Goal: Task Accomplishment & Management: Manage account settings

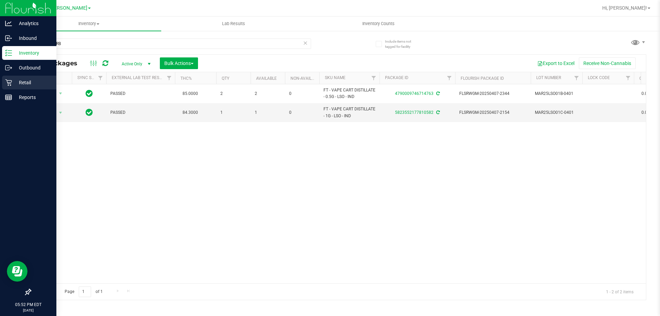
click at [12, 81] on p "Retail" at bounding box center [32, 82] width 41 height 8
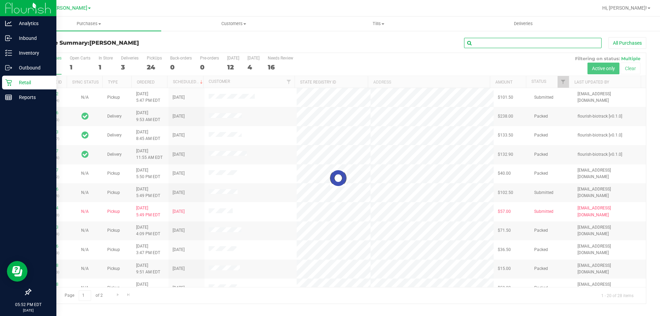
click at [489, 41] on input "text" at bounding box center [533, 43] width 138 height 10
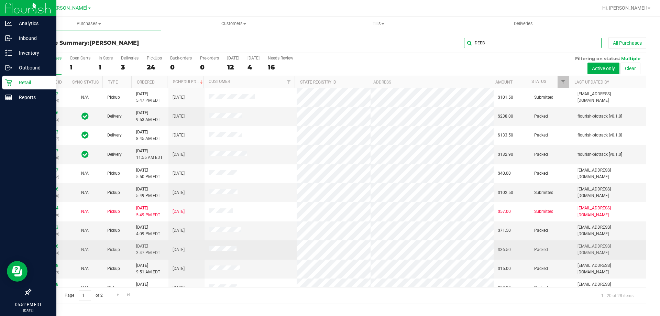
type input "DEEB"
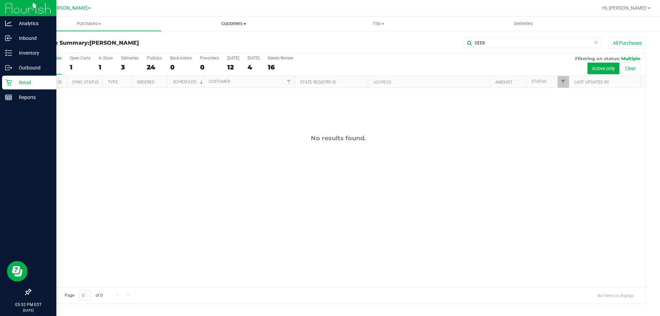
click at [225, 22] on span "Customers" at bounding box center [234, 24] width 144 height 6
click at [193, 44] on span "All customers" at bounding box center [186, 42] width 50 height 6
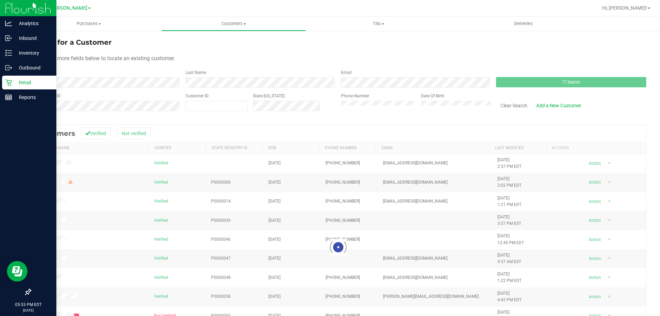
click at [223, 128] on div at bounding box center [338, 247] width 615 height 245
click at [180, 125] on div at bounding box center [338, 247] width 615 height 245
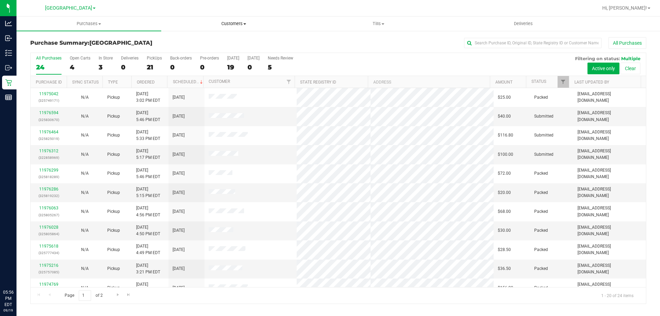
click at [240, 23] on span "Customers" at bounding box center [234, 24] width 144 height 6
click at [207, 41] on span "All customers" at bounding box center [186, 42] width 50 height 6
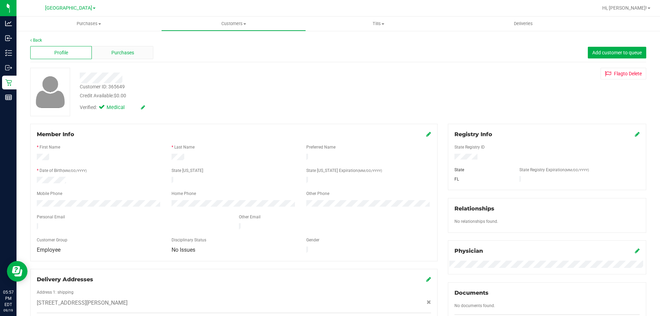
click at [110, 49] on div "Purchases" at bounding box center [123, 52] width 62 height 13
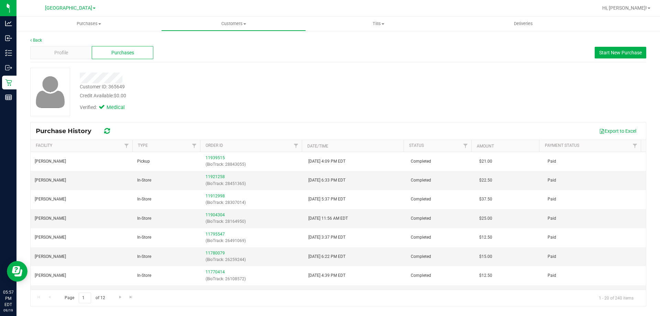
click at [294, 107] on div "Verified: Medical" at bounding box center [231, 106] width 313 height 15
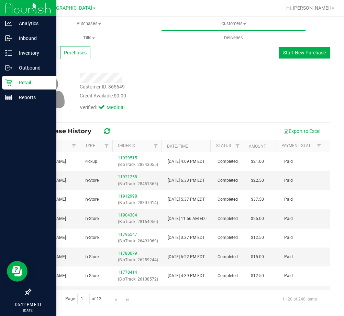
click at [12, 80] on p "Retail" at bounding box center [32, 82] width 41 height 8
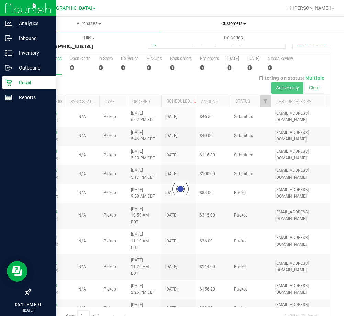
click at [226, 21] on span "Customers" at bounding box center [234, 24] width 144 height 6
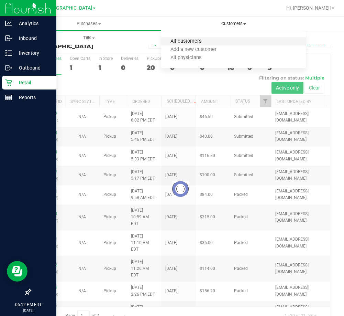
click at [192, 39] on span "All customers" at bounding box center [186, 42] width 50 height 6
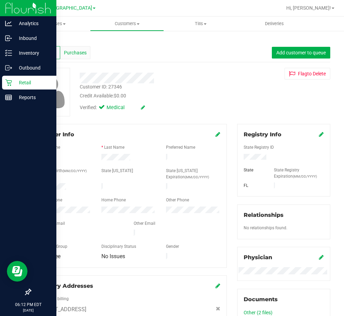
click at [67, 56] on span "Purchases" at bounding box center [75, 52] width 23 height 7
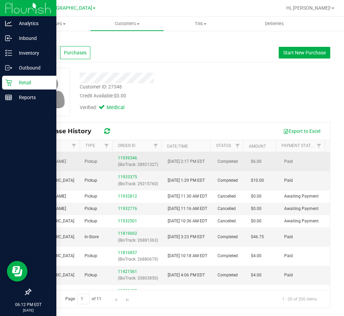
click at [123, 155] on div "11939346 (BioTrack: 28921327)" at bounding box center [139, 161] width 42 height 13
click at [118, 156] on link "11939346" at bounding box center [127, 157] width 19 height 5
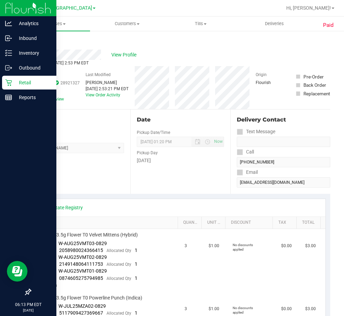
click at [56, 173] on div "Location Pickup Store Brandon WC Select Store Bonita Springs WC Boynton Beach W…" at bounding box center [80, 151] width 100 height 84
click at [122, 24] on span "Customers" at bounding box center [126, 24] width 73 height 6
click at [111, 40] on span "All customers" at bounding box center [115, 42] width 50 height 6
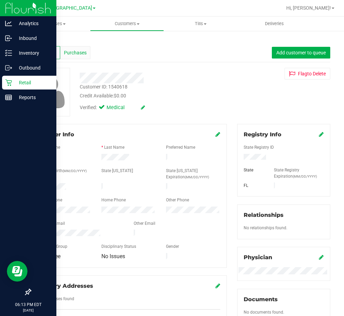
click at [71, 54] on span "Purchases" at bounding box center [75, 52] width 23 height 7
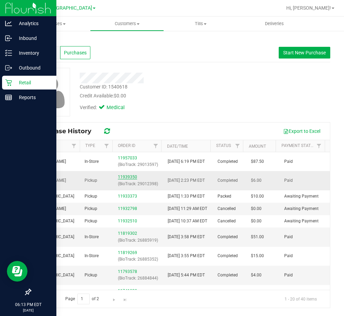
click at [123, 178] on link "11939350" at bounding box center [127, 176] width 19 height 5
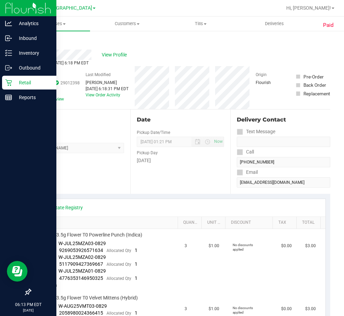
click at [39, 40] on link "Back" at bounding box center [35, 41] width 10 height 5
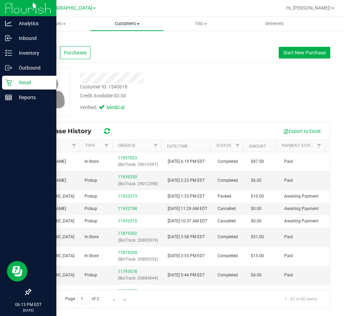
drag, startPoint x: 125, startPoint y: 21, endPoint x: 125, endPoint y: 29, distance: 7.9
click at [125, 21] on span "Customers" at bounding box center [126, 24] width 73 height 6
click at [110, 44] on span "All customers" at bounding box center [115, 42] width 50 height 6
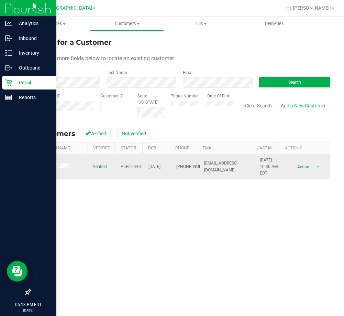
click at [54, 169] on span at bounding box center [54, 166] width 39 height 7
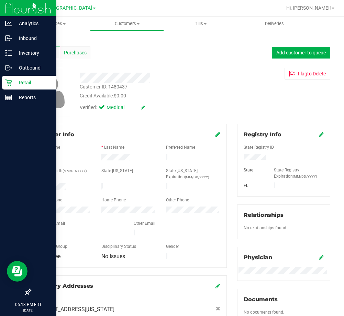
click at [81, 49] on span "Purchases" at bounding box center [75, 52] width 23 height 7
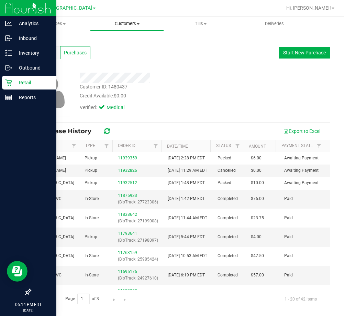
click at [120, 23] on span "Customers" at bounding box center [126, 24] width 73 height 6
click at [112, 41] on span "All customers" at bounding box center [115, 42] width 50 height 6
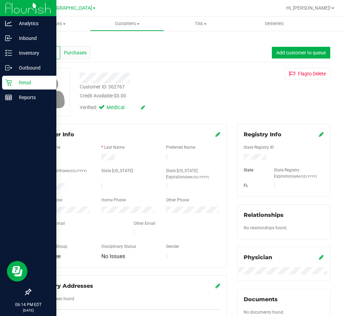
click at [78, 51] on span "Purchases" at bounding box center [75, 52] width 23 height 7
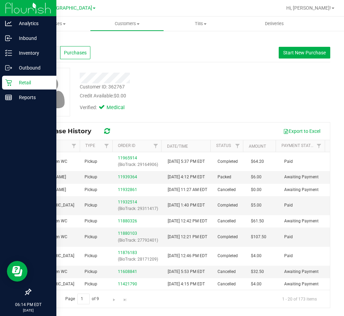
click at [191, 102] on div "Verified: Medical" at bounding box center [152, 106] width 155 height 15
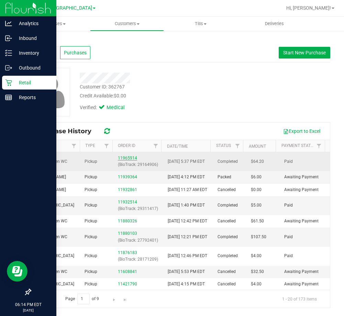
click at [121, 159] on link "11965914" at bounding box center [127, 157] width 19 height 5
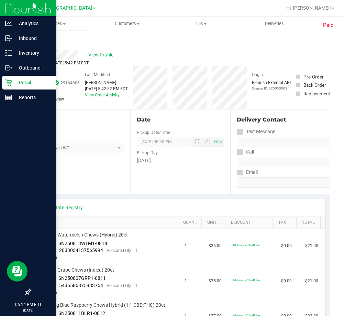
click at [96, 176] on div "Location Pickup Store Winter Haven WC Select Store Bonita Springs WC Boynton Be…" at bounding box center [80, 151] width 100 height 84
click at [38, 41] on link "Back" at bounding box center [35, 41] width 10 height 5
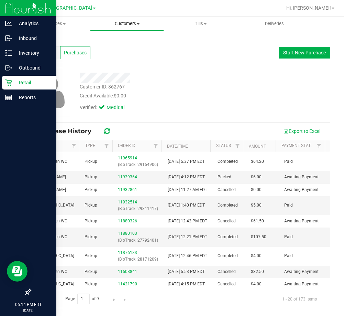
click at [132, 23] on span "Customers" at bounding box center [126, 24] width 73 height 6
click at [109, 39] on span "All customers" at bounding box center [115, 42] width 50 height 6
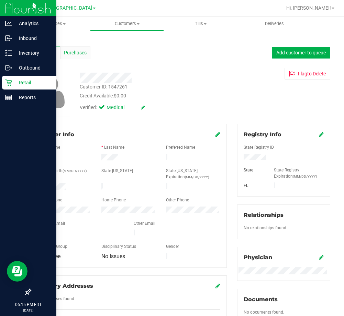
click at [74, 51] on span "Purchases" at bounding box center [75, 52] width 23 height 7
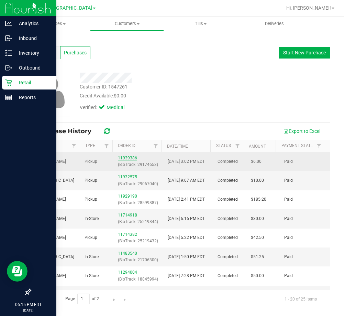
click at [121, 156] on link "11939386" at bounding box center [127, 157] width 19 height 5
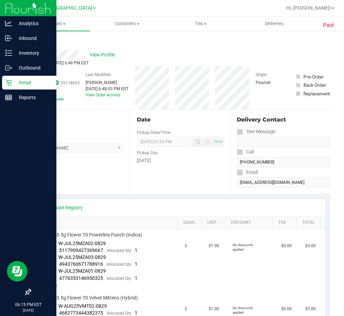
drag, startPoint x: 44, startPoint y: 169, endPoint x: 50, endPoint y: 169, distance: 5.8
click at [44, 169] on div "Location Pickup Store Brandon WC Select Store Bonita Springs WC Boynton Beach W…" at bounding box center [80, 151] width 100 height 84
click at [132, 23] on span "Customers" at bounding box center [126, 24] width 73 height 6
click at [111, 39] on span "All customers" at bounding box center [115, 42] width 50 height 6
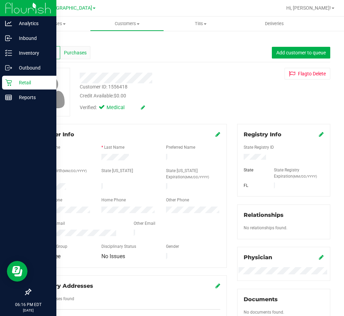
click at [71, 54] on span "Purchases" at bounding box center [75, 52] width 23 height 7
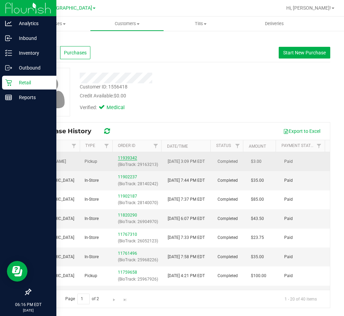
click at [131, 158] on link "11939342" at bounding box center [127, 157] width 19 height 5
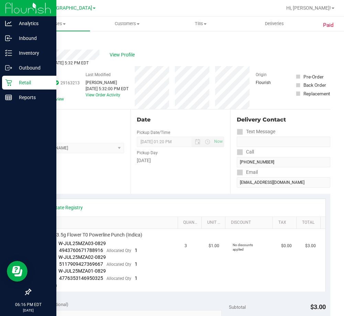
drag, startPoint x: 89, startPoint y: 153, endPoint x: 28, endPoint y: 65, distance: 106.9
click at [89, 153] on div "Location Pickup Store Brandon WC Select Store Bonita Springs WC Boynton Beach W…" at bounding box center [80, 151] width 100 height 84
click at [36, 40] on link "Back" at bounding box center [35, 41] width 10 height 5
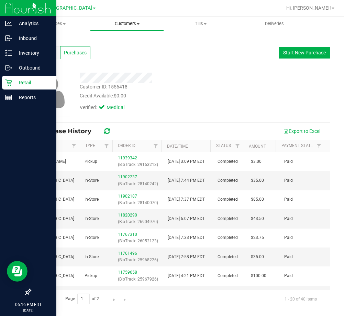
drag, startPoint x: 132, startPoint y: 25, endPoint x: 126, endPoint y: 25, distance: 6.5
click at [132, 25] on span "Customers" at bounding box center [126, 24] width 73 height 6
click at [102, 41] on span "All customers" at bounding box center [115, 42] width 50 height 6
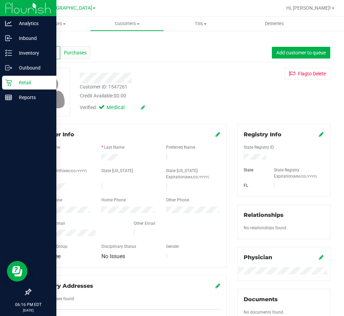
click at [83, 52] on span "Purchases" at bounding box center [75, 52] width 23 height 7
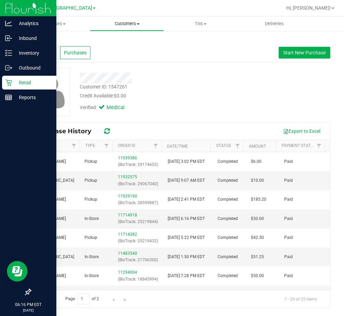
click at [117, 24] on span "Customers" at bounding box center [126, 24] width 73 height 6
click at [103, 43] on span "All customers" at bounding box center [115, 42] width 50 height 6
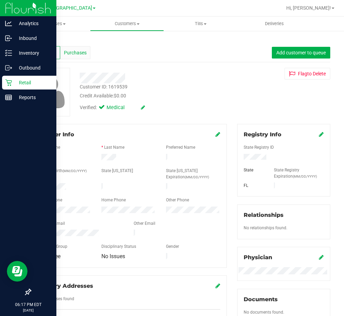
click at [74, 53] on span "Purchases" at bounding box center [75, 52] width 23 height 7
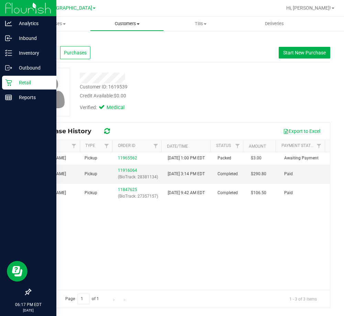
click at [125, 23] on span "Customers" at bounding box center [126, 24] width 73 height 6
click at [115, 42] on span "All customers" at bounding box center [115, 42] width 50 height 6
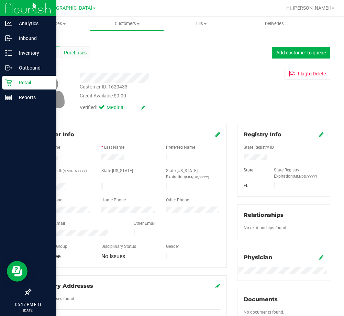
click at [71, 52] on span "Purchases" at bounding box center [75, 52] width 23 height 7
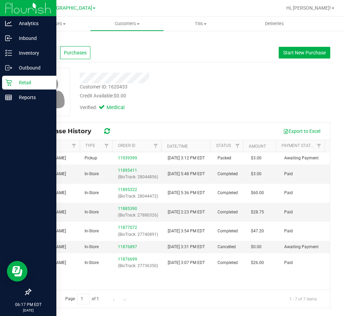
click at [186, 124] on div "Purchase History Export to Excel" at bounding box center [180, 130] width 299 height 17
click at [120, 26] on span "Customers" at bounding box center [126, 24] width 73 height 6
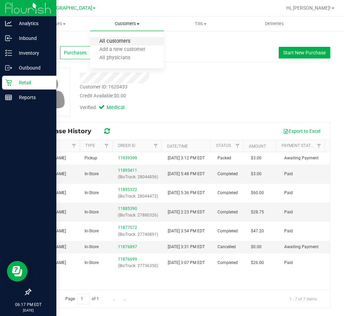
click at [117, 43] on span "All customers" at bounding box center [115, 42] width 50 height 6
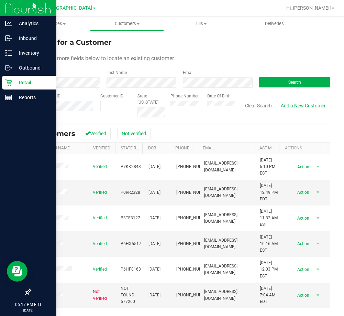
click at [11, 81] on icon at bounding box center [8, 82] width 7 height 7
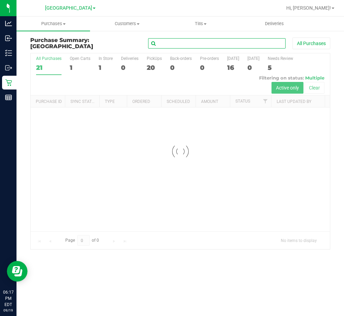
click at [165, 46] on input "text" at bounding box center [217, 43] width 138 height 10
type input "B"
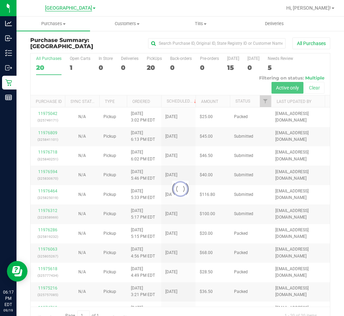
click at [78, 9] on span "[GEOGRAPHIC_DATA]" at bounding box center [68, 8] width 47 height 6
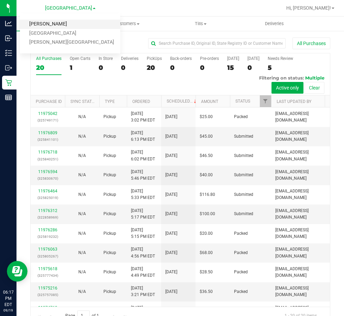
click at [54, 24] on link "[PERSON_NAME]" at bounding box center [70, 24] width 100 height 9
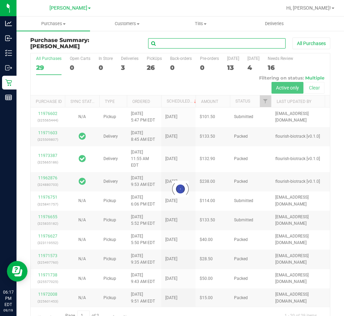
click at [168, 44] on input "text" at bounding box center [217, 43] width 138 height 10
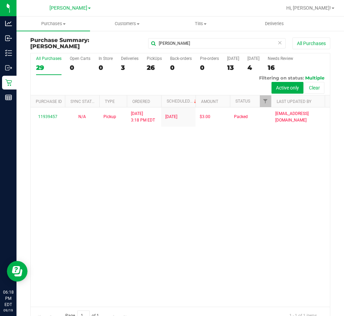
click at [92, 248] on div "11939457 N/A Pickup 9/12/2025 3:18 PM EDT 9/12/2025 $3.00 Packed lramos@livepar…" at bounding box center [180, 206] width 299 height 199
drag, startPoint x: 176, startPoint y: 41, endPoint x: 81, endPoint y: 45, distance: 95.3
click at [82, 44] on div "Purchase Summary: Brandon WC BRANDON All Purchases" at bounding box center [180, 44] width 300 height 15
type input "DAVID"
drag, startPoint x: 175, startPoint y: 43, endPoint x: 79, endPoint y: 45, distance: 96.0
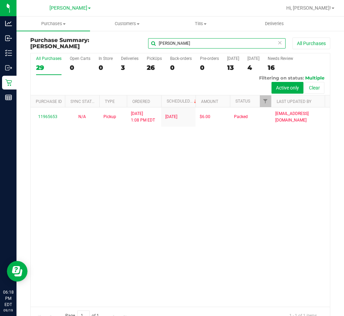
click at [85, 44] on div "Purchase Summary: Brandon WC DAVID All Purchases" at bounding box center [180, 44] width 300 height 15
type input "MARAN"
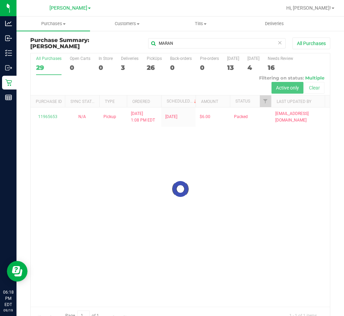
click at [159, 171] on div at bounding box center [180, 188] width 299 height 271
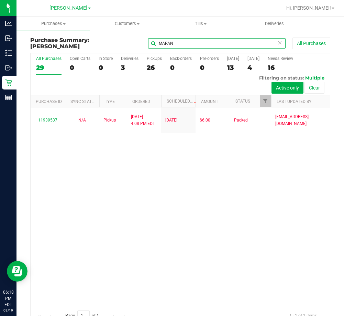
drag, startPoint x: 178, startPoint y: 42, endPoint x: 65, endPoint y: 54, distance: 113.7
click at [68, 48] on div "Purchase Summary: Brandon WC MARAN All Purchases" at bounding box center [180, 44] width 300 height 15
type input "ANDY DEEB"
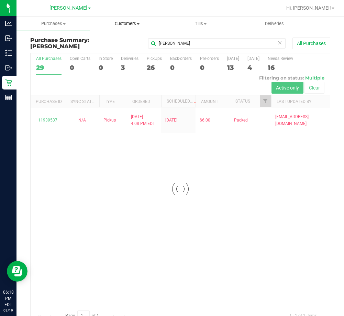
click at [134, 25] on span "Customers" at bounding box center [126, 24] width 73 height 6
click at [120, 41] on span "All customers" at bounding box center [115, 42] width 50 height 6
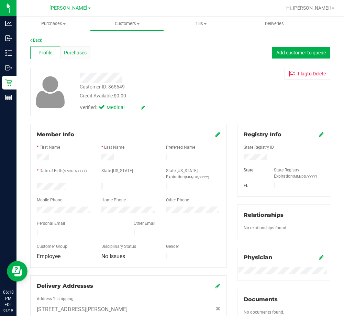
click at [74, 54] on span "Purchases" at bounding box center [75, 52] width 23 height 7
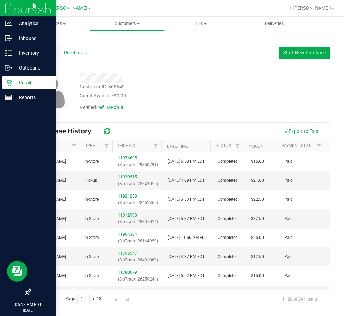
click at [14, 85] on p "Retail" at bounding box center [32, 82] width 41 height 8
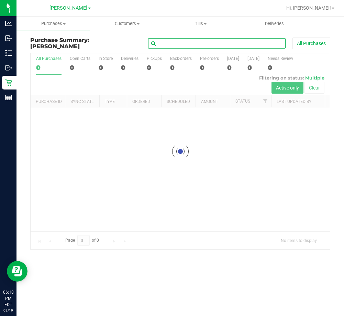
click at [188, 44] on input "text" at bounding box center [217, 43] width 138 height 10
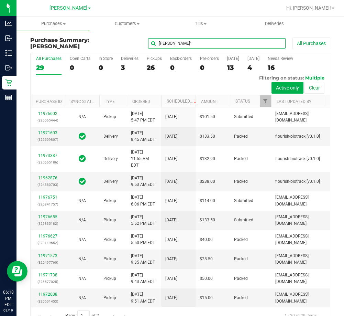
type input "KELSEY"
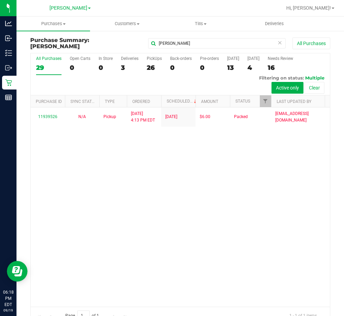
click at [80, 176] on div "11939526 N/A Pickup 9/12/2025 4:13 PM EDT 9/12/2025 $6.00 Packed lramos@livepar…" at bounding box center [180, 206] width 299 height 199
drag, startPoint x: 177, startPoint y: 43, endPoint x: 126, endPoint y: 43, distance: 50.5
click at [130, 43] on div "KELSEY All Purchases" at bounding box center [230, 43] width 200 height 12
type input "LIBRADO"
click at [189, 249] on div "11965698 N/A Pickup 9/19/2025 12:44 PM EDT 9/17/2025 $6.00 Packed lramos@livepa…" at bounding box center [180, 206] width 299 height 199
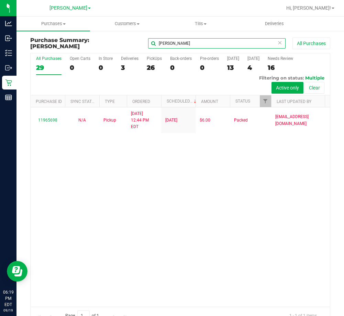
drag, startPoint x: 181, startPoint y: 42, endPoint x: 83, endPoint y: 55, distance: 99.2
click at [88, 54] on div "Purchase Summary: Brandon WC LIBRADO All Purchases All Purchases 29 Open Carts …" at bounding box center [180, 180] width 300 height 287
type input "KENNETH"
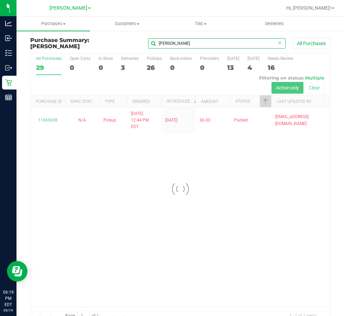
click at [185, 43] on input "KENNETH" at bounding box center [217, 43] width 138 height 10
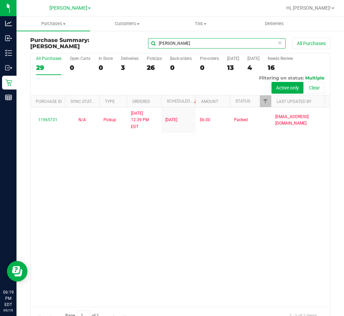
drag, startPoint x: 185, startPoint y: 43, endPoint x: 105, endPoint y: 51, distance: 80.5
click at [107, 50] on div "Purchase Summary: Brandon WC KENNETH All Purchases" at bounding box center [180, 44] width 300 height 15
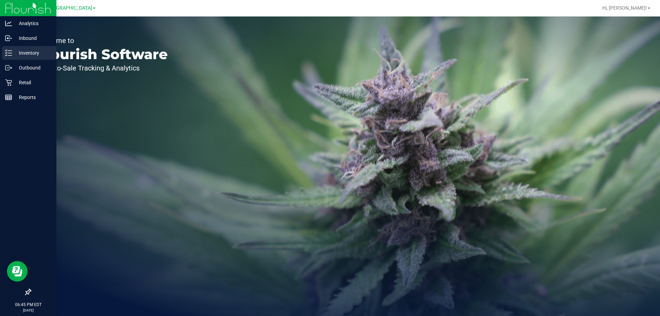
click at [20, 52] on p "Inventory" at bounding box center [32, 53] width 41 height 8
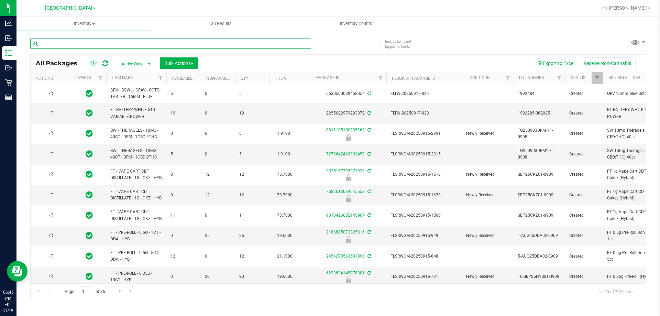
click at [113, 44] on input "text" at bounding box center [170, 44] width 281 height 10
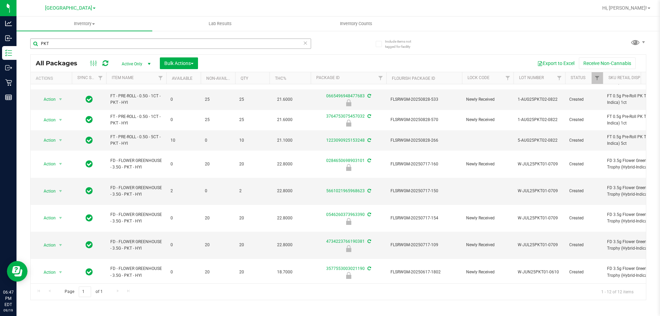
drag, startPoint x: 106, startPoint y: 49, endPoint x: 91, endPoint y: 47, distance: 14.8
click at [91, 47] on div "PKT" at bounding box center [170, 47] width 281 height 16
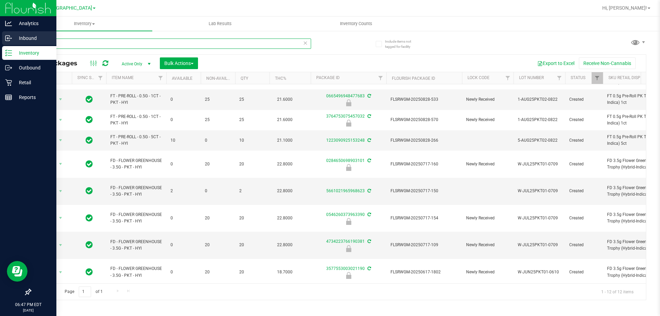
drag, startPoint x: 69, startPoint y: 45, endPoint x: 0, endPoint y: 32, distance: 70.4
click at [0, 32] on div "Analytics Inbound Inventory Outbound Retail Reports 06:47 PM EDT 09/19/2025 09/…" at bounding box center [330, 158] width 660 height 316
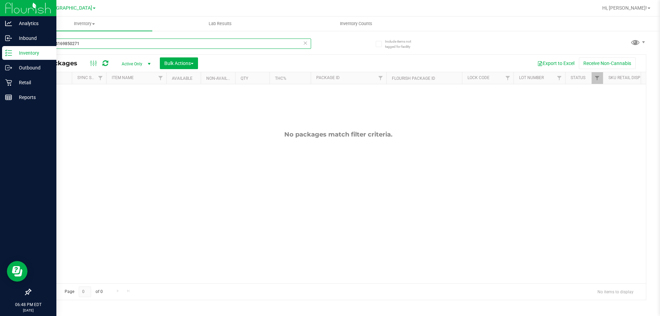
drag, startPoint x: 90, startPoint y: 45, endPoint x: 0, endPoint y: 51, distance: 90.3
click at [0, 51] on div "Analytics Inbound Inventory Outbound Retail Reports 06:48 PM EDT 09/19/2025 09/…" at bounding box center [330, 158] width 660 height 316
drag, startPoint x: 80, startPoint y: 43, endPoint x: 0, endPoint y: 38, distance: 80.6
click at [0, 38] on div "Analytics Inbound Inventory Outbound Retail Reports 06:48 PM EDT 09/19/2025 09/…" at bounding box center [330, 158] width 660 height 316
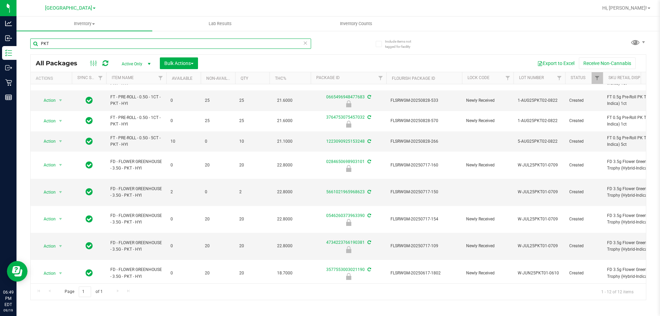
scroll to position [56, 0]
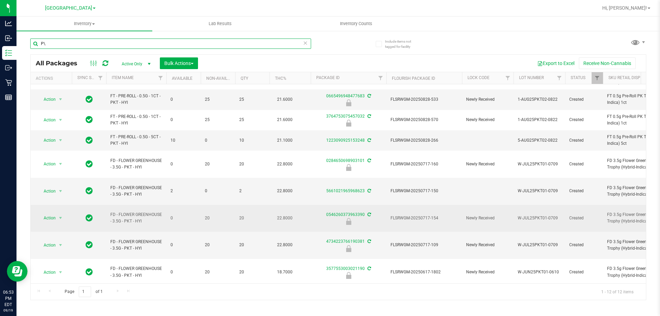
type input "P"
type input "PKT"
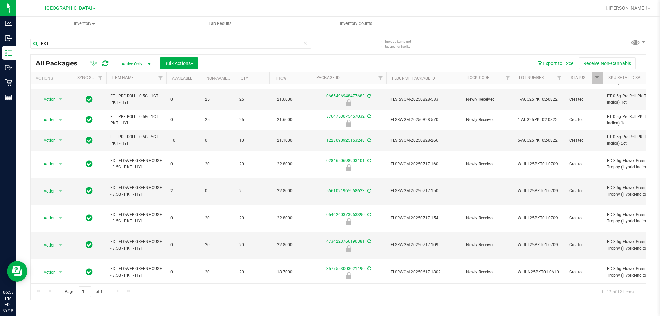
click at [59, 9] on span "[GEOGRAPHIC_DATA]" at bounding box center [68, 8] width 47 height 6
click at [37, 24] on link "[PERSON_NAME]" at bounding box center [70, 24] width 100 height 9
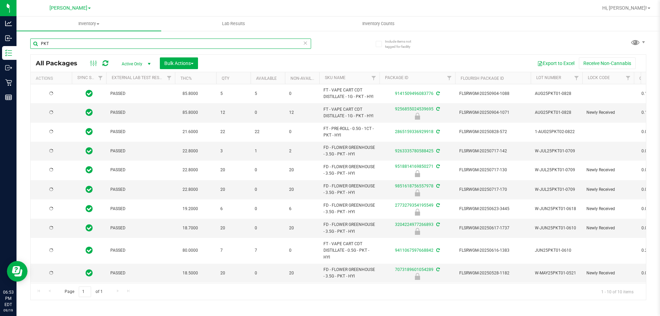
click at [59, 47] on input "PKT" at bounding box center [170, 44] width 281 height 10
click at [93, 45] on input "PKT" at bounding box center [170, 44] width 281 height 10
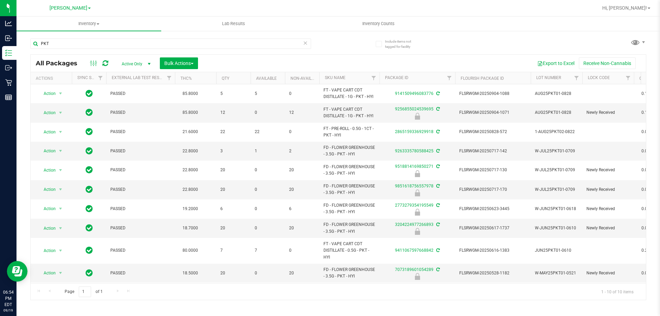
click at [343, 52] on div "PKT All Packages Active Only Active Only Lab Samples Locked All External Intern…" at bounding box center [338, 166] width 616 height 268
click at [336, 41] on div "PKT" at bounding box center [184, 43] width 308 height 22
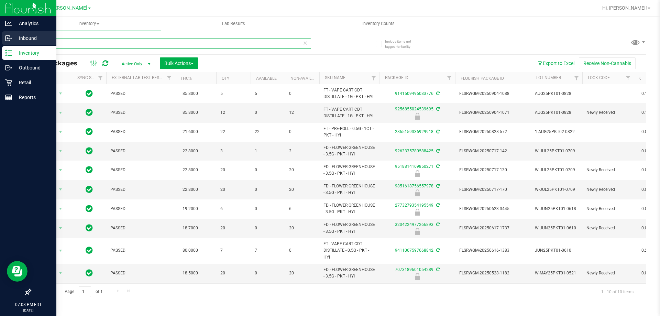
drag, startPoint x: 62, startPoint y: 42, endPoint x: 0, endPoint y: 42, distance: 61.5
click at [0, 42] on div "Analytics Inbound Inventory Outbound Retail Reports 07:08 PM EDT 09/19/2025 09/…" at bounding box center [330, 158] width 660 height 316
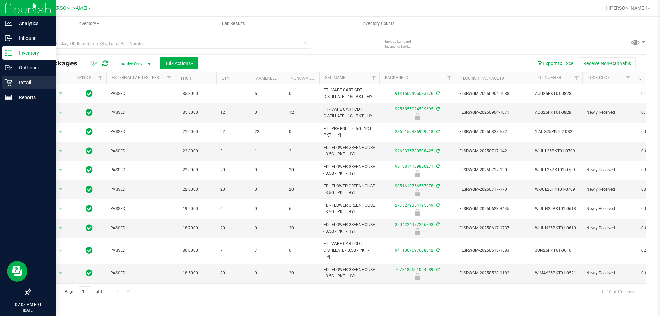
click at [30, 83] on p "Retail" at bounding box center [32, 82] width 41 height 8
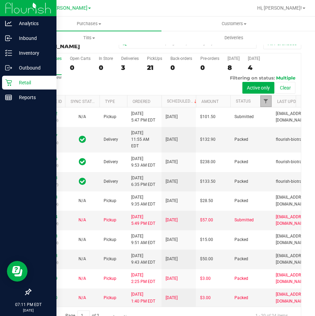
click at [264, 100] on span "Filter" at bounding box center [266, 101] width 6 height 6
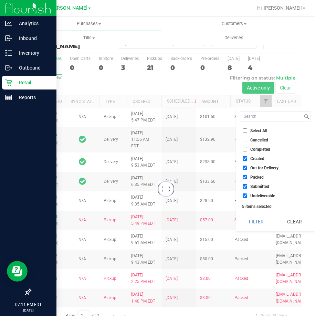
click at [259, 175] on span "Packed" at bounding box center [256, 177] width 13 height 4
click at [247, 175] on input "Packed" at bounding box center [244, 177] width 4 height 4
checkbox input "false"
checkbox input "true"
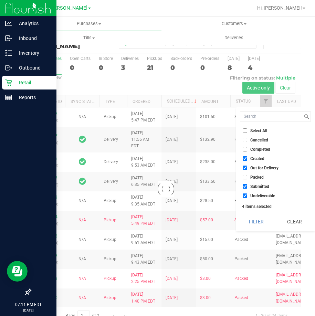
checkbox input "true"
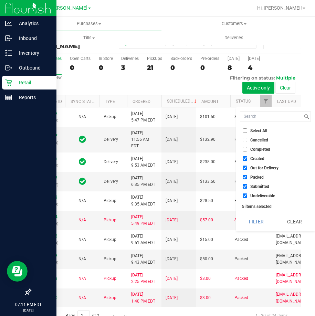
click at [244, 127] on li "Select All" at bounding box center [275, 130] width 71 height 7
click at [243, 132] on input "Select All" at bounding box center [244, 130] width 4 height 4
checkbox input "true"
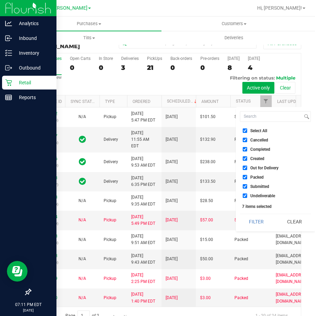
click at [243, 132] on input "Select All" at bounding box center [244, 130] width 4 height 4
checkbox input "false"
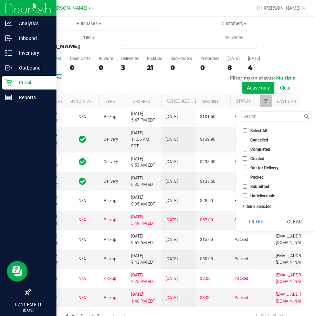
checkbox input "false"
click at [243, 177] on input "Packed" at bounding box center [244, 177] width 4 height 4
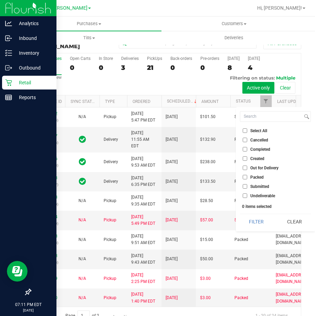
checkbox input "true"
click at [258, 221] on button "Filter" at bounding box center [256, 221] width 33 height 15
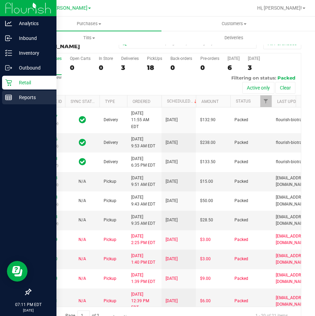
click at [12, 96] on rect at bounding box center [9, 97] width 6 height 5
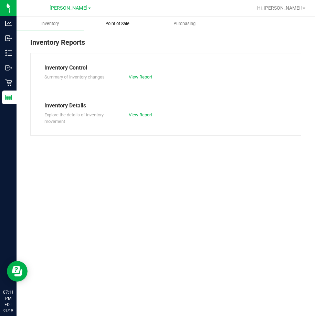
click at [117, 22] on span "Point of Sale" at bounding box center [117, 24] width 43 height 6
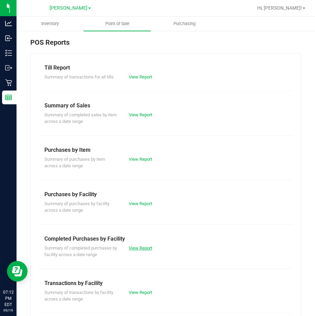
click at [141, 248] on link "View Report" at bounding box center [140, 247] width 23 height 5
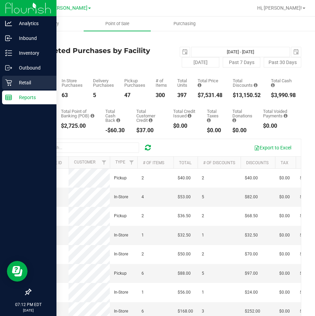
click at [15, 84] on p "Retail" at bounding box center [32, 82] width 41 height 8
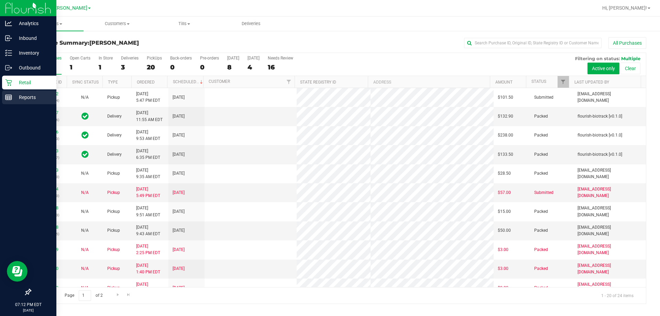
click at [14, 101] on p "Reports" at bounding box center [32, 97] width 41 height 8
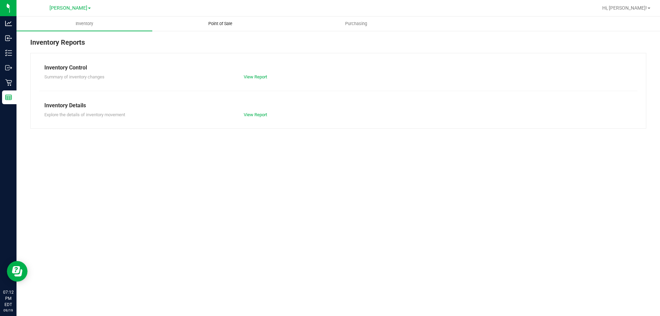
click at [221, 25] on span "Point of Sale" at bounding box center [220, 24] width 43 height 6
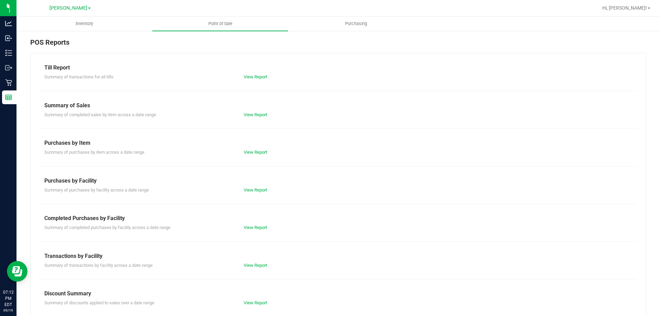
click at [251, 230] on div "View Report" at bounding box center [289, 227] width 100 height 7
click at [251, 229] on link "View Report" at bounding box center [255, 227] width 23 height 5
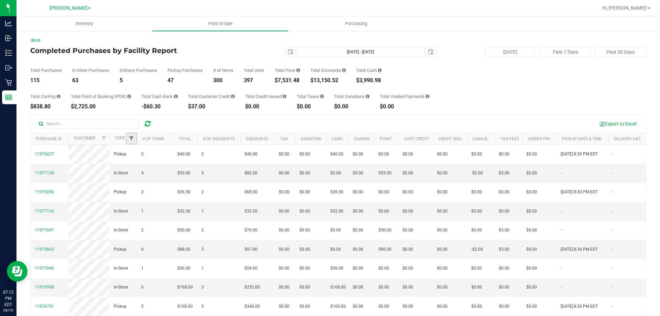
click at [130, 138] on span "Filter" at bounding box center [132, 139] width 6 height 6
click at [134, 174] on li "Delivery" at bounding box center [165, 177] width 71 height 7
click at [135, 177] on input "Delivery" at bounding box center [135, 177] width 4 height 4
checkbox input "true"
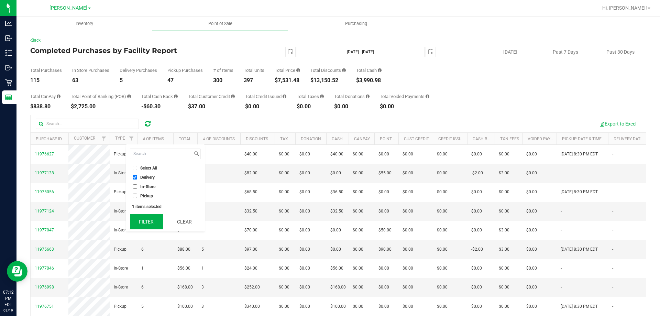
click at [152, 221] on button "Filter" at bounding box center [146, 221] width 33 height 15
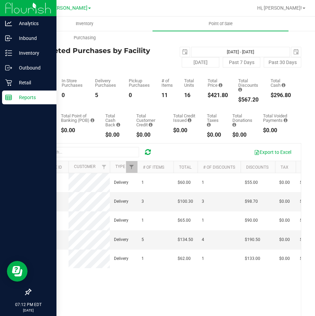
drag, startPoint x: 27, startPoint y: 97, endPoint x: 37, endPoint y: 98, distance: 10.3
click at [27, 97] on p "Reports" at bounding box center [32, 97] width 41 height 8
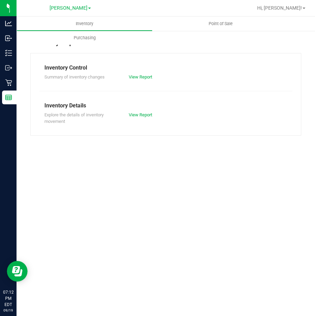
drag, startPoint x: 185, startPoint y: 169, endPoint x: 125, endPoint y: 112, distance: 82.4
click at [179, 164] on div "Inventory Point of Sale Purchasing Inventory Reports Inventory Control Summary …" at bounding box center [166, 166] width 298 height 299
click at [184, 183] on div "Inventory Point of Sale Purchasing Inventory Reports Inventory Control Summary …" at bounding box center [166, 166] width 298 height 299
click at [183, 194] on div "Inventory Point of Sale Purchasing Inventory Reports Inventory Control Summary …" at bounding box center [166, 166] width 298 height 299
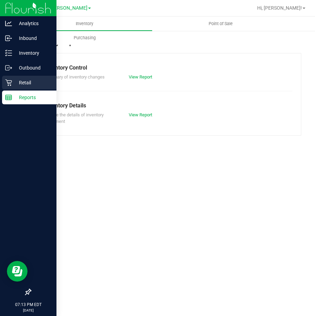
click at [20, 81] on p "Retail" at bounding box center [32, 82] width 41 height 8
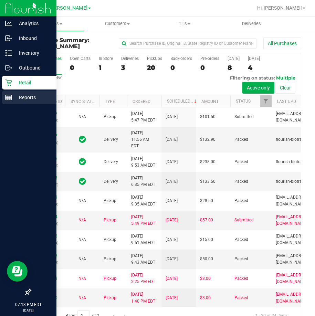
click at [11, 99] on line at bounding box center [9, 99] width 6 height 0
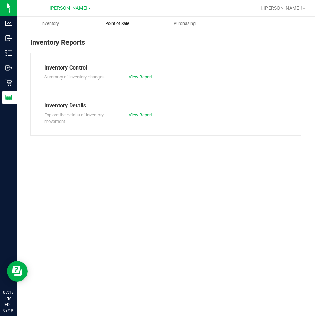
click at [120, 25] on span "Point of Sale" at bounding box center [117, 24] width 43 height 6
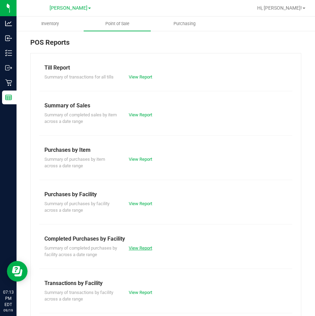
click at [133, 245] on link "View Report" at bounding box center [140, 247] width 23 height 5
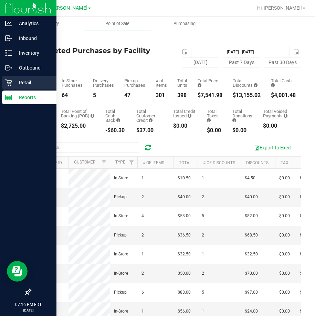
click at [21, 81] on p "Retail" at bounding box center [32, 82] width 41 height 8
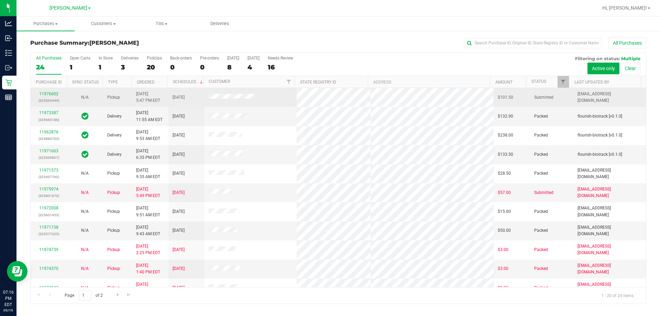
click at [51, 90] on td "11976602 (325565444)" at bounding box center [49, 97] width 36 height 19
click at [51, 92] on link "11976602" at bounding box center [48, 93] width 19 height 5
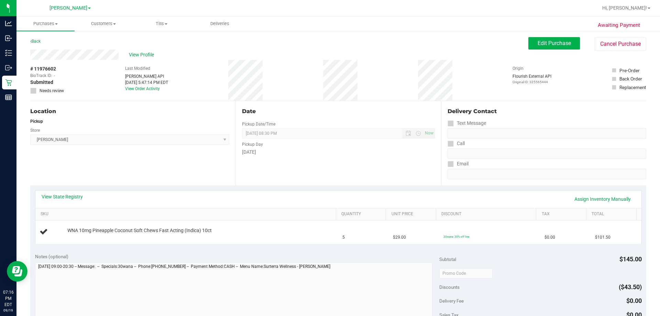
drag, startPoint x: 148, startPoint y: 167, endPoint x: 152, endPoint y: 163, distance: 6.1
click at [148, 166] on div "Location Pickup Store Brandon WC Select Store Bonita Springs WC Boynton Beach W…" at bounding box center [132, 143] width 205 height 84
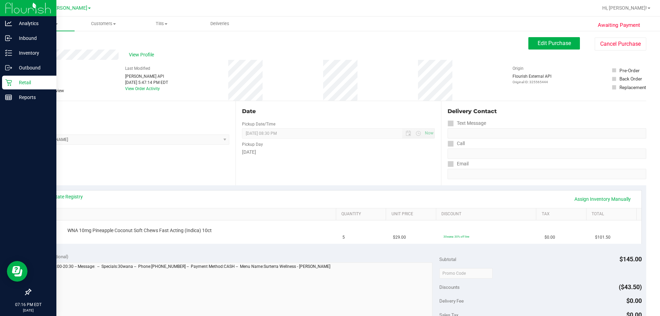
click at [9, 83] on icon at bounding box center [8, 82] width 7 height 7
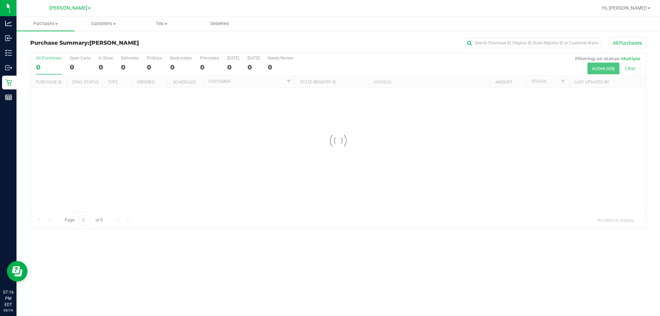
click at [142, 176] on div at bounding box center [338, 140] width 615 height 175
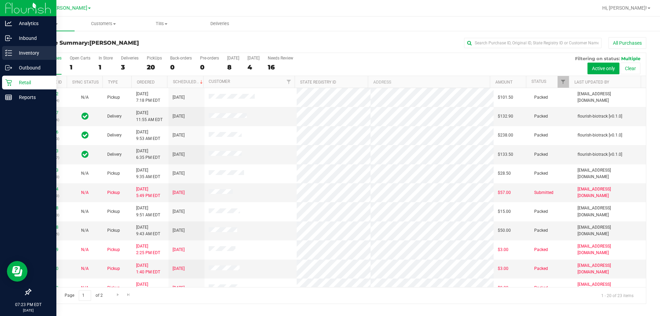
click at [24, 55] on p "Inventory" at bounding box center [32, 53] width 41 height 8
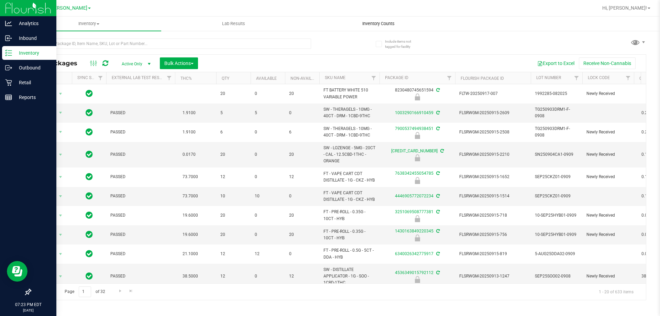
click at [378, 24] on span "Inventory Counts" at bounding box center [378, 24] width 51 height 6
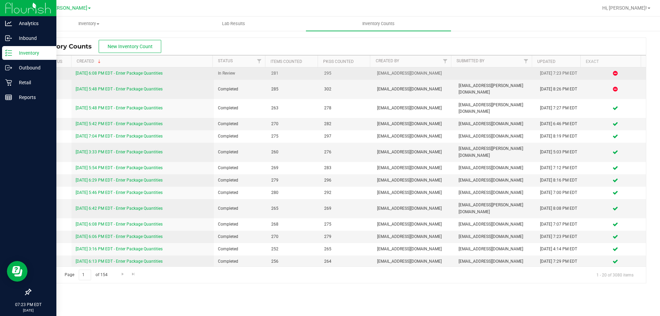
click at [127, 74] on link "[DATE] 6:08 PM EDT - Enter Package Quantities" at bounding box center [119, 73] width 87 height 5
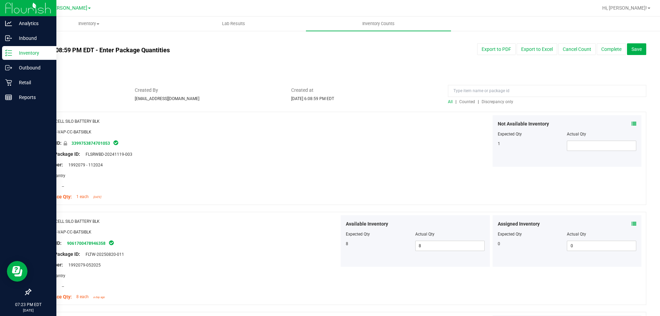
drag, startPoint x: 239, startPoint y: 190, endPoint x: 207, endPoint y: 186, distance: 31.6
click at [238, 190] on div at bounding box center [188, 191] width 304 height 3
click at [501, 101] on span "Discrepancy only" at bounding box center [498, 101] width 32 height 5
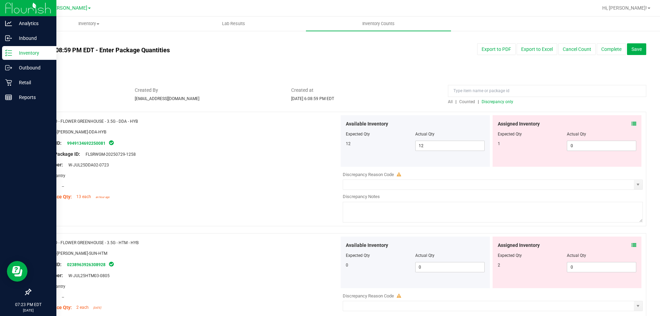
click at [188, 178] on div "Area: Pantry" at bounding box center [188, 175] width 304 height 7
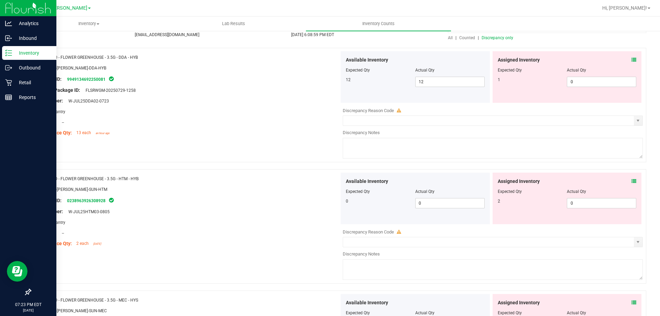
scroll to position [69, 0]
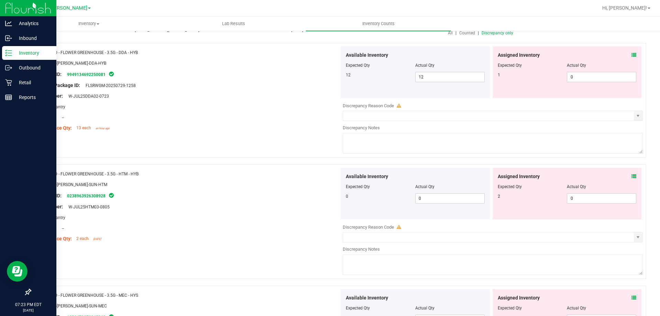
click at [633, 53] on div "Assigned Inventory Expected Qty Actual Qty 1 0 0" at bounding box center [567, 72] width 149 height 52
click at [632, 54] on icon at bounding box center [634, 55] width 5 height 5
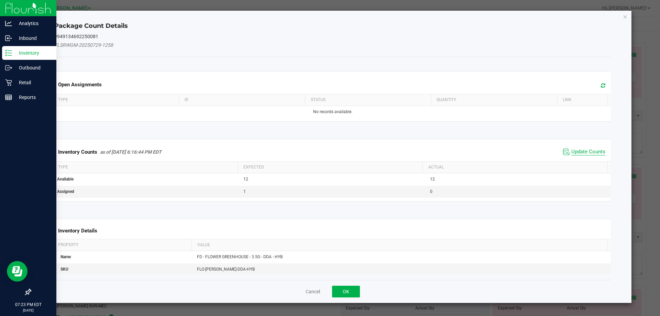
click at [577, 152] on span "Update Counts" at bounding box center [588, 152] width 34 height 7
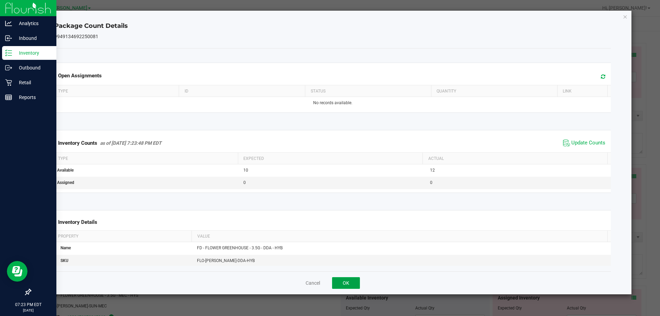
click at [340, 280] on button "OK" at bounding box center [346, 283] width 28 height 12
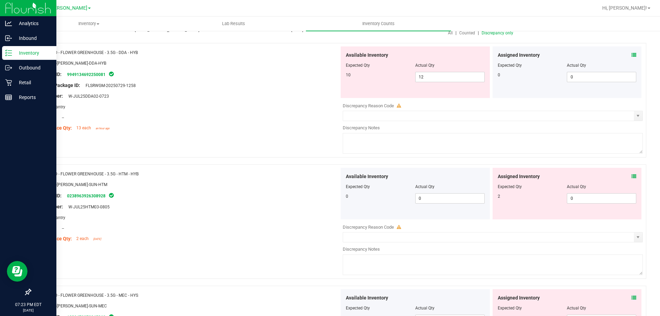
click at [632, 175] on icon at bounding box center [634, 176] width 5 height 5
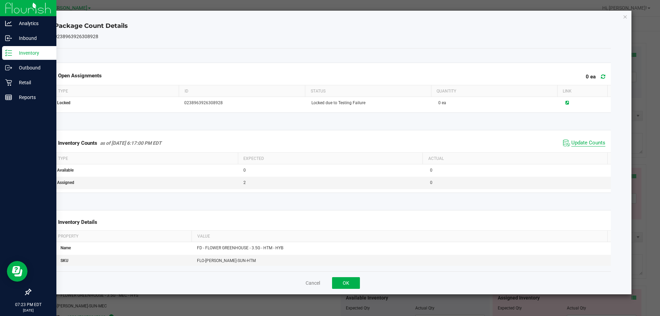
click at [583, 141] on span "Update Counts" at bounding box center [588, 143] width 34 height 7
click at [352, 283] on button "OK" at bounding box center [346, 283] width 28 height 12
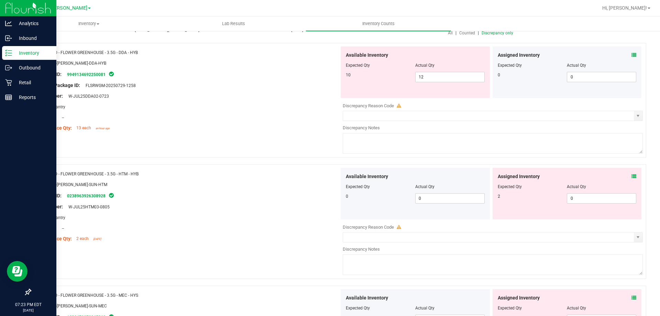
click at [249, 133] on div "Name: FD - FLOWER GREENHOUSE - 3.5G - DDA - HYB SKU: FLO-BUD-FD-DDA-HYB Package…" at bounding box center [188, 90] width 304 height 88
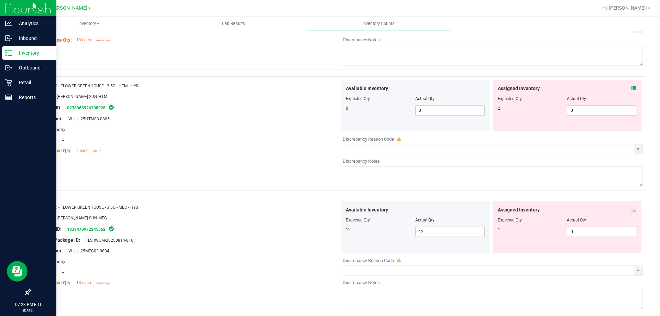
scroll to position [206, 0]
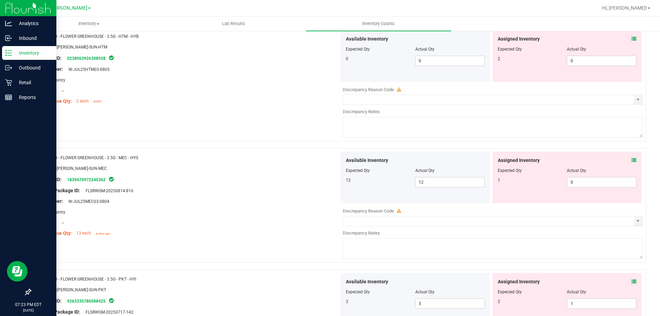
drag, startPoint x: 258, startPoint y: 204, endPoint x: 273, endPoint y: 194, distance: 17.8
click at [258, 204] on div "Lot Number: W-JUL25MEC03-0804" at bounding box center [188, 201] width 304 height 7
click at [632, 160] on icon at bounding box center [634, 160] width 5 height 5
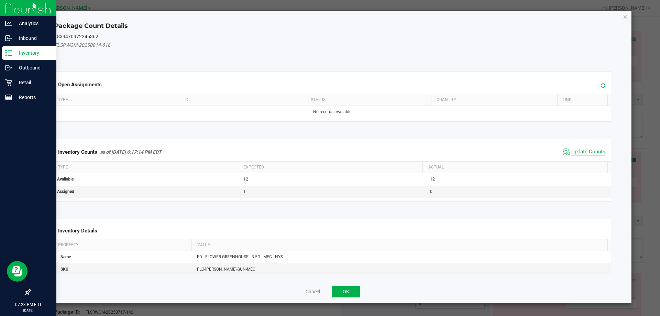
click at [572, 149] on span "Update Counts" at bounding box center [588, 152] width 34 height 7
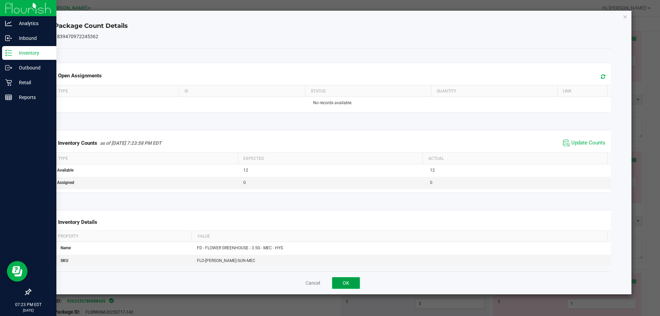
click at [347, 285] on button "OK" at bounding box center [346, 283] width 28 height 12
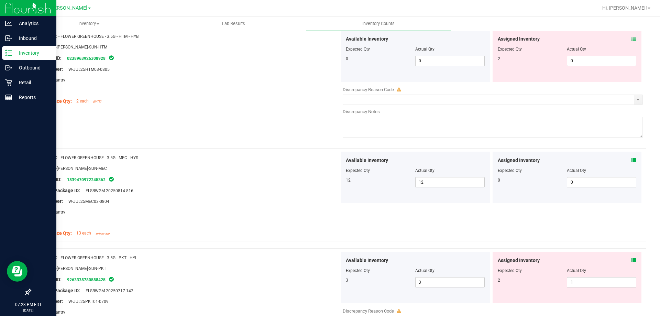
click at [278, 158] on div "Name: FD - FLOWER GREENHOUSE - 3.5G - MEC - HYS" at bounding box center [188, 157] width 304 height 7
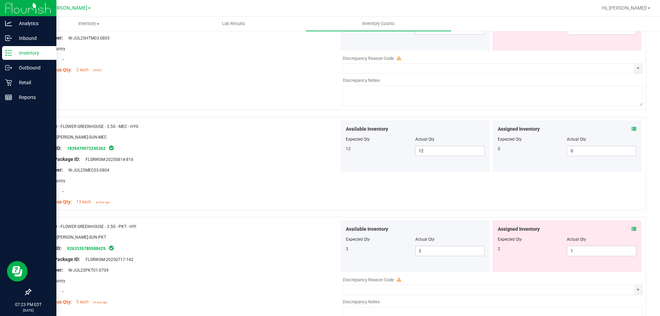
scroll to position [275, 0]
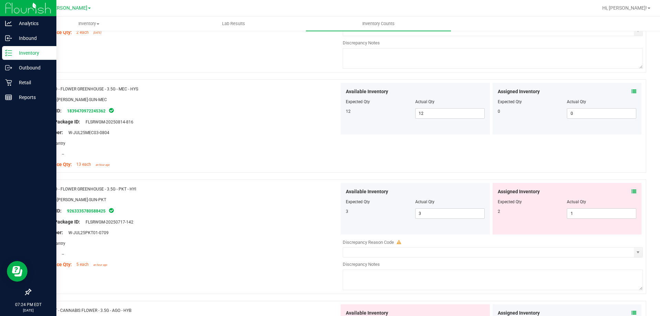
click at [260, 205] on div at bounding box center [188, 204] width 304 height 3
click at [632, 192] on icon at bounding box center [634, 191] width 5 height 5
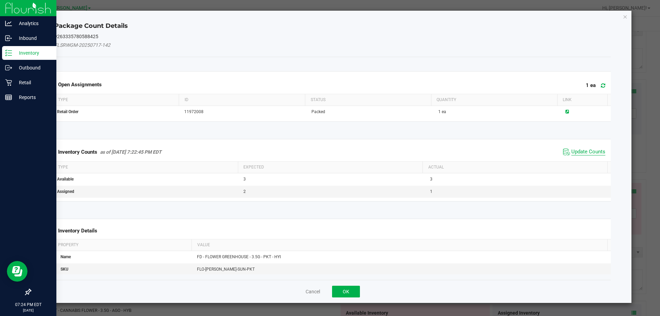
click at [577, 153] on span "Update Counts" at bounding box center [588, 152] width 34 height 7
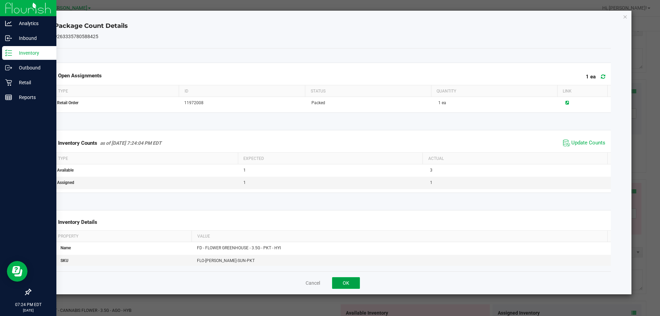
click at [341, 283] on button "OK" at bounding box center [346, 283] width 28 height 12
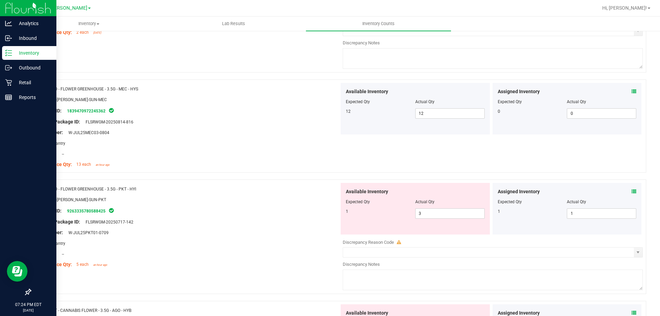
click at [242, 189] on div "Name: FD - FLOWER GREENHOUSE - 3.5G - PKT - HYI" at bounding box center [188, 188] width 304 height 7
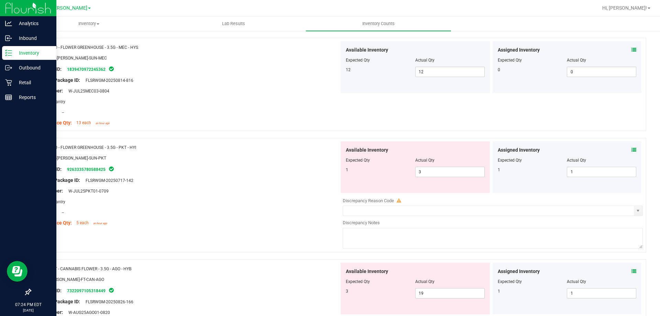
scroll to position [344, 0]
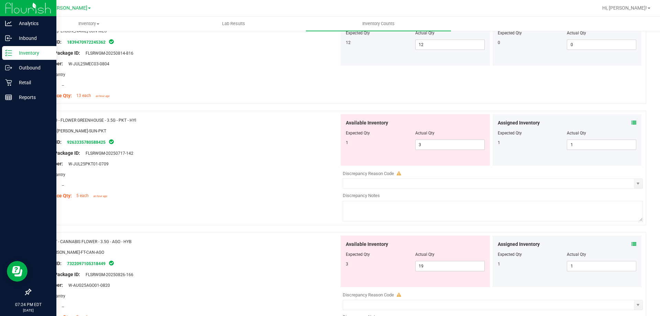
click at [235, 183] on div "Location: --" at bounding box center [188, 185] width 304 height 7
click at [235, 182] on div "Location: --" at bounding box center [188, 185] width 304 height 7
click at [239, 220] on div "Name: FD - FLOWER GREENHOUSE - 3.5G - PKT - HYI SKU: FLO-BUD-FD-SUN-PKT Package…" at bounding box center [338, 168] width 616 height 114
click at [228, 223] on div "Name: FD - FLOWER GREENHOUSE - 3.5G - PKT - HYI SKU: FLO-BUD-FD-SUN-PKT Package…" at bounding box center [338, 168] width 616 height 114
click at [632, 244] on icon at bounding box center [634, 244] width 5 height 5
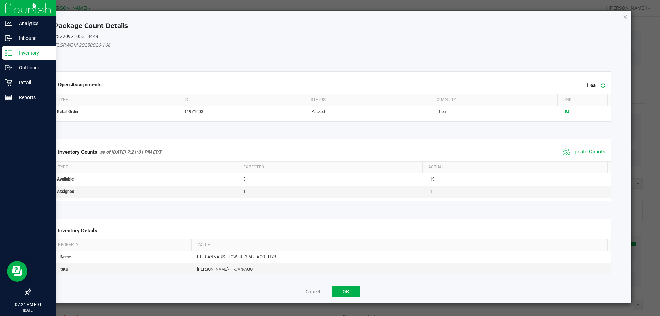
click at [573, 152] on span "Update Counts" at bounding box center [588, 152] width 34 height 7
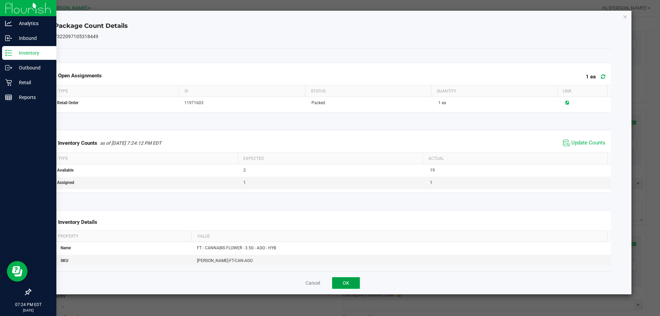
click at [345, 282] on button "OK" at bounding box center [346, 283] width 28 height 12
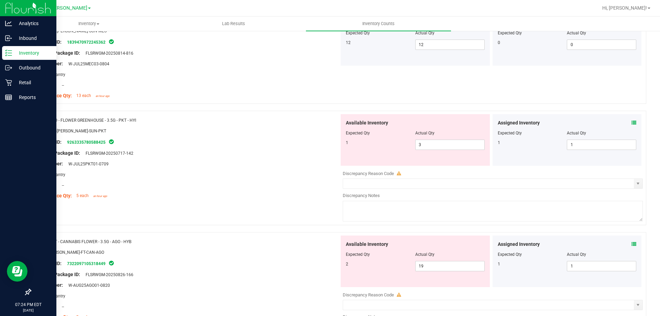
click at [236, 208] on div "Name: FD - FLOWER GREENHOUSE - 3.5G - PKT - HYI SKU: FLO-BUD-FD-SUN-PKT Package…" at bounding box center [338, 168] width 616 height 114
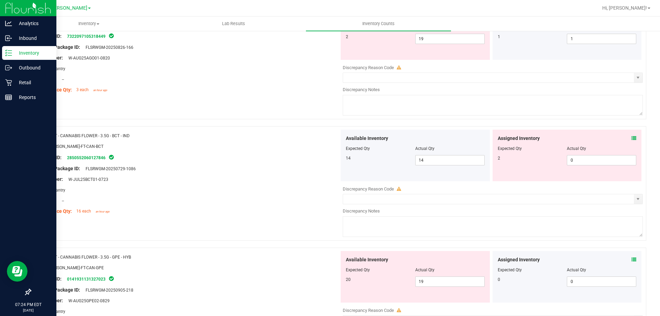
scroll to position [584, 0]
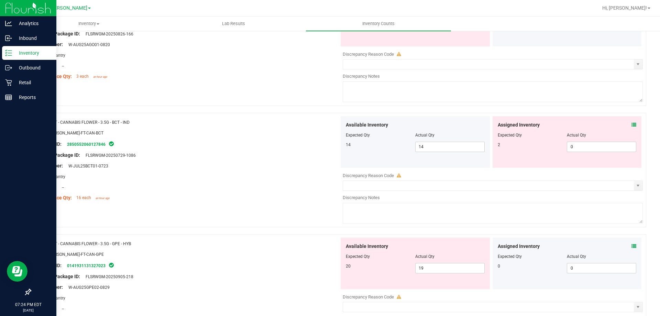
click at [216, 199] on div "Compliance Qty: 16 each an hour ago" at bounding box center [188, 197] width 304 height 7
click at [632, 124] on icon at bounding box center [634, 124] width 5 height 5
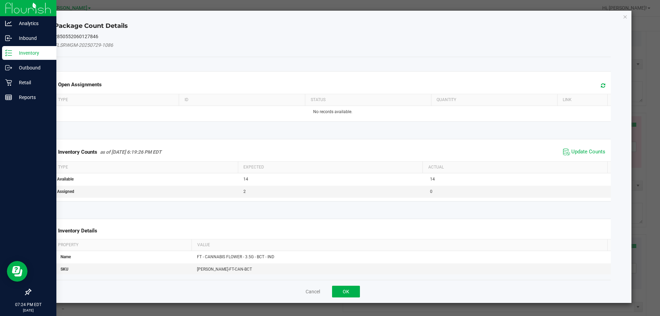
click at [567, 148] on span "Update Counts" at bounding box center [584, 152] width 46 height 10
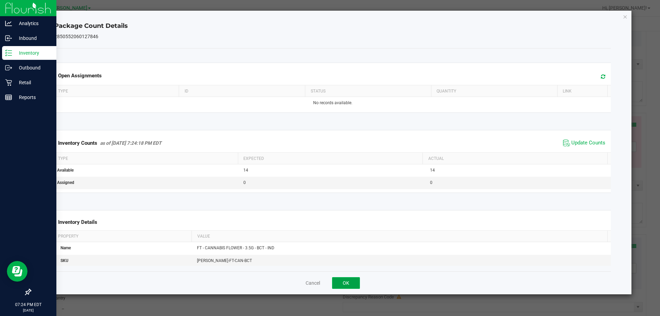
click at [349, 284] on button "OK" at bounding box center [346, 283] width 28 height 12
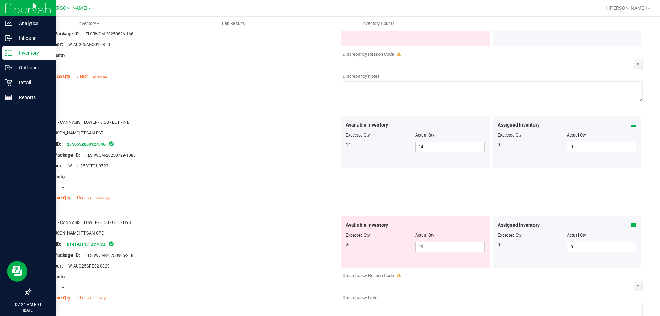
click at [274, 190] on div "Location: --" at bounding box center [188, 187] width 304 height 7
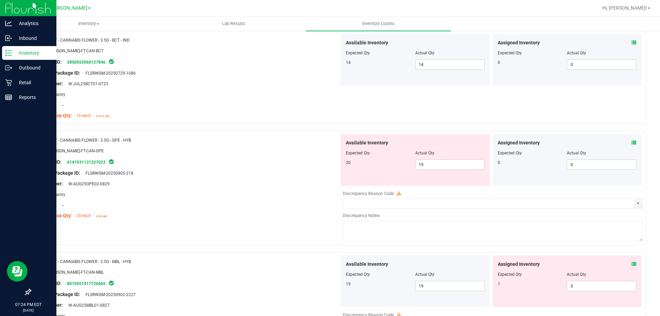
scroll to position [688, 0]
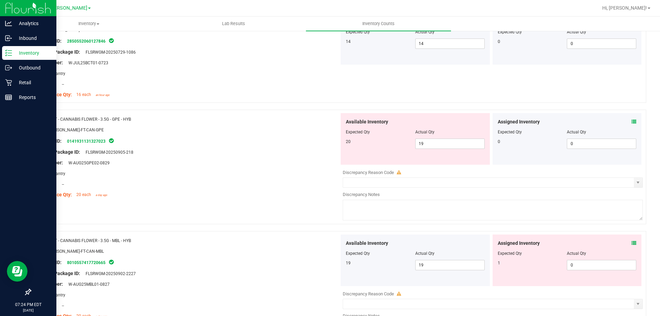
click at [249, 191] on div "Compliance Qty: 20 each a day ago" at bounding box center [188, 194] width 304 height 7
click at [633, 122] on div "Assigned Inventory Expected Qty Actual Qty 0 0 0" at bounding box center [567, 139] width 149 height 52
click at [632, 122] on icon at bounding box center [634, 121] width 5 height 5
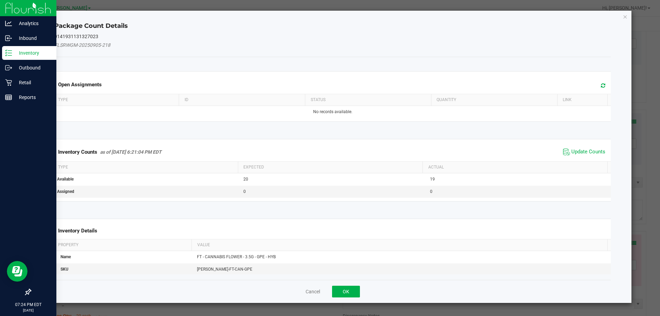
click at [588, 145] on div "Inventory Counts as of Sep 19, 2025 6:21:04 PM EDT Update Counts" at bounding box center [333, 152] width 560 height 19
click at [581, 152] on span "Update Counts" at bounding box center [588, 152] width 34 height 7
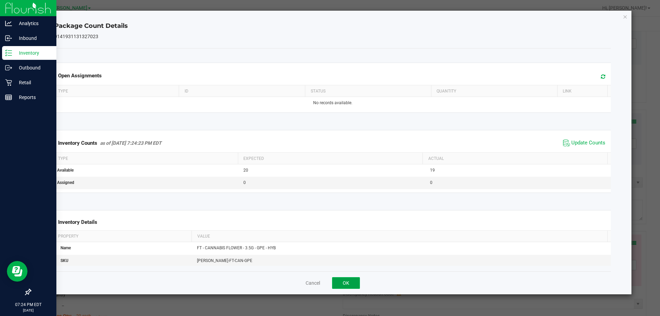
click at [347, 282] on button "OK" at bounding box center [346, 283] width 28 height 12
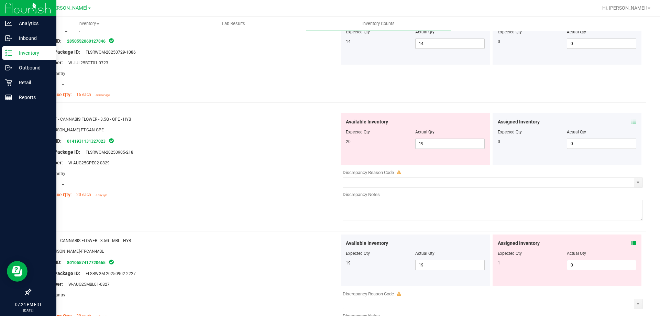
click at [250, 199] on div "Name: FT - CANNABIS FLOWER - 3.5G - GPE - HYB SKU: FLO-BUD-FT-CAN-GPE Package I…" at bounding box center [188, 157] width 304 height 88
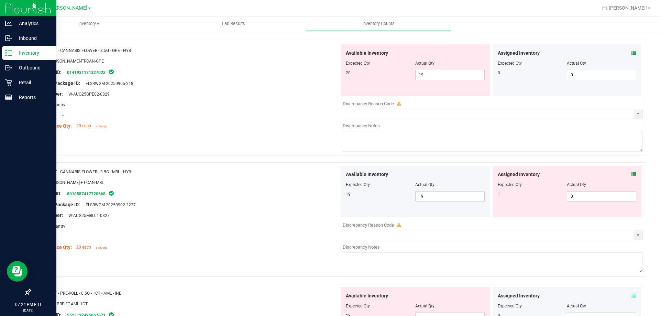
click at [632, 53] on icon at bounding box center [634, 53] width 5 height 5
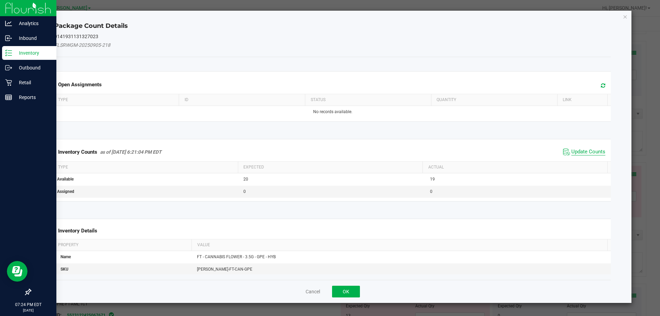
click at [582, 151] on span "Update Counts" at bounding box center [588, 152] width 34 height 7
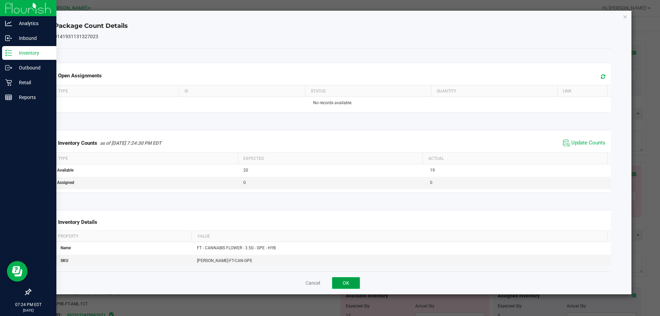
click at [354, 285] on button "OK" at bounding box center [346, 283] width 28 height 12
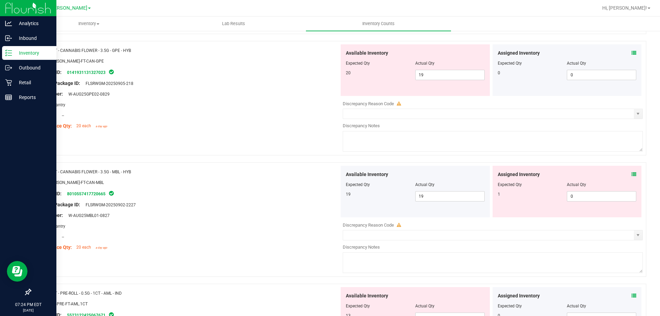
click at [289, 162] on div at bounding box center [338, 158] width 616 height 7
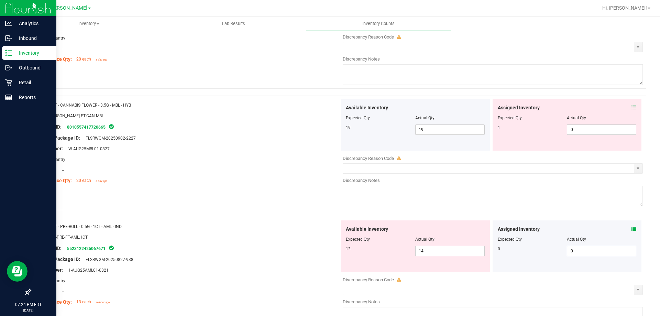
scroll to position [825, 0]
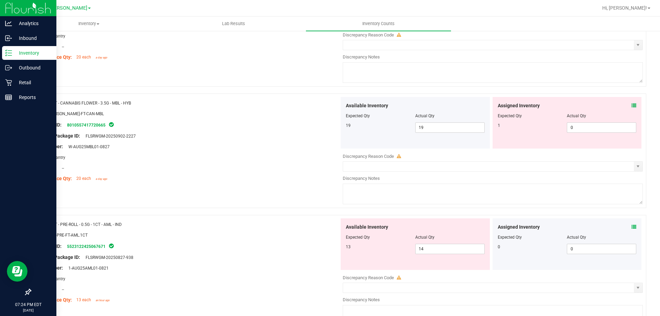
click at [260, 166] on div "Location: --" at bounding box center [188, 167] width 304 height 7
click at [632, 104] on icon at bounding box center [634, 105] width 5 height 5
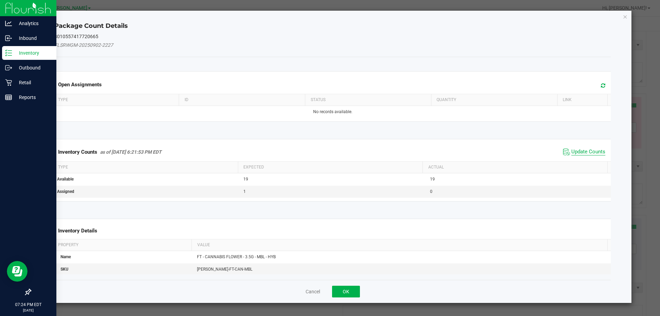
click at [572, 149] on span "Update Counts" at bounding box center [588, 152] width 34 height 7
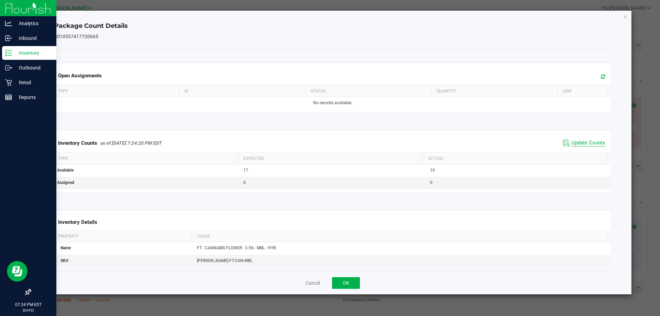
click at [590, 143] on span "Update Counts" at bounding box center [588, 143] width 34 height 7
click at [341, 285] on button "OK" at bounding box center [346, 283] width 28 height 12
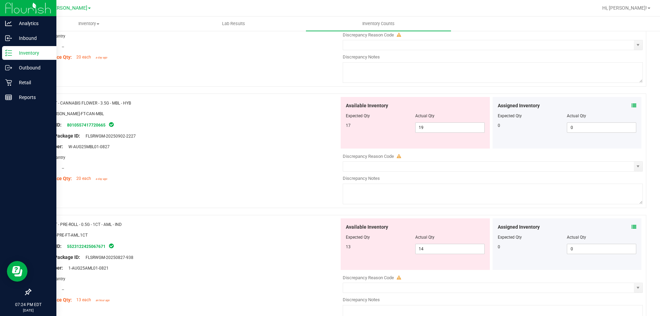
click at [264, 165] on div "Location: --" at bounding box center [188, 167] width 304 height 7
click at [214, 183] on div "Name: FT - CANNABIS FLOWER - 3.5G - MBL - HYB SKU: FLO-BUD-FT-CAN-MBL Package I…" at bounding box center [188, 141] width 304 height 88
click at [208, 120] on div at bounding box center [188, 118] width 304 height 3
click at [198, 186] on div "Name: FT - CANNABIS FLOWER - 3.5G - MBL - HYB SKU: FLO-BUD-FT-CAN-MBL Package I…" at bounding box center [338, 151] width 616 height 114
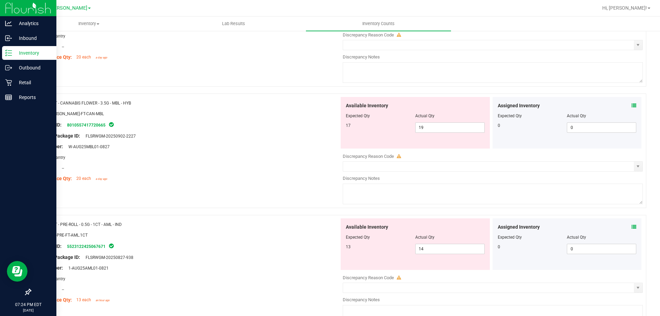
click at [632, 228] on icon at bounding box center [634, 227] width 5 height 5
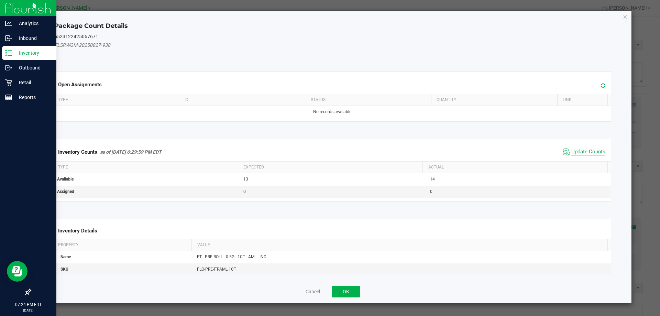
click at [574, 150] on span "Update Counts" at bounding box center [588, 152] width 34 height 7
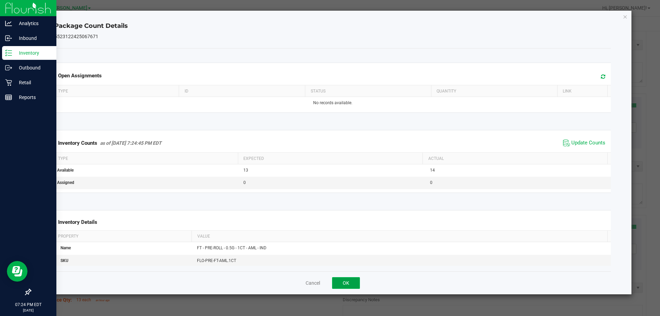
click at [342, 283] on button "OK" at bounding box center [346, 283] width 28 height 12
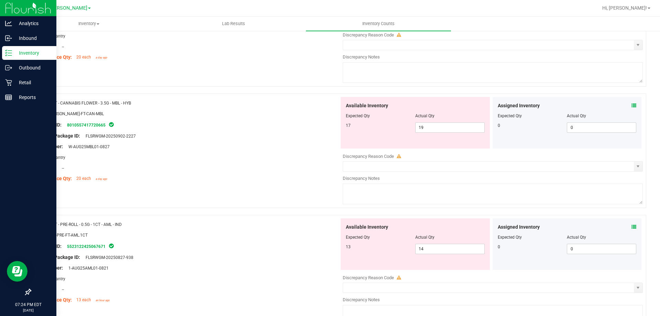
click at [272, 202] on div "Name: FT - CANNABIS FLOWER - 3.5G - MBL - HYB SKU: FLO-BUD-FT-CAN-MBL Package I…" at bounding box center [338, 151] width 616 height 114
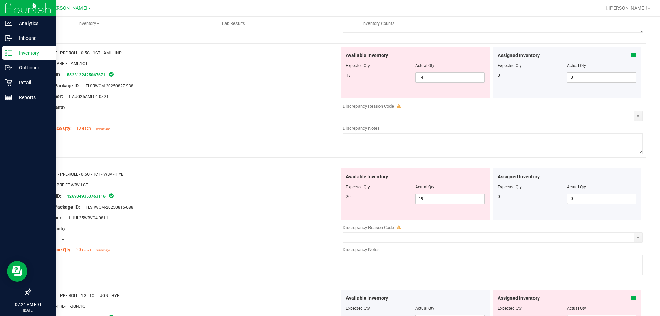
scroll to position [997, 0]
click at [218, 226] on div "Area: Pantry" at bounding box center [188, 228] width 304 height 7
click at [632, 175] on icon at bounding box center [634, 176] width 5 height 5
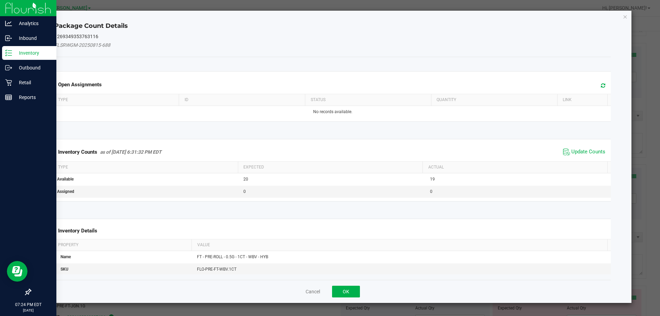
click at [571, 151] on span "Update Counts" at bounding box center [588, 152] width 34 height 7
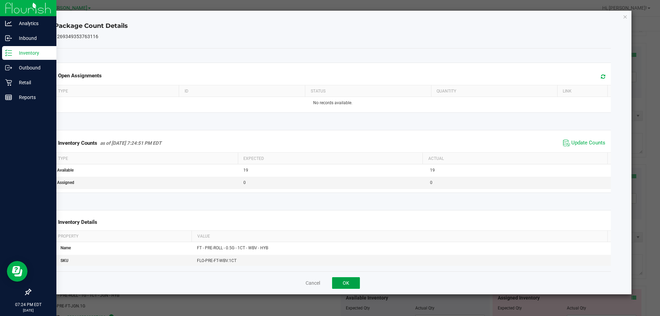
click at [351, 284] on button "OK" at bounding box center [346, 283] width 28 height 12
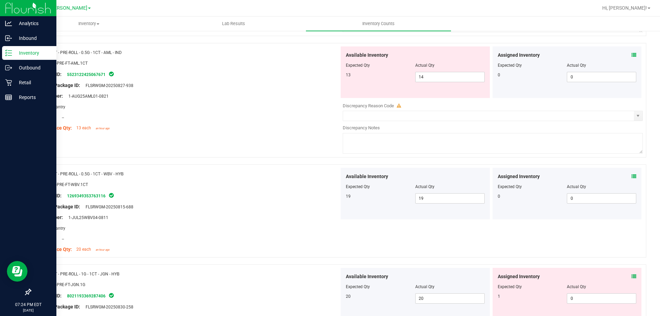
click at [256, 163] on div at bounding box center [338, 160] width 616 height 7
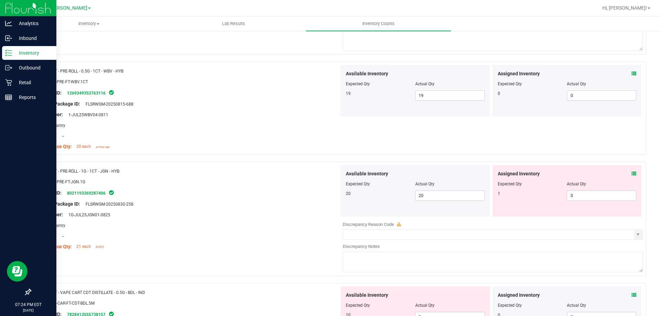
scroll to position [1100, 0]
click at [222, 202] on div "Original Package ID: FLSRWGM-20250830-258" at bounding box center [188, 203] width 304 height 7
click at [632, 172] on div "Assigned Inventory Expected Qty Actual Qty 1 0 0" at bounding box center [567, 191] width 149 height 52
click at [632, 173] on icon at bounding box center [634, 173] width 5 height 5
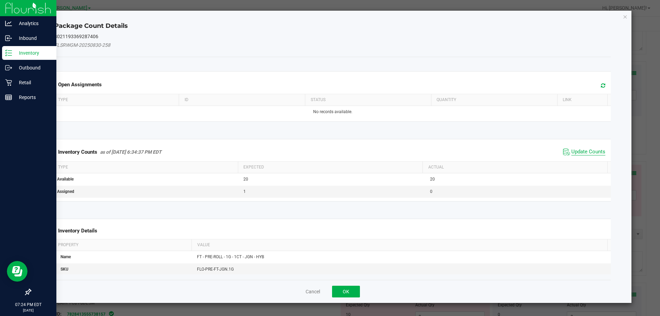
click at [571, 151] on span "Update Counts" at bounding box center [588, 152] width 34 height 7
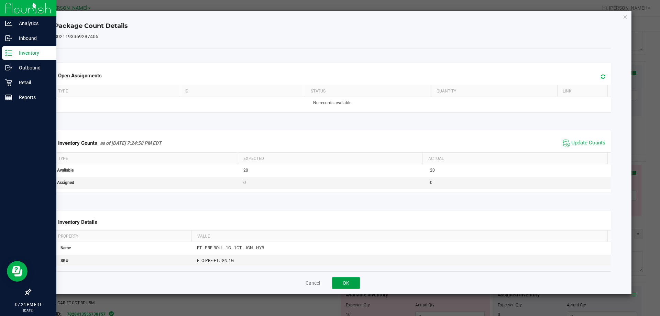
click at [344, 285] on button "OK" at bounding box center [346, 283] width 28 height 12
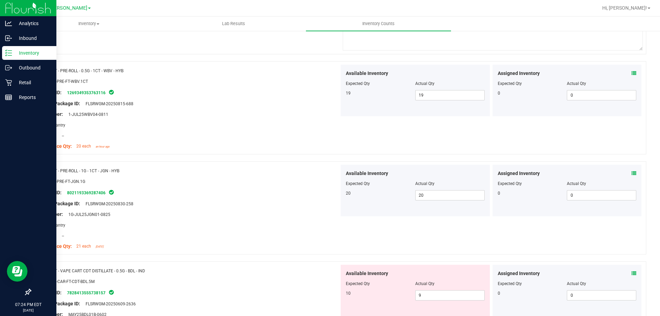
click at [255, 163] on div "Name: FT - PRE-ROLL - 1G - 1CT - JGN - HYB SKU: FLO-PRE-FT-JGN.1G Package ID: 8…" at bounding box center [338, 207] width 616 height 93
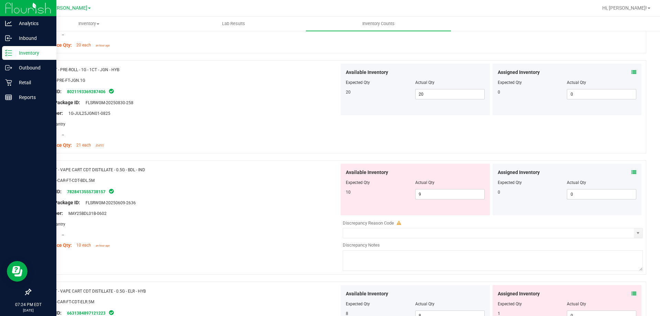
scroll to position [1203, 0]
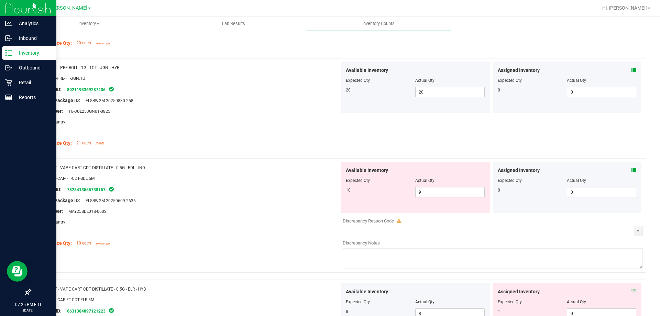
click at [632, 170] on icon at bounding box center [634, 170] width 5 height 5
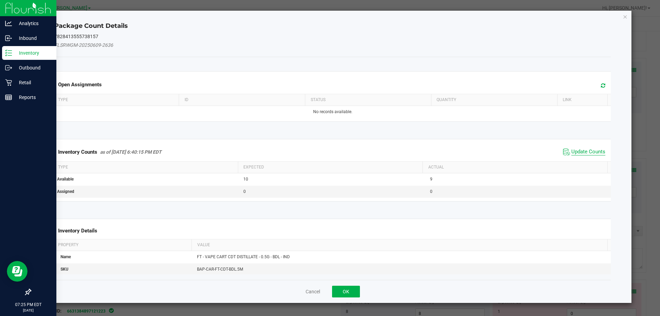
click at [593, 150] on span "Update Counts" at bounding box center [588, 152] width 34 height 7
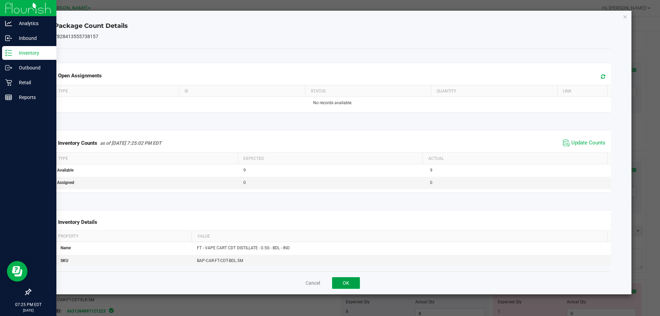
click at [337, 280] on button "OK" at bounding box center [346, 283] width 28 height 12
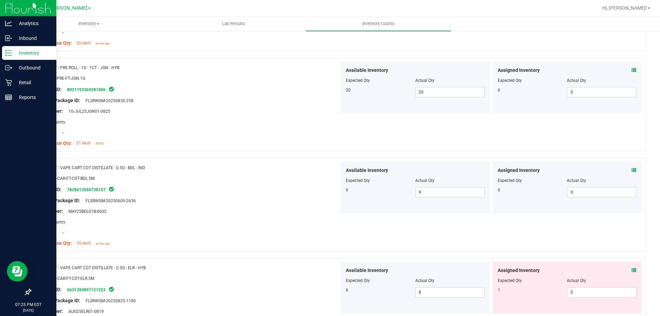
click at [266, 191] on div "Package ID: 7828413555738157" at bounding box center [188, 189] width 304 height 8
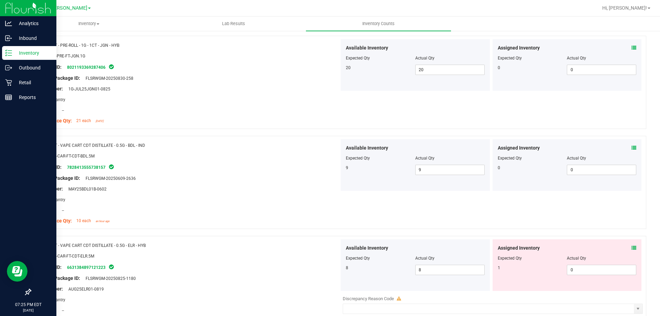
scroll to position [1238, 0]
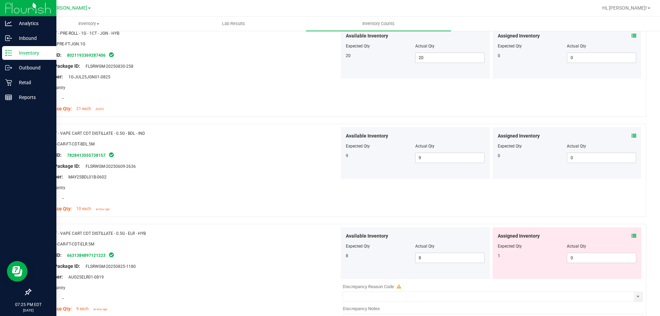
click at [632, 236] on icon at bounding box center [634, 235] width 5 height 5
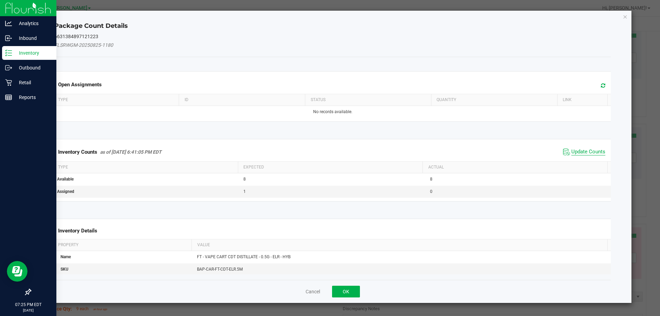
click at [585, 154] on span "Update Counts" at bounding box center [588, 152] width 34 height 7
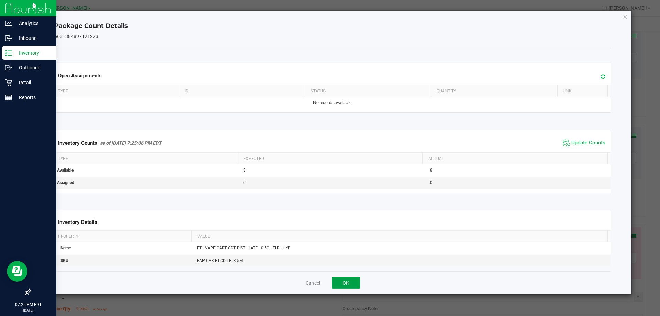
click at [345, 278] on button "OK" at bounding box center [346, 283] width 28 height 12
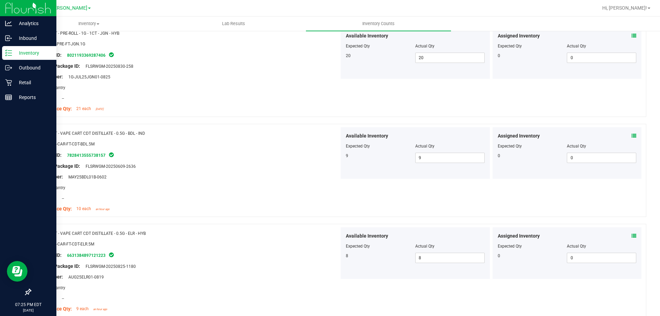
drag, startPoint x: 305, startPoint y: 233, endPoint x: 279, endPoint y: 219, distance: 29.1
click at [304, 230] on div "Name: FT - VAPE CART CDT DISTILLATE - 0.5G - ELR - HYB SKU: BAP-CAR-FT-CDT-ELR.…" at bounding box center [188, 271] width 304 height 88
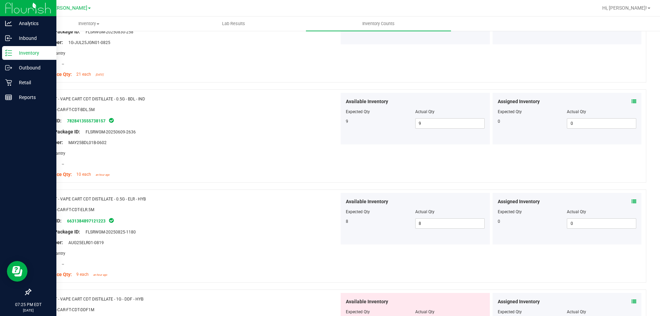
click at [248, 217] on div "Package ID: 6631384897121223" at bounding box center [188, 221] width 304 height 8
click at [632, 300] on icon at bounding box center [634, 301] width 5 height 5
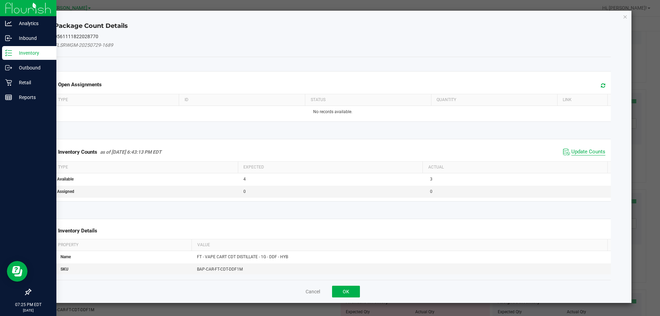
click at [590, 149] on span "Update Counts" at bounding box center [588, 152] width 34 height 7
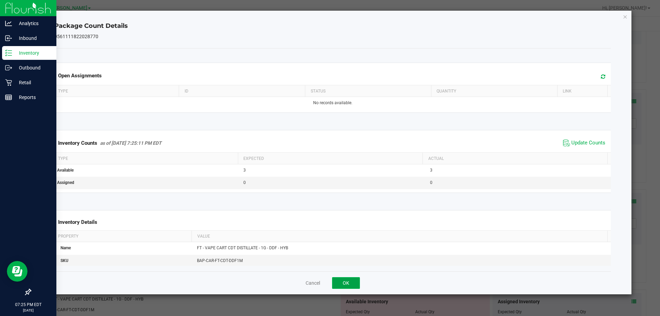
click at [349, 278] on button "OK" at bounding box center [346, 283] width 28 height 12
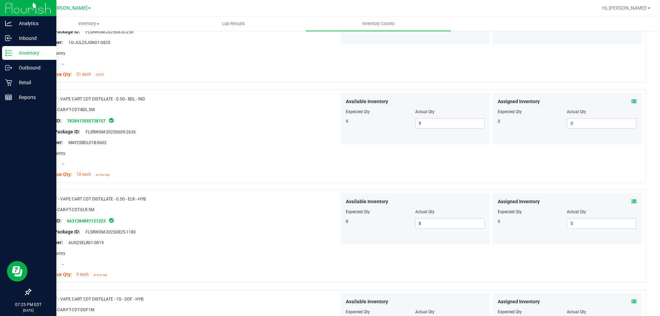
click at [254, 199] on div "Name: FT - VAPE CART CDT DISTILLATE - 0.5G - ELR - HYB" at bounding box center [188, 198] width 304 height 7
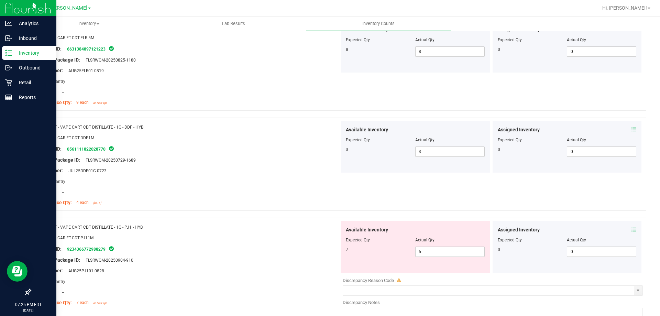
scroll to position [1478, 0]
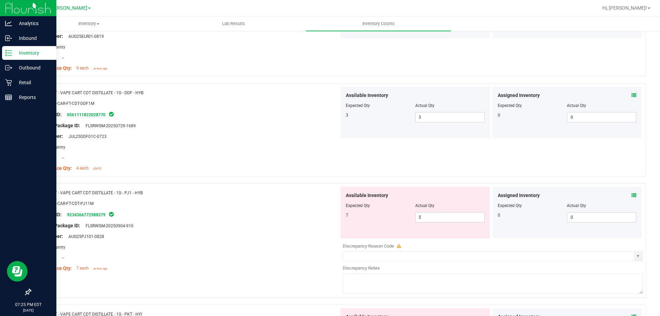
click at [632, 195] on icon at bounding box center [634, 195] width 5 height 5
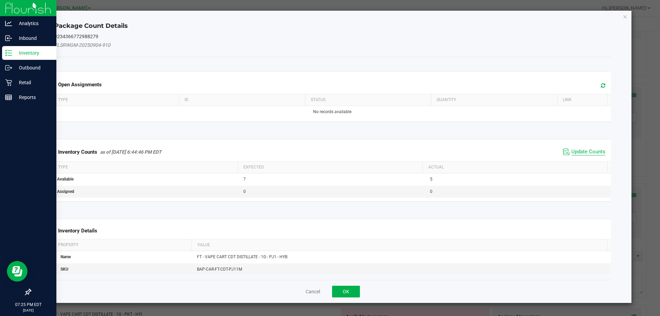
click at [587, 152] on span "Update Counts" at bounding box center [588, 152] width 34 height 7
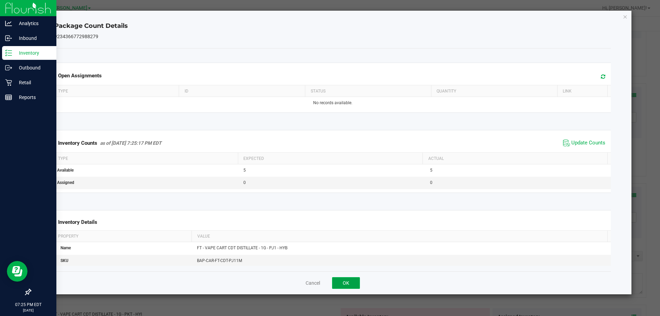
click at [345, 284] on button "OK" at bounding box center [346, 283] width 28 height 12
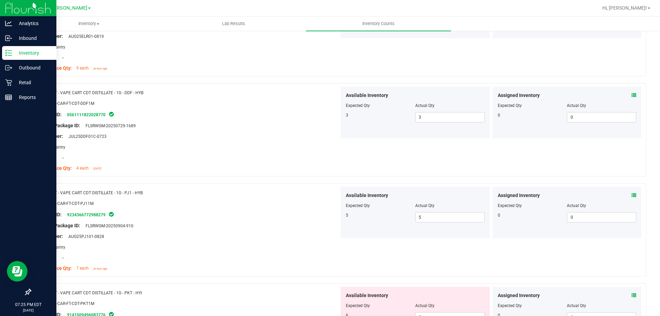
click at [231, 242] on div at bounding box center [188, 241] width 304 height 3
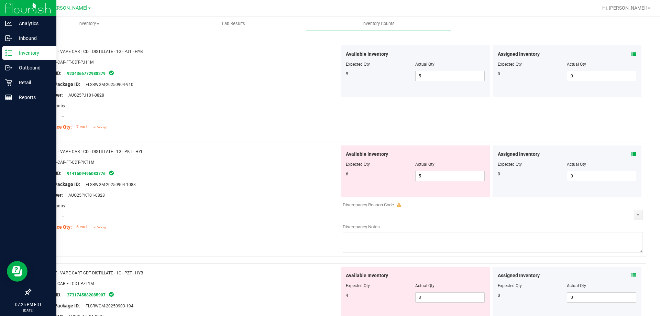
scroll to position [1616, 0]
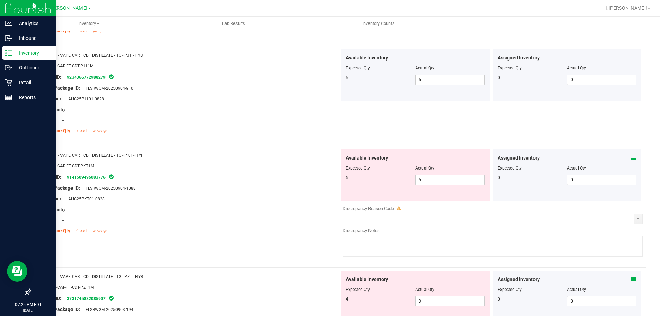
click at [245, 191] on div "Original Package ID: FLSRWGM-20250904-1088" at bounding box center [188, 188] width 304 height 7
click at [632, 157] on icon at bounding box center [634, 157] width 5 height 5
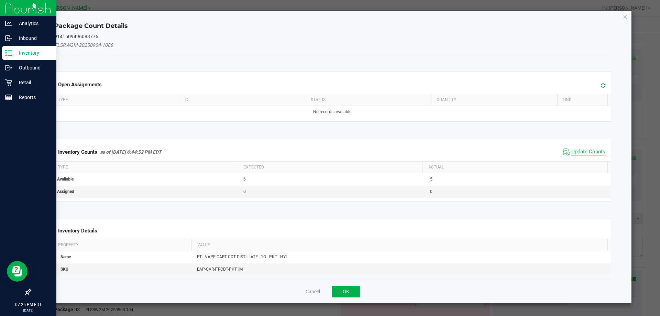
click at [580, 150] on span "Update Counts" at bounding box center [588, 152] width 34 height 7
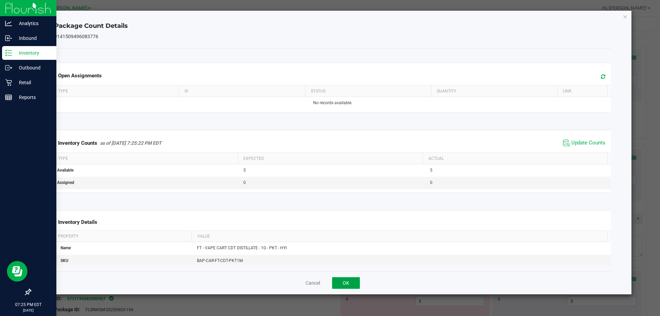
click at [343, 281] on button "OK" at bounding box center [346, 283] width 28 height 12
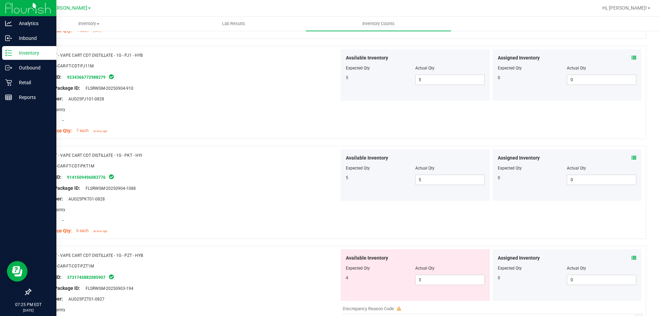
click at [210, 204] on div at bounding box center [188, 203] width 304 height 3
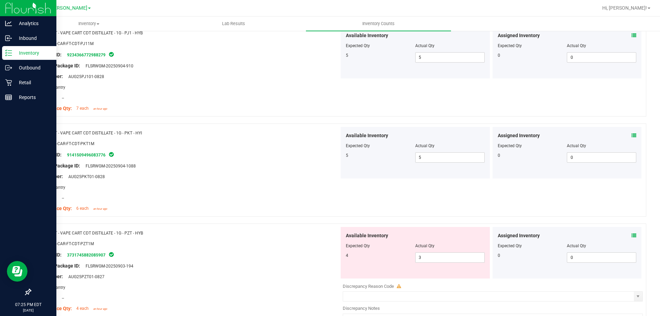
scroll to position [1650, 0]
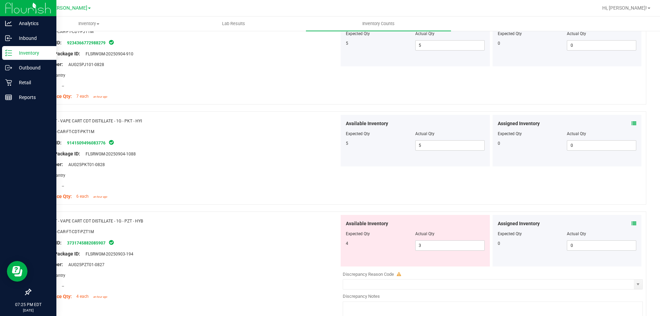
click at [631, 224] on div "Assigned Inventory Expected Qty Actual Qty 0 0 0" at bounding box center [567, 241] width 149 height 52
click at [632, 222] on icon at bounding box center [634, 223] width 5 height 5
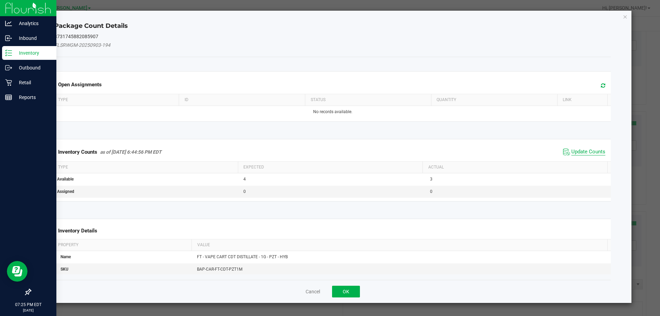
click at [580, 151] on span "Update Counts" at bounding box center [588, 152] width 34 height 7
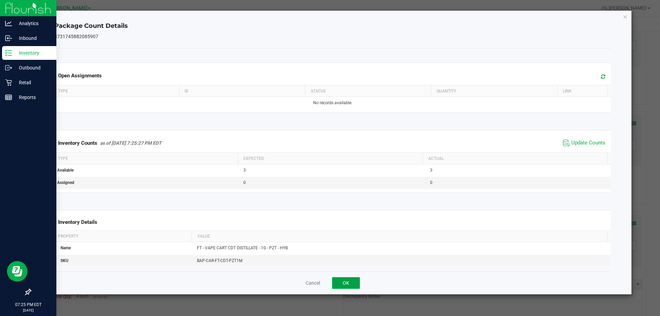
click at [335, 280] on button "OK" at bounding box center [346, 283] width 28 height 12
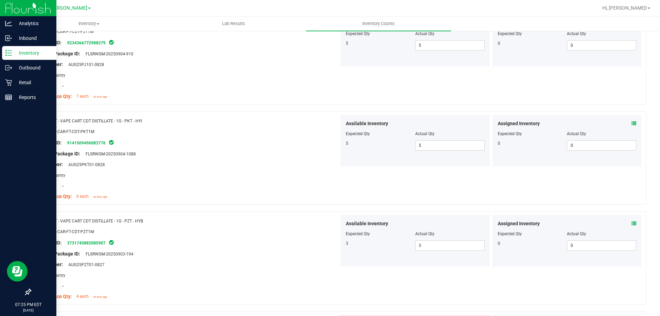
click at [311, 249] on div at bounding box center [188, 248] width 304 height 3
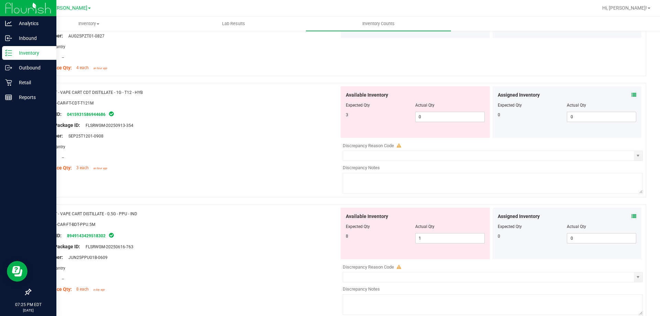
scroll to position [1891, 0]
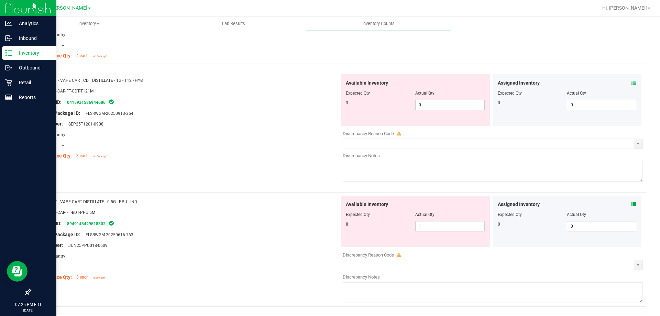
click at [632, 81] on icon at bounding box center [634, 82] width 5 height 5
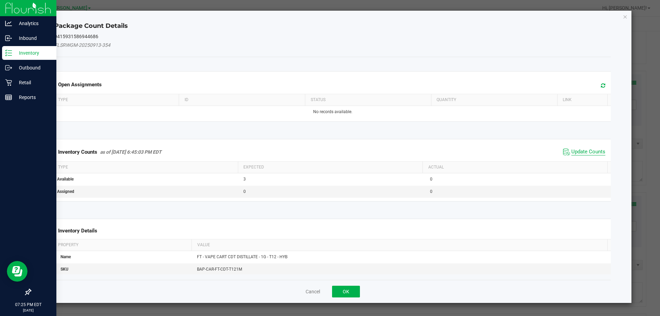
click at [577, 149] on span "Update Counts" at bounding box center [588, 152] width 34 height 7
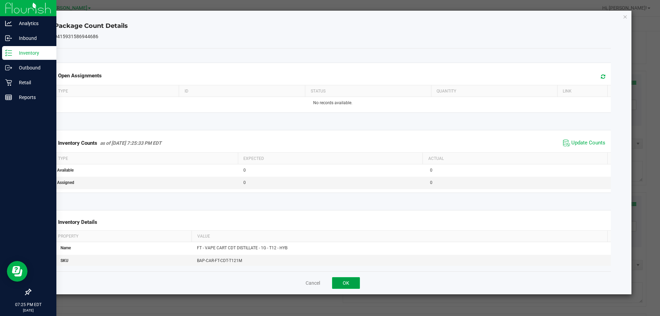
click at [349, 284] on button "OK" at bounding box center [346, 283] width 28 height 12
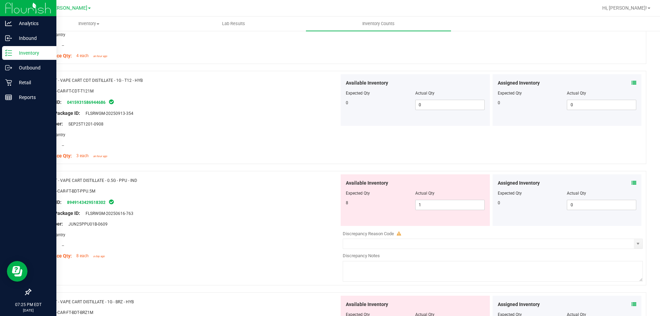
click at [271, 207] on div at bounding box center [188, 207] width 304 height 3
click at [633, 184] on div "Assigned Inventory Expected Qty Actual Qty 0 0 0" at bounding box center [567, 200] width 149 height 52
click at [632, 184] on icon at bounding box center [634, 182] width 5 height 5
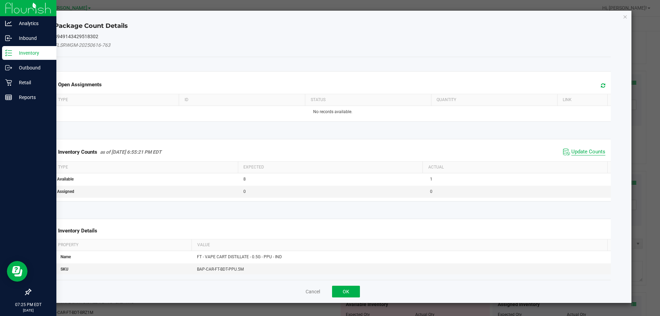
click at [583, 151] on span "Update Counts" at bounding box center [588, 152] width 34 height 7
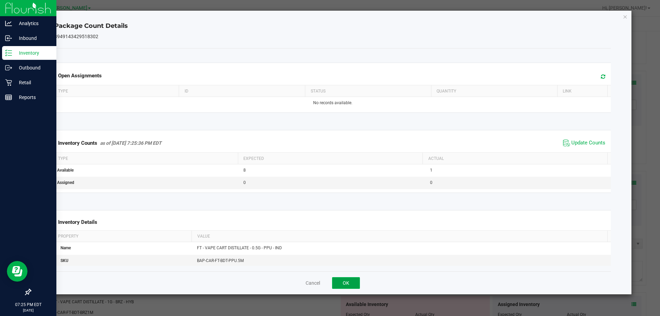
drag, startPoint x: 351, startPoint y: 285, endPoint x: 280, endPoint y: 188, distance: 120.2
click at [350, 285] on button "OK" at bounding box center [346, 283] width 28 height 12
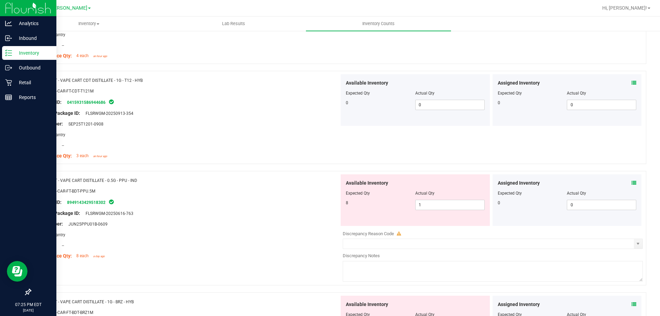
click at [270, 165] on div at bounding box center [338, 167] width 616 height 7
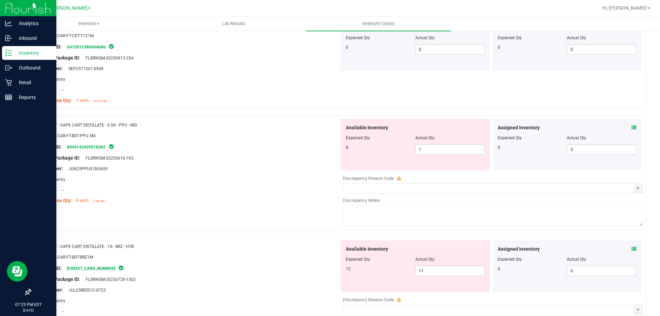
scroll to position [2012, 0]
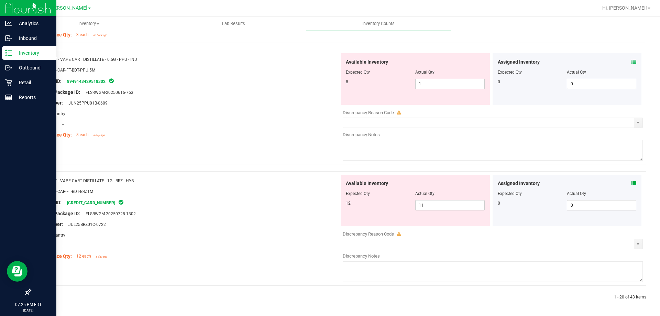
click at [632, 185] on icon at bounding box center [634, 183] width 5 height 5
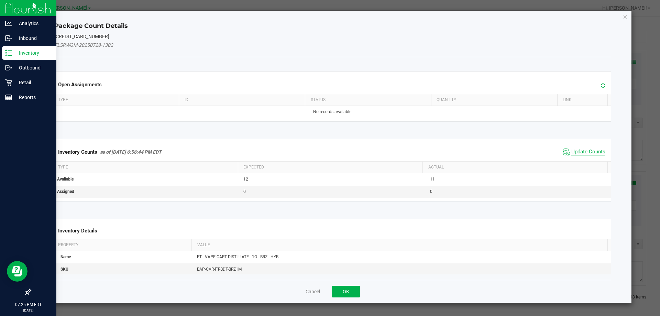
click at [578, 152] on span "Update Counts" at bounding box center [588, 152] width 34 height 7
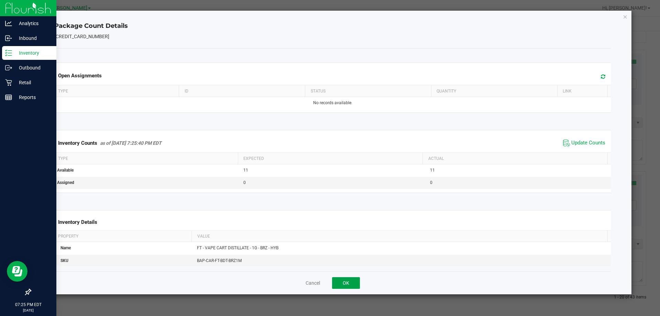
click at [342, 282] on button "OK" at bounding box center [346, 283] width 28 height 12
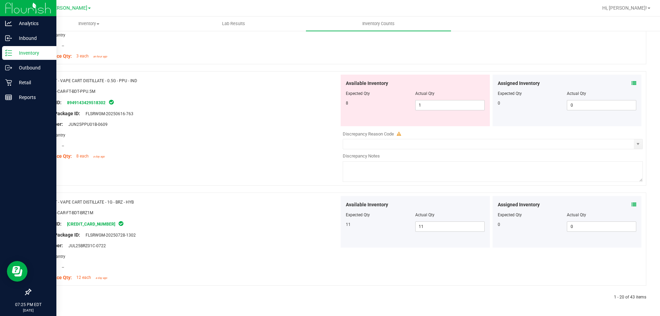
scroll to position [1991, 0]
click at [263, 222] on div "Package ID: 2557753404960004" at bounding box center [188, 224] width 304 height 8
click at [46, 298] on icon at bounding box center [47, 297] width 2 height 4
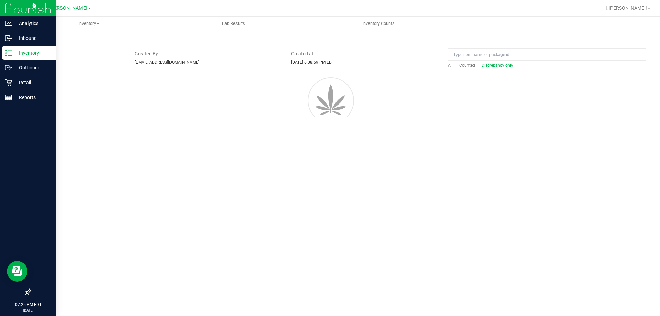
scroll to position [0, 0]
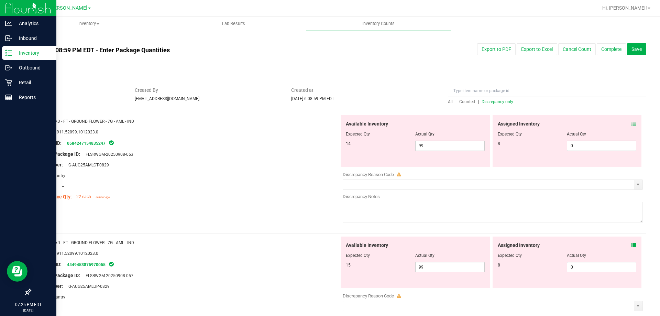
click at [632, 122] on icon at bounding box center [634, 123] width 5 height 5
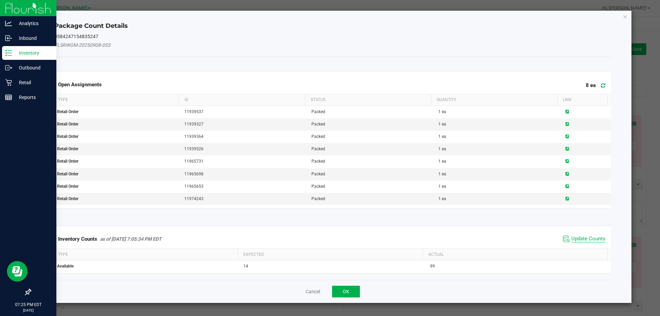
click at [574, 237] on span "Update Counts" at bounding box center [588, 239] width 34 height 7
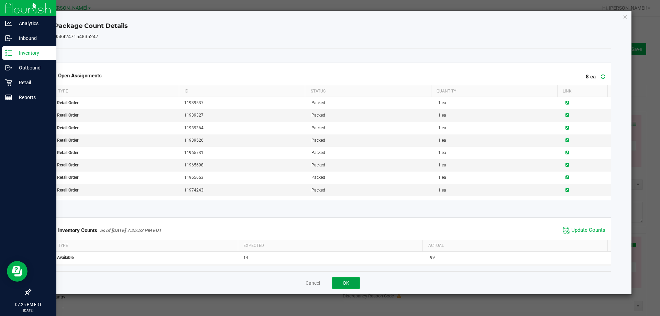
click at [349, 277] on button "OK" at bounding box center [346, 283] width 28 height 12
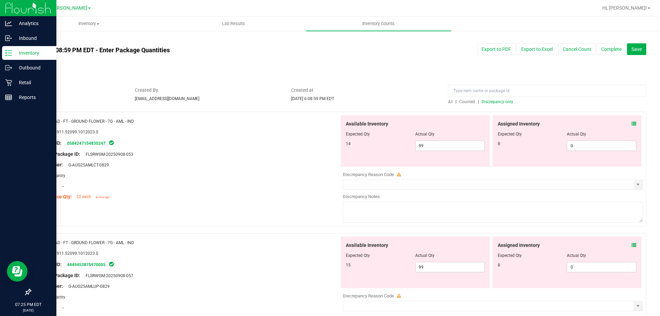
click at [246, 176] on div "Area: Pantry" at bounding box center [188, 175] width 304 height 7
click at [231, 199] on div "Compliance Qty: 22 each an hour ago" at bounding box center [188, 196] width 304 height 7
drag, startPoint x: 435, startPoint y: 143, endPoint x: 318, endPoint y: 150, distance: 117.1
click at [318, 150] on div "Name: RAD - FT - GROUND FLOWER - 7G - AML - IND SKU: 1.51911.52099.1012023.0 Pa…" at bounding box center [338, 169] width 616 height 114
drag, startPoint x: 434, startPoint y: 148, endPoint x: 260, endPoint y: 151, distance: 173.6
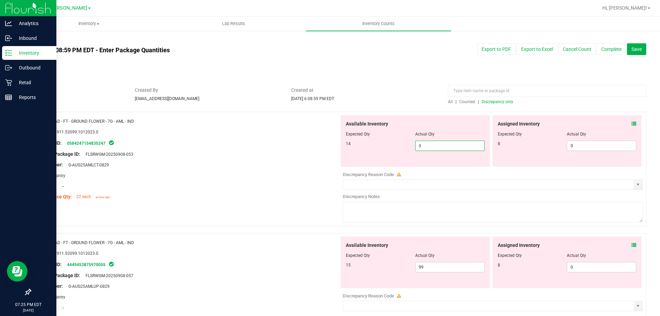
click at [283, 147] on div "Name: RAD - FT - GROUND FLOWER - 7G - AML - IND SKU: 1.51911.52099.1012023.0 Pa…" at bounding box center [338, 169] width 616 height 114
type input "1"
type input "14"
click at [221, 184] on div "Location: --" at bounding box center [188, 186] width 304 height 7
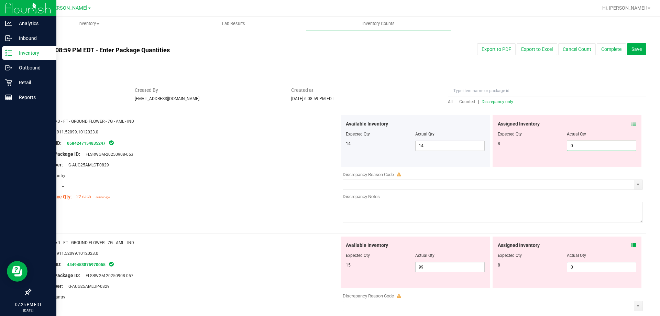
drag, startPoint x: 567, startPoint y: 144, endPoint x: 537, endPoint y: 152, distance: 31.2
click at [539, 152] on div "Assigned Inventory Expected Qty Actual Qty 8 0 0" at bounding box center [567, 141] width 149 height 52
type input "8"
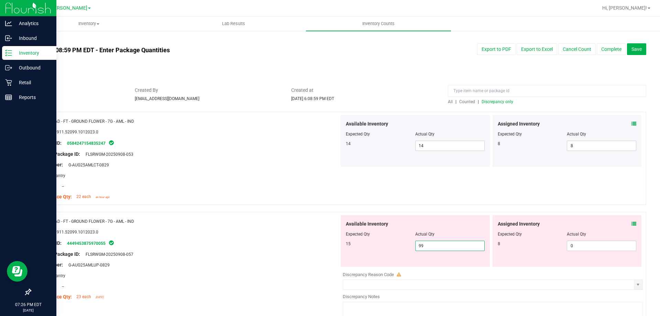
drag, startPoint x: 436, startPoint y: 245, endPoint x: 329, endPoint y: 249, distance: 106.3
click at [351, 249] on div "15 99 99" at bounding box center [415, 246] width 139 height 10
type input "15"
click at [245, 226] on div at bounding box center [188, 226] width 304 height 3
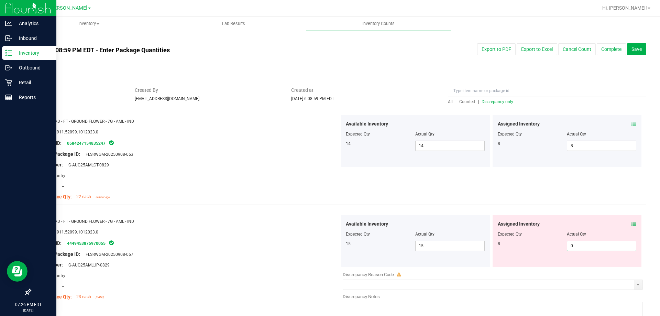
drag, startPoint x: 551, startPoint y: 248, endPoint x: 429, endPoint y: 239, distance: 122.8
click at [498, 246] on div "8 0 0" at bounding box center [567, 246] width 139 height 10
type input "8"
click at [230, 210] on div at bounding box center [338, 208] width 616 height 7
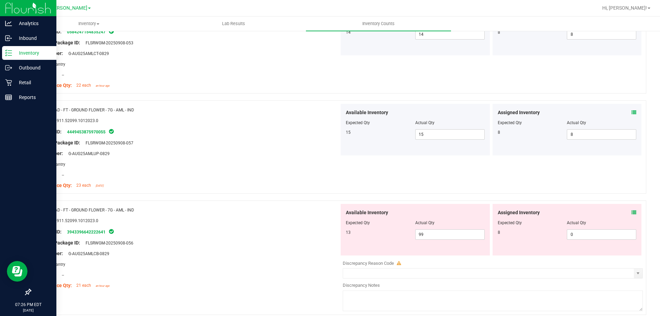
scroll to position [138, 0]
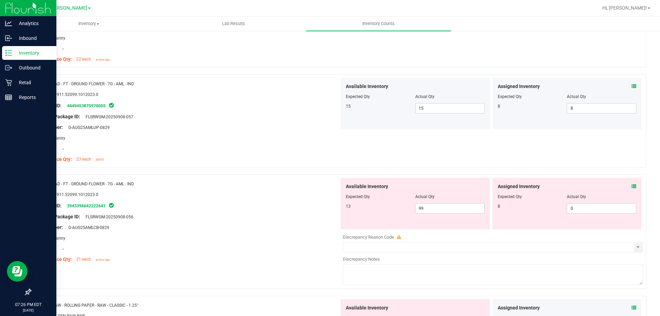
click at [267, 209] on div "Package ID: 3943396642222641" at bounding box center [188, 205] width 304 height 8
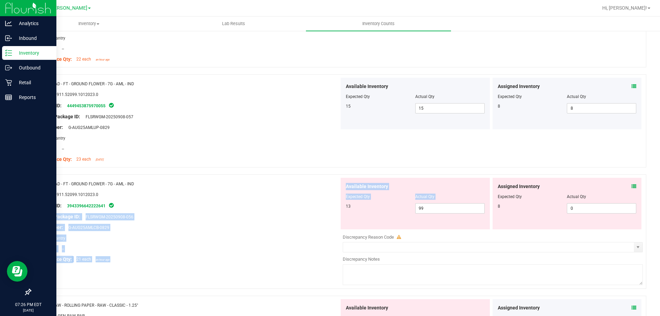
drag, startPoint x: 450, startPoint y: 201, endPoint x: 243, endPoint y: 212, distance: 206.9
click at [296, 212] on div "Name: RAD - FT - GROUND FLOWER - 7G - AML - IND SKU: 1.51911.52099.1012023.0 Pa…" at bounding box center [338, 231] width 616 height 114
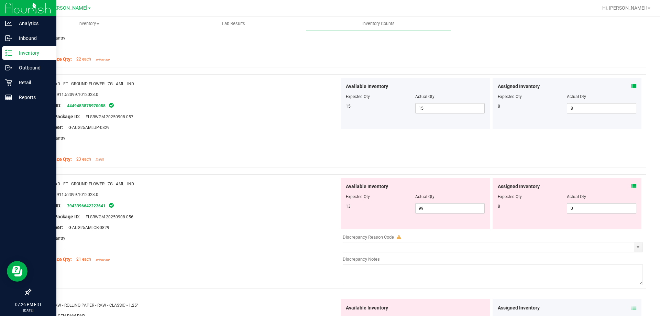
click at [127, 200] on div at bounding box center [188, 199] width 304 height 3
drag, startPoint x: 404, startPoint y: 210, endPoint x: 270, endPoint y: 210, distance: 133.4
click at [284, 210] on div "Name: RAD - FT - GROUND FLOWER - 7G - AML - IND SKU: 1.51911.52099.1012023.0 Pa…" at bounding box center [338, 231] width 616 height 114
type input "1"
type input "13"
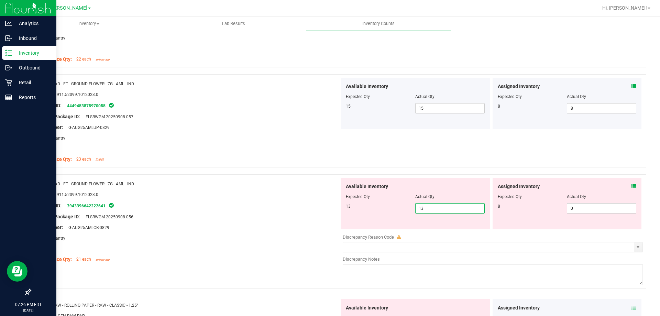
click at [233, 210] on div at bounding box center [188, 211] width 304 height 3
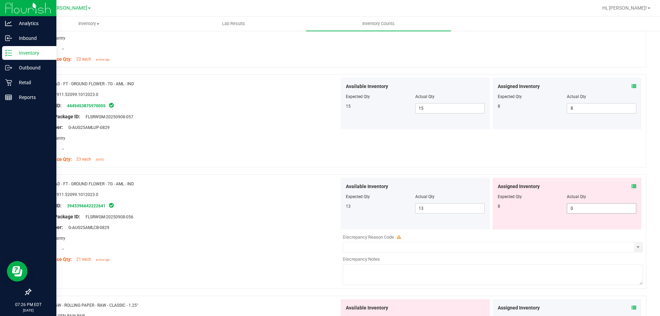
drag, startPoint x: 590, startPoint y: 213, endPoint x: 502, endPoint y: 211, distance: 88.0
click at [502, 211] on div "8 0 0" at bounding box center [567, 208] width 139 height 10
drag, startPoint x: 585, startPoint y: 212, endPoint x: 430, endPoint y: 217, distance: 154.8
click at [448, 216] on div "Available Inventory Expected Qty Actual Qty 13 13 13 0 0" at bounding box center [491, 204] width 304 height 52
type input "8"
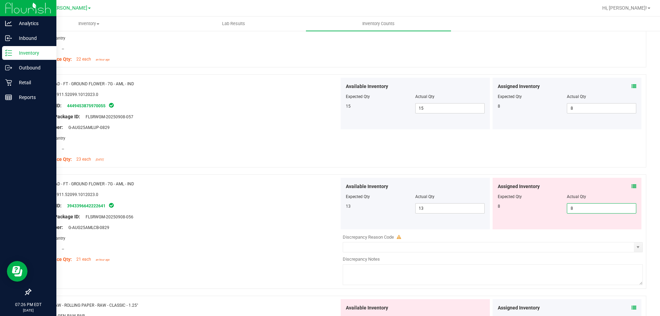
type input "8"
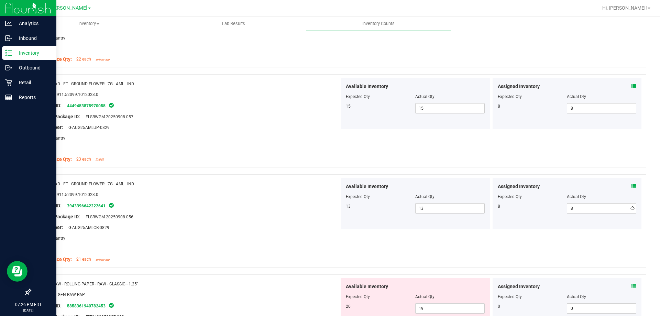
click at [142, 219] on div "Original Package ID: FLSRWGM-20250908-056" at bounding box center [188, 216] width 304 height 7
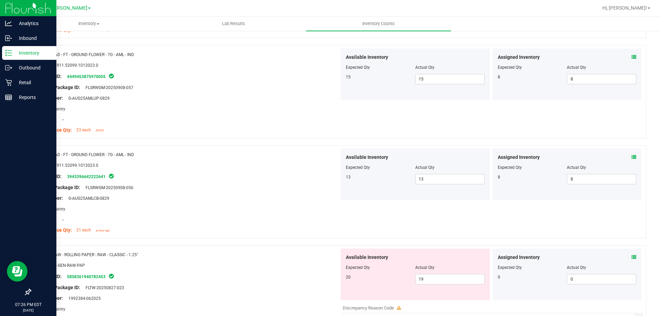
scroll to position [206, 0]
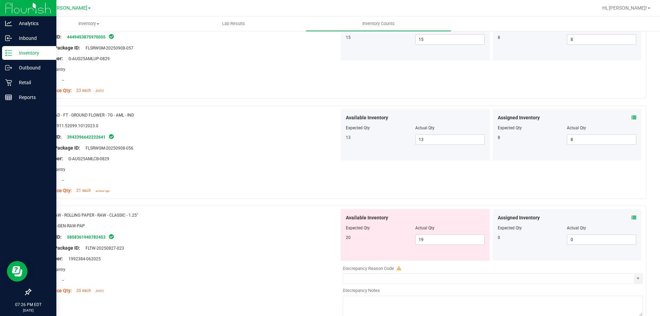
click at [205, 237] on div "Package ID: 5858361940782453" at bounding box center [188, 237] width 304 height 8
click at [190, 242] on div at bounding box center [188, 242] width 304 height 3
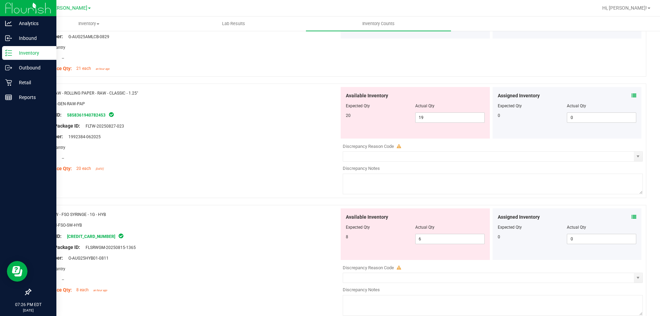
scroll to position [344, 0]
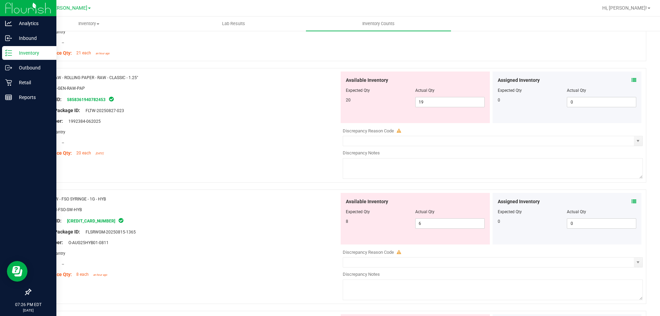
click at [633, 78] on div "Assigned Inventory Expected Qty Actual Qty 0 0 0" at bounding box center [567, 98] width 149 height 52
click at [631, 78] on div "Assigned Inventory Expected Qty Actual Qty 0 0 0" at bounding box center [567, 98] width 149 height 52
click at [632, 78] on div "Assigned Inventory Expected Qty Actual Qty 0 0 0" at bounding box center [567, 98] width 149 height 52
click at [632, 81] on icon at bounding box center [634, 80] width 5 height 5
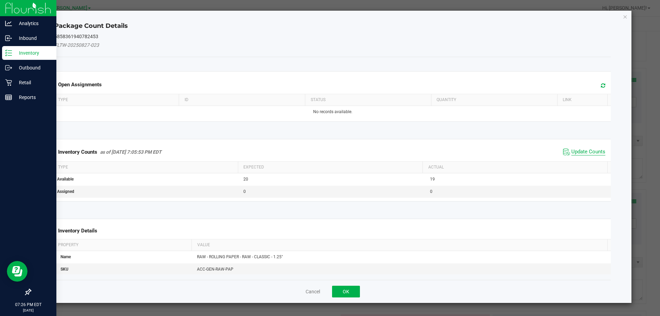
click at [579, 149] on span "Update Counts" at bounding box center [588, 152] width 34 height 7
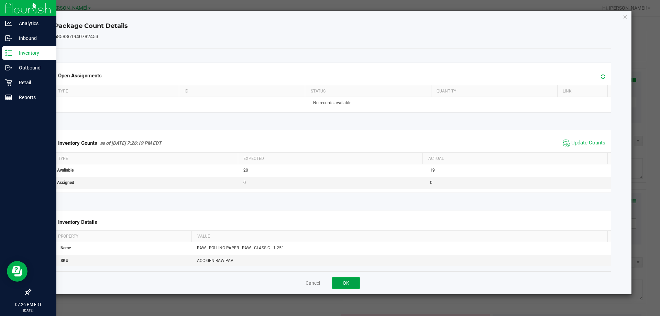
click at [342, 287] on button "OK" at bounding box center [346, 283] width 28 height 12
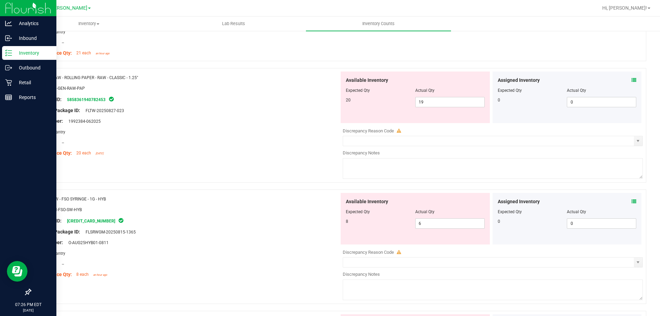
click at [210, 151] on div "Compliance Qty: 20 each 9 days ago" at bounding box center [188, 153] width 304 height 7
click at [162, 223] on div "Package ID: 2515907434249934" at bounding box center [188, 221] width 304 height 8
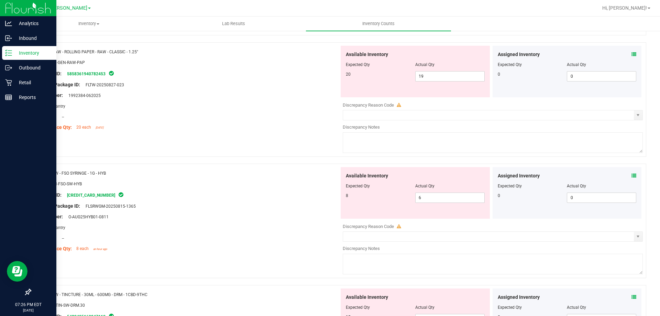
scroll to position [413, 0]
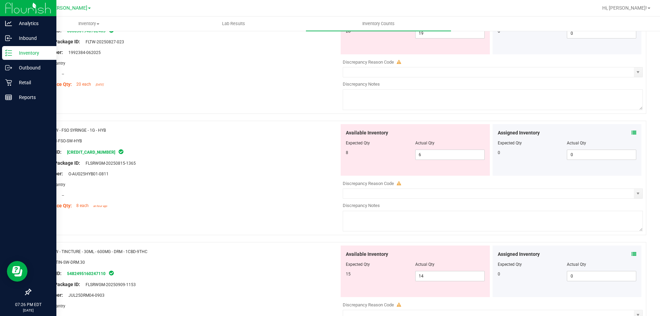
click at [632, 134] on icon at bounding box center [634, 132] width 5 height 5
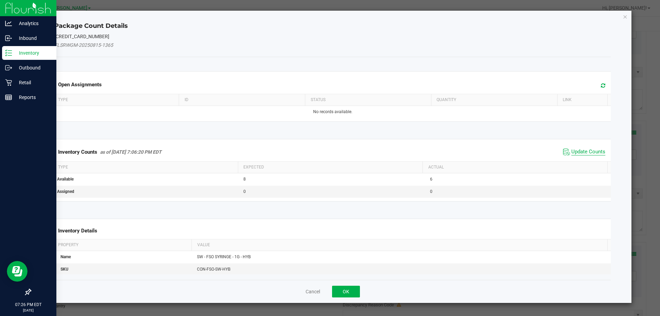
click at [581, 149] on span "Update Counts" at bounding box center [588, 152] width 34 height 7
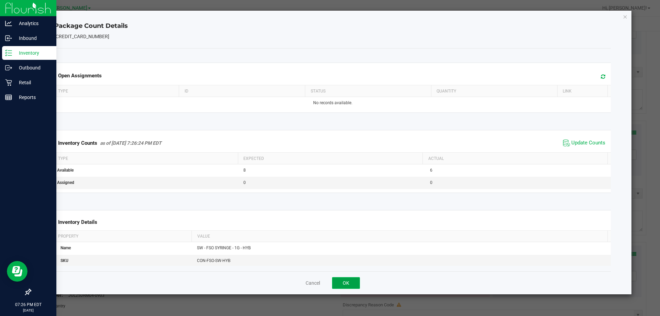
click at [346, 284] on button "OK" at bounding box center [346, 283] width 28 height 12
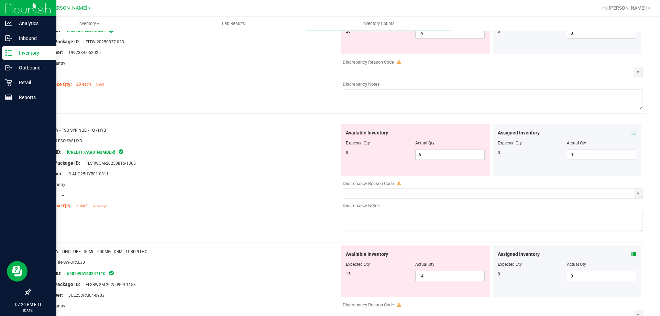
click at [275, 163] on div "Original Package ID: FLSRWGM-20250815-1365" at bounding box center [188, 163] width 304 height 7
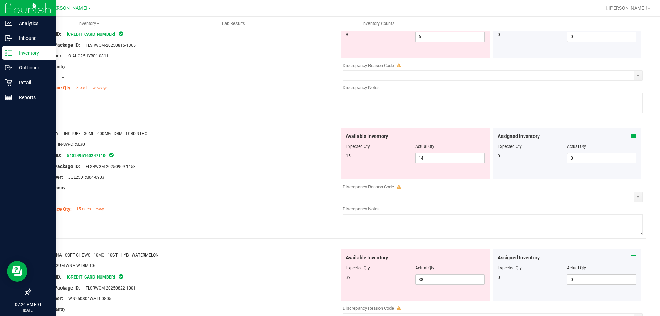
scroll to position [550, 0]
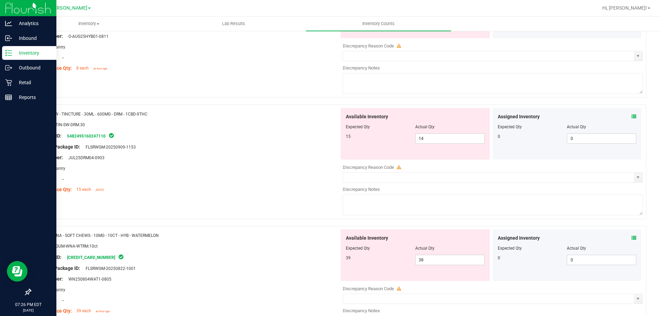
click at [253, 184] on div at bounding box center [188, 184] width 304 height 3
click at [632, 116] on div "Assigned Inventory Expected Qty Actual Qty 0 0 0" at bounding box center [567, 134] width 149 height 52
click at [632, 118] on icon at bounding box center [634, 116] width 5 height 5
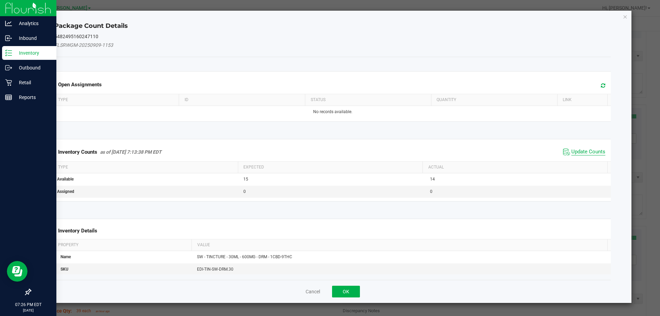
click at [588, 149] on span "Update Counts" at bounding box center [588, 152] width 34 height 7
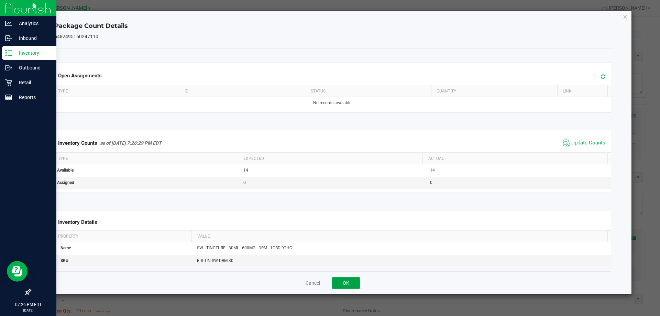
click at [343, 283] on button "OK" at bounding box center [346, 283] width 28 height 12
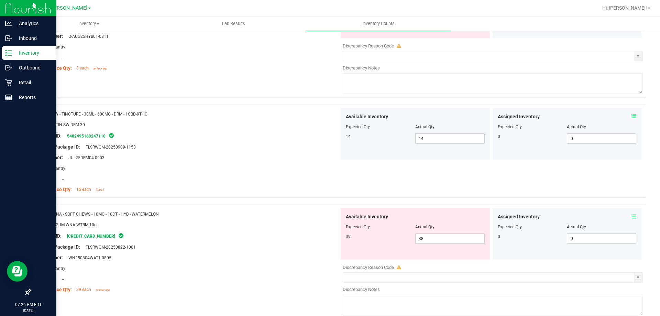
click at [237, 204] on div at bounding box center [338, 201] width 616 height 7
click at [631, 216] on div "Assigned Inventory Expected Qty Actual Qty 0 0 0" at bounding box center [567, 234] width 149 height 52
click at [632, 213] on span at bounding box center [634, 216] width 5 height 7
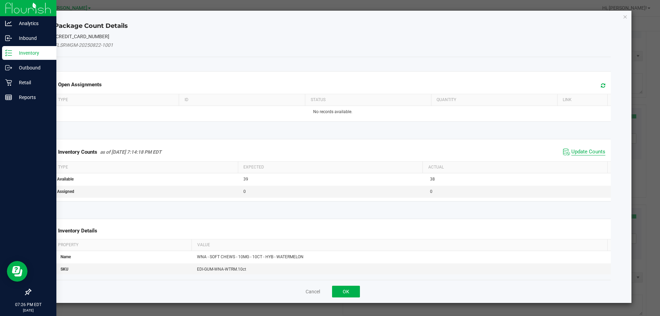
click at [576, 153] on span "Update Counts" at bounding box center [588, 152] width 34 height 7
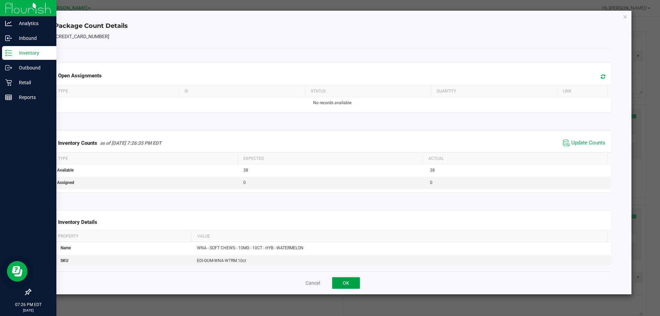
click at [337, 281] on button "OK" at bounding box center [346, 283] width 28 height 12
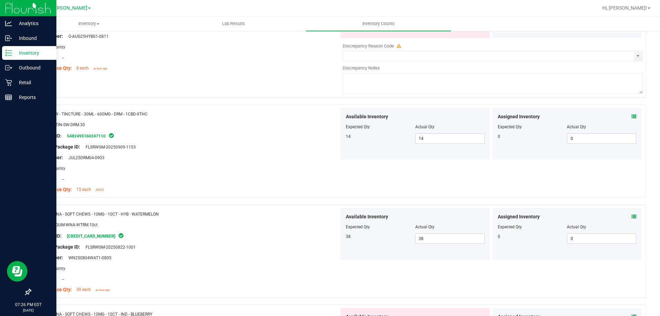
click at [282, 228] on div at bounding box center [188, 229] width 304 height 3
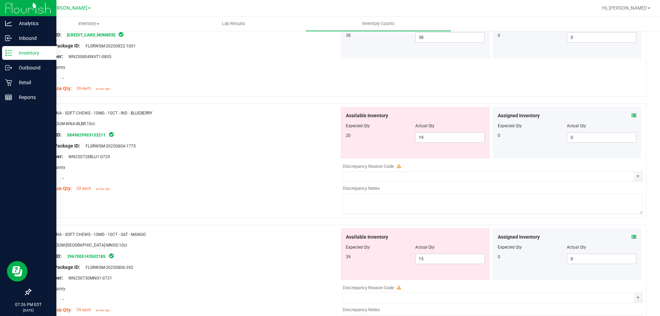
scroll to position [756, 0]
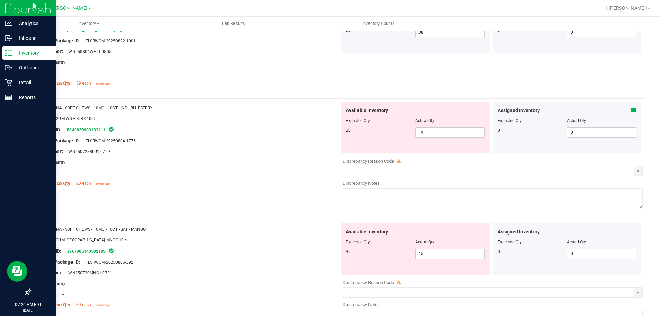
click at [632, 110] on icon at bounding box center [634, 110] width 5 height 5
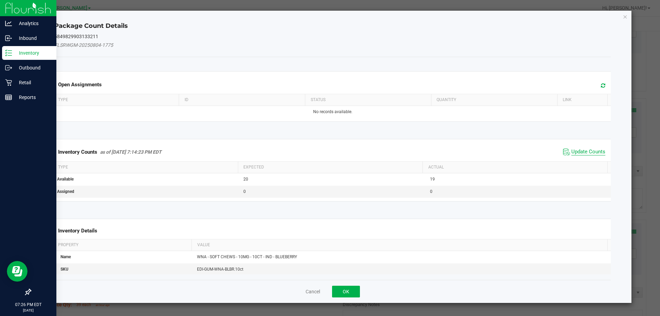
click at [588, 152] on span "Update Counts" at bounding box center [588, 152] width 34 height 7
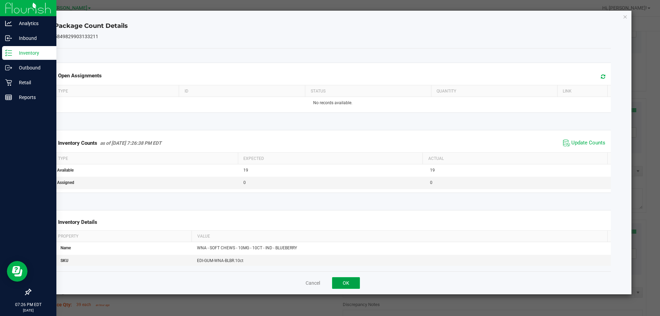
click at [347, 281] on button "OK" at bounding box center [346, 283] width 28 height 12
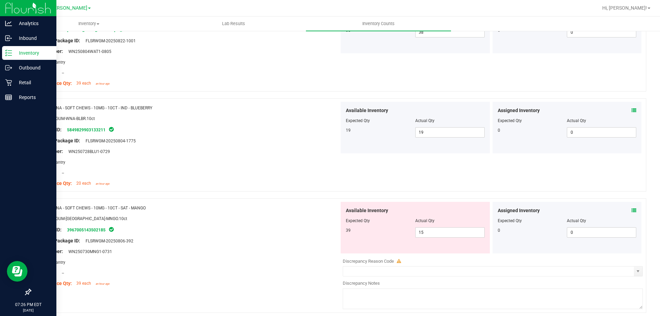
drag, startPoint x: 240, startPoint y: 179, endPoint x: 250, endPoint y: 176, distance: 9.7
click at [250, 176] on div at bounding box center [188, 177] width 304 height 3
click at [632, 210] on icon at bounding box center [634, 210] width 5 height 5
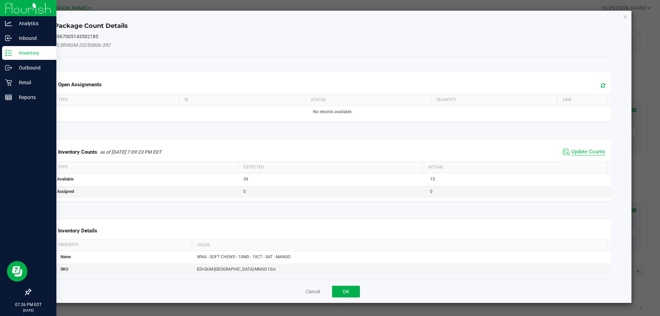
click at [579, 150] on span "Update Counts" at bounding box center [588, 152] width 34 height 7
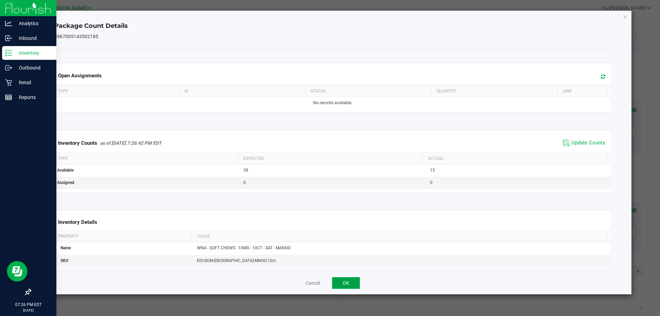
click at [347, 282] on button "OK" at bounding box center [346, 283] width 28 height 12
click at [315, 230] on div "Package ID: 3967005143502185" at bounding box center [188, 230] width 304 height 8
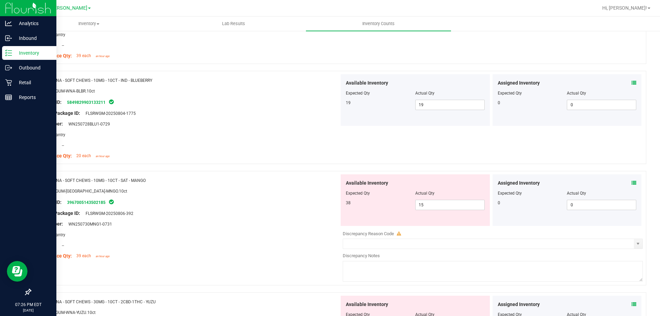
scroll to position [825, 0]
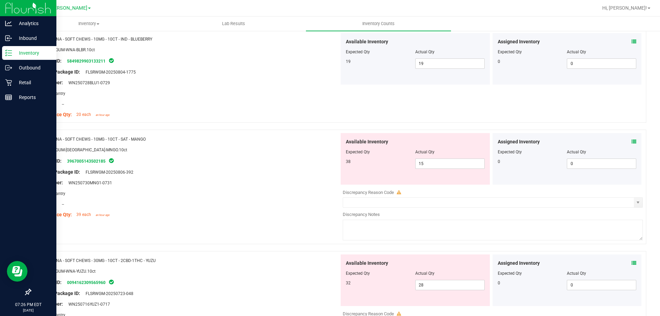
click at [249, 217] on div "Compliance Qty: 39 each an hour ago" at bounding box center [188, 214] width 304 height 7
click at [632, 141] on icon at bounding box center [634, 141] width 5 height 5
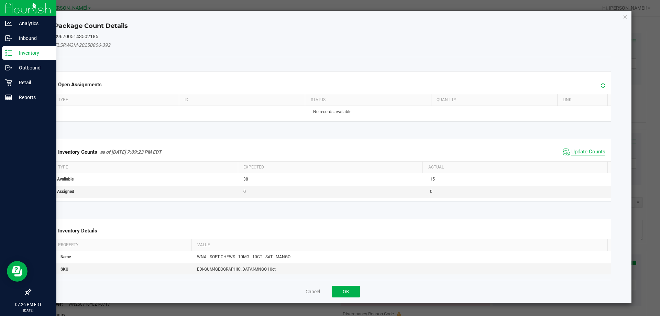
click at [578, 149] on span "Update Counts" at bounding box center [588, 152] width 34 height 7
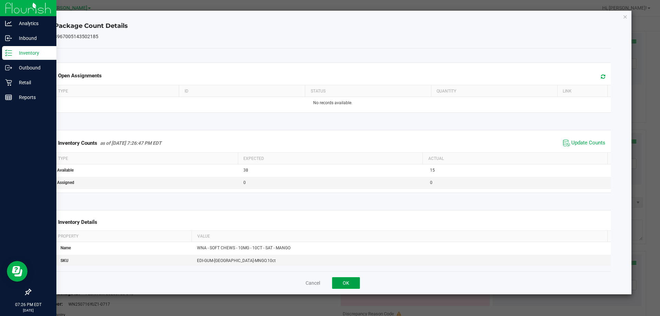
click at [346, 281] on button "OK" at bounding box center [346, 283] width 28 height 12
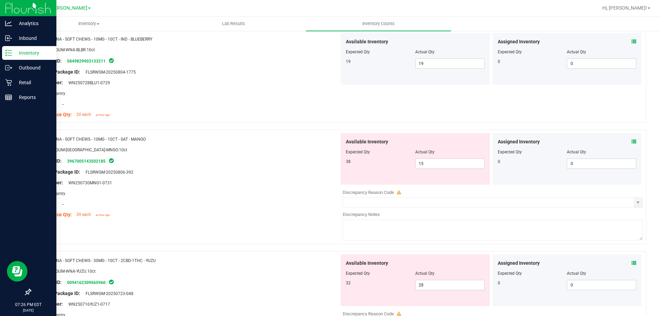
drag, startPoint x: 265, startPoint y: 228, endPoint x: 618, endPoint y: 189, distance: 355.2
click at [265, 228] on div "Name: WNA - SOFT CHEWS - 10MG - 10CT - SAT - MANGO SKU: EDI-GUM-WNA-MNGO.10ct P…" at bounding box center [338, 187] width 616 height 114
click at [632, 261] on icon at bounding box center [634, 263] width 5 height 5
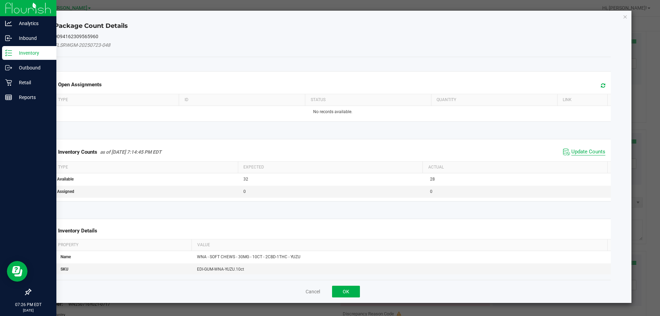
click at [572, 152] on span "Update Counts" at bounding box center [588, 152] width 34 height 7
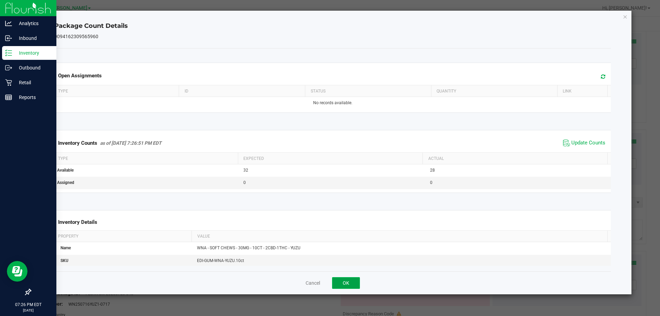
click at [342, 283] on button "OK" at bounding box center [346, 283] width 28 height 12
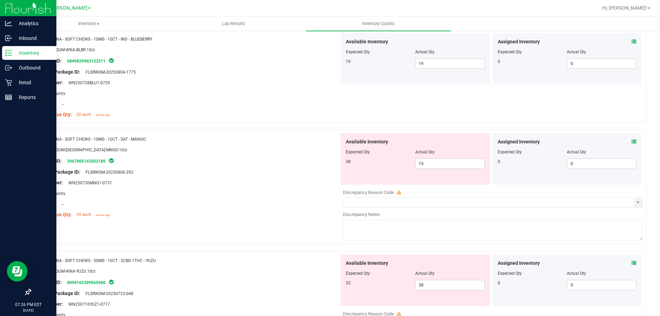
click at [272, 227] on div "Name: WNA - SOFT CHEWS - 10MG - 10CT - SAT - MANGO SKU: EDI-GUM-WNA-MNGO.10ct P…" at bounding box center [338, 187] width 616 height 114
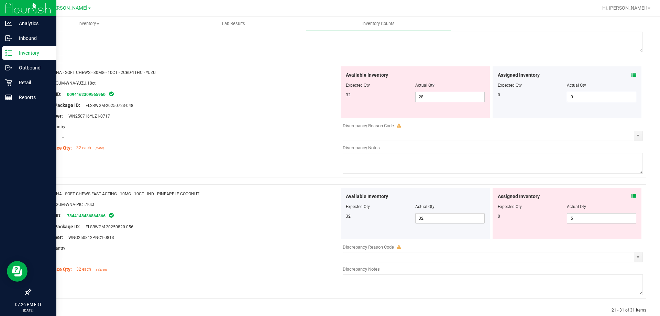
scroll to position [1026, 0]
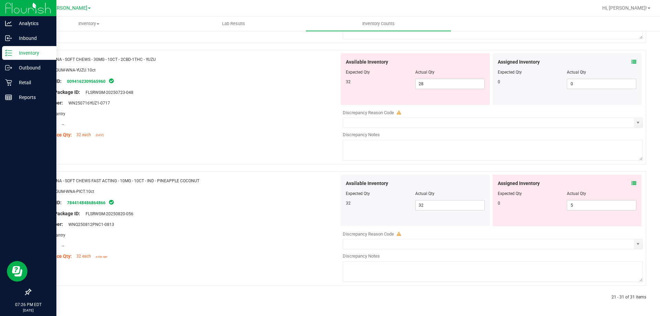
click at [281, 223] on div "Lot Number: WNQ250812PNC1-0813" at bounding box center [188, 224] width 304 height 7
click at [632, 182] on icon at bounding box center [634, 183] width 5 height 5
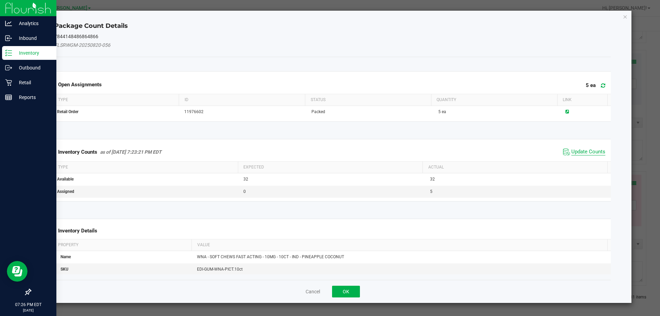
click at [573, 154] on span "Update Counts" at bounding box center [588, 152] width 34 height 7
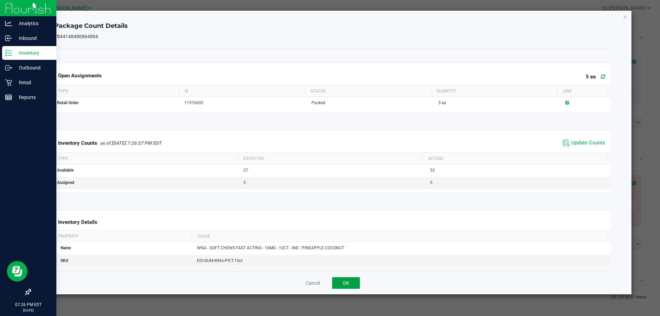
click at [342, 281] on button "OK" at bounding box center [346, 283] width 28 height 12
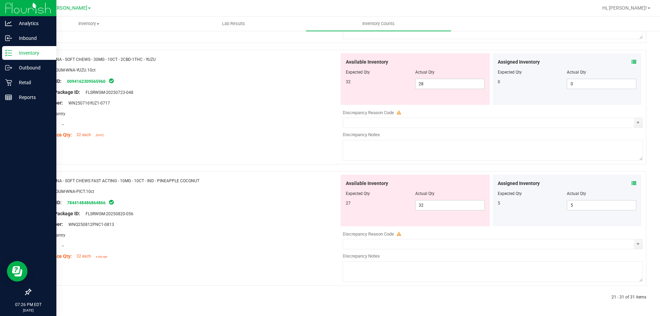
click at [255, 195] on div at bounding box center [188, 196] width 304 height 3
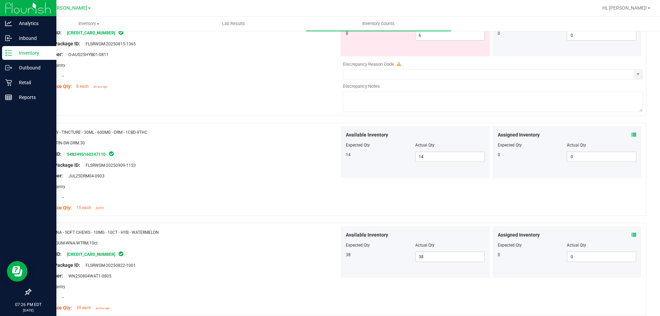
scroll to position [0, 0]
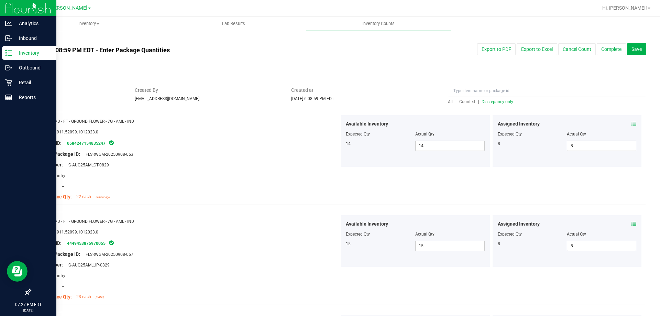
click at [488, 100] on span "Discrepancy only" at bounding box center [498, 101] width 32 height 5
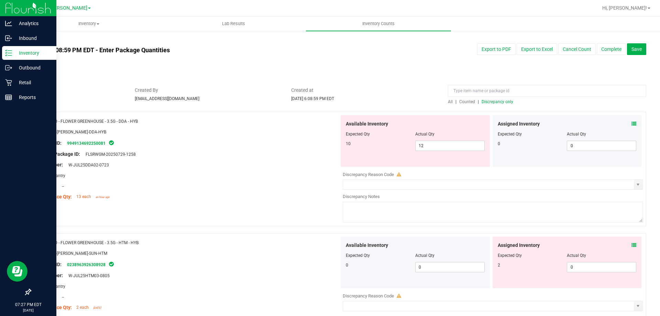
click at [214, 188] on div "Location: --" at bounding box center [188, 186] width 304 height 7
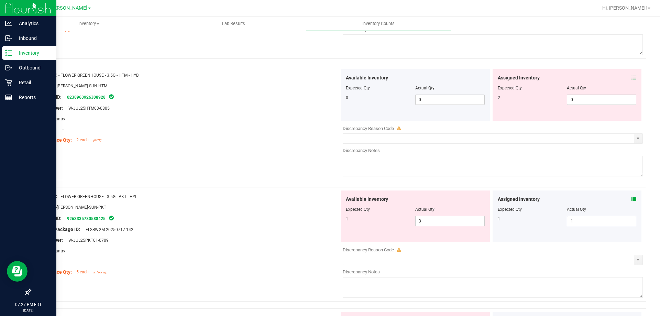
scroll to position [241, 0]
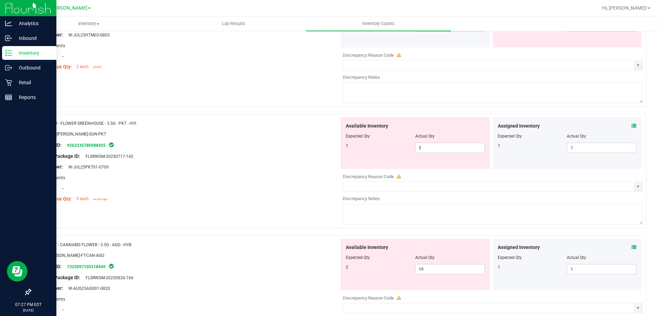
click at [210, 179] on div "Area: Pantry" at bounding box center [188, 177] width 304 height 7
click at [219, 176] on div "Area: Pantry" at bounding box center [188, 177] width 304 height 7
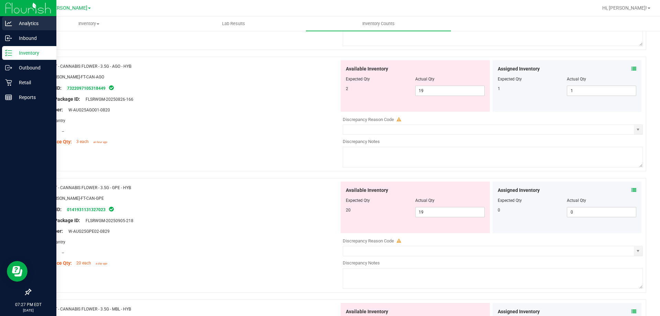
scroll to position [413, 0]
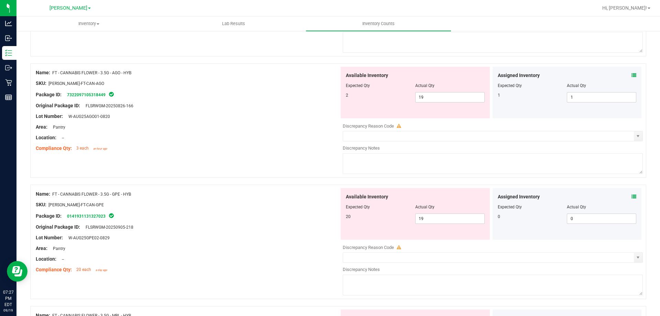
drag, startPoint x: 134, startPoint y: 74, endPoint x: 54, endPoint y: 75, distance: 79.8
click at [54, 75] on div "Name: FT - CANNABIS FLOWER - 3.5G - AGO - HYB" at bounding box center [188, 72] width 304 height 7
drag, startPoint x: 187, startPoint y: 102, endPoint x: 168, endPoint y: 71, distance: 36.3
click at [187, 102] on div "Original Package ID: FLSRWGM-20250826-166" at bounding box center [188, 105] width 304 height 7
drag, startPoint x: 135, startPoint y: 74, endPoint x: 53, endPoint y: 74, distance: 82.2
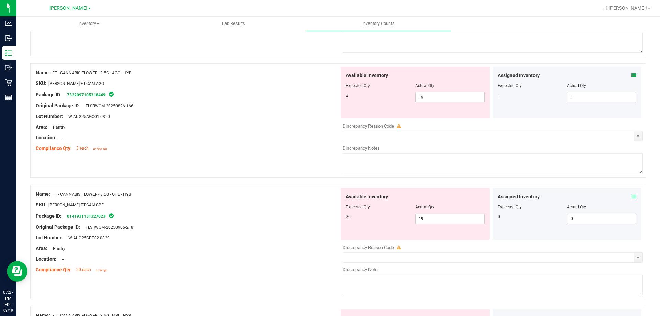
click at [53, 74] on div "Name: FT - CANNABIS FLOWER - 3.5G - AGO - HYB" at bounding box center [188, 72] width 304 height 7
copy span "FT - CANNABIS FLOWER - 3.5G - AGO - HYB"
click at [187, 143] on div at bounding box center [188, 142] width 304 height 3
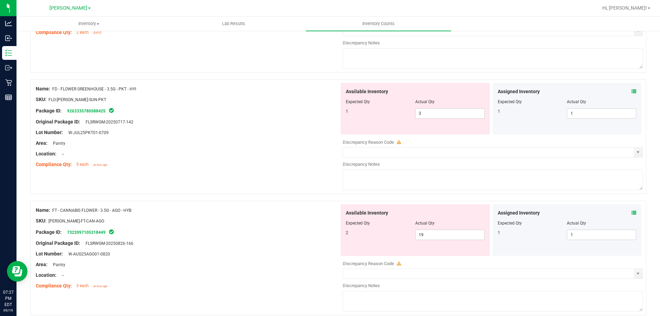
click at [382, 62] on textarea at bounding box center [493, 58] width 300 height 21
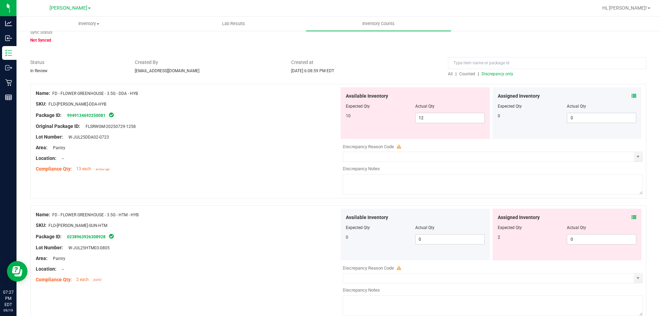
scroll to position [0, 0]
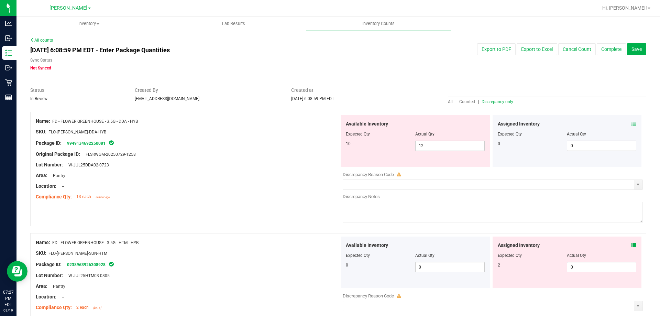
click at [492, 89] on input at bounding box center [547, 91] width 198 height 12
paste input "FT - CANNABIS FLOWER - 3.5G - AGO - HYB"
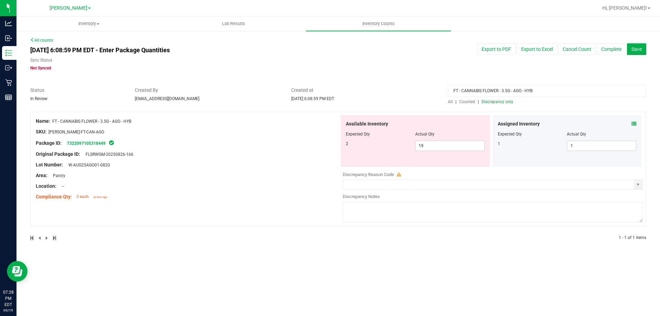
click at [551, 93] on input "FT - CANNABIS FLOWER - 3.5G - AGO - HYB" at bounding box center [547, 91] width 198 height 12
type input "F"
click at [493, 101] on span "Discrepancy only" at bounding box center [498, 101] width 32 height 5
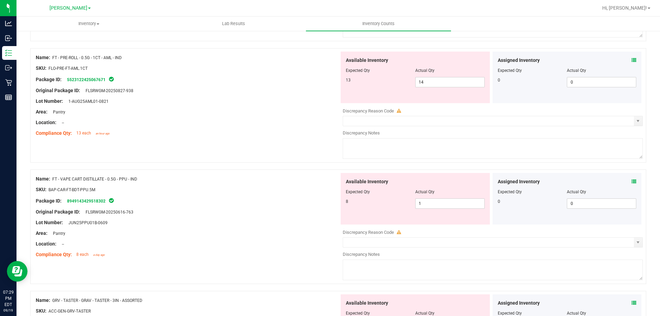
scroll to position [792, 0]
click at [632, 59] on icon at bounding box center [634, 59] width 5 height 5
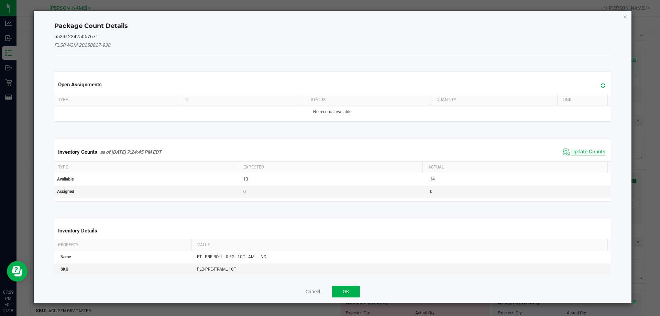
click at [583, 152] on span "Update Counts" at bounding box center [588, 152] width 34 height 7
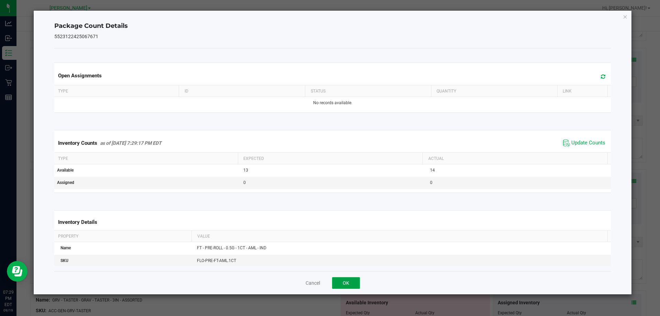
click at [353, 284] on button "OK" at bounding box center [346, 283] width 28 height 12
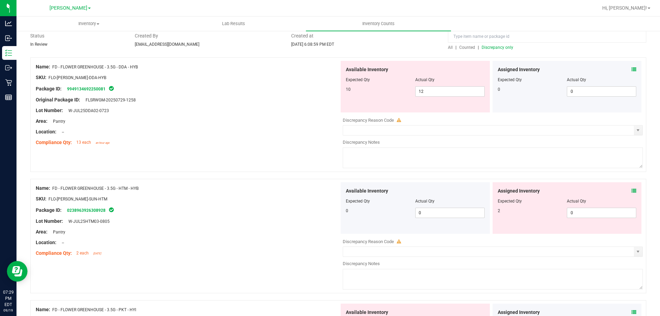
scroll to position [0, 0]
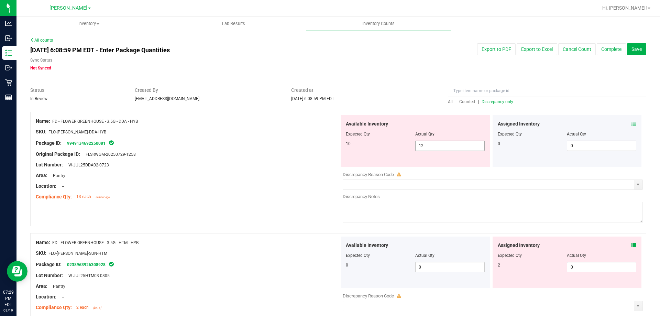
click at [435, 147] on input "12" at bounding box center [450, 146] width 69 height 10
type input "1"
type input "10"
click at [303, 194] on div "Compliance Qty: 13 each an hour ago" at bounding box center [188, 196] width 304 height 7
type input "10"
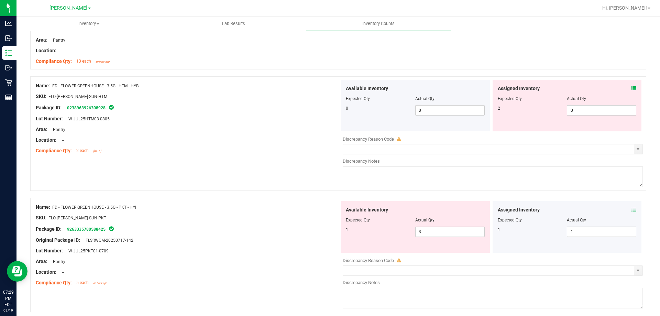
scroll to position [138, 0]
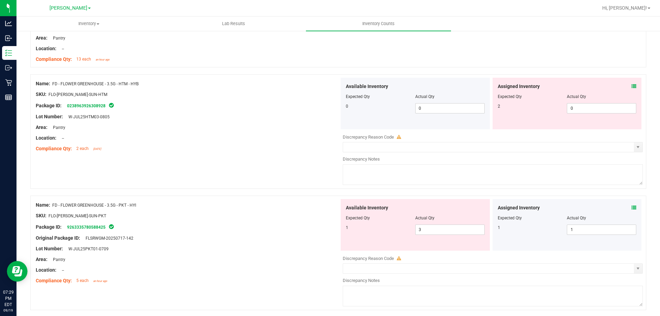
click at [287, 154] on div "Name: FD - FLOWER GREENHOUSE - 3.5G - HTM - HYB SKU: FLO-BUD-FD-SUN-HTM Package…" at bounding box center [188, 116] width 304 height 77
click at [632, 85] on icon at bounding box center [634, 86] width 5 height 5
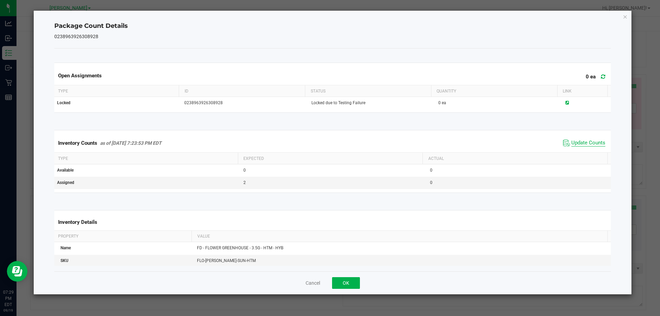
click at [580, 141] on span "Update Counts" at bounding box center [588, 143] width 34 height 7
click at [572, 146] on span "Update Counts" at bounding box center [588, 143] width 34 height 7
click at [347, 281] on button "OK" at bounding box center [346, 283] width 28 height 12
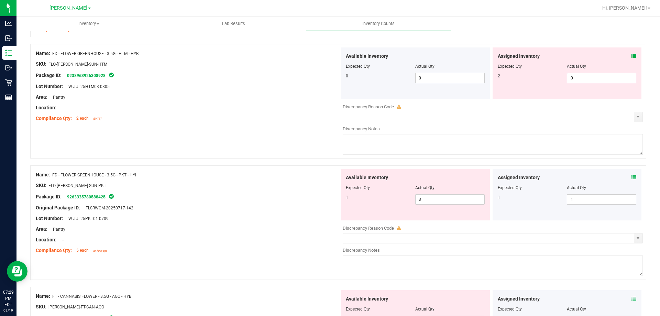
scroll to position [188, 0]
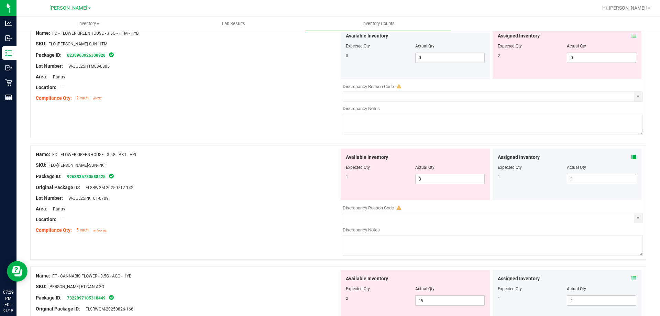
click at [588, 56] on input "0" at bounding box center [601, 58] width 69 height 10
type input "2"
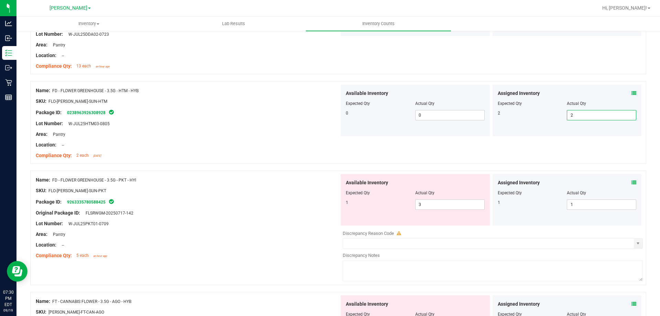
scroll to position [0, 0]
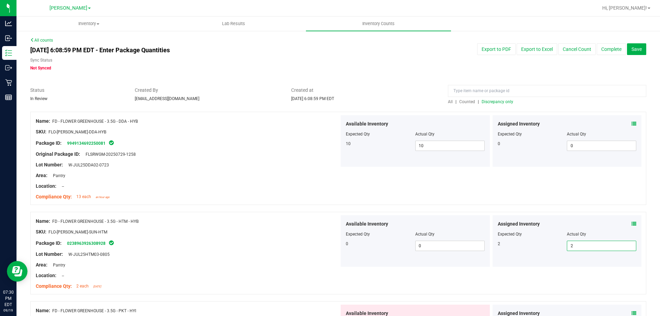
click at [499, 101] on span "Discrepancy only" at bounding box center [498, 101] width 32 height 5
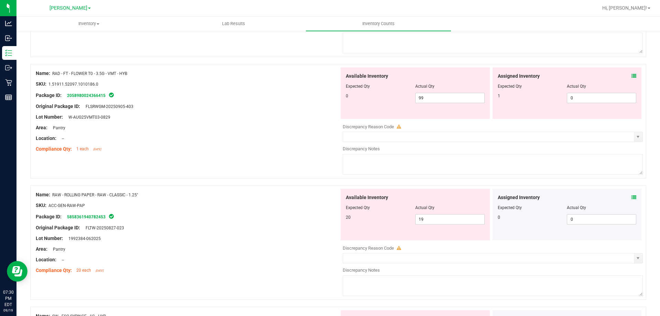
scroll to position [2246, 0]
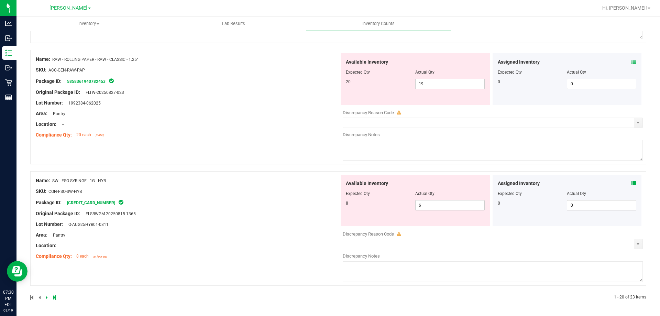
click at [55, 297] on icon at bounding box center [54, 297] width 3 height 4
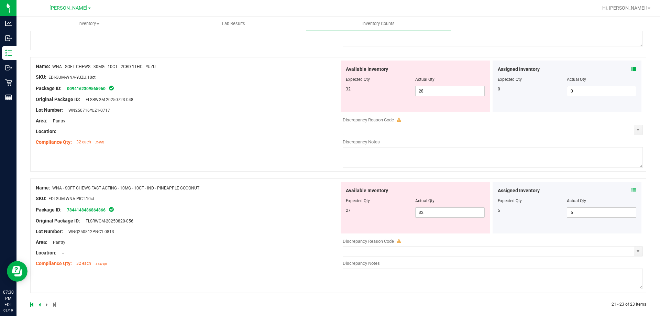
scroll to position [183, 0]
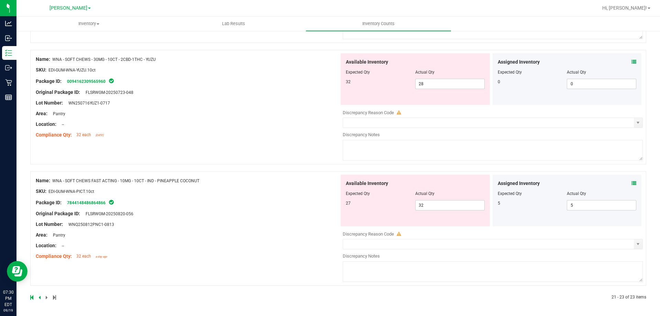
click at [632, 185] on icon at bounding box center [634, 183] width 5 height 5
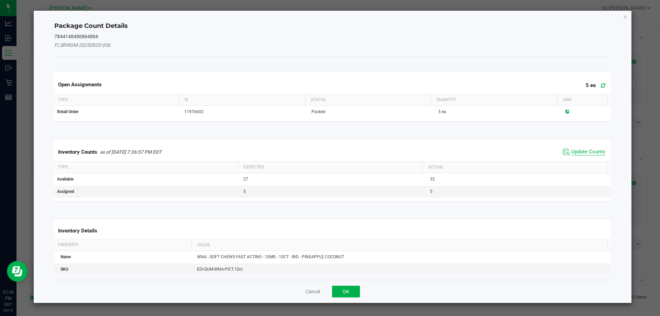
click at [580, 153] on span "Update Counts" at bounding box center [588, 152] width 34 height 7
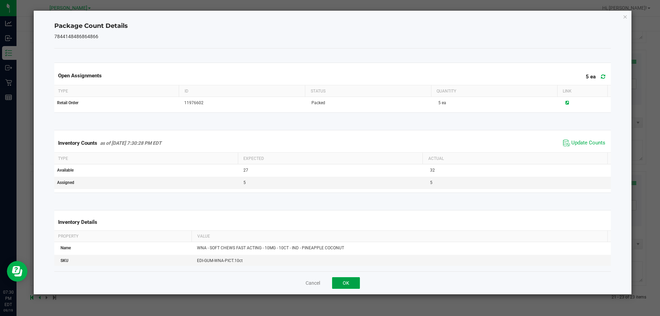
click at [346, 283] on button "OK" at bounding box center [346, 283] width 28 height 12
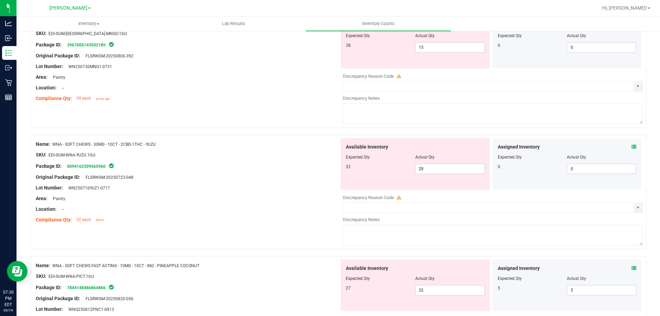
scroll to position [93, 0]
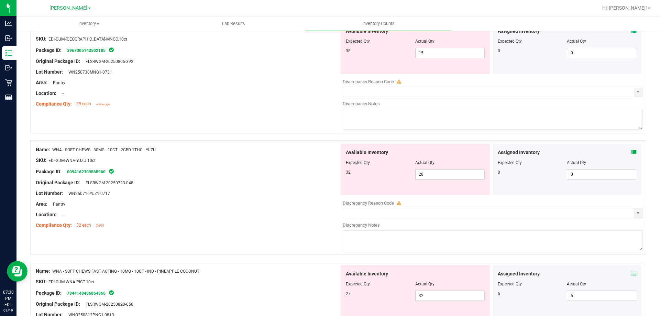
click at [632, 151] on icon at bounding box center [634, 152] width 5 height 5
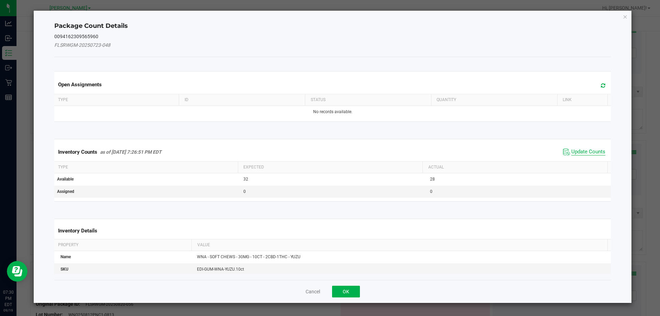
click at [587, 150] on span "Update Counts" at bounding box center [588, 152] width 34 height 7
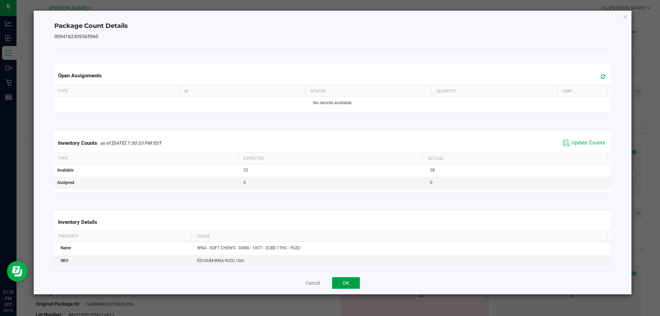
click at [343, 284] on button "OK" at bounding box center [346, 283] width 28 height 12
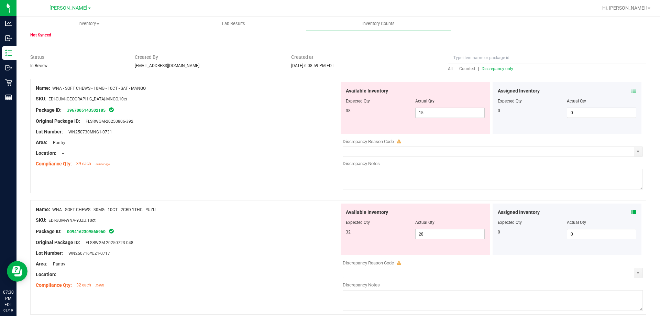
scroll to position [0, 0]
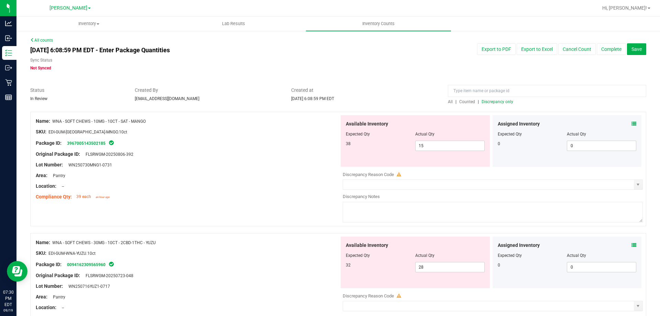
click at [632, 123] on icon at bounding box center [634, 123] width 5 height 5
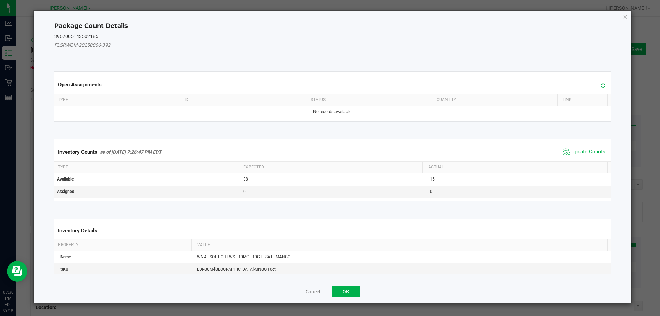
click at [580, 152] on span "Update Counts" at bounding box center [588, 152] width 34 height 7
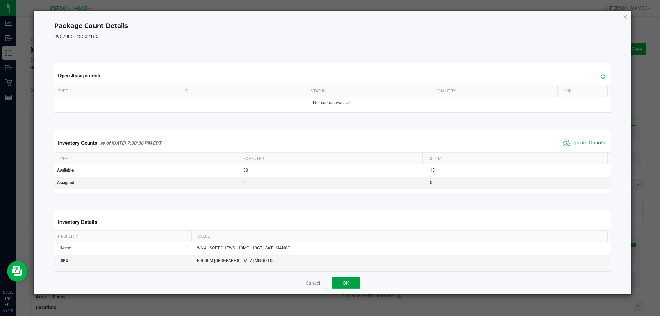
click at [344, 284] on button "OK" at bounding box center [346, 283] width 28 height 12
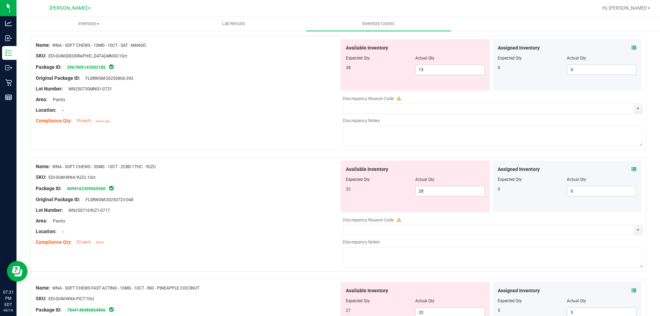
scroll to position [76, 0]
click at [632, 47] on icon at bounding box center [634, 47] width 5 height 5
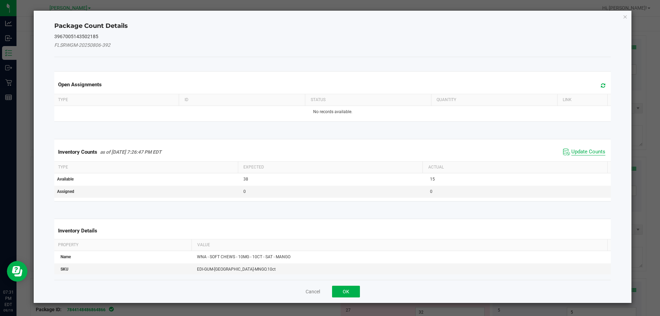
click at [582, 150] on span "Update Counts" at bounding box center [588, 152] width 34 height 7
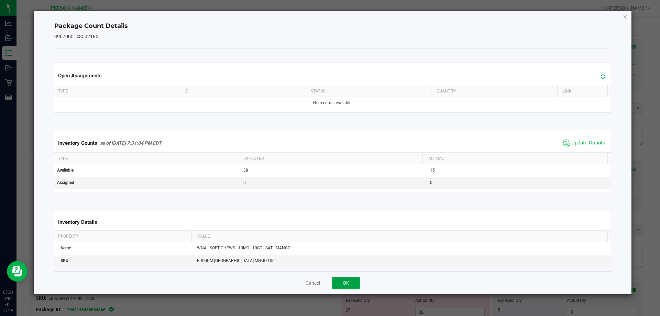
click at [348, 283] on button "OK" at bounding box center [346, 283] width 28 height 12
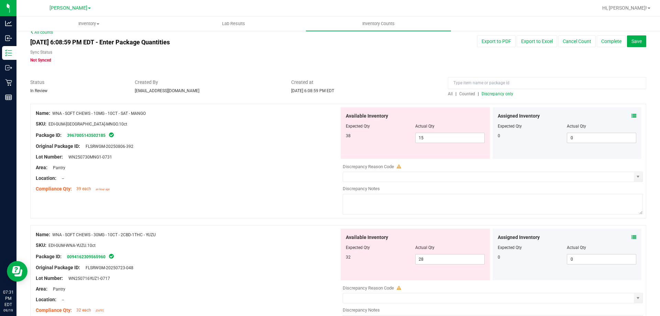
scroll to position [0, 0]
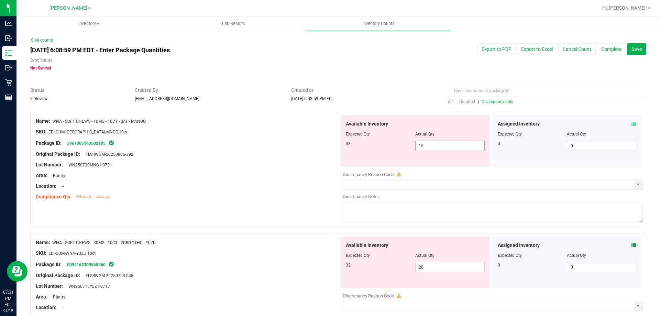
drag, startPoint x: 423, startPoint y: 149, endPoint x: 411, endPoint y: 150, distance: 12.1
click at [416, 149] on span "15 15" at bounding box center [449, 146] width 69 height 10
type input "38"
click at [244, 270] on div "Name: WNA - SOFT CHEWS - 30MG - 10CT - 2CBD-1THC - YUZU SKU: EDI-GUM-WNA-YUZU.1…" at bounding box center [188, 281] width 304 height 88
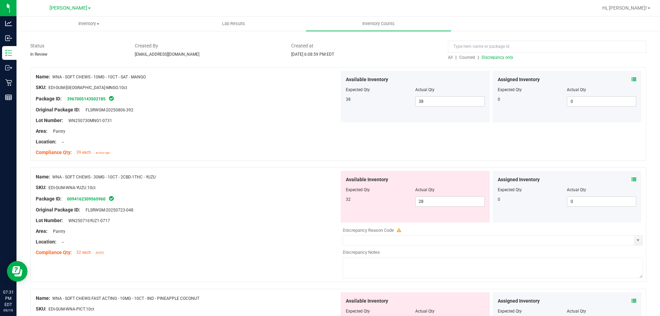
scroll to position [128, 0]
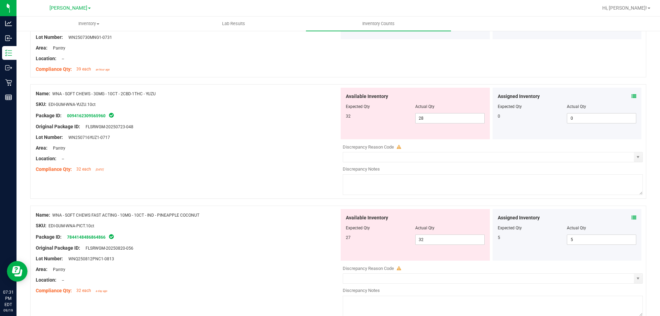
click at [262, 269] on div "Area: Pantry" at bounding box center [188, 269] width 304 height 7
click at [426, 118] on input "28" at bounding box center [450, 118] width 69 height 10
type input "2"
type input "32"
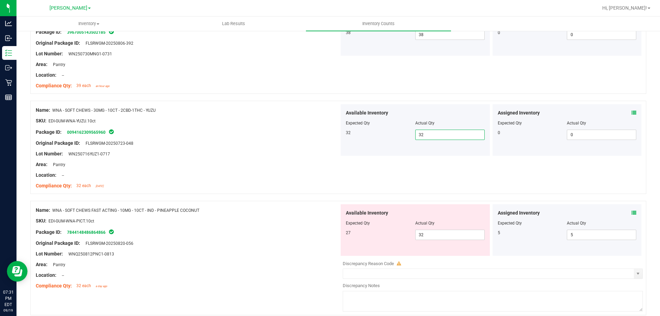
scroll to position [141, 0]
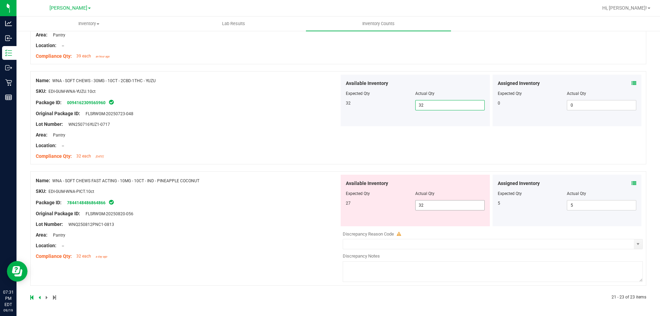
click at [440, 205] on input "32" at bounding box center [450, 205] width 69 height 10
type input "3"
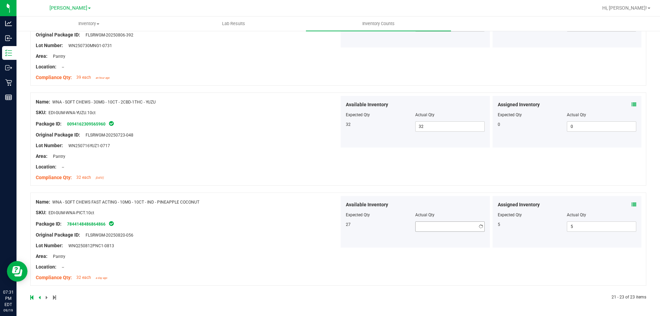
scroll to position [119, 0]
click at [461, 226] on span at bounding box center [449, 226] width 69 height 10
type input "27"
click at [240, 235] on div "Original Package ID: FLSRWGM-20250820-056" at bounding box center [188, 234] width 304 height 7
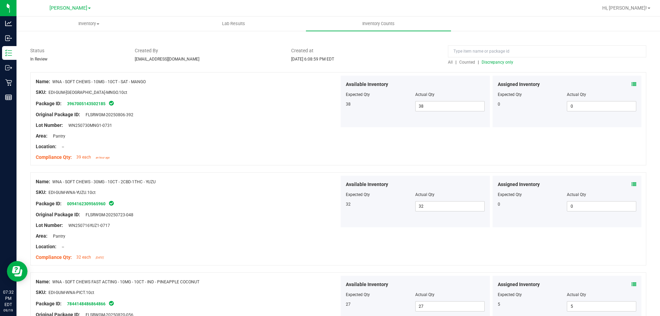
scroll to position [51, 0]
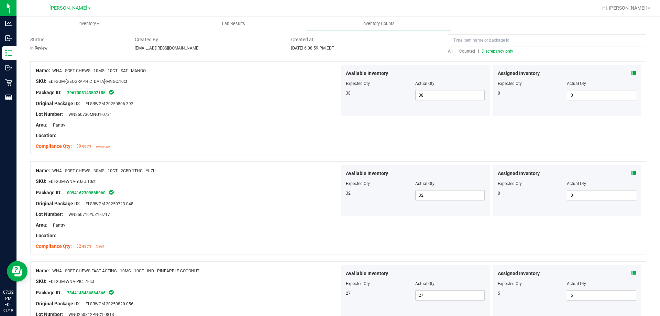
click at [484, 50] on span "Discrepancy only" at bounding box center [498, 51] width 32 height 5
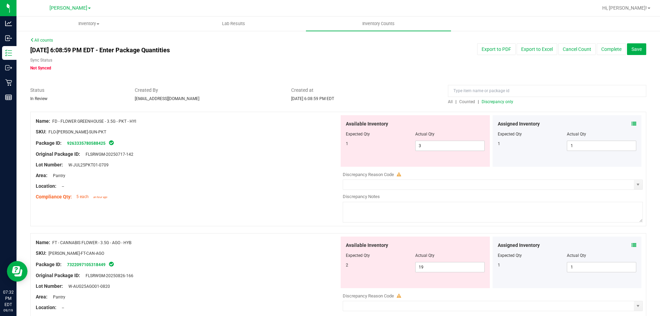
click at [196, 177] on div "Area: Pantry" at bounding box center [188, 175] width 304 height 7
drag, startPoint x: 444, startPoint y: 146, endPoint x: 358, endPoint y: 146, distance: 86.3
click at [371, 146] on div "1 3 3" at bounding box center [415, 146] width 139 height 10
type input "1"
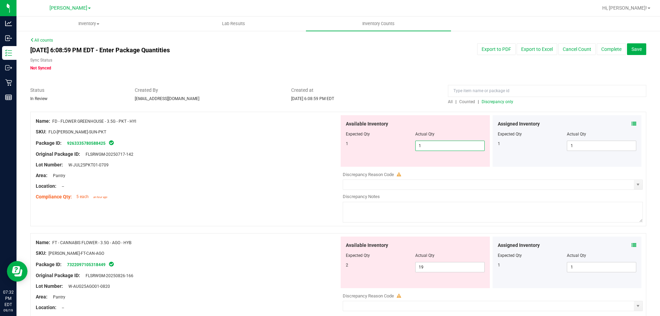
click at [259, 176] on div "Area: Pantry" at bounding box center [188, 175] width 304 height 7
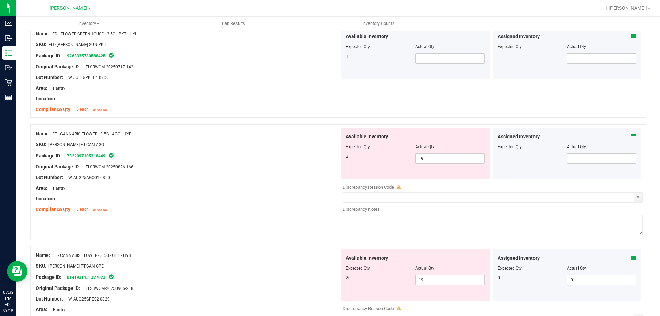
scroll to position [103, 0]
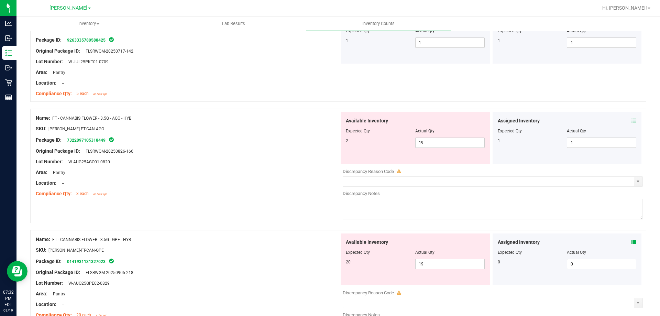
click at [218, 208] on div "Name: FT - CANNABIS FLOWER - 3.5G - AGO - HYB SKU: FLO-BUD-FT-CAN-AGO Package I…" at bounding box center [338, 166] width 616 height 114
click at [442, 144] on input "19" at bounding box center [450, 143] width 69 height 10
type input "1"
type input "2"
click at [261, 122] on div at bounding box center [188, 123] width 304 height 3
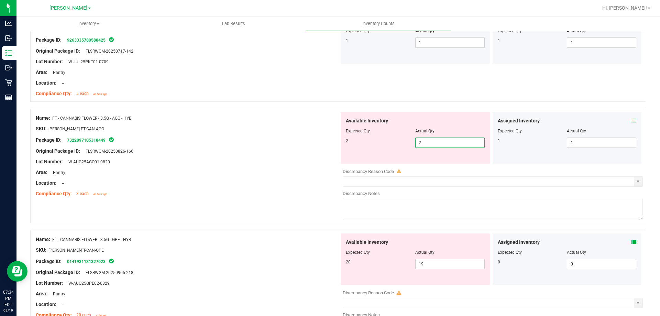
type input "2"
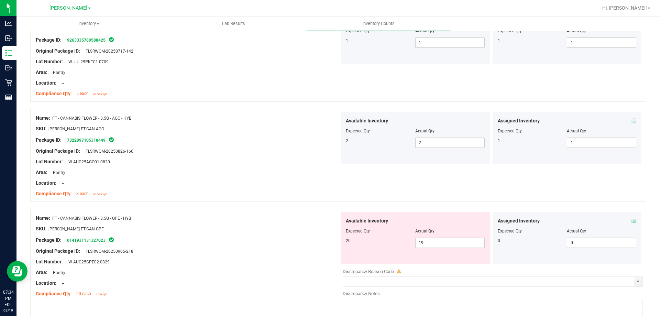
click at [265, 240] on div "Package ID: 0141931131327023" at bounding box center [188, 240] width 304 height 8
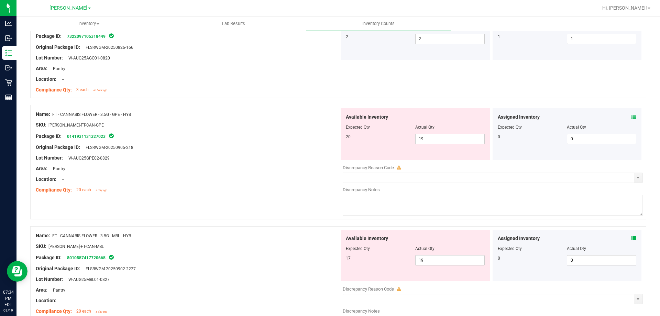
scroll to position [206, 0]
click at [436, 141] on input "19" at bounding box center [450, 140] width 69 height 10
type input "1"
type input "0"
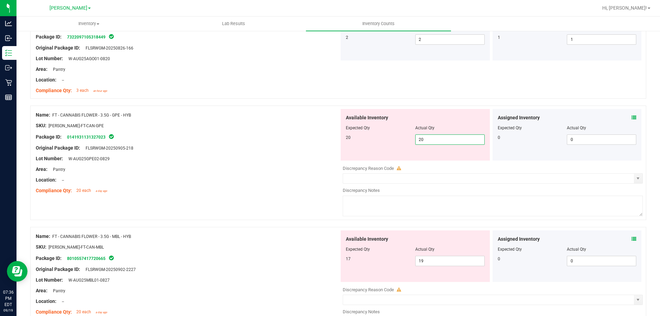
type input "20"
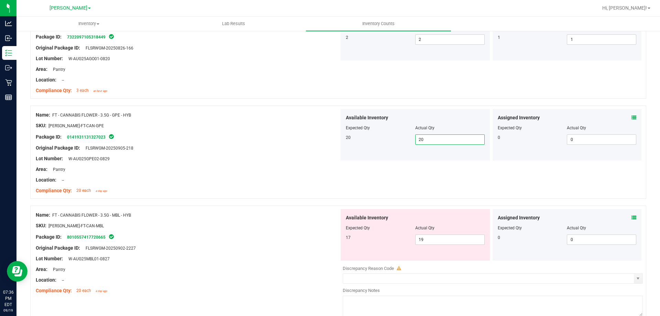
click at [268, 205] on div at bounding box center [338, 202] width 616 height 7
click at [632, 217] on icon at bounding box center [634, 217] width 5 height 5
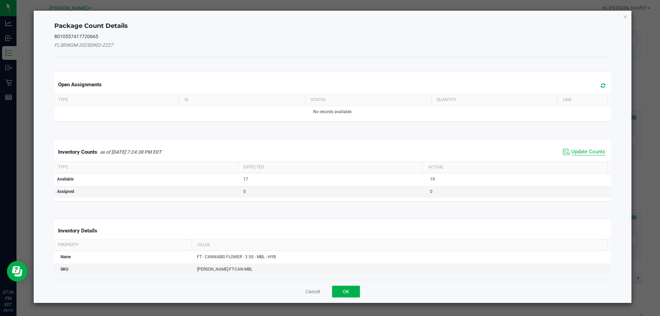
click at [580, 149] on span "Update Counts" at bounding box center [588, 152] width 34 height 7
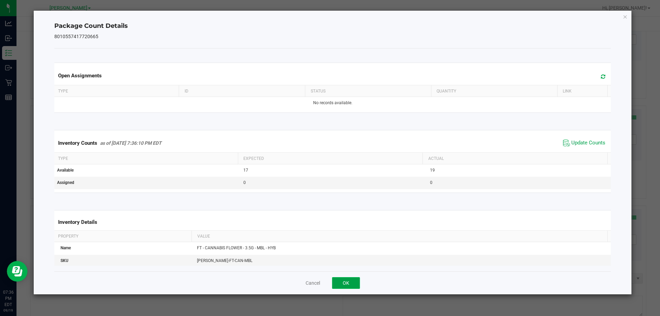
click at [347, 283] on button "OK" at bounding box center [346, 283] width 28 height 12
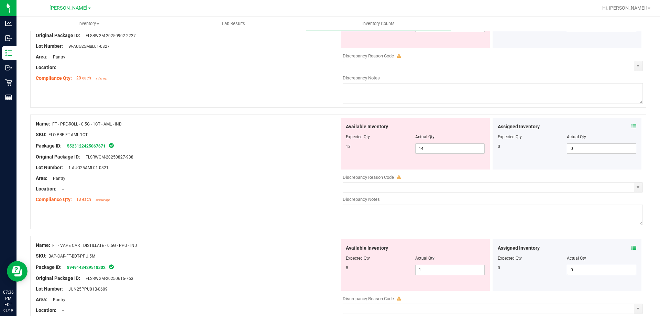
scroll to position [425, 0]
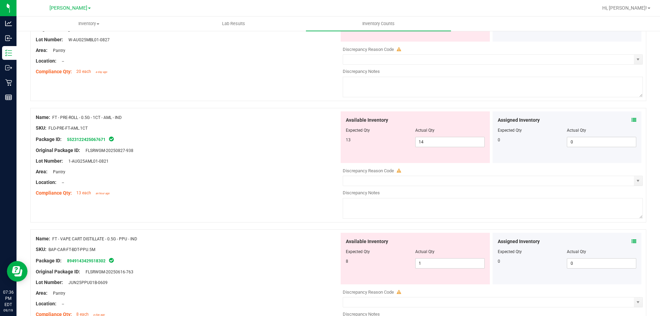
click at [632, 120] on icon at bounding box center [634, 120] width 5 height 5
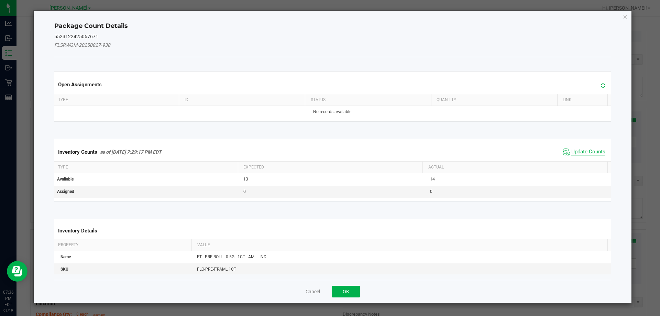
click at [579, 154] on span "Update Counts" at bounding box center [588, 152] width 34 height 7
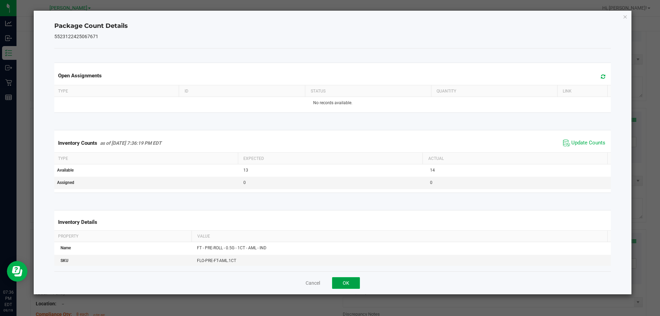
click at [346, 283] on button "OK" at bounding box center [346, 283] width 28 height 12
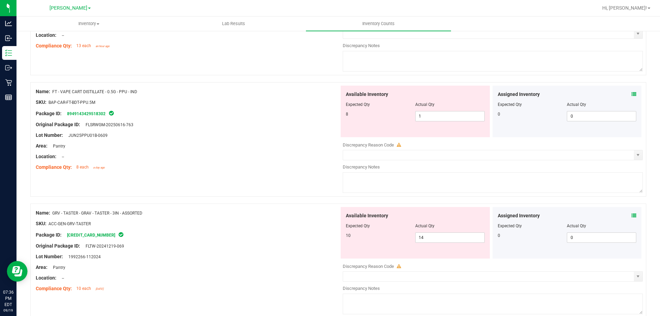
scroll to position [573, 0]
click at [632, 93] on icon at bounding box center [634, 93] width 5 height 5
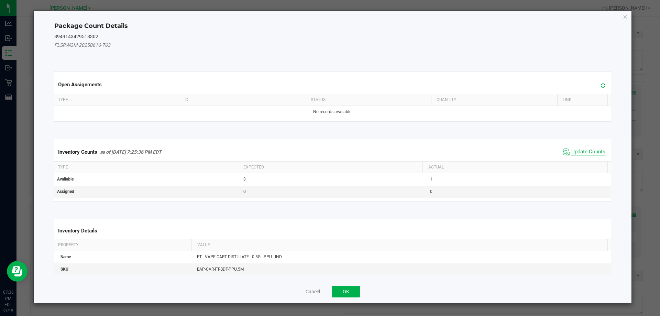
click at [585, 153] on span "Update Counts" at bounding box center [588, 152] width 34 height 7
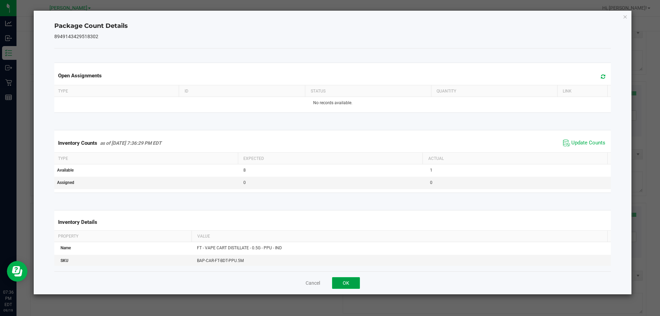
click at [343, 285] on button "OK" at bounding box center [346, 283] width 28 height 12
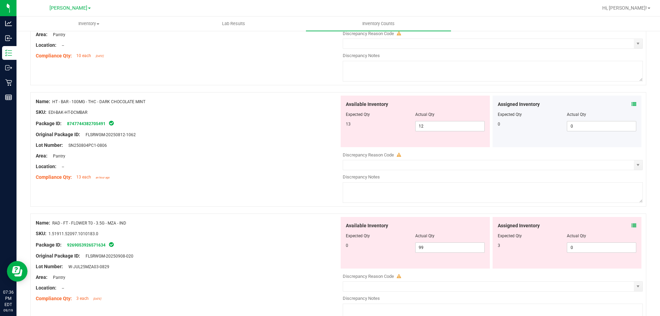
scroll to position [814, 0]
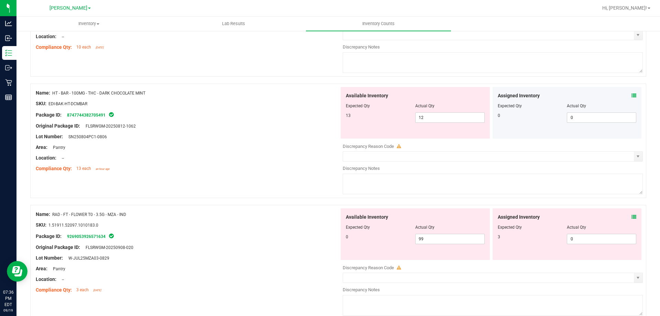
click at [632, 95] on icon at bounding box center [634, 95] width 5 height 5
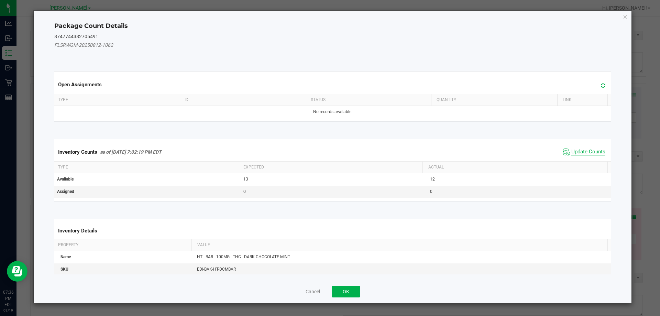
click at [585, 152] on span "Update Counts" at bounding box center [588, 152] width 34 height 7
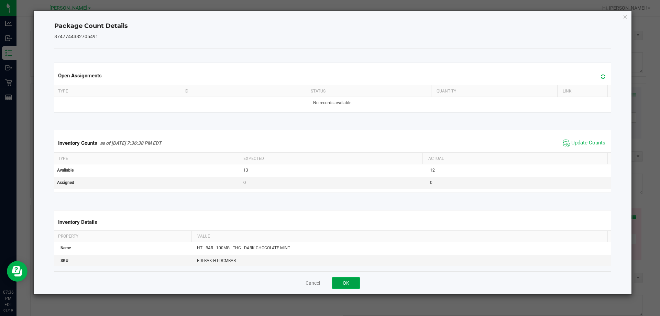
click at [342, 281] on button "OK" at bounding box center [346, 283] width 28 height 12
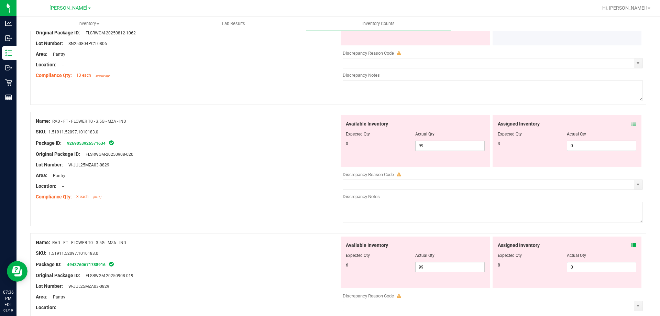
scroll to position [909, 0]
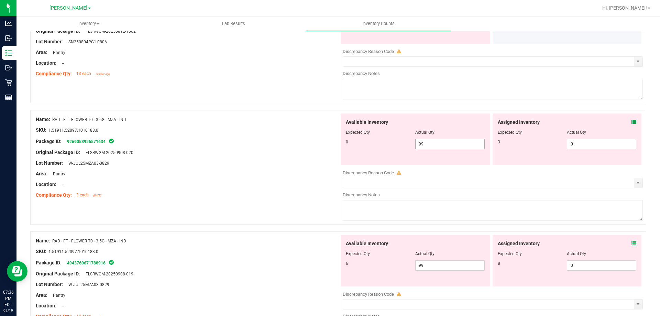
click at [451, 146] on input "99" at bounding box center [450, 144] width 69 height 10
type input "9"
type input "0"
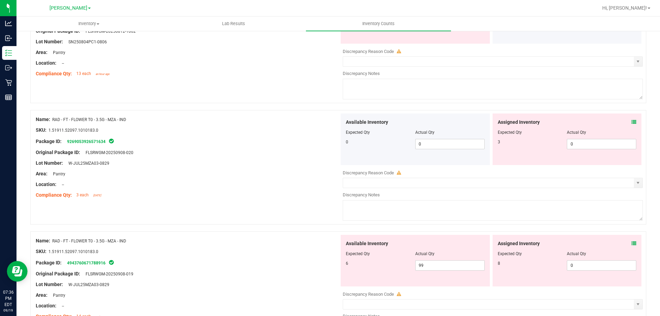
drag, startPoint x: 556, startPoint y: 147, endPoint x: 482, endPoint y: 162, distance: 74.9
click at [524, 149] on div "3 0 0" at bounding box center [567, 144] width 139 height 10
drag, startPoint x: 574, startPoint y: 144, endPoint x: 200, endPoint y: 162, distance: 374.8
click at [313, 162] on div "Name: RAD - FT - FLOWER T0 - 3.5G - MZA - IND SKU: 1.51911.52097.1010183.0 Pack…" at bounding box center [338, 167] width 616 height 114
type input "3"
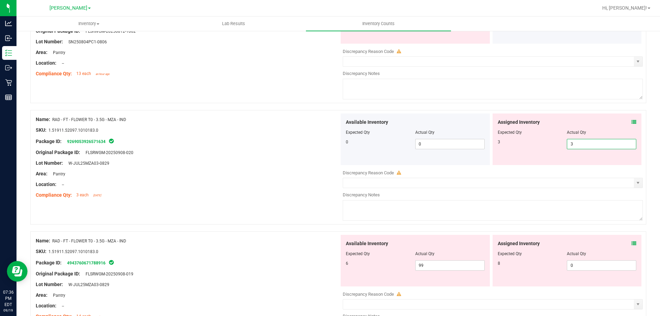
type input "3"
click at [214, 184] on div "Location: --" at bounding box center [188, 184] width 304 height 7
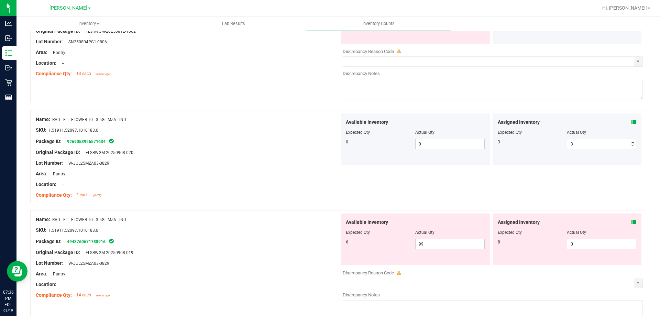
click at [203, 247] on div at bounding box center [188, 246] width 304 height 3
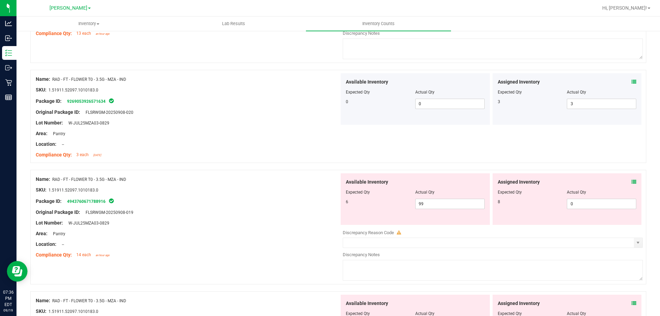
scroll to position [977, 0]
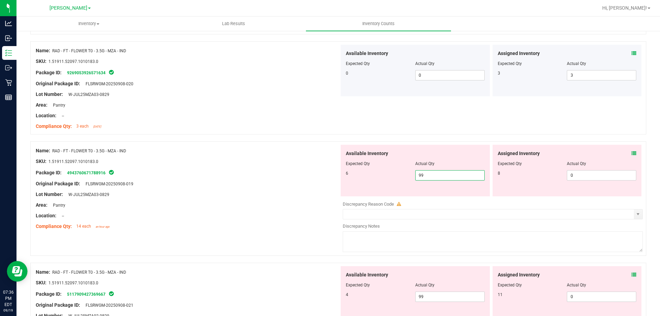
drag, startPoint x: 437, startPoint y: 176, endPoint x: 311, endPoint y: 183, distance: 126.0
click at [311, 183] on div "Name: RAD - FT - FLOWER T0 - 3.5G - MZA - IND SKU: 1.51911.52097.1010183.0 Pack…" at bounding box center [338, 198] width 616 height 114
type input "6"
drag, startPoint x: 250, startPoint y: 209, endPoint x: 456, endPoint y: 180, distance: 207.6
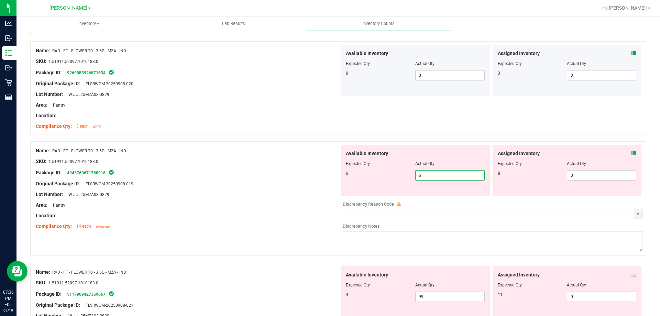
click at [252, 206] on div "Name: RAD - FT - FLOWER T0 - 3.5G - MZA - IND SKU: 1.51911.52097.1010183.0 Pack…" at bounding box center [188, 189] width 304 height 88
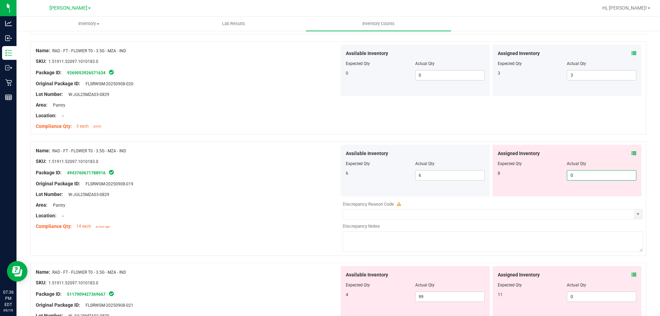
drag, startPoint x: 571, startPoint y: 174, endPoint x: 505, endPoint y: 179, distance: 66.9
click at [508, 179] on div "8 0 0" at bounding box center [567, 175] width 139 height 10
type input "8"
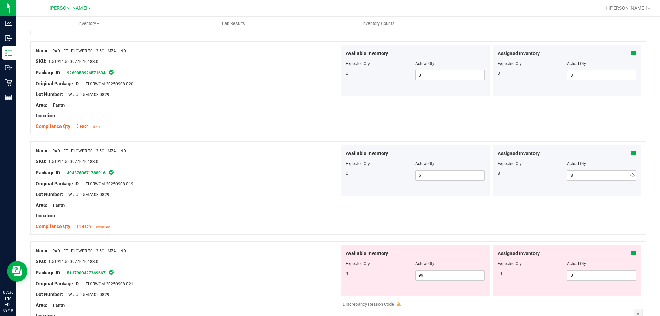
drag, startPoint x: 186, startPoint y: 196, endPoint x: 209, endPoint y: 241, distance: 51.0
click at [187, 195] on div "Lot Number: W-JUL25MZA03-0829" at bounding box center [188, 194] width 304 height 7
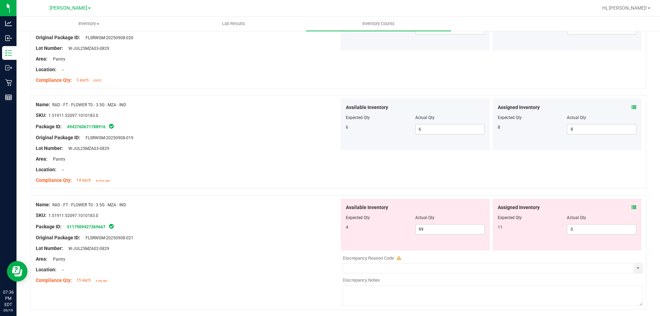
scroll to position [1081, 0]
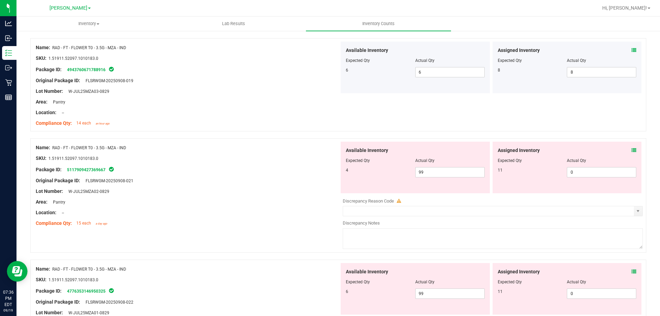
click at [293, 206] on div "Name: RAD - FT - FLOWER T0 - 3.5G - MZA - IND SKU: 1.51911.52097.1010183.0 Pack…" at bounding box center [188, 186] width 304 height 88
drag, startPoint x: 428, startPoint y: 172, endPoint x: 231, endPoint y: 183, distance: 197.3
click at [283, 183] on div "Name: RAD - FT - FLOWER T0 - 3.5G - MZA - IND SKU: 1.51911.52097.1010183.0 Pack…" at bounding box center [338, 195] width 616 height 114
type input "4"
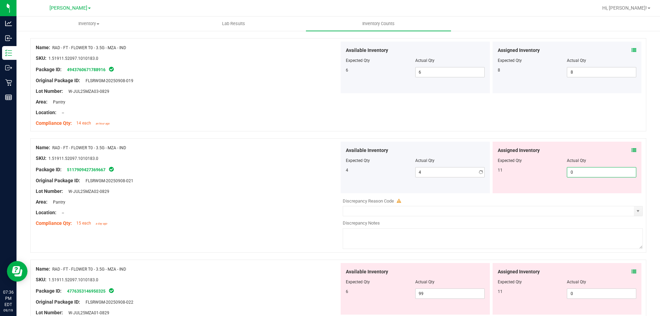
drag, startPoint x: 571, startPoint y: 174, endPoint x: 159, endPoint y: 175, distance: 412.6
click at [183, 175] on div "Name: RAD - FT - FLOWER T0 - 3.5G - MZA - IND SKU: 1.51911.52097.1010183.0 Pack…" at bounding box center [338, 195] width 616 height 114
type input "11"
click at [186, 178] on div "Original Package ID: FLSRWGM-20250908-021" at bounding box center [188, 180] width 304 height 7
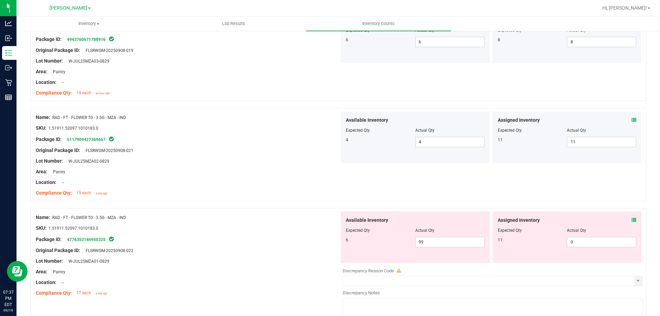
scroll to position [1149, 0]
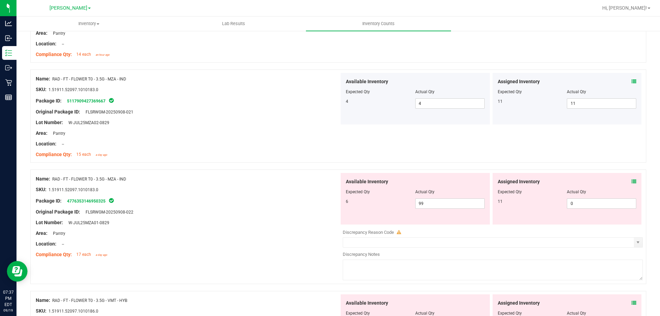
click at [208, 214] on div "Original Package ID: FLSRWGM-20250908-022" at bounding box center [188, 211] width 304 height 7
drag, startPoint x: 428, startPoint y: 201, endPoint x: 305, endPoint y: 220, distance: 124.8
click at [305, 220] on div "Name: RAD - FT - FLOWER T0 - 3.5G - MZA - IND SKU: 1.51911.52097.1010183.0 Pack…" at bounding box center [338, 226] width 616 height 114
type input "6"
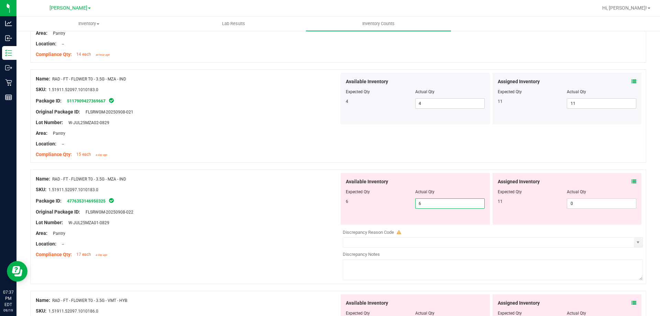
drag, startPoint x: 245, startPoint y: 216, endPoint x: 448, endPoint y: 196, distance: 203.1
click at [261, 211] on div "Name: RAD - FT - FLOWER T0 - 3.5G - MZA - IND SKU: 1.51911.52097.1010183.0 Pack…" at bounding box center [188, 217] width 304 height 88
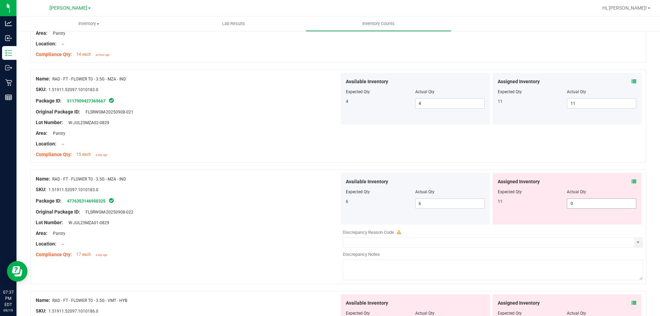
drag, startPoint x: 508, startPoint y: 208, endPoint x: 237, endPoint y: 204, distance: 270.9
click at [278, 206] on div "Name: RAD - FT - FLOWER T0 - 3.5G - MZA - IND SKU: 1.51911.52097.1010183.0 Pack…" at bounding box center [338, 226] width 616 height 114
type input "1"
type input "11"
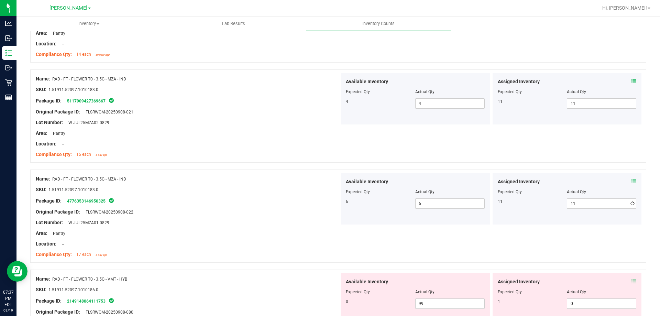
click at [231, 204] on div "Package ID: 4776353146950325" at bounding box center [188, 201] width 304 height 8
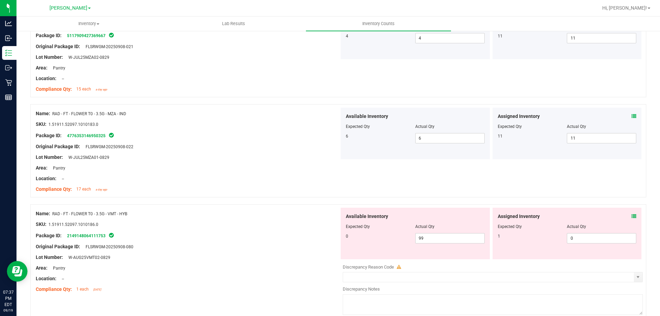
scroll to position [1287, 0]
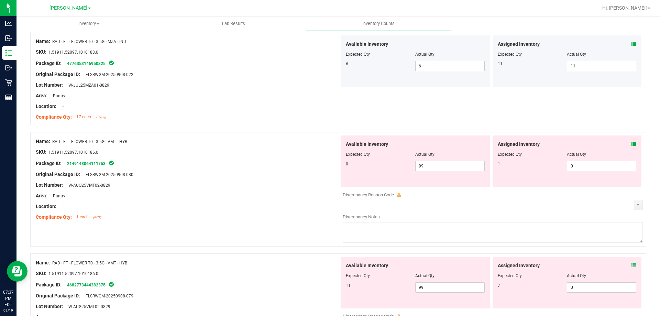
drag, startPoint x: 255, startPoint y: 184, endPoint x: 386, endPoint y: 166, distance: 132.5
click at [256, 184] on div "Lot Number: W-AUG25VMT02-0829" at bounding box center [188, 185] width 304 height 7
drag, startPoint x: 448, startPoint y: 167, endPoint x: 352, endPoint y: 173, distance: 96.4
click at [360, 172] on div "Available Inventory Expected Qty Actual Qty 0 99 99" at bounding box center [415, 161] width 149 height 52
type input "0"
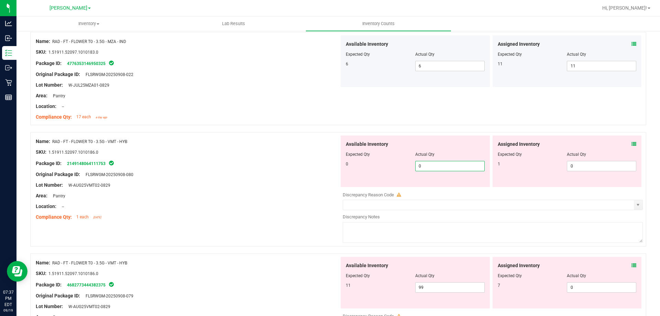
drag, startPoint x: 310, startPoint y: 178, endPoint x: 406, endPoint y: 177, distance: 95.6
click at [342, 177] on div "Name: RAD - FT - FLOWER T0 - 3.5G - VMT - HYB SKU: 1.51911.52097.1010186.0 Pack…" at bounding box center [338, 189] width 616 height 114
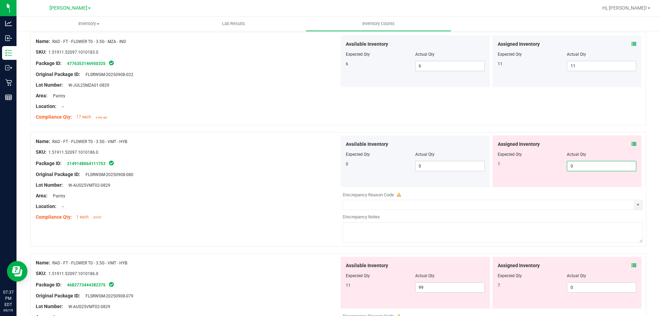
drag, startPoint x: 576, startPoint y: 167, endPoint x: 177, endPoint y: 185, distance: 398.5
click at [283, 185] on div "Name: RAD - FT - FLOWER T0 - 3.5G - VMT - HYB SKU: 1.51911.52097.1010186.0 Pack…" at bounding box center [338, 189] width 616 height 114
type input "1"
click at [160, 182] on div "Lot Number: W-AUG25VMT02-0829" at bounding box center [188, 185] width 304 height 7
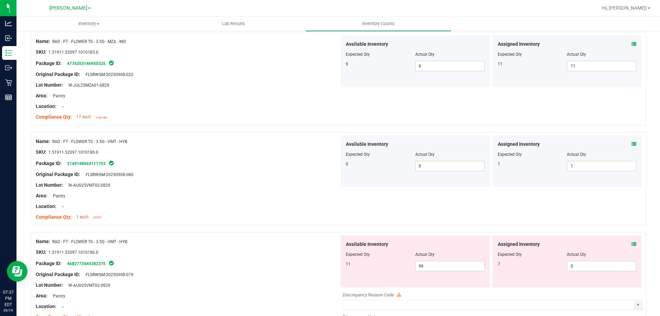
drag, startPoint x: 193, startPoint y: 257, endPoint x: 212, endPoint y: 251, distance: 20.0
click at [194, 256] on div at bounding box center [188, 257] width 304 height 3
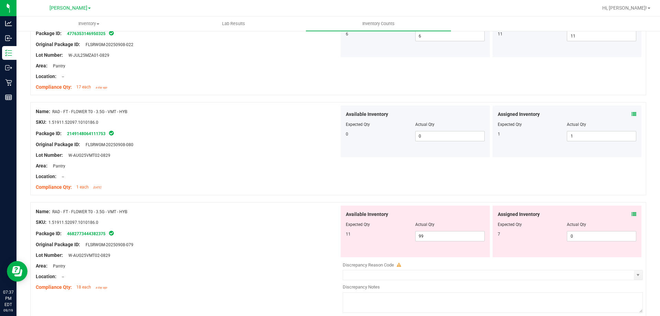
scroll to position [1356, 0]
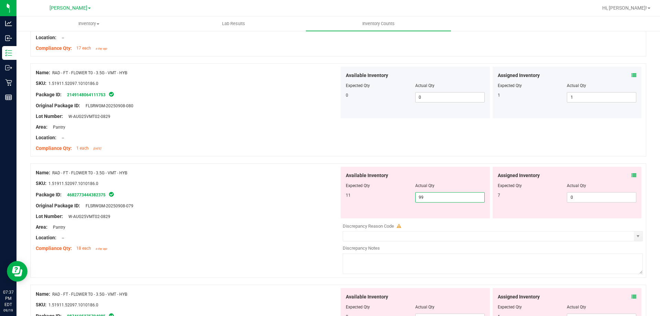
drag, startPoint x: 387, startPoint y: 199, endPoint x: 188, endPoint y: 213, distance: 199.2
click at [256, 203] on div "Name: RAD - FT - FLOWER T0 - 3.5G - VMT - HYB SKU: 1.51911.52097.1010186.0 Pack…" at bounding box center [338, 220] width 616 height 114
type input "1"
type input "11"
drag, startPoint x: 188, startPoint y: 213, endPoint x: 201, endPoint y: 211, distance: 13.1
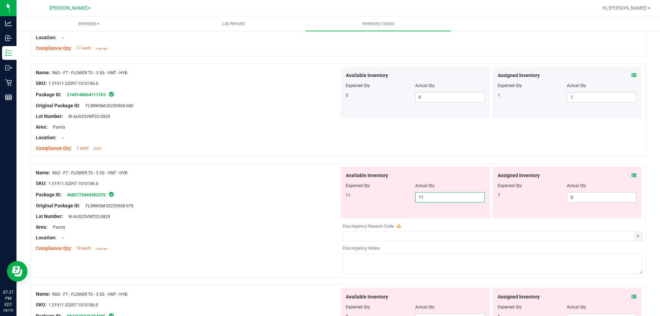
click at [201, 211] on div "Name: RAD - FT - FLOWER T0 - 3.5G - VMT - HYB SKU: 1.51911.52097.1010186.0 Pack…" at bounding box center [188, 211] width 304 height 88
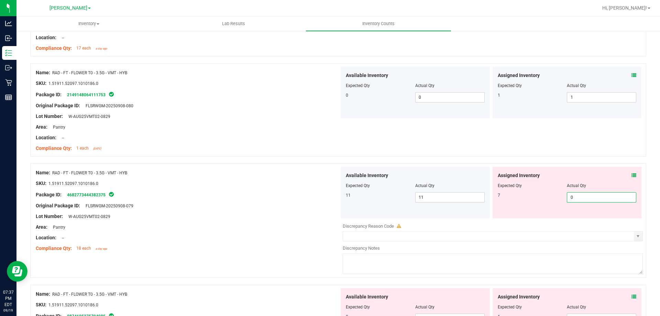
drag, startPoint x: 584, startPoint y: 193, endPoint x: 452, endPoint y: 206, distance: 133.0
click at [457, 206] on div "Available Inventory Expected Qty Actual Qty 11 11 11 0 0" at bounding box center [491, 193] width 304 height 52
type input "7"
click at [220, 245] on div "Compliance Qty: 18 each a day ago" at bounding box center [188, 248] width 304 height 7
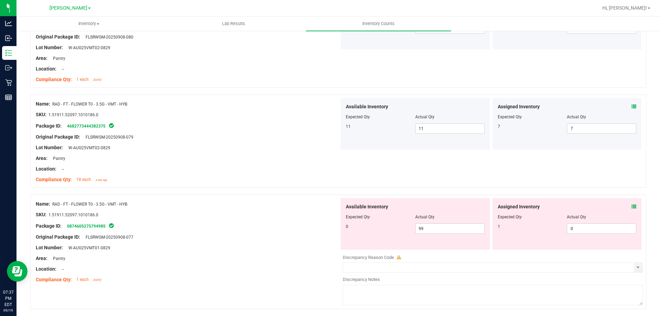
scroll to position [1562, 0]
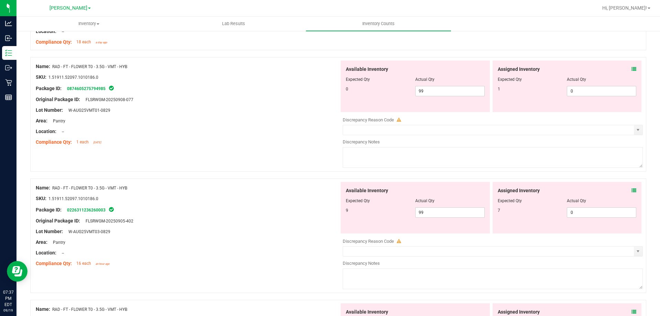
click at [214, 139] on div "Compliance Qty: 1 each 4 days ago" at bounding box center [188, 142] width 304 height 7
drag, startPoint x: 431, startPoint y: 91, endPoint x: 355, endPoint y: 101, distance: 76.3
click at [355, 101] on div "Available Inventory Expected Qty Actual Qty 0 99 99" at bounding box center [415, 87] width 149 height 52
type input "0"
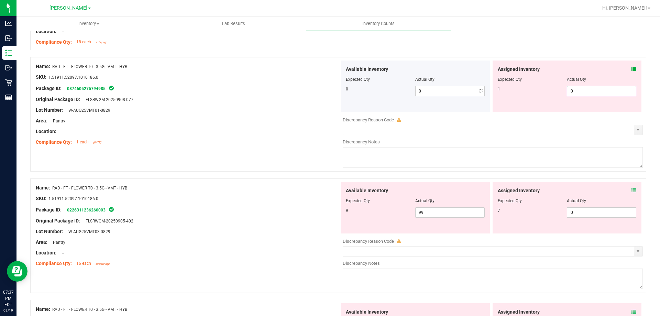
drag, startPoint x: 574, startPoint y: 89, endPoint x: 331, endPoint y: 106, distance: 243.3
click at [346, 104] on div "Available Inventory Expected Qty Actual Qty 0 0 0 0 0" at bounding box center [491, 87] width 304 height 52
type input "1"
click at [243, 101] on div "Original Package ID: FLSRWGM-20250908-077" at bounding box center [188, 99] width 304 height 7
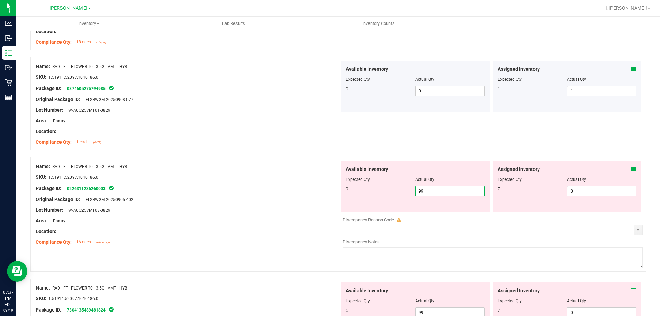
drag, startPoint x: 433, startPoint y: 191, endPoint x: 325, endPoint y: 191, distance: 107.6
click at [325, 191] on div "Name: RAD - FT - FLOWER T0 - 3.5G - VMT - HYB SKU: 1.51911.52097.1010186.0 Pack…" at bounding box center [338, 214] width 616 height 114
type input "9"
click at [176, 202] on div "Original Package ID: FLSRWGM-20250905-402" at bounding box center [188, 199] width 304 height 7
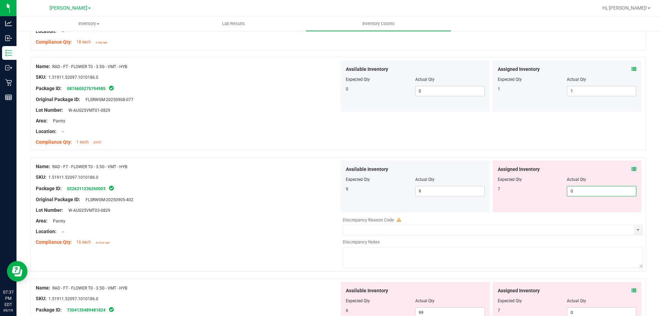
drag, startPoint x: 573, startPoint y: 194, endPoint x: 464, endPoint y: 198, distance: 109.1
click at [493, 198] on div "Assigned Inventory Expected Qty Actual Qty 7 0 0" at bounding box center [567, 187] width 149 height 52
type input "7"
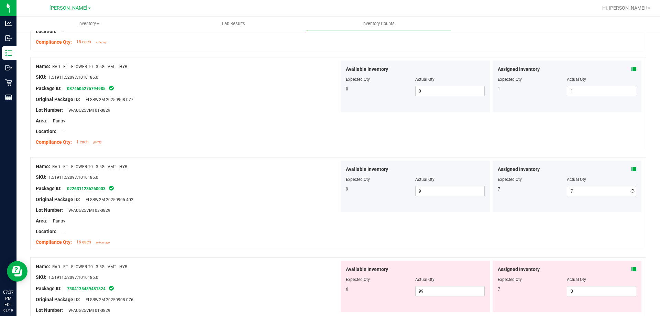
click at [44, 155] on div at bounding box center [338, 153] width 616 height 7
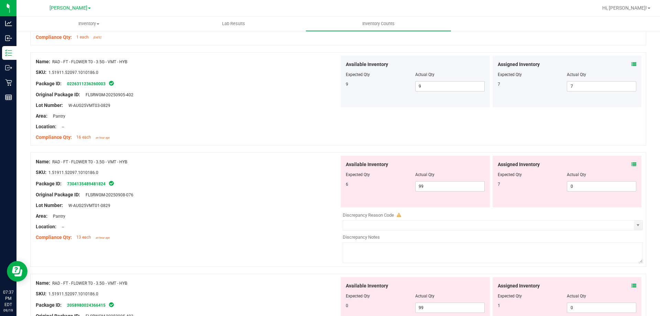
scroll to position [1734, 0]
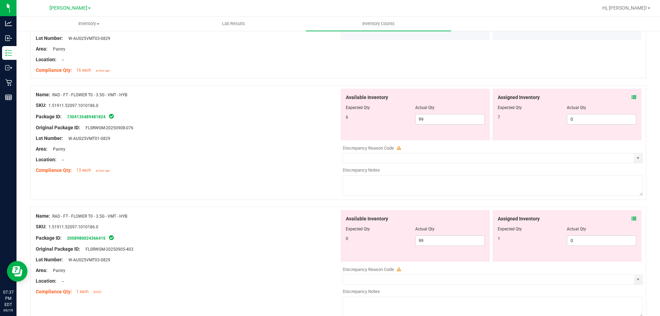
click at [204, 127] on div "Original Package ID: FLSRWGM-20250908-076" at bounding box center [188, 127] width 304 height 7
drag, startPoint x: 434, startPoint y: 119, endPoint x: 319, endPoint y: 134, distance: 115.9
click at [322, 134] on div "Name: RAD - FT - FLOWER T0 - 3.5G - VMT - HYB SKU: 1.51911.52097.1010186.0 Pack…" at bounding box center [338, 142] width 616 height 114
type input "6"
click at [216, 163] on div at bounding box center [188, 164] width 304 height 3
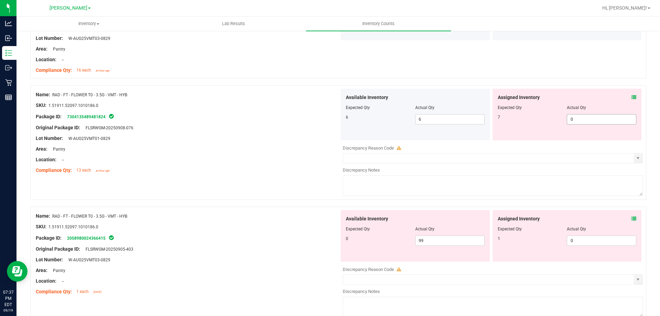
drag, startPoint x: 537, startPoint y: 122, endPoint x: 507, endPoint y: 125, distance: 30.4
click at [517, 123] on div "7 0 0" at bounding box center [567, 119] width 139 height 10
type input "7"
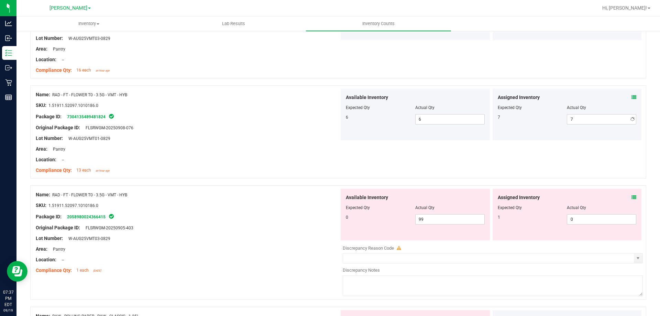
click at [259, 156] on div "Location: --" at bounding box center [188, 159] width 304 height 7
drag, startPoint x: 427, startPoint y: 219, endPoint x: 221, endPoint y: 224, distance: 206.0
click at [222, 224] on div "Name: RAD - FT - FLOWER T0 - 3.5G - VMT - HYB SKU: 1.51911.52097.1010186.0 Pack…" at bounding box center [338, 242] width 616 height 114
type input "0"
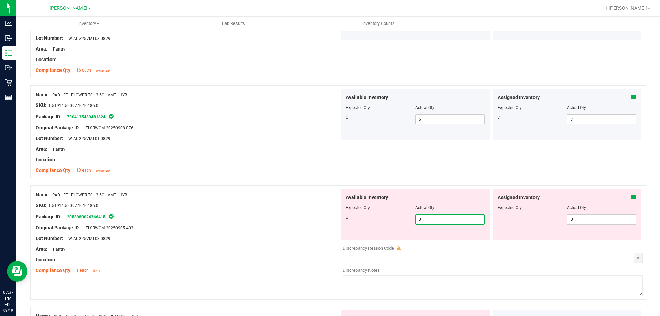
drag, startPoint x: 220, startPoint y: 223, endPoint x: 265, endPoint y: 223, distance: 44.7
click at [220, 223] on div at bounding box center [188, 222] width 304 height 3
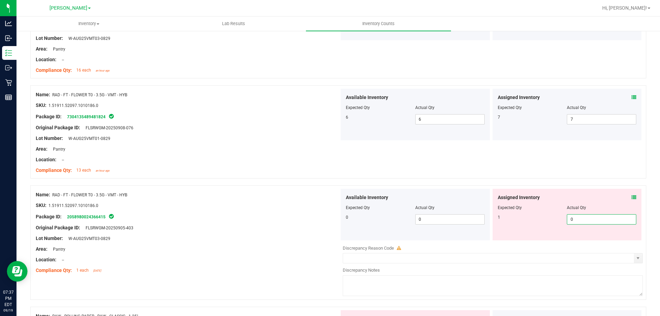
drag, startPoint x: 535, startPoint y: 220, endPoint x: 211, endPoint y: 199, distance: 324.8
click at [342, 237] on div "Available Inventory Expected Qty Actual Qty 0 0 0 0 0" at bounding box center [491, 215] width 304 height 52
type input "1"
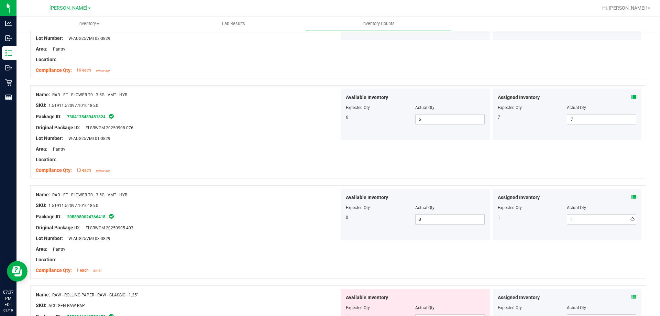
click at [167, 187] on div "Name: RAD - FT - FLOWER T0 - 3.5G - VMT - HYB SKU: 1.51911.52097.1010186.0 Pack…" at bounding box center [338, 231] width 616 height 93
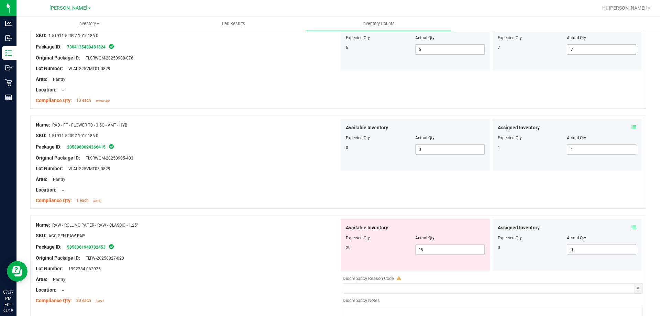
scroll to position [1871, 0]
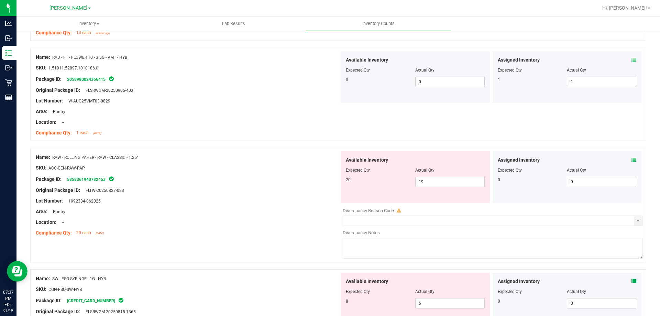
drag, startPoint x: 282, startPoint y: 188, endPoint x: 387, endPoint y: 197, distance: 106.3
click at [291, 187] on div "Original Package ID: FLTW-20250827-023" at bounding box center [188, 190] width 304 height 7
click at [270, 202] on div "Lot Number: 1992384-062025" at bounding box center [188, 200] width 304 height 7
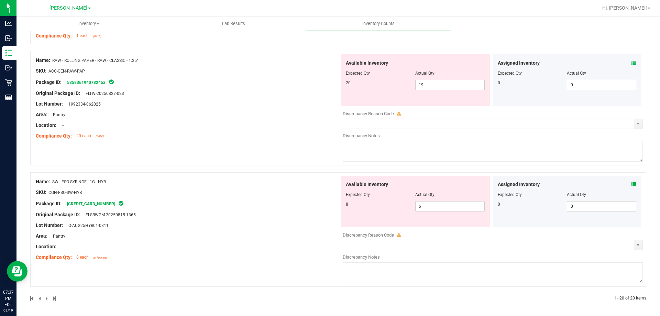
scroll to position [1969, 0]
click at [632, 181] on icon at bounding box center [634, 183] width 5 height 5
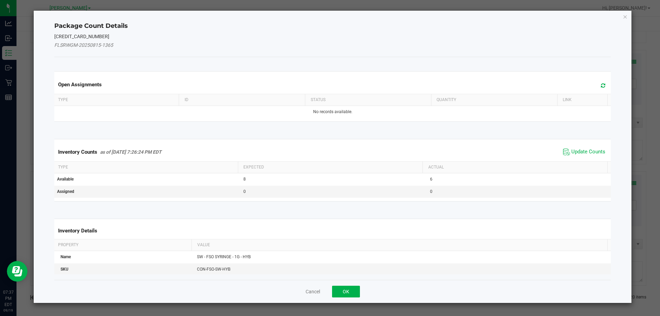
click at [571, 148] on span "Update Counts" at bounding box center [584, 152] width 46 height 10
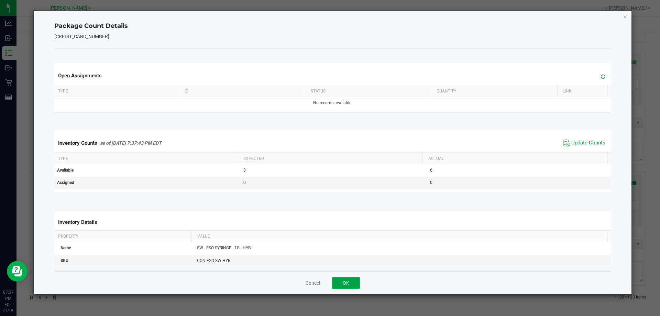
click at [346, 286] on button "OK" at bounding box center [346, 283] width 28 height 12
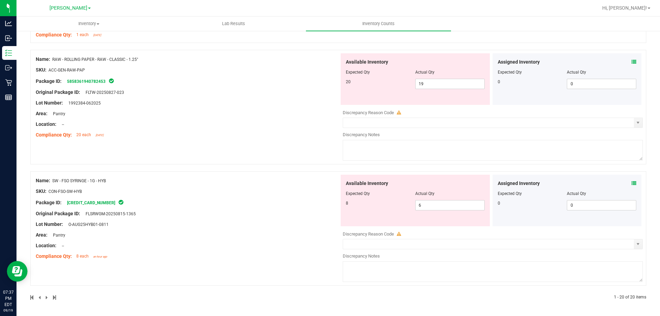
click at [260, 253] on div "Compliance Qty: 8 each an hour ago" at bounding box center [188, 256] width 304 height 7
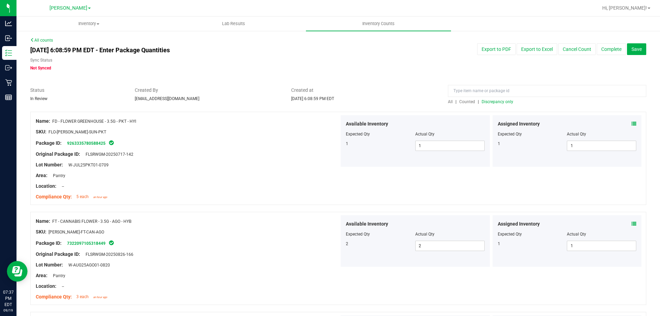
click at [490, 100] on span "Discrepancy only" at bounding box center [498, 101] width 32 height 5
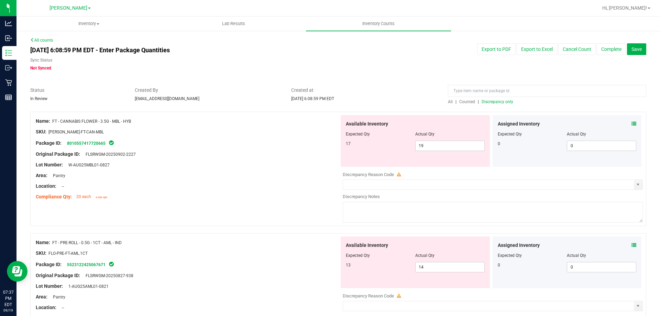
click at [283, 211] on div "Name: FT - CANNABIS FLOWER - 3.5G - MBL - HYB SKU: FLO-BUD-FT-CAN-MBL Package I…" at bounding box center [338, 169] width 616 height 114
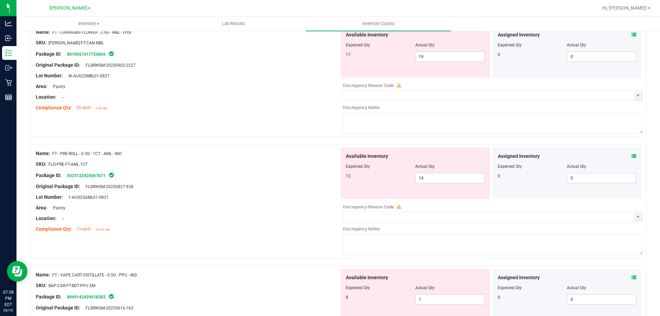
scroll to position [89, 0]
click at [428, 56] on input "19" at bounding box center [450, 57] width 69 height 10
type input "1"
type input "17"
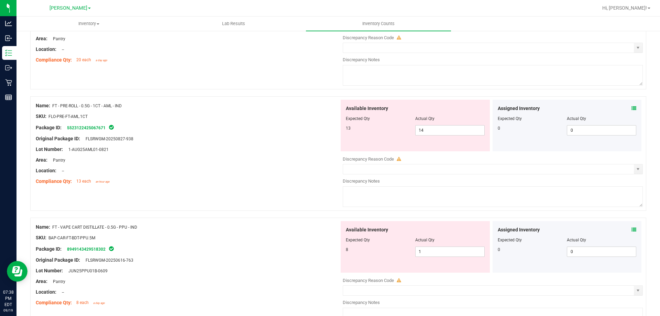
scroll to position [153, 0]
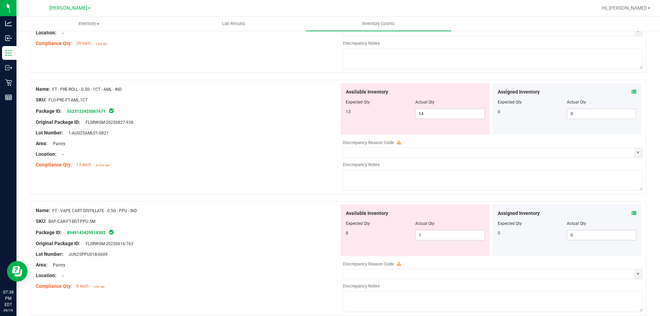
click at [255, 134] on div "Name: FT - PRE-ROLL - 0.5G - 1CT - AML - IND SKU: FLO-PRE-FT-AML.1CT Package ID…" at bounding box center [188, 127] width 304 height 88
type input "17"
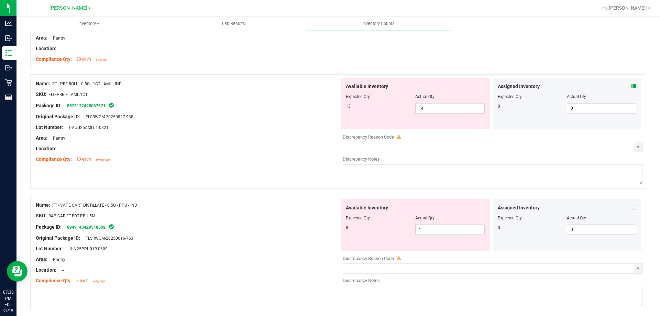
scroll to position [134, 0]
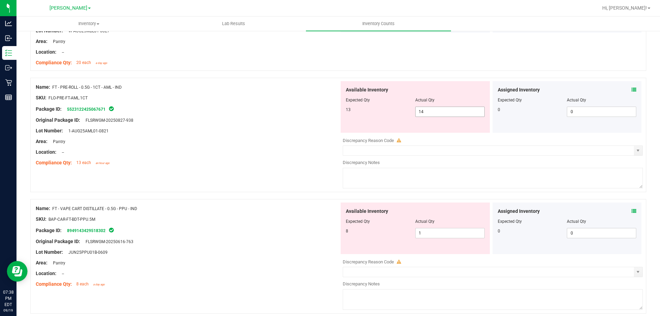
click at [443, 107] on input "14" at bounding box center [450, 112] width 69 height 10
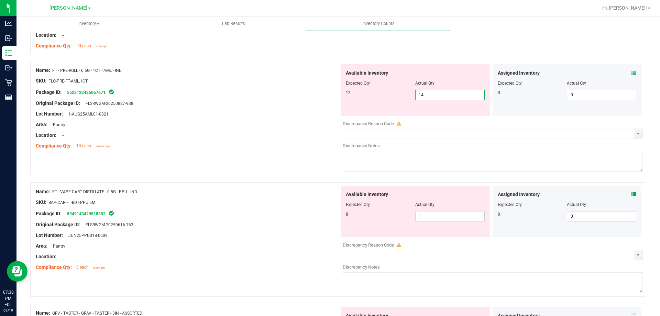
scroll to position [153, 0]
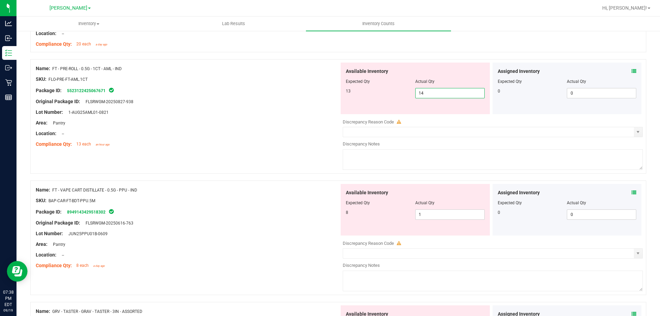
click at [431, 92] on input "14" at bounding box center [450, 93] width 69 height 10
type input "13"
click at [291, 133] on div "Location: --" at bounding box center [188, 133] width 304 height 7
type input "13"
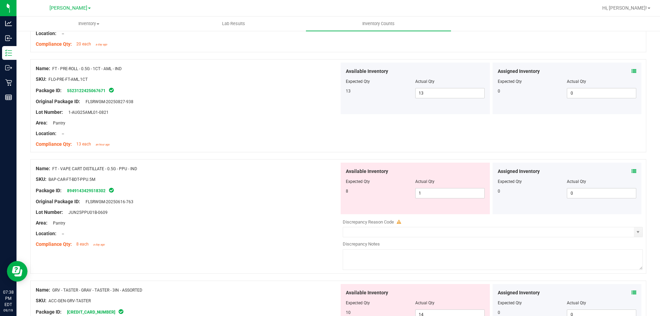
click at [284, 207] on div at bounding box center [188, 206] width 304 height 3
click at [261, 198] on div "Original Package ID: FLSRWGM-20250616-763" at bounding box center [188, 201] width 304 height 7
click at [217, 227] on div at bounding box center [188, 228] width 304 height 3
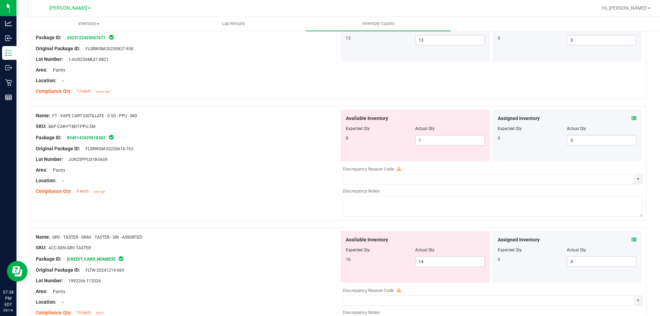
scroll to position [256, 0]
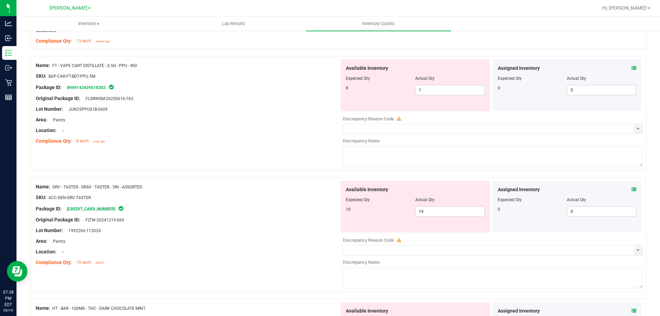
click at [232, 124] on div at bounding box center [188, 124] width 304 height 3
click at [217, 111] on div "Lot Number: JUN25PPU01B-0609" at bounding box center [188, 109] width 304 height 7
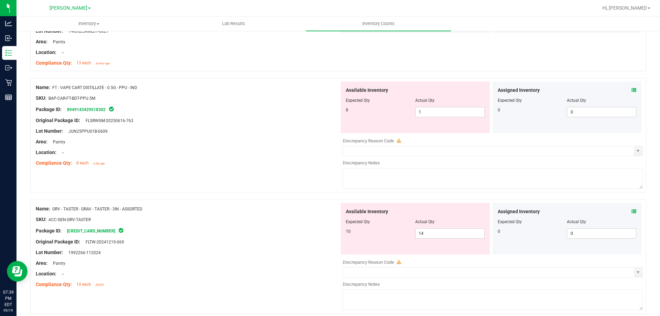
scroll to position [221, 0]
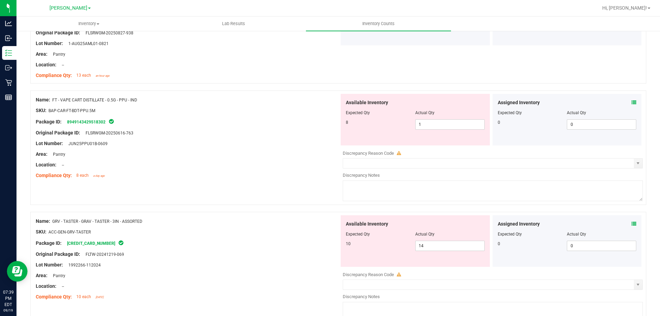
click at [299, 167] on div "Location: --" at bounding box center [188, 164] width 304 height 7
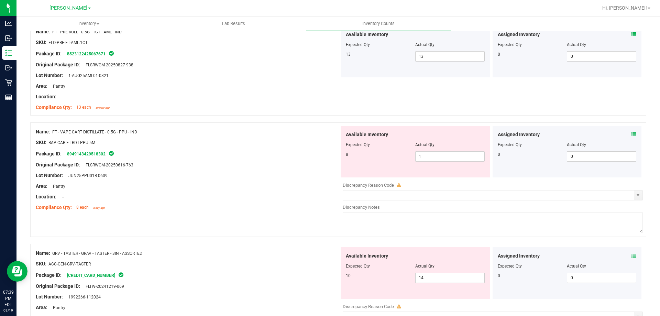
scroll to position [187, 0]
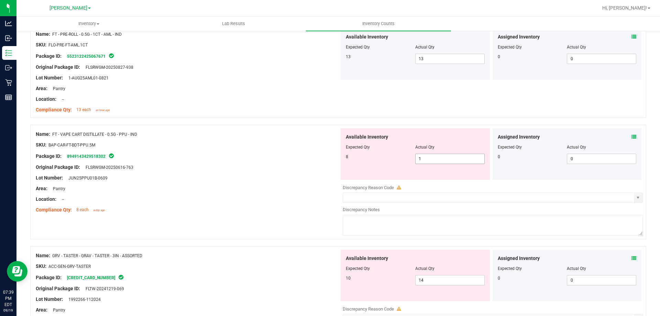
drag, startPoint x: 444, startPoint y: 160, endPoint x: 374, endPoint y: 160, distance: 69.4
click at [391, 160] on div "8 1 1" at bounding box center [415, 159] width 139 height 10
click at [230, 192] on div at bounding box center [188, 193] width 304 height 3
drag, startPoint x: 142, startPoint y: 133, endPoint x: 53, endPoint y: 134, distance: 89.4
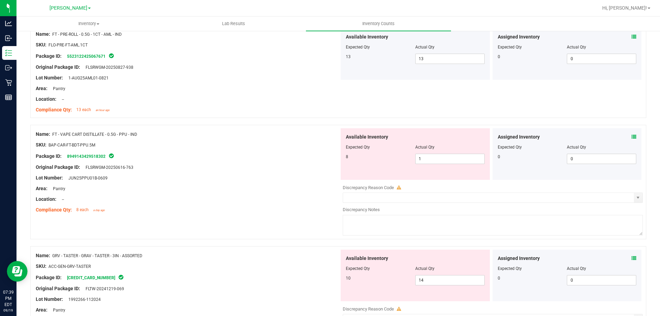
click at [53, 134] on div "Name: FT - VAPE CART DISTILLATE - 0.5G - PPU - IND" at bounding box center [188, 134] width 304 height 7
copy span "FT - VAPE CART DISTILLATE - 0.5G - PPU - IND"
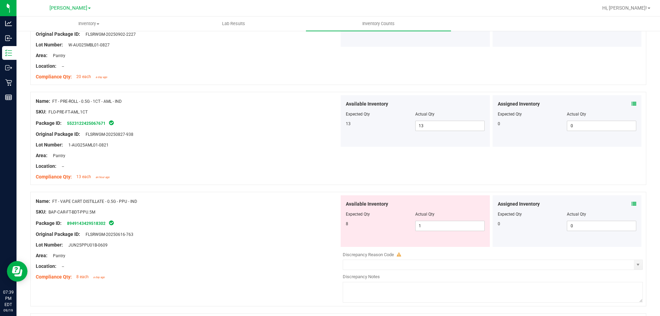
scroll to position [0, 0]
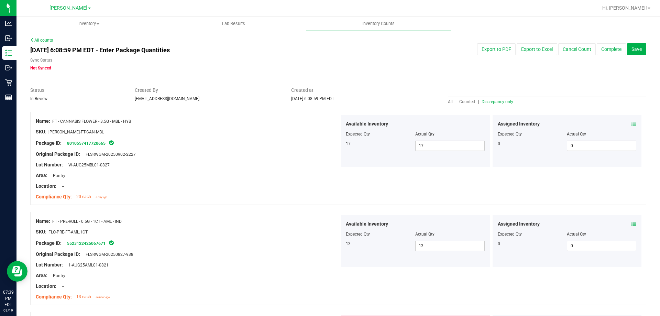
click at [486, 92] on input at bounding box center [547, 91] width 198 height 12
paste input "FT - VAPE CART DISTILLATE - 0.5G - PPU - IND"
type input "FT - VAPE CART DISTILLATE - 0.5G - PPU - IND"
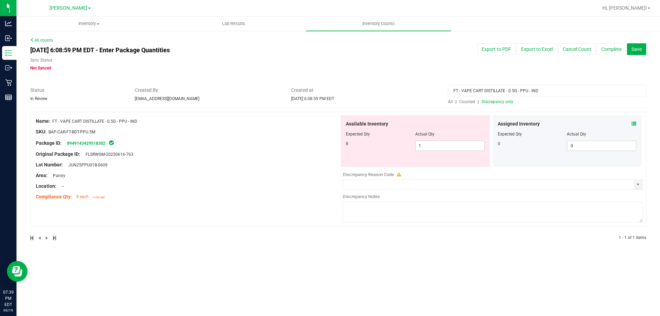
click at [231, 179] on div at bounding box center [188, 180] width 304 height 3
click at [201, 148] on div at bounding box center [188, 148] width 304 height 3
click at [261, 157] on div "Original Package ID: FLSRWGM-20250616-763" at bounding box center [188, 154] width 304 height 7
click at [259, 209] on div "Name: FT - VAPE CART DISTILLATE - 0.5G - PPU - IND SKU: BAP-CAR-FT-BDT-PPU.5M P…" at bounding box center [338, 169] width 616 height 114
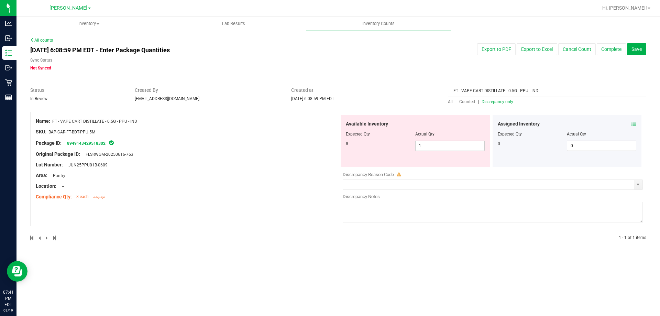
click at [259, 209] on div "Name: FT - VAPE CART DISTILLATE - 0.5G - PPU - IND SKU: BAP-CAR-FT-BDT-PPU.5M P…" at bounding box center [338, 169] width 616 height 114
click at [263, 196] on div "Compliance Qty: 8 each a day ago" at bounding box center [188, 196] width 304 height 7
click at [263, 193] on div at bounding box center [188, 191] width 304 height 3
click at [264, 184] on div "Location: --" at bounding box center [188, 186] width 304 height 7
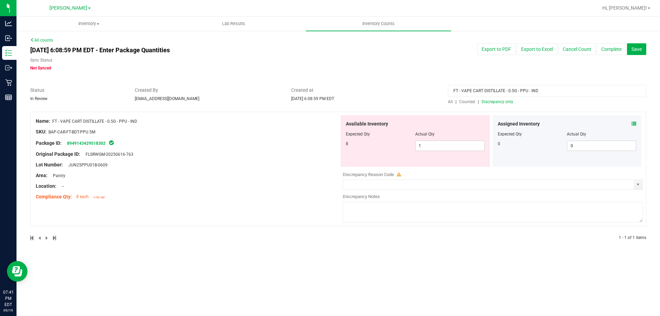
click at [264, 184] on div "Location: --" at bounding box center [188, 186] width 304 height 7
click at [320, 189] on div "Location: --" at bounding box center [188, 186] width 304 height 7
click at [452, 102] on span "All" at bounding box center [450, 101] width 5 height 5
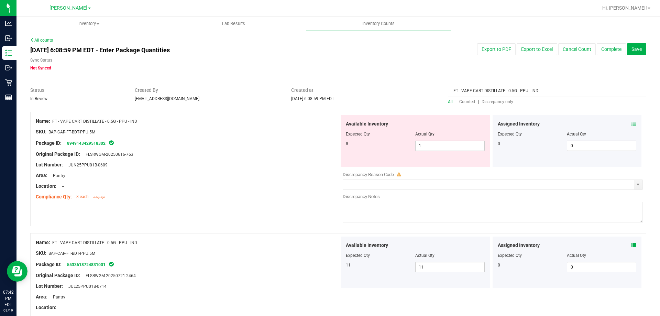
click at [229, 203] on div "Name: FT - VAPE CART DISTILLATE - 0.5G - PPU - IND SKU: BAP-CAR-FT-BDT-PPU.5M P…" at bounding box center [338, 169] width 616 height 114
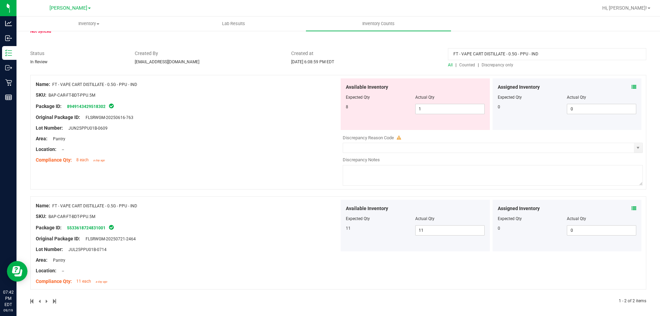
scroll to position [41, 0]
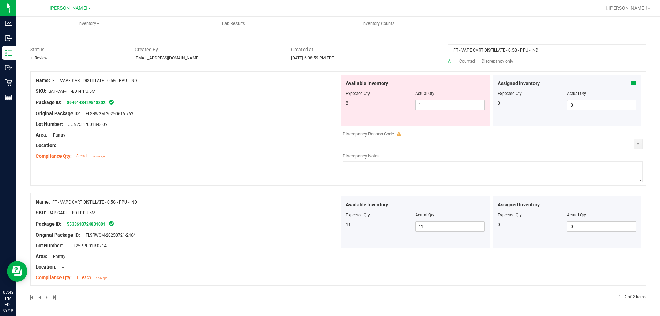
click at [287, 162] on div "Name: FT - VAPE CART DISTILLATE - 0.5G - PPU - IND SKU: BAP-CAR-FT-BDT-PPU.5M P…" at bounding box center [188, 119] width 304 height 88
click at [268, 255] on div "Area: Pantry" at bounding box center [188, 256] width 304 height 7
click at [278, 171] on div "Name: FT - VAPE CART DISTILLATE - 0.5G - PPU - IND SKU: BAP-CAR-FT-BDT-PPU.5M P…" at bounding box center [338, 128] width 616 height 114
click at [92, 101] on link "8949143429518302" at bounding box center [86, 102] width 39 height 5
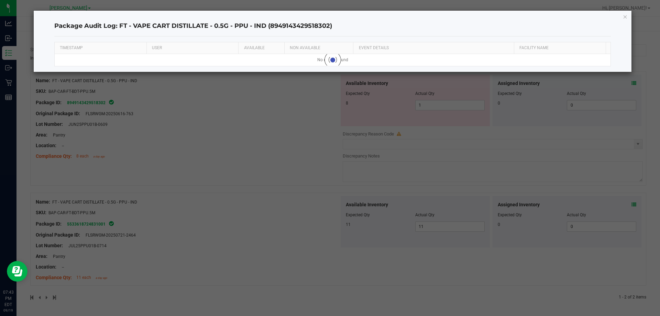
click at [257, 151] on ngb-modal-window "Package Audit Log: FT - VAPE CART DISTILLATE - 0.5G - PPU - IND (89491434295183…" at bounding box center [332, 158] width 665 height 316
click at [625, 17] on icon "button" at bounding box center [625, 16] width 5 height 8
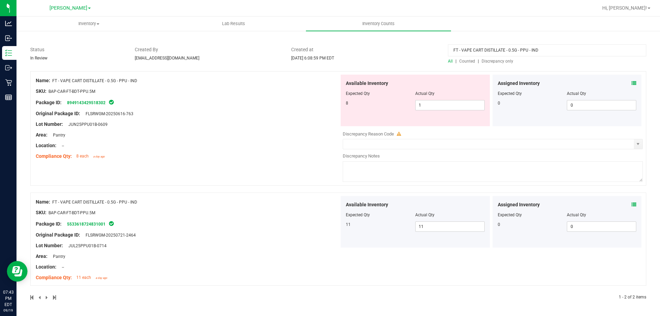
click at [218, 172] on div "Name: FT - VAPE CART DISTILLATE - 0.5G - PPU - IND SKU: BAP-CAR-FT-BDT-PPU.5M P…" at bounding box center [338, 128] width 616 height 114
click at [239, 127] on div "Lot Number: JUN25PPU01B-0609" at bounding box center [188, 124] width 304 height 7
click at [189, 237] on div "Original Package ID: FLSRWGM-20250721-2464" at bounding box center [188, 234] width 304 height 7
click at [193, 172] on div "Name: FT - VAPE CART DISTILLATE - 0.5G - PPU - IND SKU: BAP-CAR-FT-BDT-PPU.5M P…" at bounding box center [338, 128] width 616 height 114
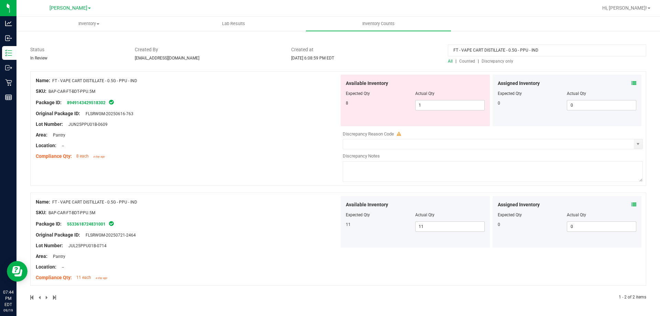
click at [193, 172] on div "Name: FT - VAPE CART DISTILLATE - 0.5G - PPU - IND SKU: BAP-CAR-FT-BDT-PPU.5M P…" at bounding box center [338, 128] width 616 height 114
click at [212, 255] on div "Area: Pantry" at bounding box center [188, 256] width 304 height 7
click at [176, 214] on div "SKU: BAP-CAR-FT-BDT-PPU.5M" at bounding box center [188, 212] width 304 height 7
click at [85, 225] on link "5533618724831001" at bounding box center [86, 224] width 39 height 5
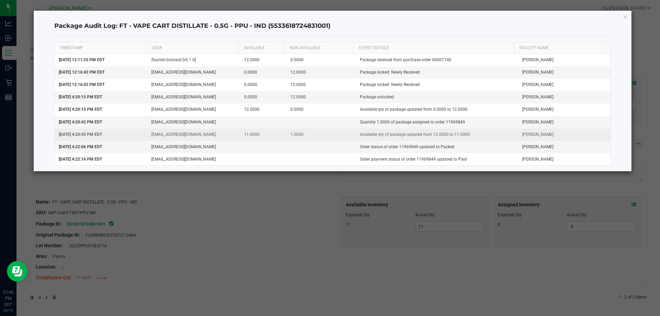
click at [296, 135] on td "1.0000" at bounding box center [320, 135] width 69 height 12
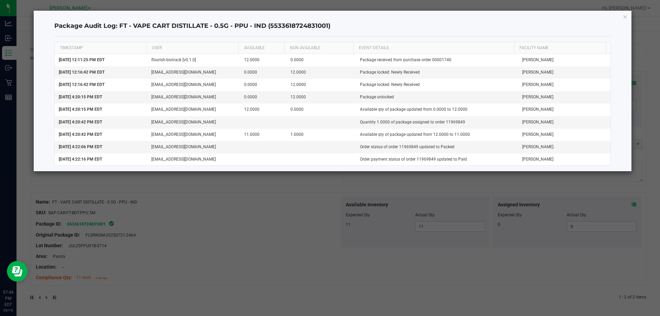
click at [628, 16] on div "Package Audit Log: FT - VAPE CART DISTILLATE - 0.5G - PPU - IND (55336187248310…" at bounding box center [333, 91] width 598 height 161
click at [625, 17] on icon "button" at bounding box center [625, 16] width 5 height 8
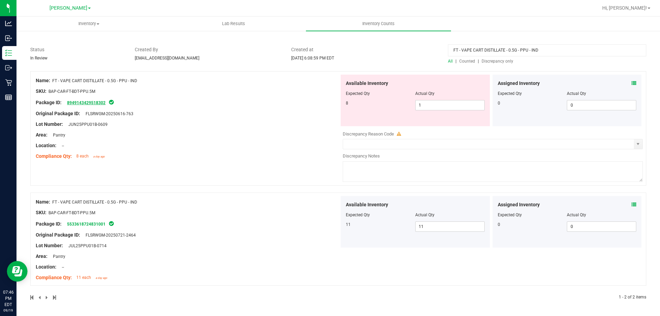
click at [102, 103] on link "8949143429518302" at bounding box center [86, 102] width 39 height 5
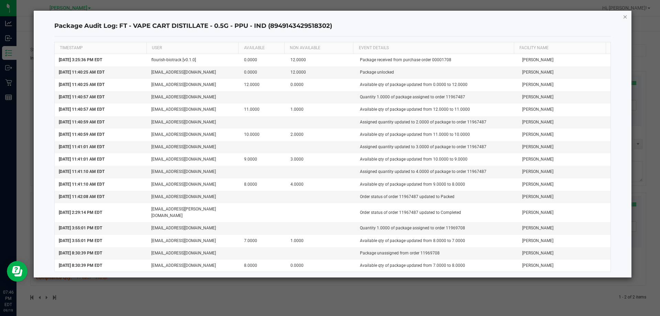
click at [625, 17] on icon "button" at bounding box center [625, 16] width 5 height 8
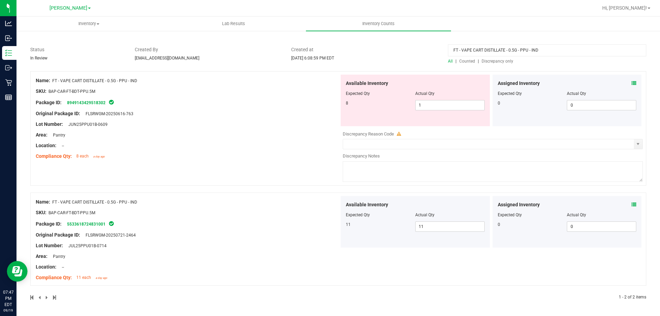
click at [241, 142] on div "Location: --" at bounding box center [188, 145] width 304 height 7
drag, startPoint x: 434, startPoint y: 106, endPoint x: 363, endPoint y: 106, distance: 70.8
click at [373, 106] on div "8 1 1" at bounding box center [415, 105] width 139 height 10
type input "8"
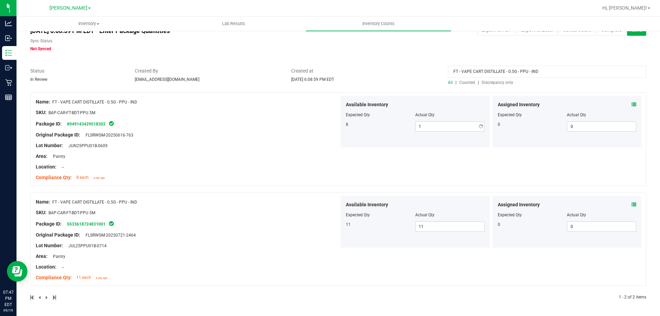
type input "8"
click at [230, 153] on div "Area: Pantry" at bounding box center [188, 156] width 304 height 7
click at [259, 156] on div "Area: Pantry" at bounding box center [188, 156] width 304 height 7
click at [275, 167] on div "Location: --" at bounding box center [188, 166] width 304 height 7
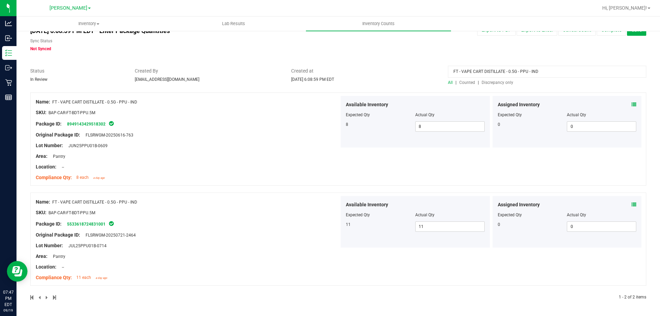
click at [193, 150] on div at bounding box center [188, 150] width 304 height 3
drag, startPoint x: 537, startPoint y: 72, endPoint x: 410, endPoint y: 68, distance: 126.2
click at [410, 68] on div "Status In Review Created By acoyle@liveparallel.com Created at Sep 19, 2025 6:0…" at bounding box center [338, 76] width 626 height 18
click at [485, 83] on span "Discrepancy only" at bounding box center [498, 82] width 32 height 5
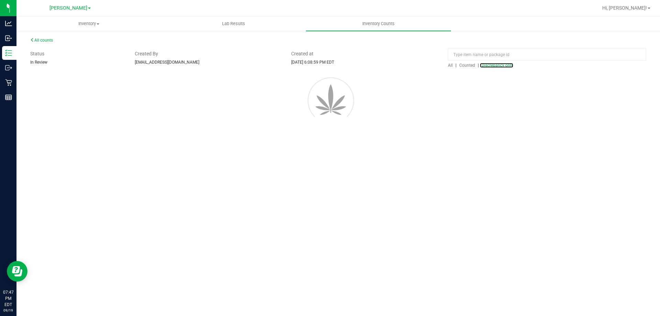
scroll to position [0, 0]
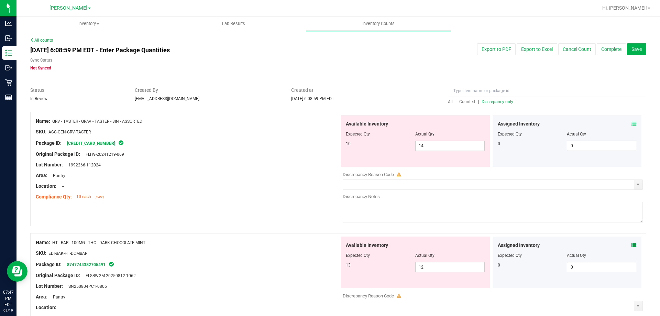
click at [231, 163] on div "Lot Number: 1992266-112024" at bounding box center [188, 164] width 304 height 7
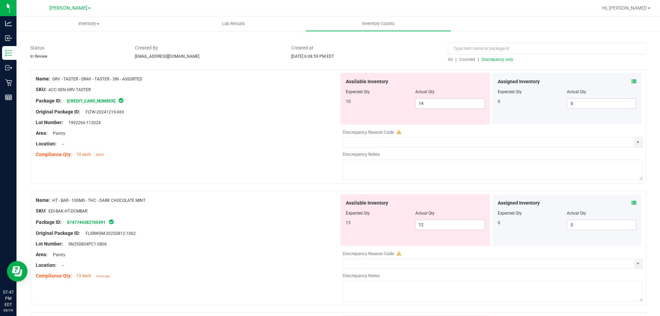
scroll to position [69, 0]
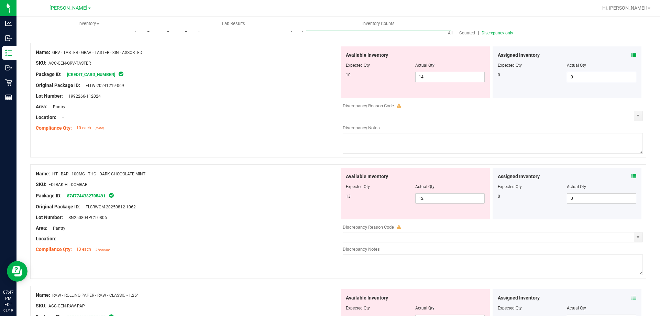
click at [217, 111] on div at bounding box center [188, 111] width 304 height 3
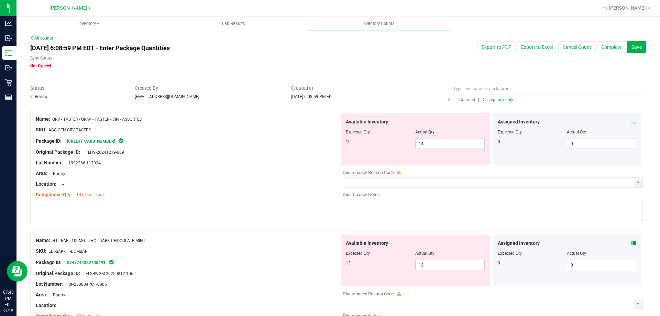
scroll to position [0, 0]
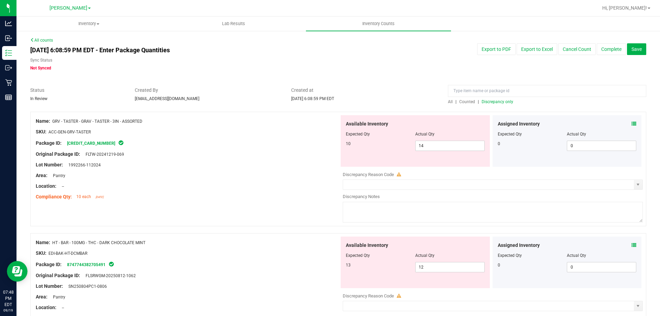
click at [238, 127] on div at bounding box center [188, 126] width 304 height 3
click at [215, 177] on div "Area: Pantry" at bounding box center [188, 175] width 304 height 7
click at [214, 177] on div "Area: Pantry" at bounding box center [188, 175] width 304 height 7
click at [228, 178] on div "Area: Pantry" at bounding box center [188, 175] width 304 height 7
click at [227, 172] on div "Area: Pantry" at bounding box center [188, 175] width 304 height 7
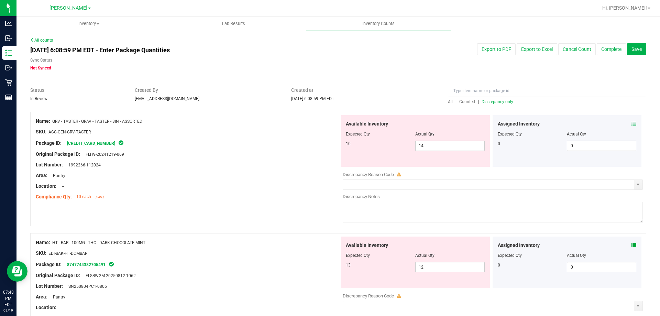
click at [227, 168] on div at bounding box center [188, 169] width 304 height 3
click at [235, 129] on div "SKU: ACC-GEN-GRV-TASTER" at bounding box center [188, 131] width 304 height 7
click at [252, 203] on div "Name: GRV - TASTER - GRAV - TASTER - 3IN - ASSORTED SKU: ACC-GEN-GRV-TASTER Pac…" at bounding box center [338, 169] width 616 height 114
click at [227, 196] on div "Compliance Qty: 10 each 15 days ago" at bounding box center [188, 196] width 304 height 7
click at [239, 179] on div at bounding box center [188, 180] width 304 height 3
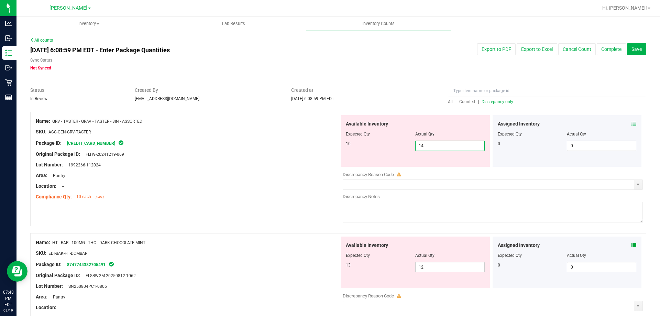
drag, startPoint x: 436, startPoint y: 146, endPoint x: 324, endPoint y: 141, distance: 112.9
click at [381, 146] on div "10 14 14" at bounding box center [415, 146] width 139 height 10
type input "10"
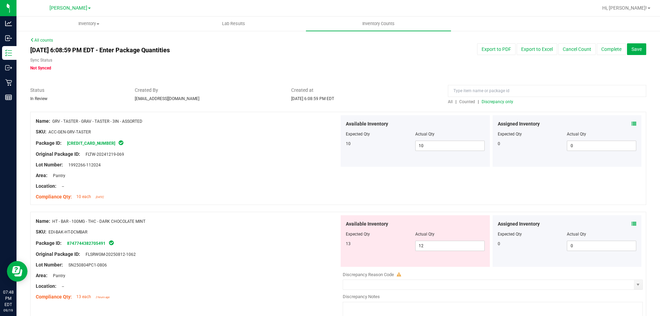
click at [173, 244] on div "Package ID: 8747744382705491" at bounding box center [188, 243] width 304 height 8
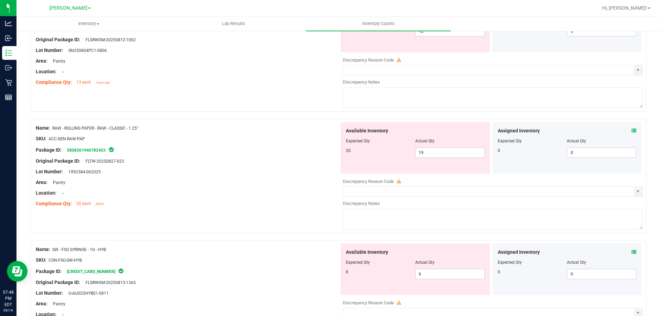
scroll to position [180, 0]
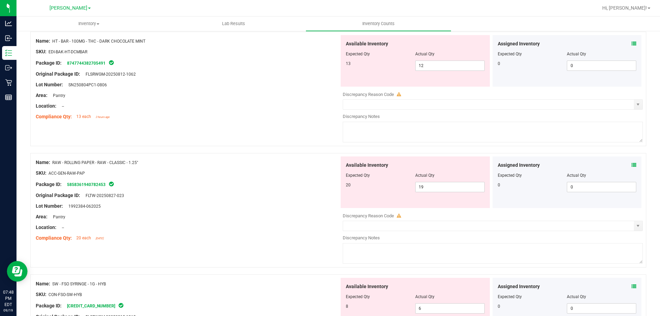
click at [273, 201] on div at bounding box center [188, 200] width 304 height 3
drag, startPoint x: 408, startPoint y: 64, endPoint x: 362, endPoint y: 63, distance: 46.4
click at [367, 63] on div "13 12 12" at bounding box center [415, 66] width 139 height 10
click at [269, 164] on div "Name: RAW - ROLLING PAPER - RAW - CLASSIC - 1.25"" at bounding box center [188, 162] width 304 height 7
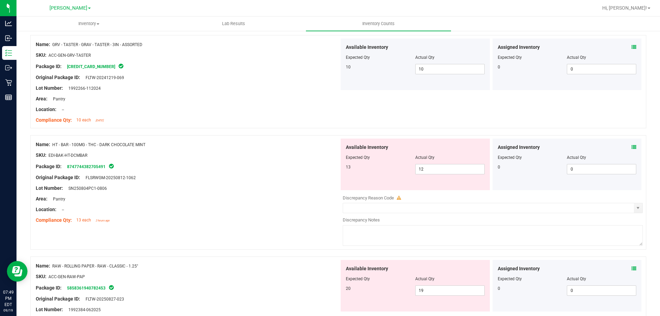
scroll to position [111, 0]
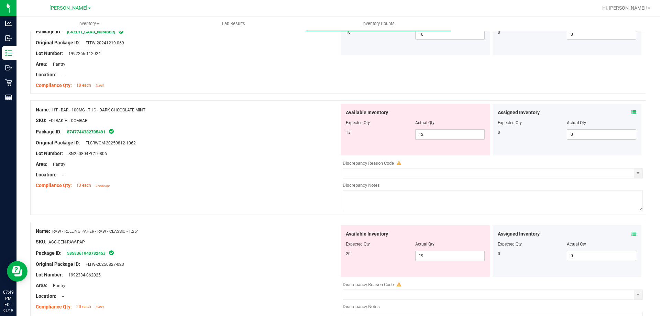
click at [91, 132] on link "8747744382705491" at bounding box center [86, 132] width 39 height 5
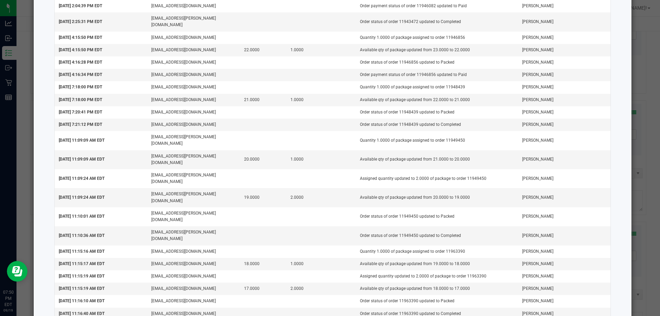
scroll to position [1434, 0]
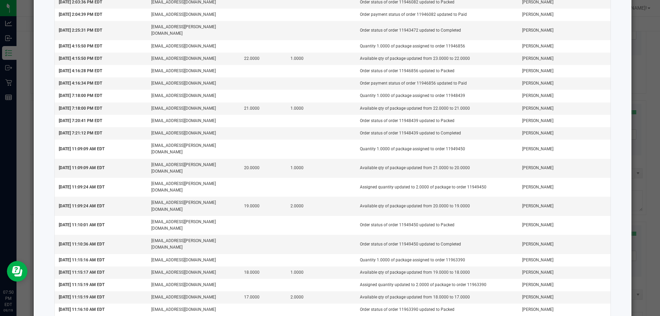
click at [645, 35] on ngb-modal-window "Package Audit Log: HT - BAR - 100MG - THC - DARK CHOCOLATE MINT (87477443827054…" at bounding box center [332, 158] width 665 height 316
click at [18, 59] on ngb-modal-window "Package Audit Log: HT - BAR - 100MG - THC - DARK CHOCOLATE MINT (87477443827054…" at bounding box center [332, 158] width 665 height 316
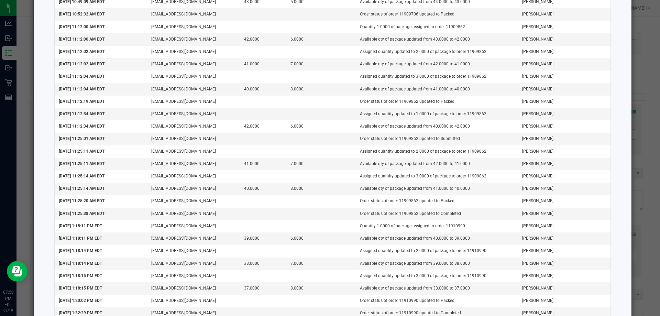
scroll to position [0, 0]
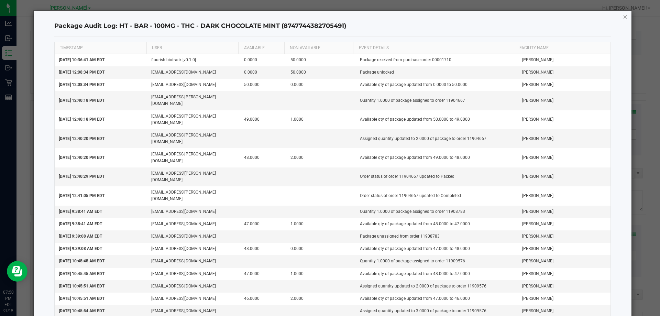
click at [623, 15] on icon "button" at bounding box center [625, 16] width 5 height 8
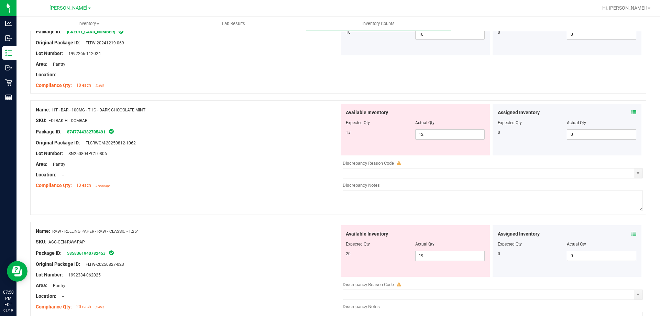
click at [187, 152] on div "Lot Number: SN250804PC1-0806" at bounding box center [188, 153] width 304 height 7
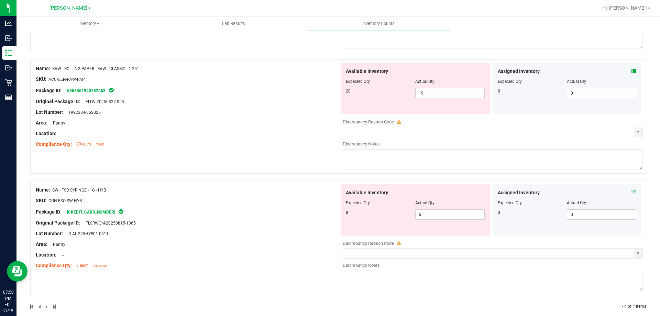
scroll to position [283, 0]
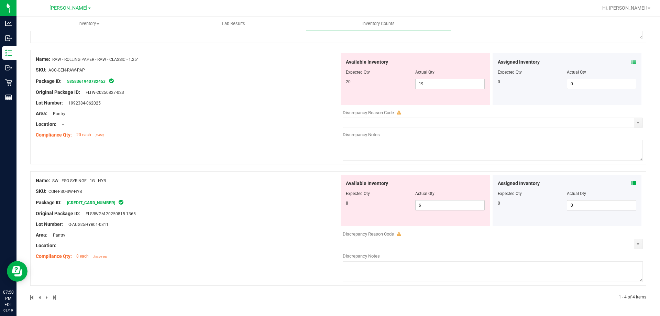
click at [237, 159] on div "Name: RAW - ROLLING PAPER - RAW - CLASSIC - 1.25" SKU: ACC-GEN-RAW-PAP Package …" at bounding box center [338, 107] width 616 height 114
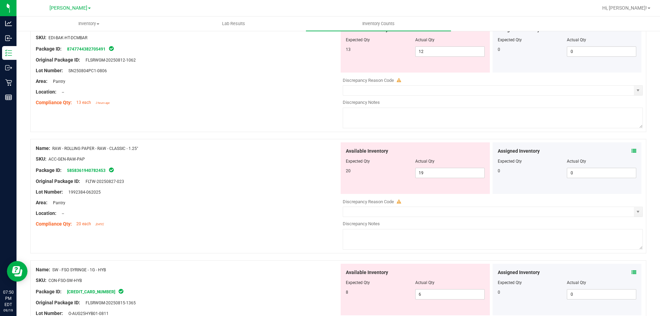
scroll to position [180, 0]
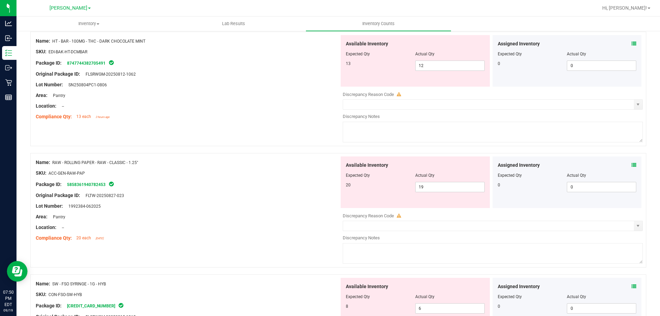
click at [182, 174] on div "SKU: ACC-GEN-RAW-PAP" at bounding box center [188, 172] width 304 height 7
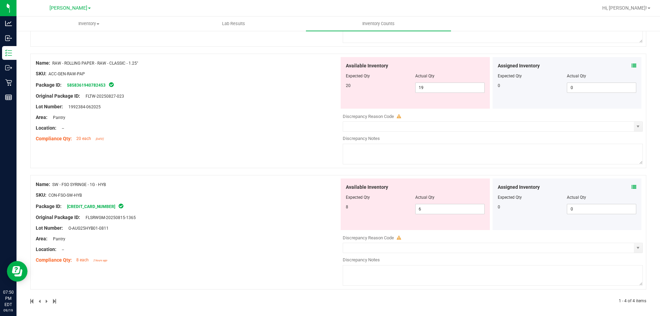
scroll to position [283, 0]
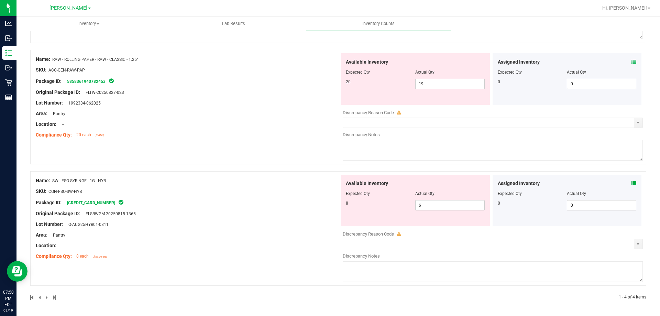
click at [177, 173] on div "Name: SW - FSO SYRINGE - 1G - HYB SKU: CON-FSO-SW-HYB Package ID: 2515907434249…" at bounding box center [338, 228] width 616 height 114
click at [233, 232] on div "Area: Pantry" at bounding box center [188, 234] width 304 height 7
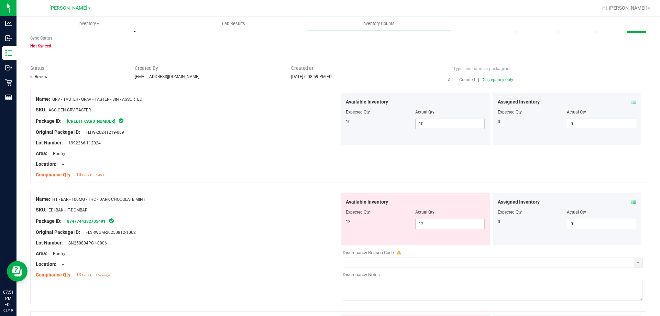
scroll to position [34, 0]
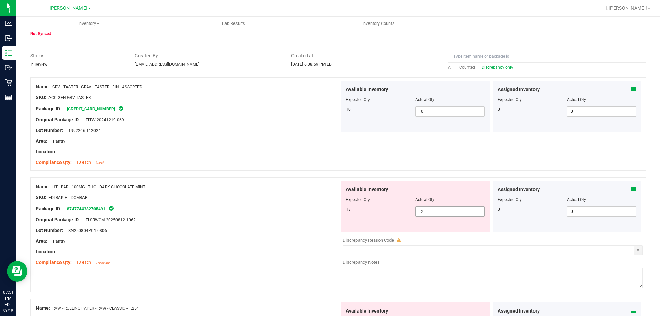
drag, startPoint x: 429, startPoint y: 210, endPoint x: 362, endPoint y: 201, distance: 67.3
click at [362, 201] on div "Available Inventory Expected Qty Actual Qty 13 12 12" at bounding box center [415, 207] width 149 height 52
type input "13"
click at [203, 198] on div "SKU: EDI-BAK-HT-DCMBAR" at bounding box center [188, 197] width 304 height 7
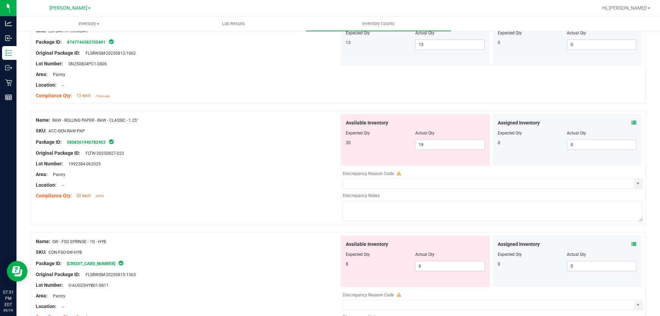
scroll to position [206, 0]
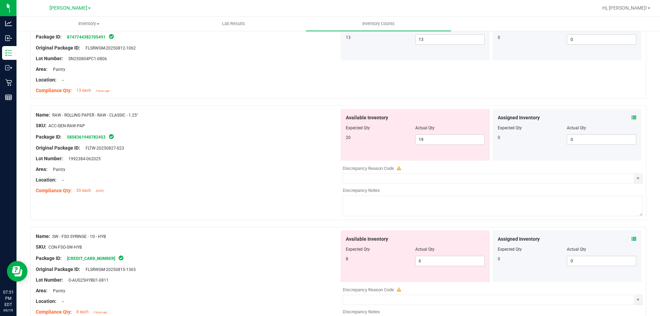
click at [238, 189] on div "Compliance Qty: 20 each 9 days ago" at bounding box center [188, 190] width 304 height 7
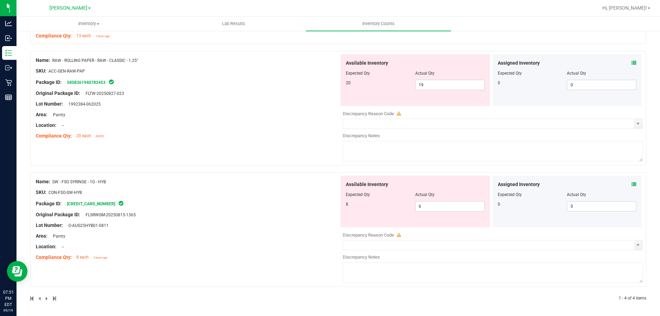
scroll to position [262, 0]
click at [223, 132] on div "Compliance Qty: 20 each 9 days ago" at bounding box center [188, 134] width 304 height 7
click at [229, 123] on div "Location: --" at bounding box center [188, 124] width 304 height 7
click at [227, 228] on div at bounding box center [188, 229] width 304 height 3
drag, startPoint x: 436, startPoint y: 87, endPoint x: 372, endPoint y: 78, distance: 64.2
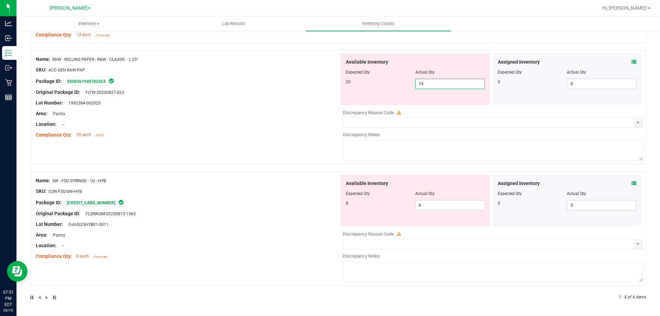
click at [372, 79] on div "20 19 19" at bounding box center [415, 84] width 139 height 10
type input "20"
click at [184, 221] on div "Lot Number: O-AUG25HYB01-0811" at bounding box center [188, 224] width 304 height 7
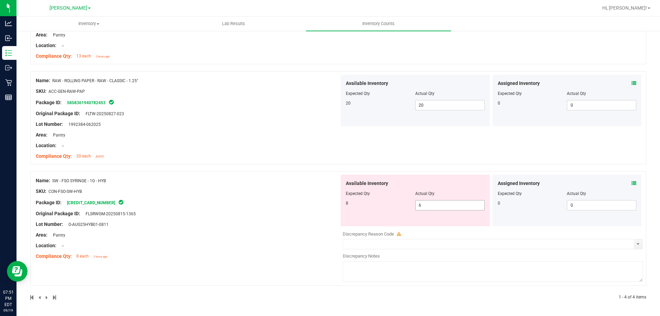
drag, startPoint x: 432, startPoint y: 206, endPoint x: 252, endPoint y: 186, distance: 181.6
click at [258, 186] on div "Name: SW - FSO SYRINGE - 1G - HYB SKU: CON-FSO-SW-HYB Package ID: 2515907434249…" at bounding box center [338, 228] width 616 height 114
click at [291, 198] on div "Package ID: 2515907434249934" at bounding box center [188, 202] width 304 height 8
click at [635, 243] on span "select" at bounding box center [638, 244] width 6 height 6
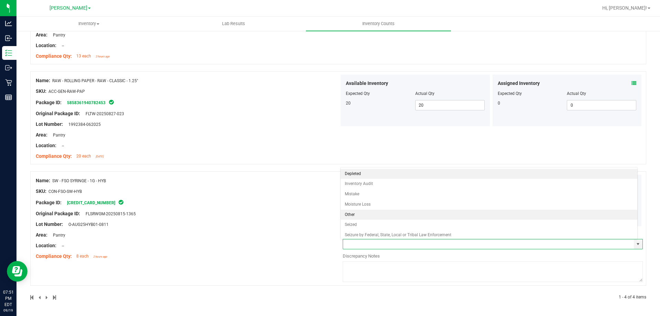
click at [364, 216] on li "Other" at bounding box center [489, 215] width 297 height 10
type input "Other"
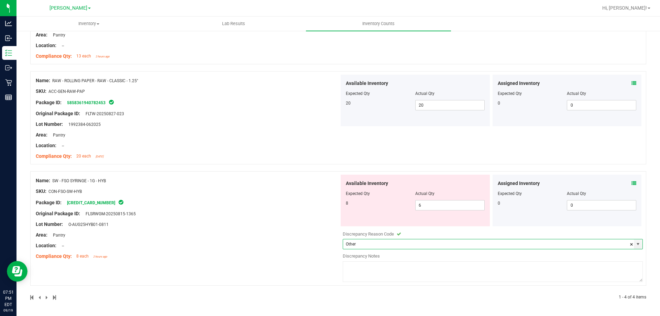
click at [225, 196] on div at bounding box center [188, 196] width 304 height 3
click at [395, 270] on textarea at bounding box center [493, 271] width 300 height 21
click at [388, 269] on textarea "PID#11974263" at bounding box center [493, 271] width 300 height 21
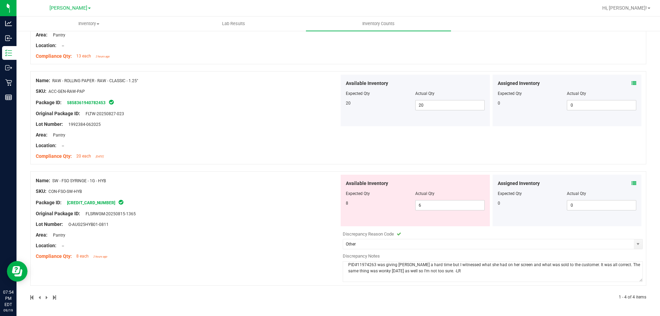
type textarea "PID#11974263 was giving Caitlin a hard time but I witnessed what she had on her…"
click at [289, 260] on div "Name: SW - FSO SYRINGE - 1G - HYB SKU: CON-FSO-SW-HYB Package ID: 2515907434249…" at bounding box center [188, 219] width 304 height 88
drag, startPoint x: 451, startPoint y: 273, endPoint x: 338, endPoint y: 264, distance: 113.4
click at [339, 264] on div "Available Inventory Expected Qty Actual Qty 8 6 6" at bounding box center [491, 229] width 304 height 109
click at [264, 218] on div at bounding box center [188, 218] width 304 height 3
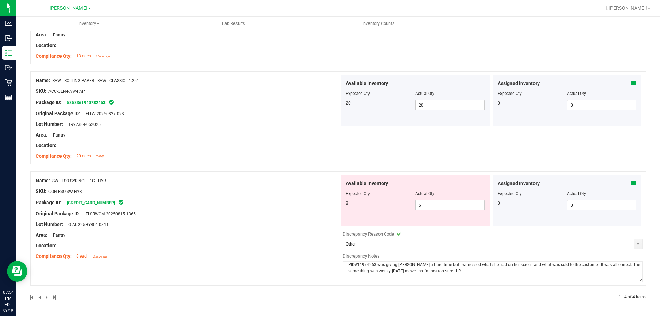
click at [339, 264] on div "Available Inventory Expected Qty Actual Qty 8 6 6" at bounding box center [491, 229] width 304 height 109
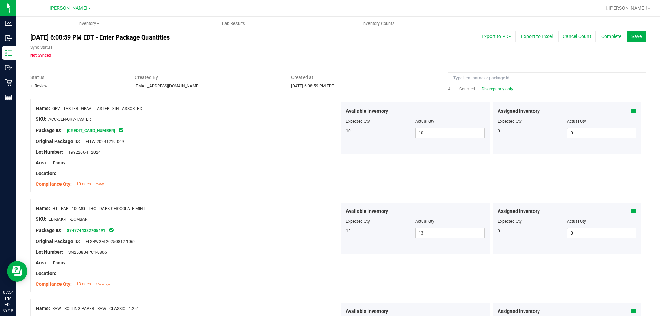
scroll to position [0, 0]
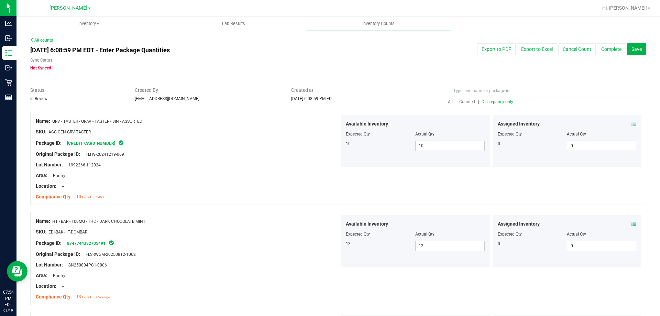
click at [496, 102] on span "Discrepancy only" at bounding box center [498, 101] width 32 height 5
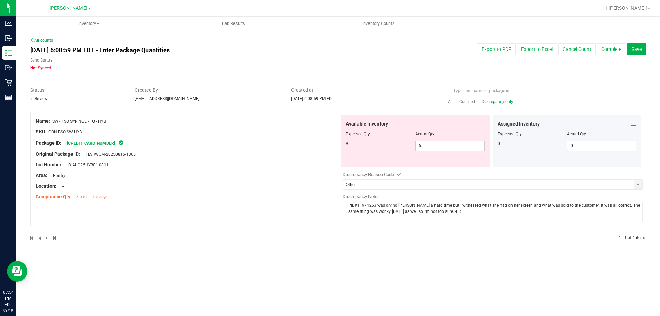
click at [264, 182] on div at bounding box center [188, 180] width 304 height 3
drag, startPoint x: 609, startPoint y: 49, endPoint x: 433, endPoint y: 274, distance: 285.7
click at [552, 227] on div "All counts Sep 19, 2025 6:08:59 PM EDT - Enter Package Quantities Sync Status N…" at bounding box center [338, 143] width 616 height 212
click at [354, 275] on div "Inventory All packages All inventory Waste log Create inventory Lab Results Inv…" at bounding box center [339, 166] width 644 height 299
click at [502, 104] on span "Discrepancy only" at bounding box center [498, 101] width 32 height 5
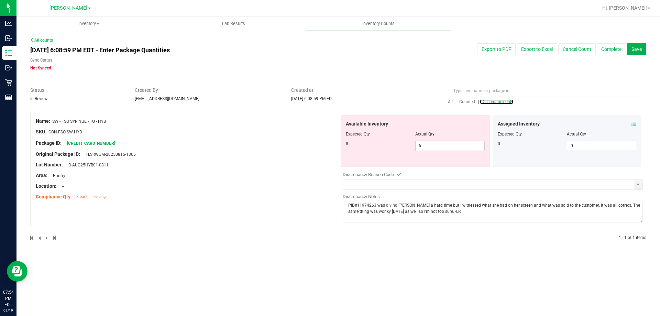
type input "Other"
click at [609, 52] on button "Complete" at bounding box center [611, 49] width 29 height 12
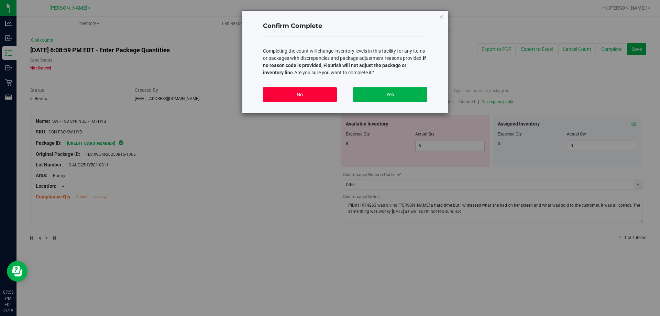
click at [304, 94] on button "No" at bounding box center [300, 94] width 74 height 14
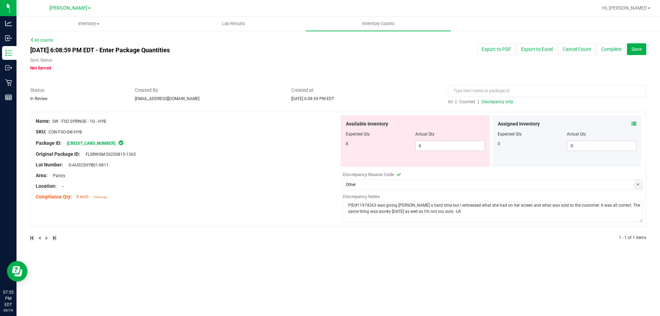
click at [254, 161] on div "Lot Number: O-AUG25HYB01-0811" at bounding box center [188, 164] width 304 height 7
click at [616, 50] on button "Complete" at bounding box center [611, 49] width 29 height 12
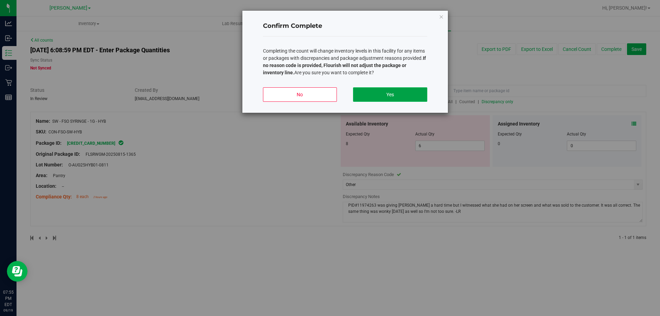
click at [414, 97] on button "Yes" at bounding box center [390, 94] width 74 height 14
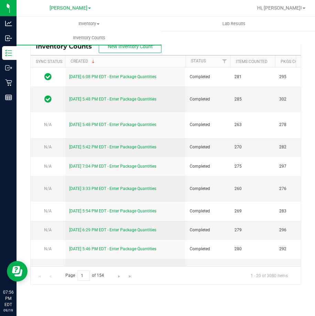
click at [197, 36] on div "Inventory All packages All inventory Waste log Create inventory Lab Results Inv…" at bounding box center [174, 31] width 315 height 28
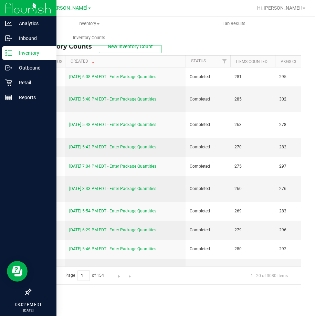
click at [15, 53] on p "Inventory" at bounding box center [32, 53] width 41 height 8
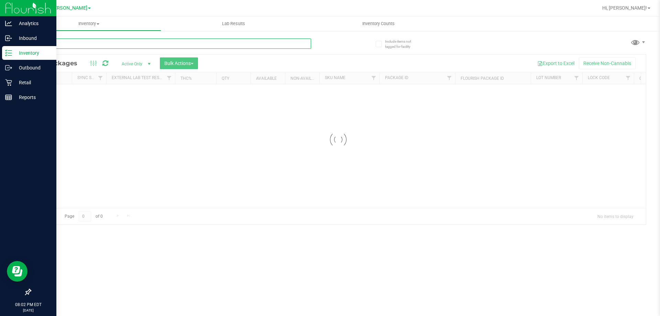
click at [199, 43] on input "text" at bounding box center [170, 44] width 281 height 10
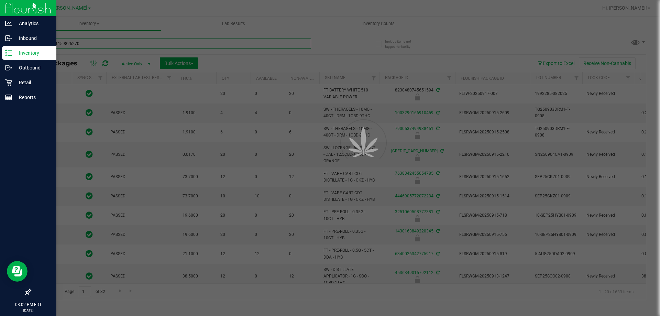
type input "3595281159826270"
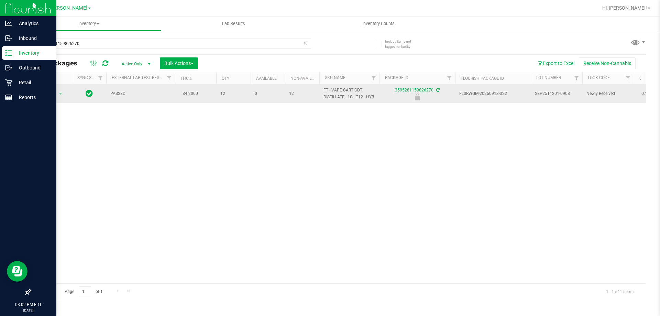
click at [47, 91] on span "Action" at bounding box center [46, 94] width 19 height 10
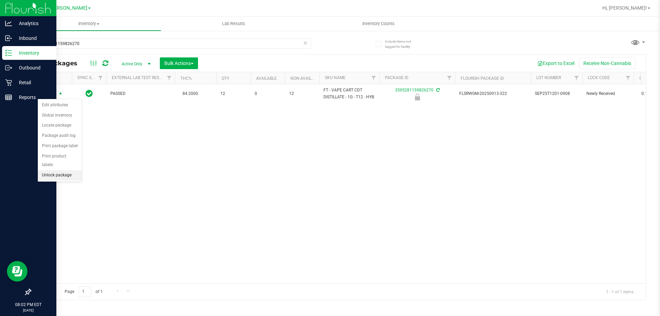
click at [63, 170] on li "Unlock package" at bounding box center [60, 175] width 44 height 10
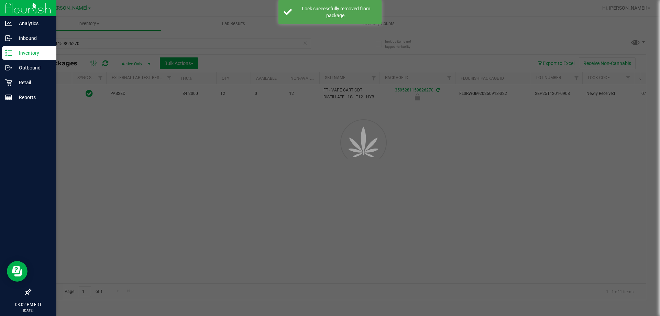
click at [181, 171] on div at bounding box center [330, 158] width 660 height 316
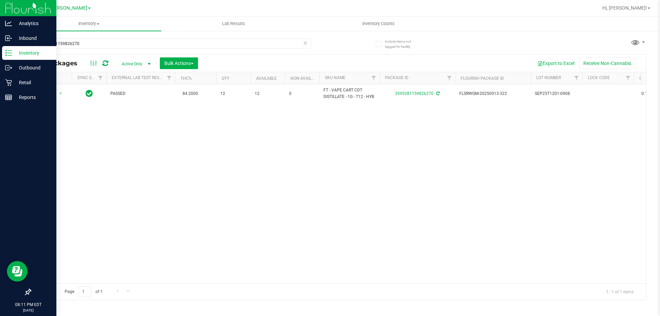
drag, startPoint x: 267, startPoint y: 184, endPoint x: 254, endPoint y: 186, distance: 12.9
click at [265, 185] on div "Action Action Adjust qty Create package Edit attributes Global inventory Locate…" at bounding box center [338, 183] width 615 height 199
drag, startPoint x: 171, startPoint y: 167, endPoint x: 72, endPoint y: 135, distance: 104.3
click at [165, 168] on div "Action Action Adjust qty Create package Edit attributes Global inventory Locate…" at bounding box center [338, 183] width 615 height 199
click at [25, 82] on p "Retail" at bounding box center [32, 82] width 41 height 8
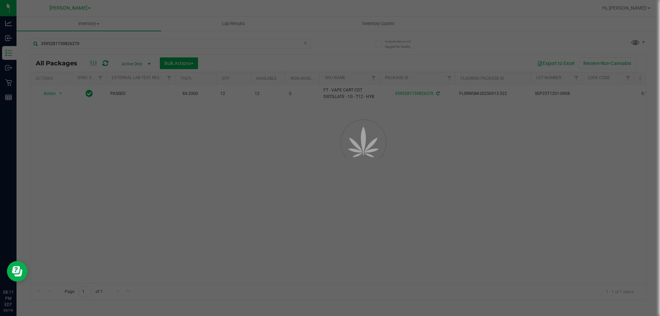
click at [201, 200] on div at bounding box center [330, 158] width 660 height 316
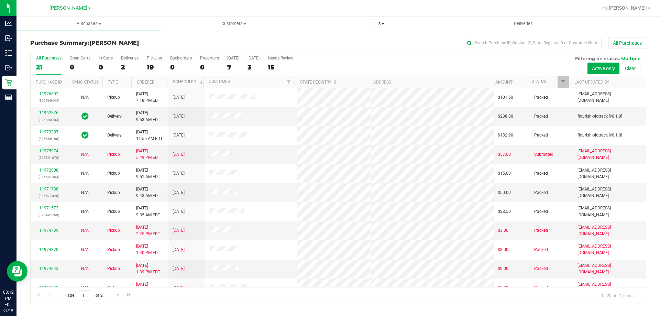
click at [374, 24] on span "Tills" at bounding box center [378, 24] width 144 height 6
click at [327, 44] on span "Manage tills" at bounding box center [329, 42] width 46 height 6
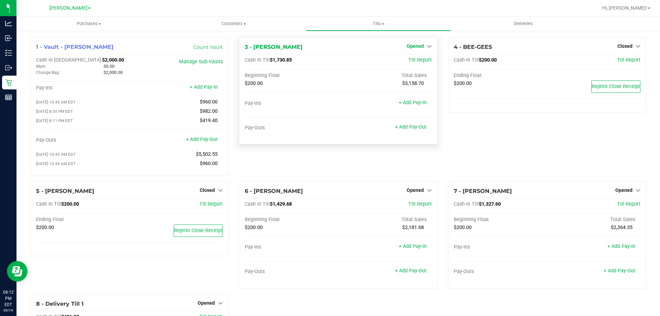
click at [419, 46] on span "Opened" at bounding box center [415, 46] width 17 height 6
click at [411, 60] on link "Close Till" at bounding box center [416, 61] width 19 height 6
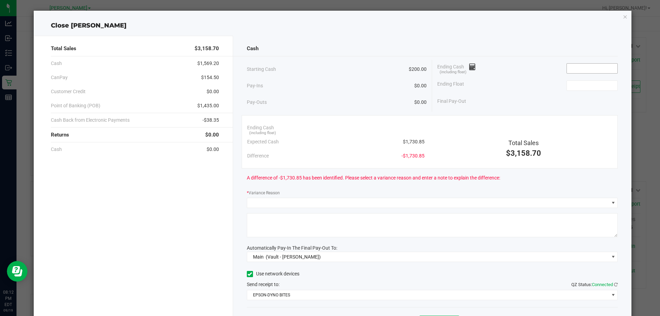
click at [577, 69] on input at bounding box center [592, 69] width 51 height 10
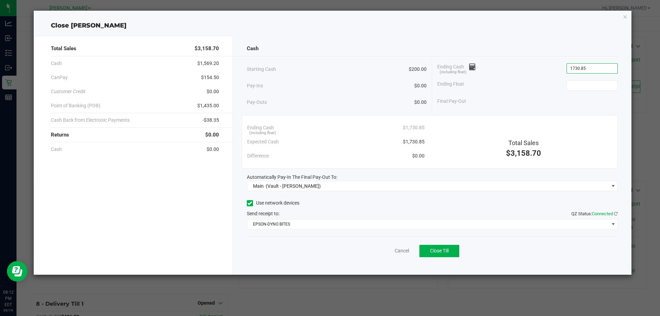
type input "$1,730.85"
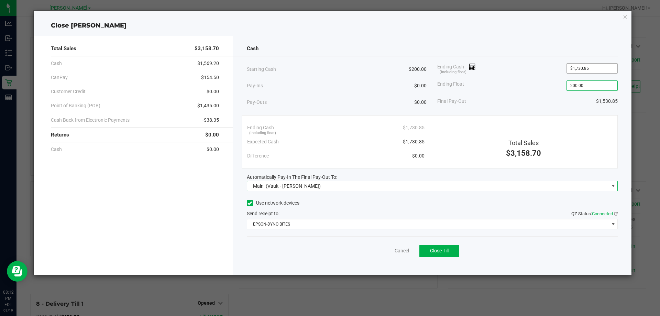
type input "$200.00"
click at [544, 105] on div "Final Pay-Out $1,530.85" at bounding box center [527, 101] width 180 height 14
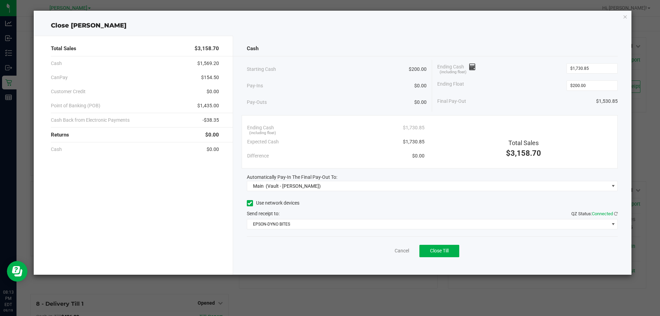
click at [502, 103] on div "Final Pay-Out $1,530.85" at bounding box center [527, 101] width 180 height 14
click at [402, 250] on link "Cancel" at bounding box center [402, 250] width 14 height 7
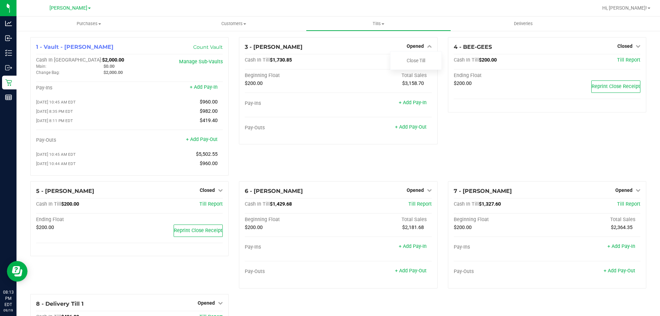
click at [310, 175] on div "3 - CONNIE-SMITH Opened Close Till Cash In Till $1,730.85 Till Report Beginning…" at bounding box center [338, 109] width 209 height 144
click at [415, 146] on div "3 - CONNIE-SMITH Opened Close Till Cash In Till $1,730.85 Till Report Beginning…" at bounding box center [338, 109] width 209 height 144
click at [498, 159] on div "4 - BEE-GEES Closed Open Till Cash In Till $200.00 Till Report Ending Float $20…" at bounding box center [547, 109] width 209 height 144
click at [412, 193] on span "Opened" at bounding box center [415, 190] width 17 height 6
click at [401, 207] on div "Close Till" at bounding box center [416, 204] width 51 height 9
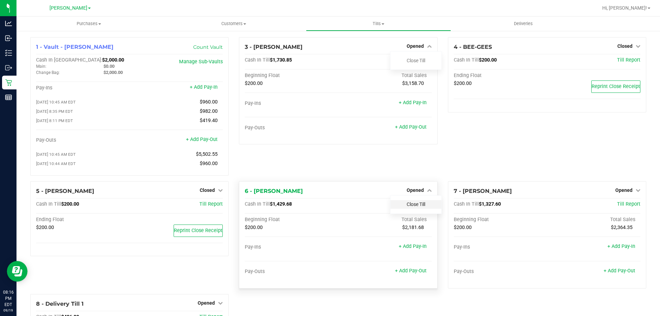
click at [415, 205] on link "Close Till" at bounding box center [416, 204] width 19 height 6
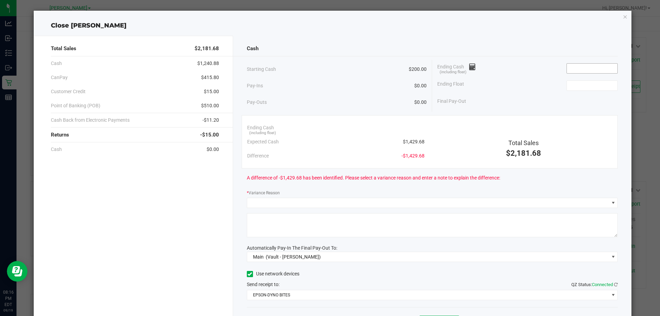
click at [574, 69] on input at bounding box center [592, 69] width 51 height 10
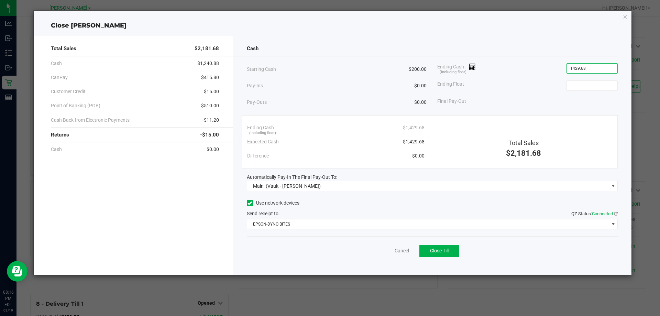
type input "$1,429.68"
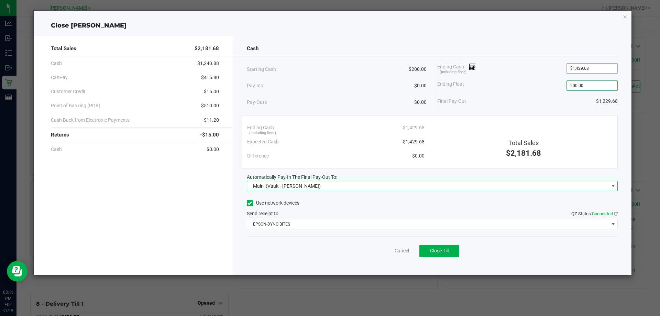
type input "$200.00"
click at [556, 109] on div "Starting Cash $200.00 Pay-Ins $0.00 Pay-Outs $0.00 Ending Cash (including float…" at bounding box center [432, 86] width 371 height 52
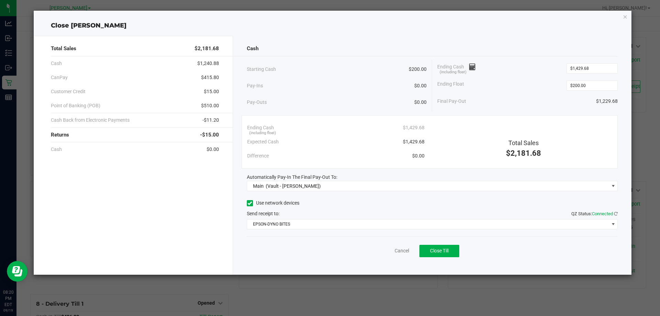
click at [383, 69] on div "Starting Cash $200.00" at bounding box center [337, 69] width 180 height 19
click at [365, 40] on div "Cash Starting Cash $200.00 Pay-Ins $0.00 Pay-Outs $0.00 Ending Cash (including …" at bounding box center [432, 155] width 399 height 239
click at [331, 35] on div "Total Sales $2,181.68 Cash $1,240.88 CanPay $415.80 Customer Credit $15.00 Poin…" at bounding box center [333, 152] width 598 height 244
click at [315, 42] on div "Cash" at bounding box center [432, 48] width 371 height 15
click at [166, 206] on div "Total Sales $2,181.68 Cash $1,240.88 CanPay $415.80 Customer Credit $15.00 Poin…" at bounding box center [133, 155] width 199 height 239
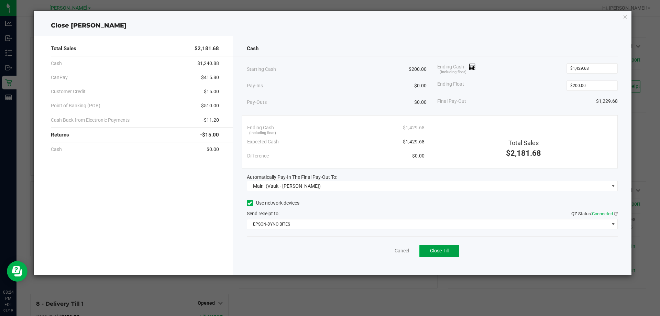
click at [442, 250] on span "Close Till" at bounding box center [439, 251] width 19 height 6
click at [386, 250] on link "Dismiss" at bounding box center [387, 250] width 17 height 7
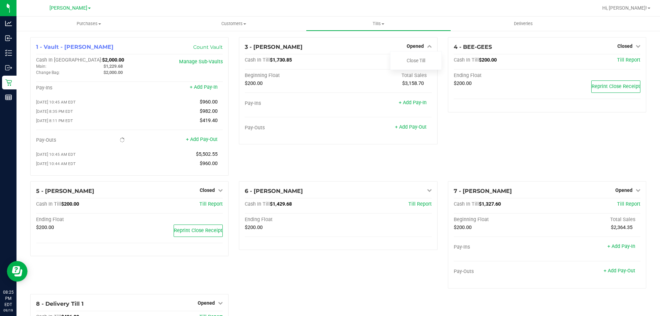
click at [410, 177] on div "3 - CONNIE-SMITH Opened Close Till Cash In Till $1,730.85 Till Report Beginning…" at bounding box center [338, 109] width 209 height 144
click at [485, 160] on div "4 - BEE-GEES Closed Open Till Cash In Till $200.00 Till Report Ending Float $20…" at bounding box center [547, 109] width 209 height 144
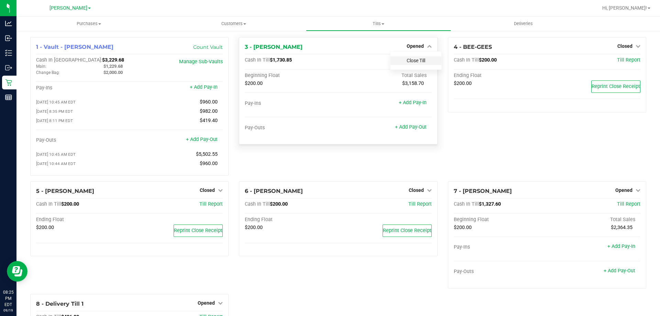
click at [413, 61] on link "Close Till" at bounding box center [416, 61] width 19 height 6
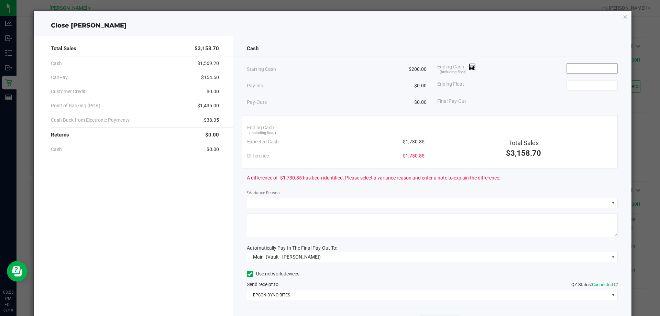
click at [576, 69] on input at bounding box center [592, 69] width 51 height 10
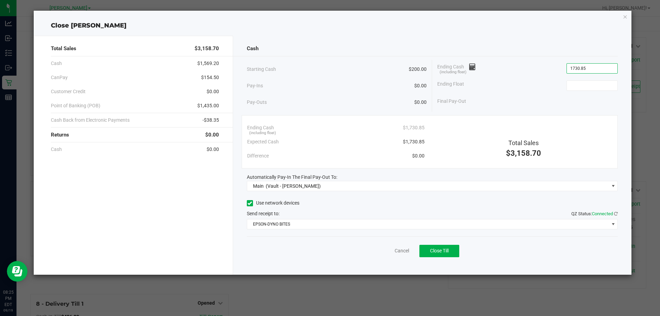
type input "$1,730.85"
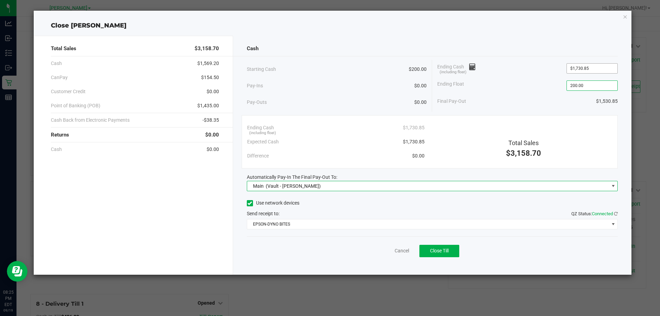
type input "$200.00"
click at [528, 89] on div "Ending Float $200.00" at bounding box center [527, 85] width 180 height 17
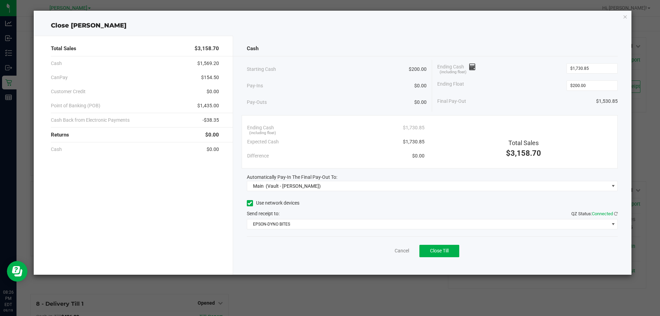
click at [359, 79] on div "Pay-Ins $0.00" at bounding box center [337, 86] width 180 height 14
click at [295, 55] on div "Cash" at bounding box center [432, 48] width 371 height 15
click at [343, 68] on div "Starting Cash $200.00" at bounding box center [337, 69] width 180 height 19
click at [401, 253] on link "Cancel" at bounding box center [402, 250] width 14 height 7
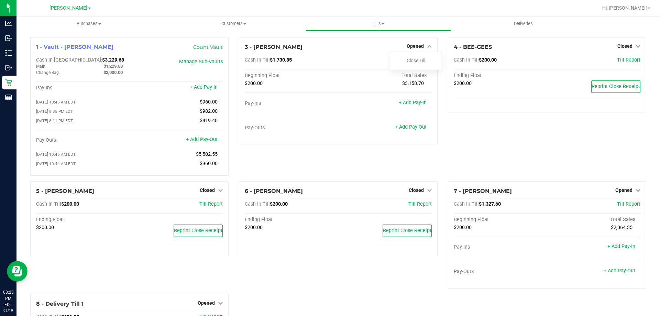
click at [328, 279] on div "6 - DWIGHT-YOAKAM Closed Open Till Cash In Till $200.00 Till Report Ending Floa…" at bounding box center [338, 237] width 209 height 113
click at [502, 153] on div "4 - BEE-GEES Closed Open Till Cash In Till $200.00 Till Report Ending Float $20…" at bounding box center [547, 109] width 209 height 144
click at [509, 130] on div "4 - BEE-GEES Closed Open Till Cash In Till $200.00 Till Report Ending Float $20…" at bounding box center [547, 109] width 209 height 144
click at [271, 156] on div "3 - CONNIE-SMITH Opened Close Till Cash In Till $1,730.85 Till Report Beginning…" at bounding box center [338, 109] width 209 height 144
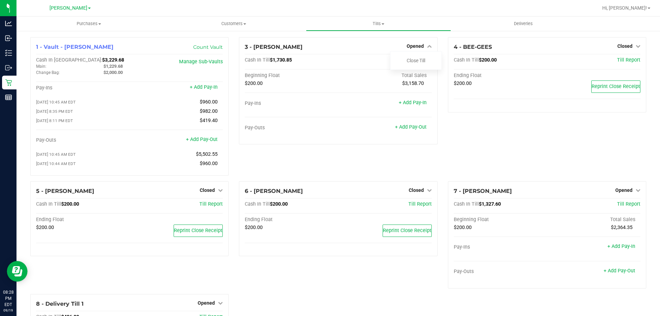
click at [265, 162] on div "3 - CONNIE-SMITH Opened Close Till Cash In Till $1,730.85 Till Report Beginning…" at bounding box center [338, 109] width 209 height 144
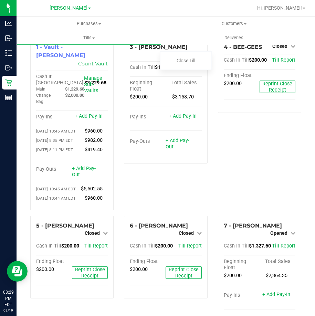
drag, startPoint x: 221, startPoint y: 177, endPoint x: 241, endPoint y: 175, distance: 20.4
click at [221, 177] on div "4 - BEE-GEES Closed Open Till Cash In Till $200.00 Till Report Ending Float $20…" at bounding box center [259, 126] width 94 height 178
click at [261, 158] on div "4 - BEE-GEES Closed Open Till Cash In Till $200.00 Till Report Ending Float $20…" at bounding box center [259, 126] width 94 height 178
click at [264, 151] on div "4 - BEE-GEES Closed Open Till Cash In Till $200.00 Till Report Ending Float $20…" at bounding box center [259, 126] width 94 height 178
drag, startPoint x: 258, startPoint y: 154, endPoint x: 256, endPoint y: 38, distance: 116.6
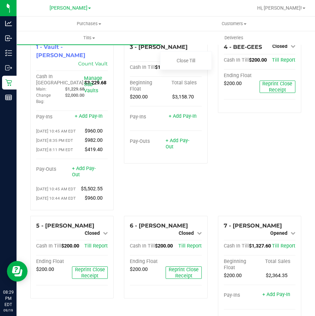
click at [258, 154] on div "4 - BEE-GEES Closed Open Till Cash In Till $200.00 Till Report Ending Float $20…" at bounding box center [259, 126] width 94 height 178
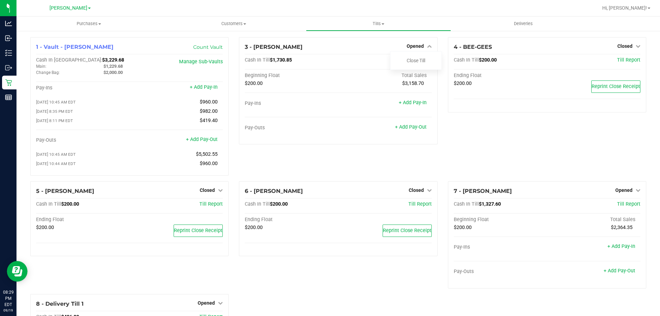
click at [474, 158] on div "4 - BEE-GEES Closed Open Till Cash In Till $200.00 Till Report Ending Float $20…" at bounding box center [547, 109] width 209 height 144
click at [420, 207] on span "Till Report" at bounding box center [419, 204] width 23 height 6
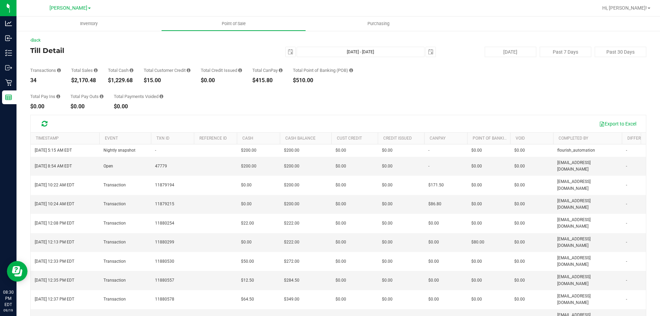
click at [274, 95] on div "Total Pay Ins $0.00 Total Pay Outs $0.00 Total Payments Voided $0.00" at bounding box center [338, 96] width 616 height 26
click at [293, 103] on div "Total Pay Ins $0.00 Total Pay Outs $0.00 Total Payments Voided $0.00" at bounding box center [338, 96] width 616 height 26
click at [40, 41] on link "Back" at bounding box center [35, 40] width 10 height 5
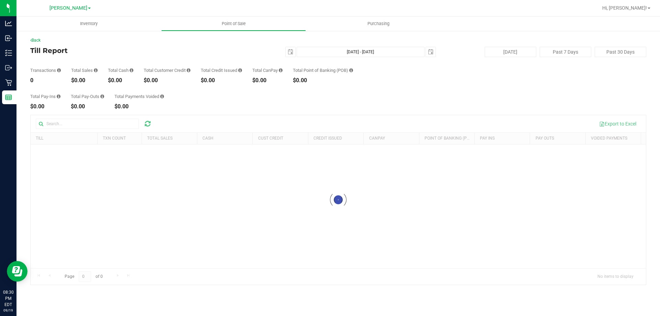
click at [435, 90] on div "Total Pay-Ins $0.00 Total Pay-Outs $0.00 Total Payments Voided $0.00" at bounding box center [338, 96] width 616 height 26
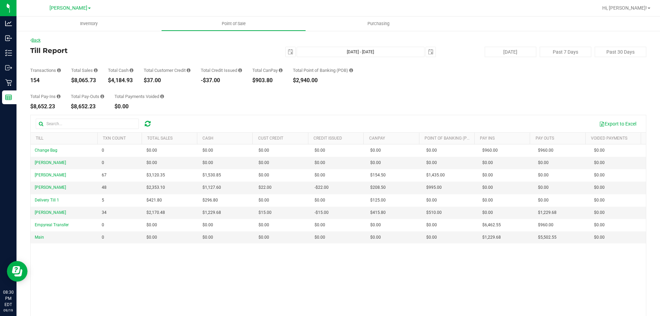
click at [36, 39] on link "Back" at bounding box center [35, 40] width 10 height 5
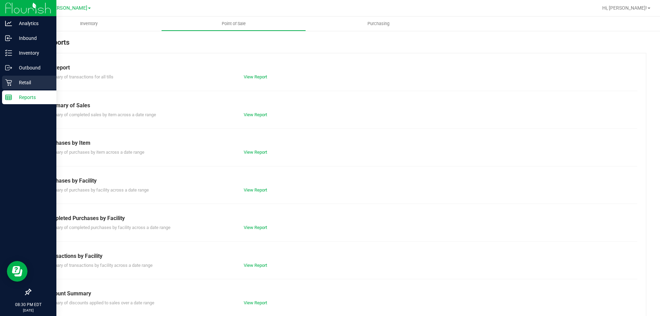
click at [25, 80] on p "Retail" at bounding box center [32, 82] width 41 height 8
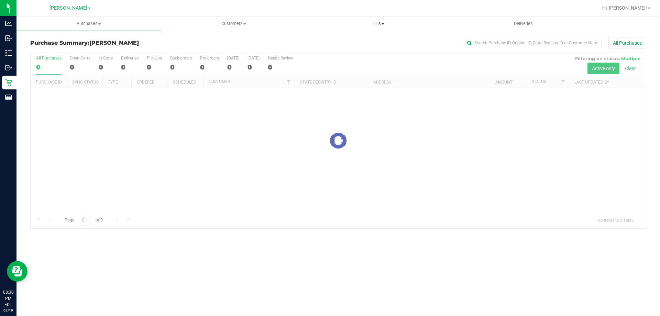
drag, startPoint x: 378, startPoint y: 23, endPoint x: 374, endPoint y: 25, distance: 4.3
click at [378, 23] on span "Tills" at bounding box center [378, 24] width 144 height 6
click at [330, 43] on span "Manage tills" at bounding box center [329, 42] width 46 height 6
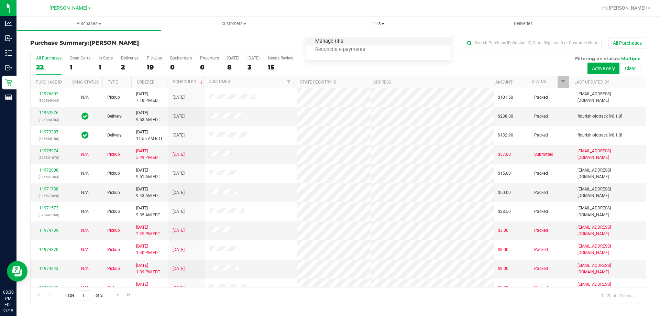
click at [343, 40] on span "Manage tills" at bounding box center [329, 42] width 46 height 6
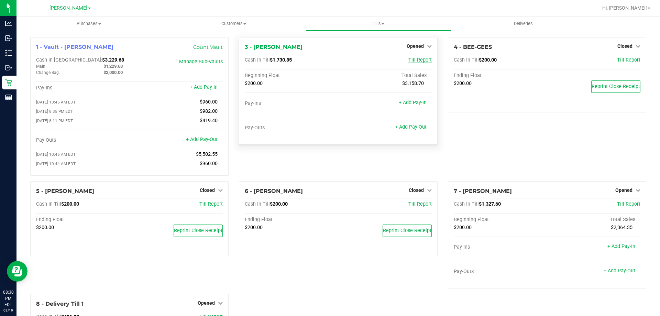
click at [416, 59] on span "Till Report" at bounding box center [419, 60] width 23 height 6
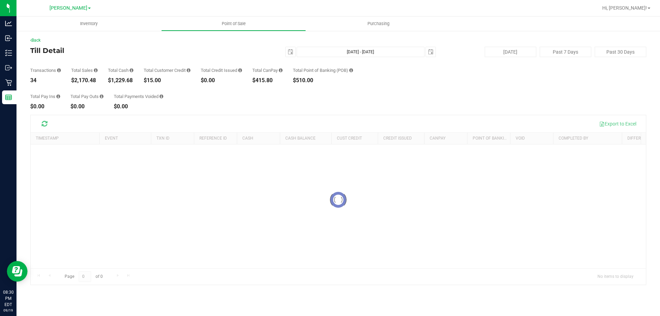
click at [376, 95] on div "Total Pay Ins $0.00 Total Pay Outs $0.00 Total Payments Voided $0.00" at bounding box center [338, 96] width 616 height 26
click at [387, 78] on div "Transactions 34 Total Sales $2,170.48 Total Cash $1,229.68 Total Customer Credi…" at bounding box center [338, 70] width 616 height 26
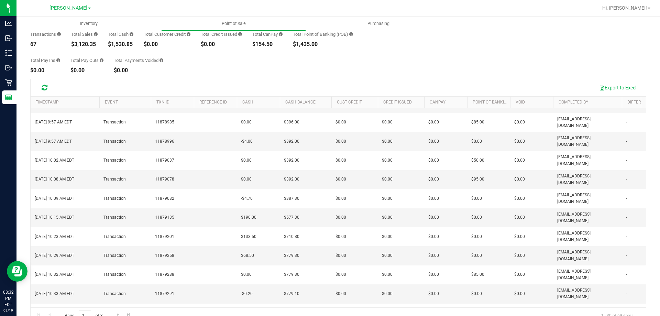
scroll to position [51, 0]
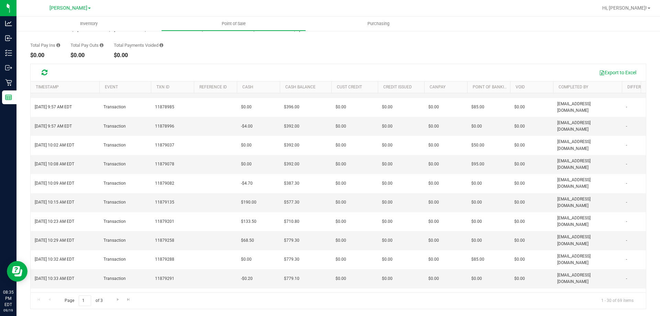
click at [272, 47] on div "Total Pay Ins $0.00 Total Pay Outs $0.00 Total Payments Voided $0.00" at bounding box center [338, 45] width 616 height 26
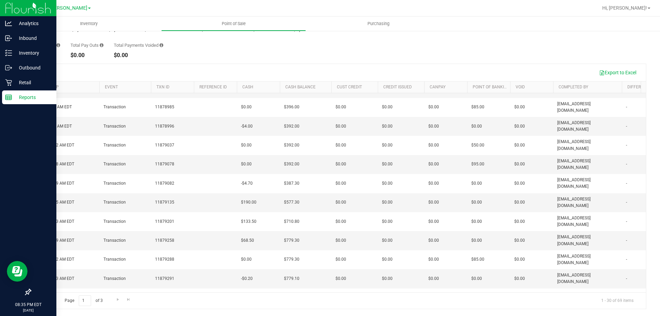
click at [18, 99] on p "Reports" at bounding box center [32, 97] width 41 height 8
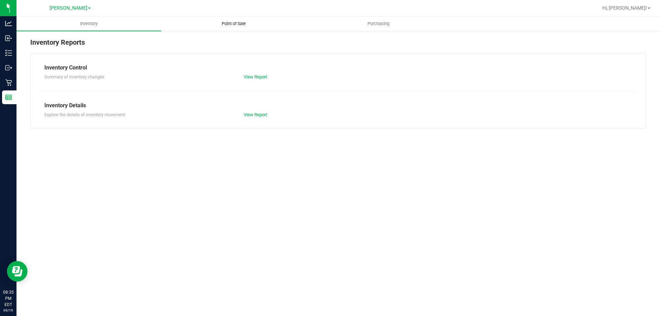
click at [235, 22] on span "Point of Sale" at bounding box center [233, 24] width 43 height 6
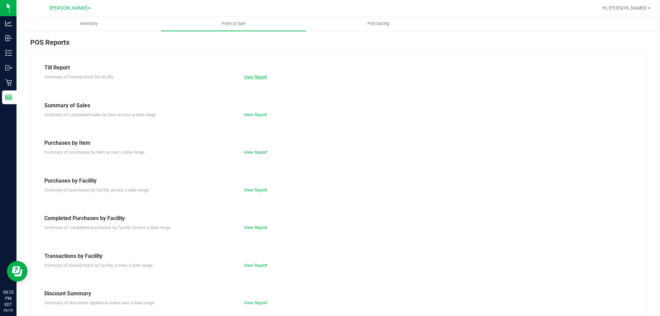
click at [246, 75] on link "View Report" at bounding box center [255, 76] width 23 height 5
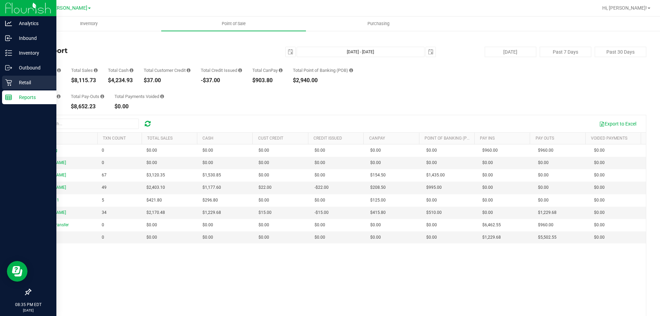
click at [23, 84] on p "Retail" at bounding box center [32, 82] width 41 height 8
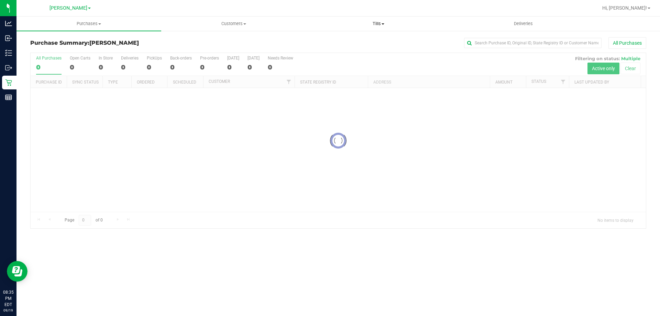
click at [379, 21] on span "Tills" at bounding box center [378, 24] width 144 height 6
click at [346, 43] on span "Manage tills" at bounding box center [329, 42] width 46 height 6
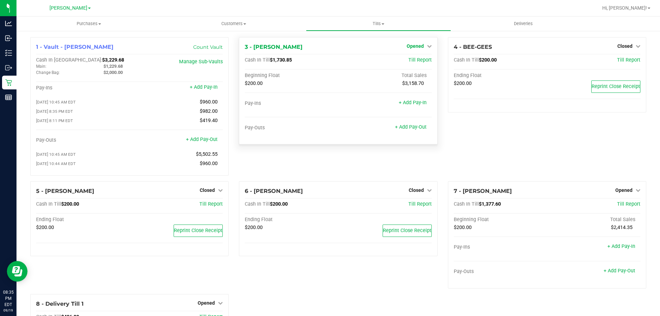
click at [412, 47] on span "Opened" at bounding box center [415, 46] width 17 height 6
click at [413, 61] on link "Close Till" at bounding box center [416, 61] width 19 height 6
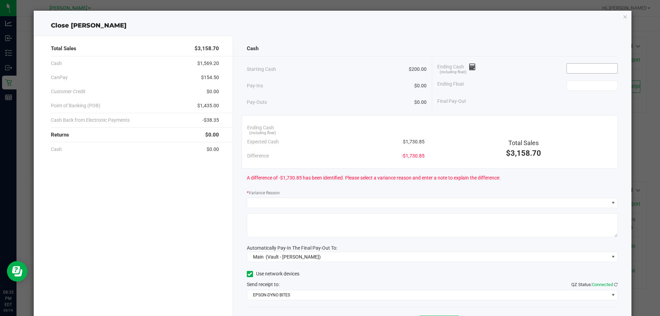
click at [576, 67] on input at bounding box center [592, 69] width 51 height 10
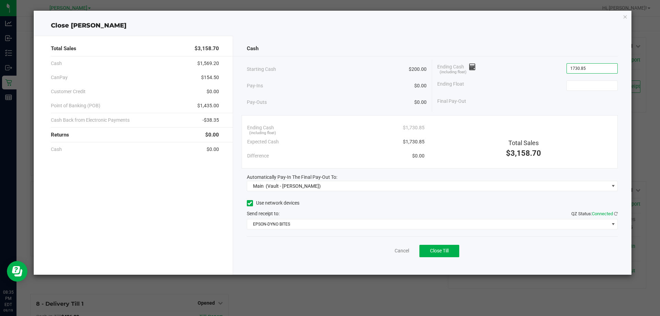
type input "$1,730.85"
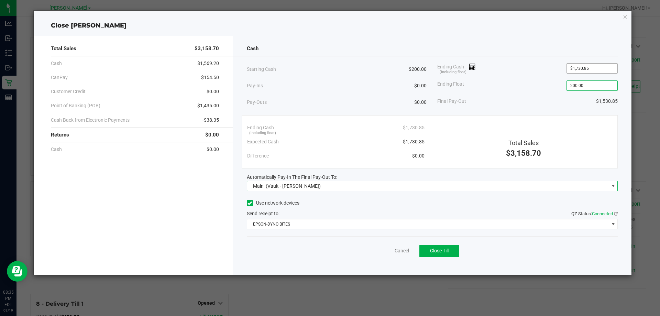
type input "$200.00"
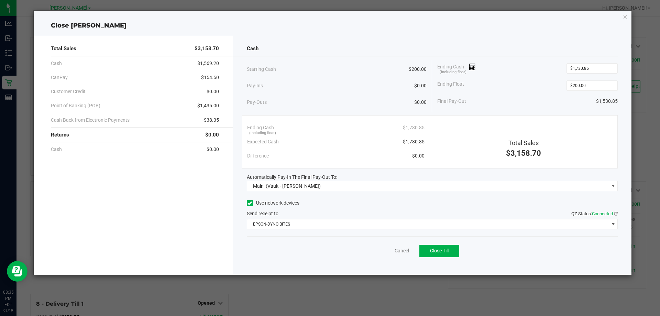
click at [313, 36] on div "Cash Starting Cash $200.00 Pay-Ins $0.00 Pay-Outs $0.00 Ending Cash (including …" at bounding box center [432, 155] width 399 height 239
drag, startPoint x: 598, startPoint y: 68, endPoint x: 490, endPoint y: 57, distance: 108.9
click at [495, 57] on div "Cash Starting Cash $200.00 Pay-Ins $0.00 Pay-Outs $0.00 Ending Cash (including …" at bounding box center [432, 155] width 399 height 239
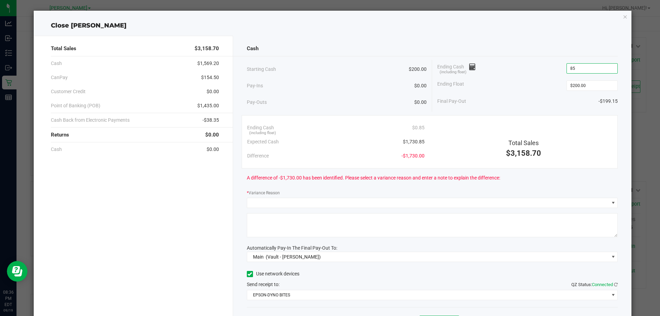
type input "5"
type input "$1,706.25"
type input "$200.00"
click at [521, 98] on div "Final Pay-Out $1,506.25" at bounding box center [527, 101] width 180 height 14
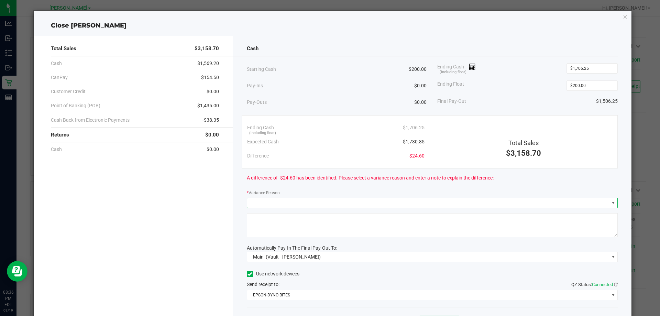
click at [611, 201] on span at bounding box center [614, 203] width 6 height 6
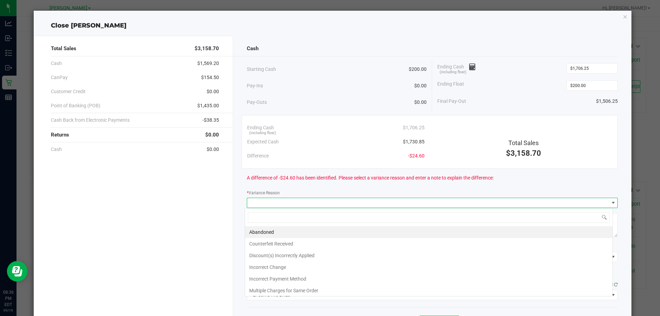
scroll to position [10, 368]
drag, startPoint x: 310, startPoint y: 278, endPoint x: 310, endPoint y: 272, distance: 5.5
click at [310, 277] on li "Incorrect Payment Method" at bounding box center [429, 279] width 368 height 12
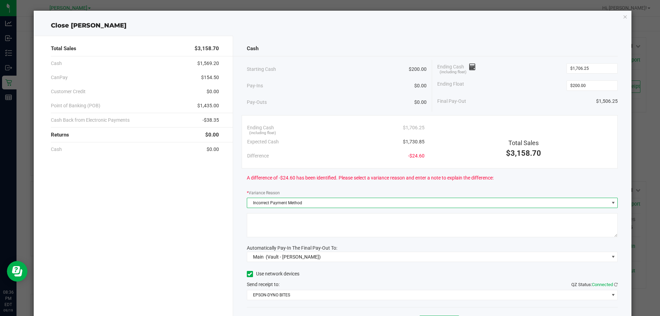
click at [304, 233] on textarea at bounding box center [432, 225] width 371 height 24
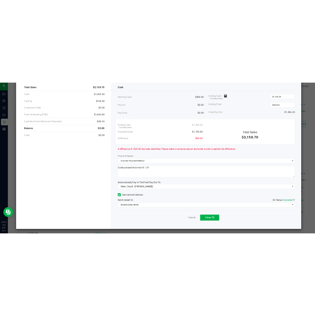
scroll to position [40, 0]
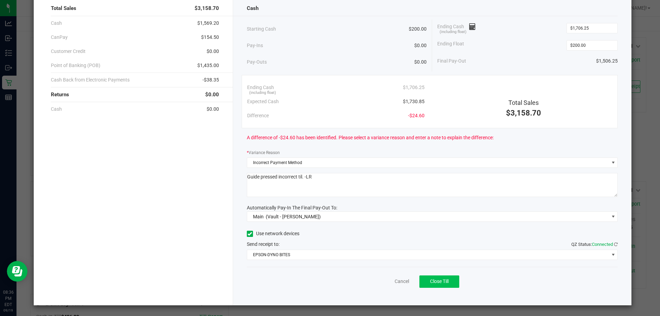
type textarea "Guide pressed incorrect til. -LR"
click at [433, 282] on span "Close Till" at bounding box center [439, 281] width 19 height 6
drag, startPoint x: 99, startPoint y: 191, endPoint x: 119, endPoint y: 188, distance: 19.5
click at [99, 190] on div "Total Sales $3,158.70 Cash $1,569.20 CanPay $154.50 Customer Credit $0.00 Point…" at bounding box center [133, 151] width 199 height 310
click at [379, 280] on link "Dismiss" at bounding box center [387, 281] width 17 height 7
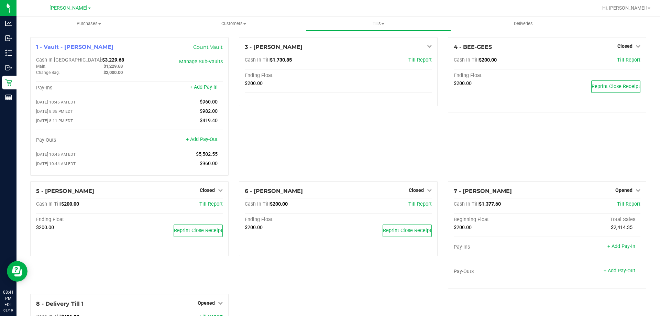
click at [338, 148] on div "3 - CONNIE-SMITH Close Till Cash In Till $1,730.85 Till Report Ending Float $20…" at bounding box center [338, 109] width 209 height 144
click at [343, 146] on div "3 - CONNIE-SMITH Closed Open Till Cash In Till $200.00 Till Report Ending Float…" at bounding box center [338, 109] width 209 height 144
click at [618, 192] on span "Opened" at bounding box center [623, 190] width 17 height 6
click at [615, 206] on link "Close Till" at bounding box center [624, 204] width 19 height 6
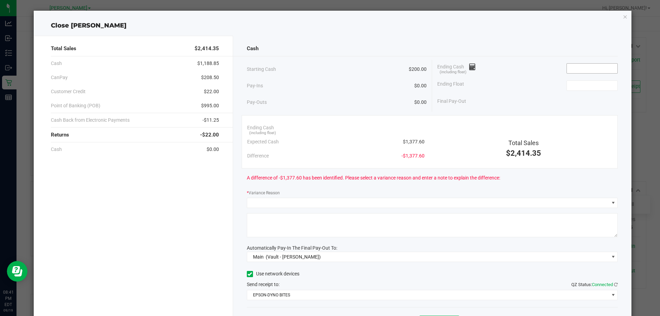
click at [577, 68] on input at bounding box center [592, 69] width 51 height 10
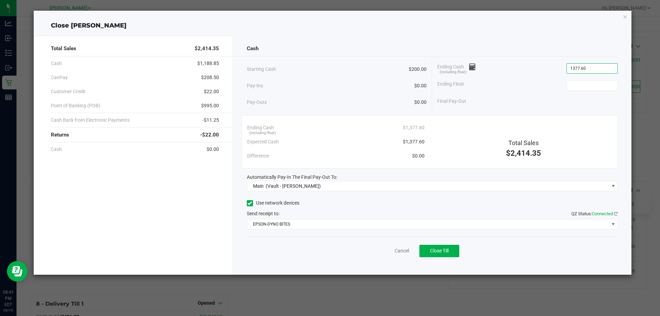
type input "$1,377.60"
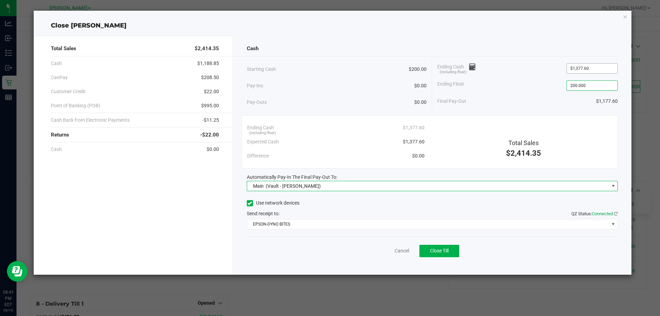
type input "$200.00"
click at [517, 107] on div "Final Pay-Out $1,177.60" at bounding box center [527, 101] width 180 height 14
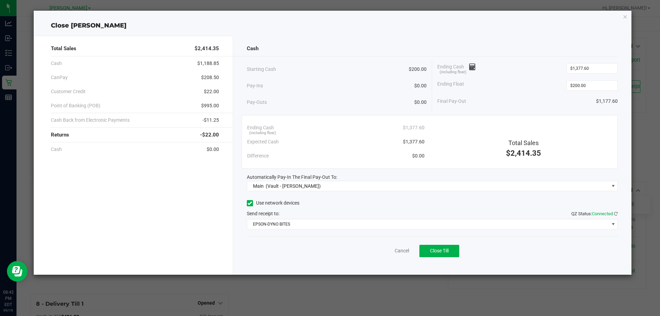
click at [324, 81] on div "Pay-Ins $0.00" at bounding box center [337, 86] width 180 height 14
click at [442, 247] on button "Close Till" at bounding box center [439, 251] width 40 height 12
click at [385, 249] on link "Dismiss" at bounding box center [387, 250] width 17 height 7
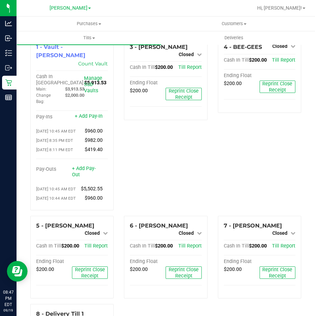
click at [212, 155] on div "4 - BEE-GEES Closed Open Till Cash In Till $200.00 Till Report Ending Float $20…" at bounding box center [259, 126] width 94 height 178
click at [238, 151] on div "4 - BEE-GEES Closed Open Till Cash In Till $200.00 Till Report Ending Float $20…" at bounding box center [259, 126] width 94 height 178
click at [165, 180] on div "3 - CONNIE-SMITH Closed Open Till Cash In Till $200.00 Till Report Ending Float…" at bounding box center [166, 126] width 94 height 178
click at [206, 174] on div "3 - CONNIE-SMITH Closed Open Till Cash In Till $200.00 Till Report Ending Float…" at bounding box center [166, 126] width 94 height 178
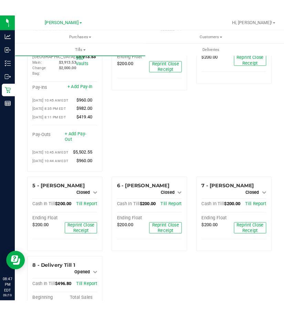
scroll to position [0, 0]
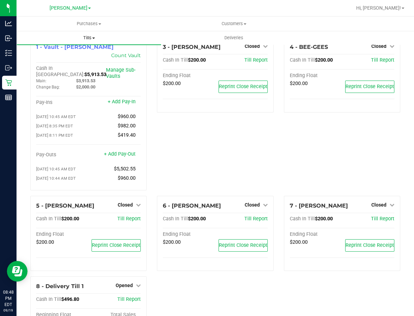
click at [90, 36] on span "Tills" at bounding box center [89, 38] width 144 height 6
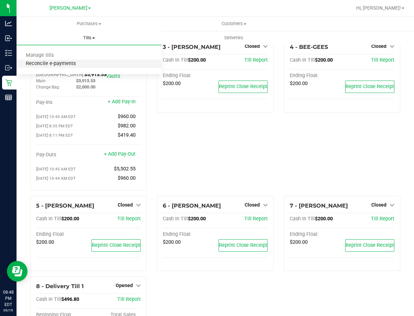
click at [65, 62] on span "Reconcile e-payments" at bounding box center [51, 64] width 68 height 6
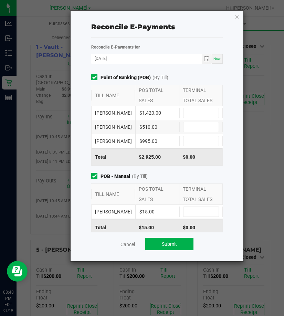
click at [203, 106] on div "CONNIE-SMITH $1,420.00" at bounding box center [156, 113] width 131 height 14
click at [189, 110] on input at bounding box center [200, 113] width 35 height 10
type input "$1,435.00"
click at [193, 132] on input at bounding box center [200, 127] width 35 height 10
drag, startPoint x: 188, startPoint y: 153, endPoint x: 203, endPoint y: 145, distance: 17.1
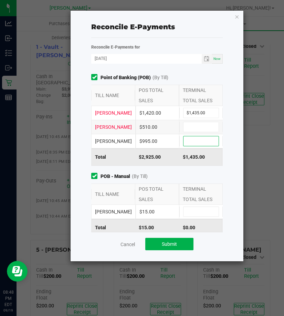
click at [188, 146] on input at bounding box center [200, 141] width 35 height 10
type input "$995.00"
click at [199, 132] on input at bounding box center [200, 127] width 35 height 10
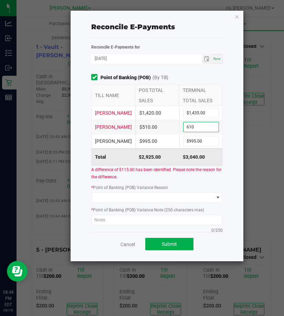
type input "$610.00"
click at [196, 180] on div "A difference of $115.00 has been identified. Please note the reason for the dif…" at bounding box center [157, 173] width 142 height 14
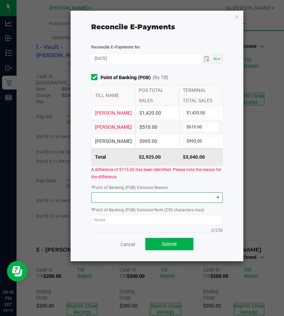
click at [215, 200] on span at bounding box center [218, 198] width 6 height 6
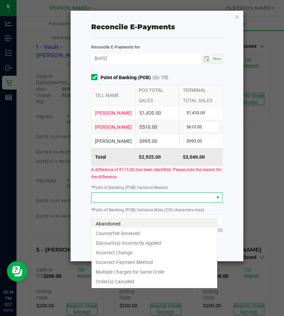
scroll to position [10, 126]
click at [119, 262] on li "Incorrect Payment Method" at bounding box center [153, 261] width 125 height 10
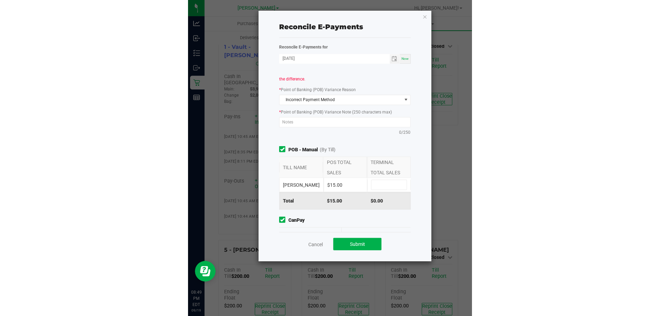
scroll to position [112, 0]
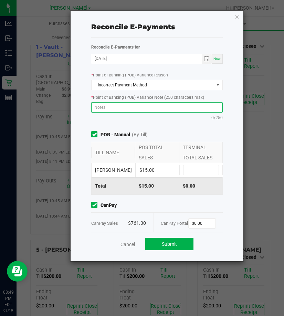
click at [130, 112] on textarea at bounding box center [156, 107] width 131 height 10
type textarea "PID#11884010 will investigate further in the AM."
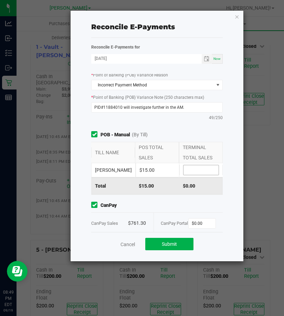
click at [196, 175] on input at bounding box center [200, 170] width 35 height 10
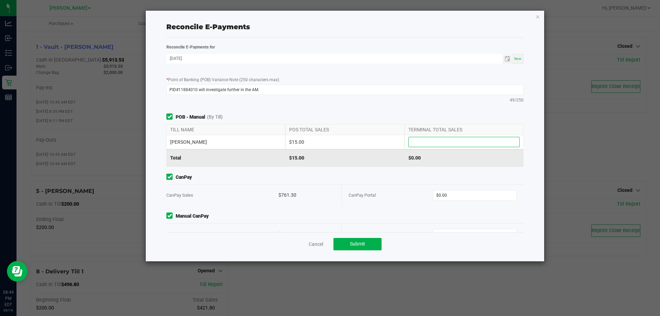
click at [417, 144] on input at bounding box center [464, 142] width 111 height 10
type input "$15.00"
click at [391, 113] on div "Point of Banking (POB) (By Till) TILL NAME POS TOTAL SALES TERMINAL TOTAL SALES…" at bounding box center [345, 153] width 368 height 158
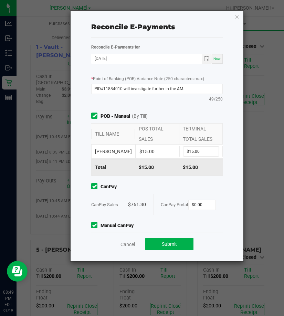
scroll to position [145, 0]
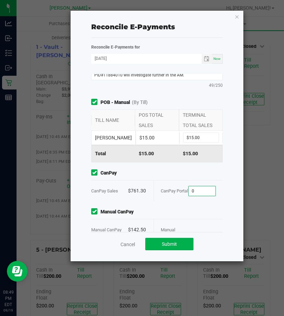
click at [188, 196] on input "0" at bounding box center [201, 191] width 27 height 10
type input "7"
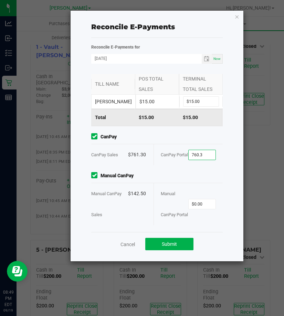
scroll to position [235, 0]
type input "$760.30"
click at [194, 195] on div "Point of Banking (POB) (By Till) TILL NAME POS TOTAL SALES TERMINAL TOTAL SALES…" at bounding box center [157, 153] width 142 height 158
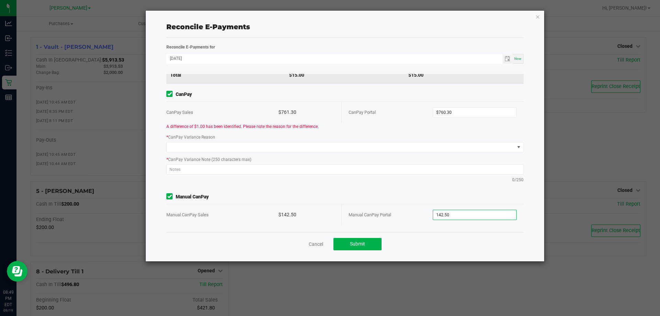
scroll to position [195, 0]
type input "142.50"
type input "760.3"
type input "$142.50"
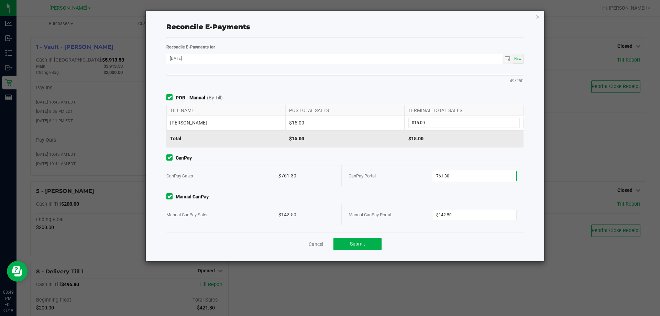
scroll to position [131, 0]
type input "$761.30"
click at [391, 173] on div "CanPay Portal" at bounding box center [391, 176] width 84 height 21
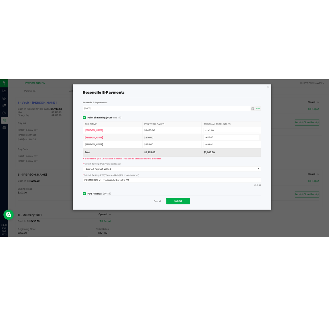
scroll to position [0, 0]
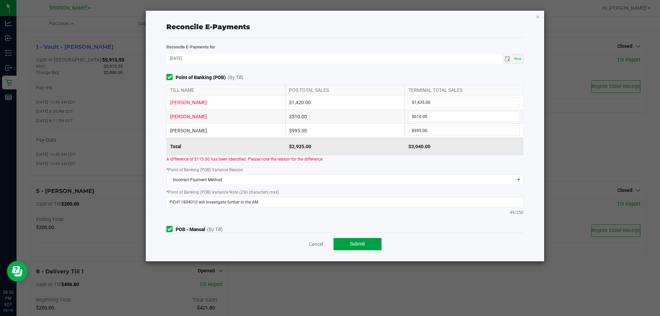
click at [357, 244] on span "Submit" at bounding box center [357, 244] width 15 height 6
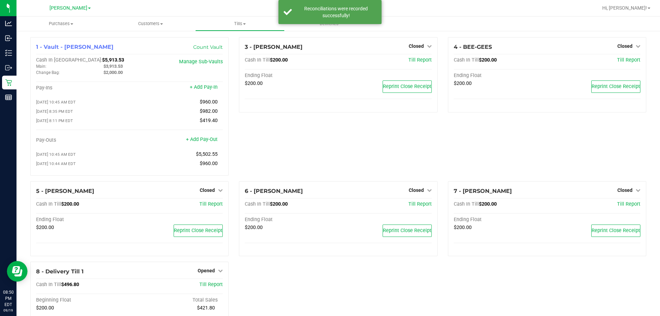
click at [364, 129] on div "3 - CONNIE-SMITH Closed Open Till Cash In Till $200.00 Till Report Ending Float…" at bounding box center [338, 109] width 209 height 144
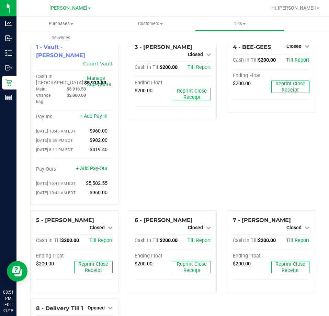
click at [149, 144] on div "3 - CONNIE-SMITH Closed Open Till Cash In Till $200.00 Till Report Ending Float…" at bounding box center [173, 123] width 99 height 173
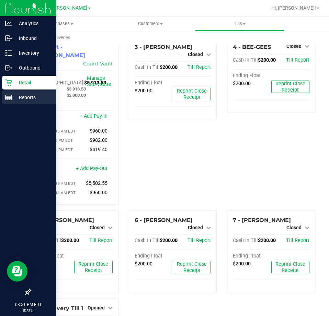
click at [11, 99] on line at bounding box center [9, 99] width 6 height 0
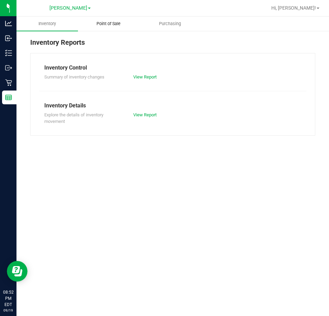
click at [120, 26] on span "Point of Sale" at bounding box center [108, 24] width 43 height 6
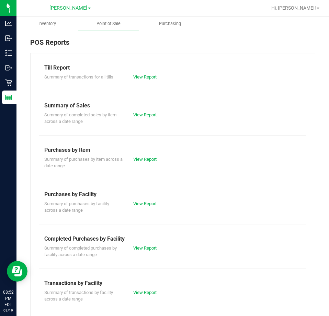
click at [143, 246] on link "View Report" at bounding box center [144, 247] width 23 height 5
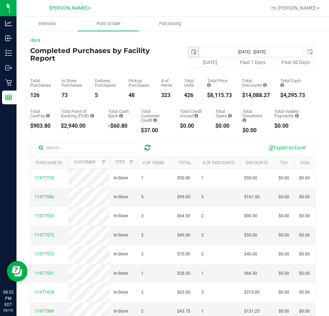
click at [191, 54] on span "select" at bounding box center [194, 52] width 6 height 6
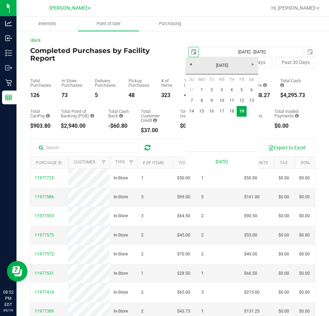
scroll to position [0, 17]
click at [193, 108] on link "14" at bounding box center [192, 111] width 10 height 11
type input "2025-09-14"
type input "Sep 14, 2025 - Sep 19, 2025"
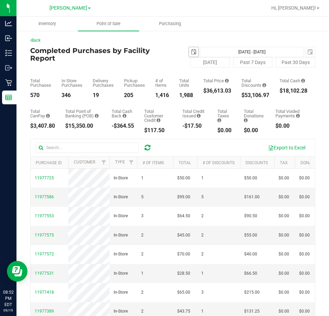
click at [191, 53] on span "select" at bounding box center [194, 52] width 6 height 6
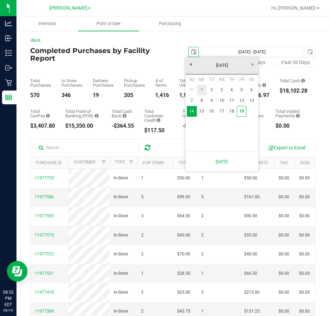
click at [199, 88] on link "1" at bounding box center [202, 90] width 10 height 11
type input "2025-09-01"
type input "Sep 1, 2025 - Sep 19, 2025"
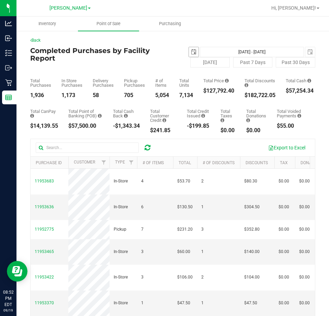
click at [189, 51] on span "select" at bounding box center [194, 52] width 10 height 10
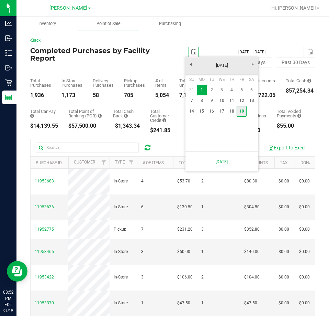
click at [241, 112] on link "19" at bounding box center [242, 111] width 10 height 11
type input "2025-09-19"
type input "Sep 19, 2025 - Sep 19, 2025"
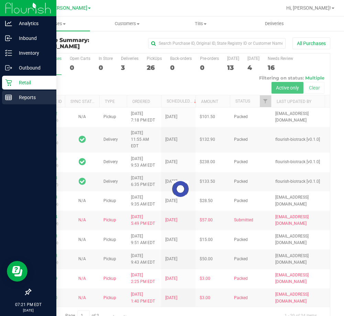
click at [15, 96] on p "Reports" at bounding box center [32, 97] width 41 height 8
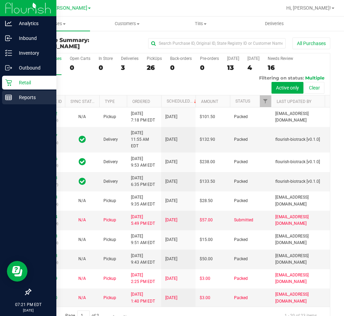
click at [20, 96] on p "Reports" at bounding box center [32, 97] width 41 height 8
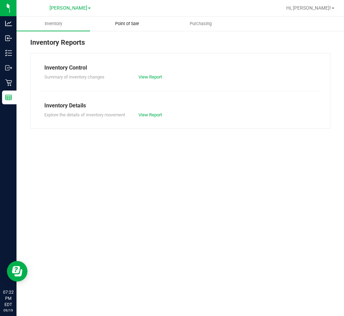
click at [136, 23] on span "Point of Sale" at bounding box center [127, 24] width 43 height 6
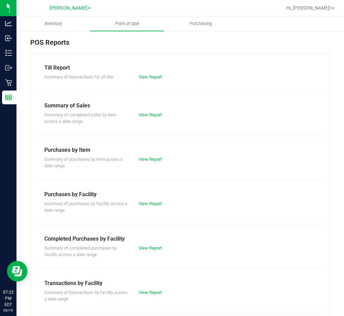
click at [164, 243] on div "Summary of completed purchases by facility across a date range View Report" at bounding box center [180, 250] width 282 height 15
click at [150, 249] on link "View Report" at bounding box center [150, 247] width 23 height 5
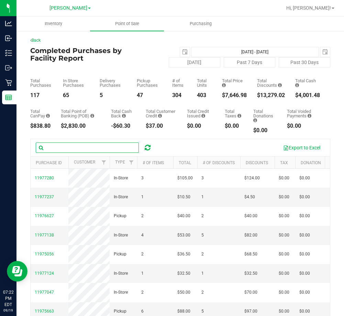
click at [74, 151] on input "text" at bounding box center [87, 147] width 103 height 10
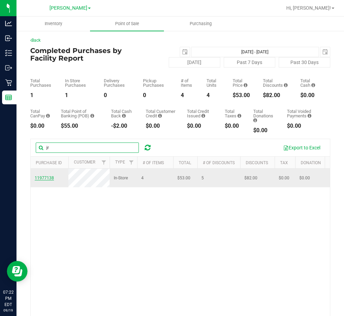
type input "jr"
click at [48, 180] on span "11977138" at bounding box center [44, 177] width 19 height 5
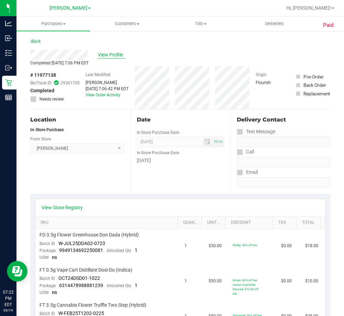
click at [102, 55] on span "View Profile" at bounding box center [112, 54] width 28 height 7
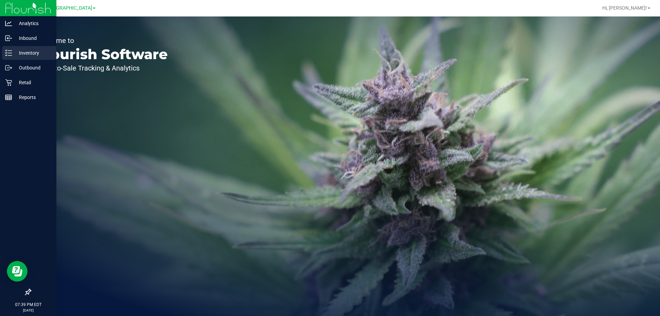
click at [18, 57] on p "Inventory" at bounding box center [32, 53] width 41 height 8
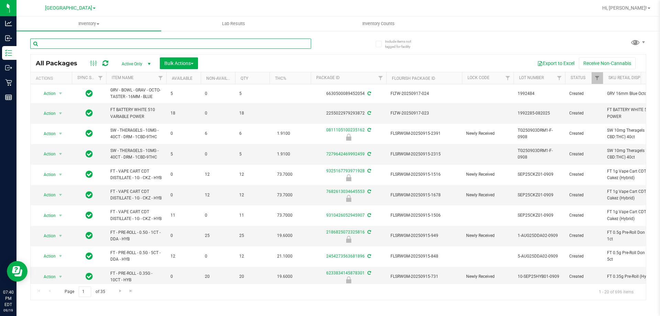
click at [157, 45] on input "text" at bounding box center [170, 44] width 281 height 10
type input "ppu"
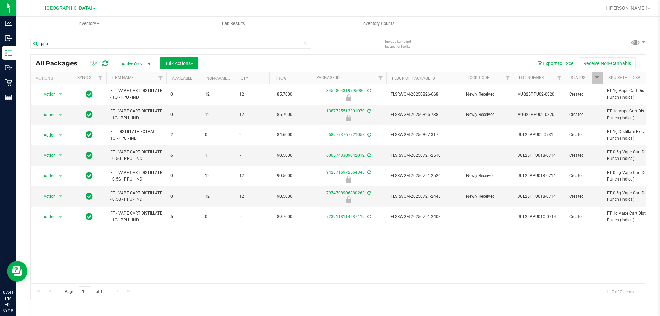
click at [69, 9] on span "[GEOGRAPHIC_DATA]" at bounding box center [68, 8] width 47 height 6
click at [40, 22] on link "[PERSON_NAME]" at bounding box center [70, 24] width 100 height 9
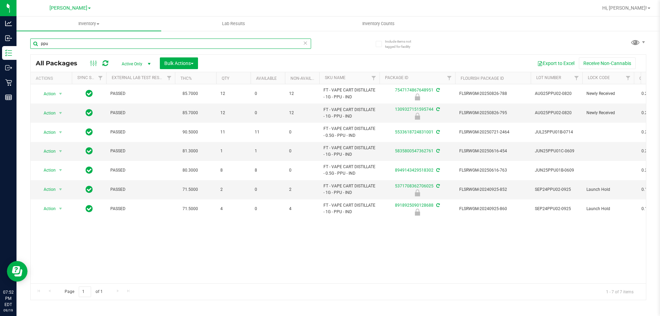
click at [146, 43] on input "ppu" at bounding box center [170, 44] width 281 height 10
click at [180, 42] on input "ppu" at bounding box center [170, 44] width 281 height 10
type input "p"
type input "fic"
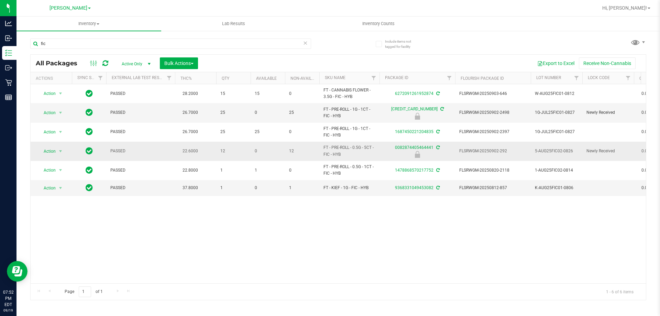
click at [50, 153] on span "Action" at bounding box center [46, 151] width 19 height 10
click at [55, 228] on li "Unlock package" at bounding box center [60, 233] width 44 height 10
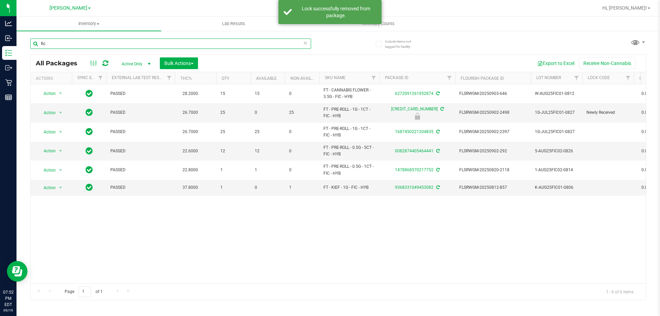
click at [90, 45] on input "fic" at bounding box center [170, 44] width 281 height 10
type input "f"
type input "ffp"
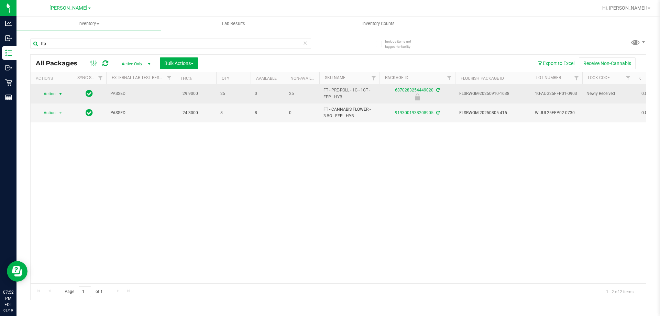
click at [58, 94] on span "select" at bounding box center [61, 94] width 6 height 6
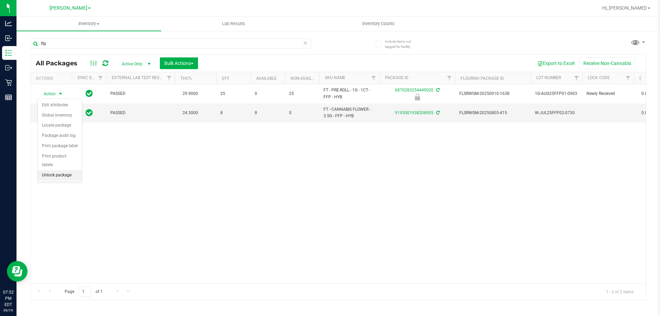
click at [54, 170] on li "Unlock package" at bounding box center [60, 175] width 44 height 10
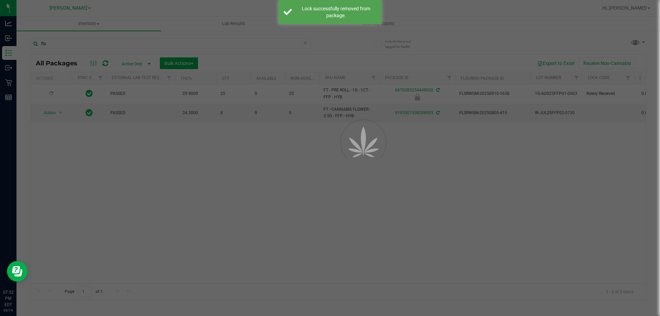
click at [322, 208] on div at bounding box center [330, 158] width 660 height 316
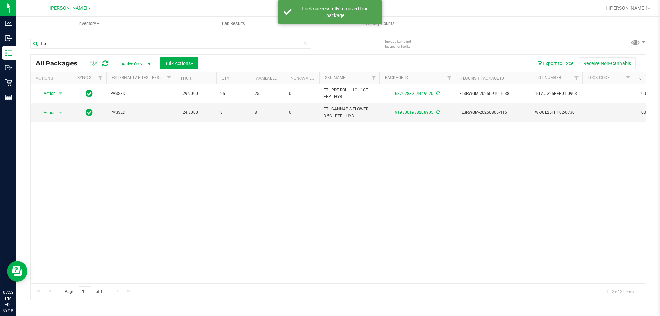
click at [209, 181] on div "Action Action Adjust qty Create package Edit attributes Global inventory Locate…" at bounding box center [338, 183] width 615 height 199
click at [375, 25] on span "Inventory Counts" at bounding box center [378, 24] width 51 height 6
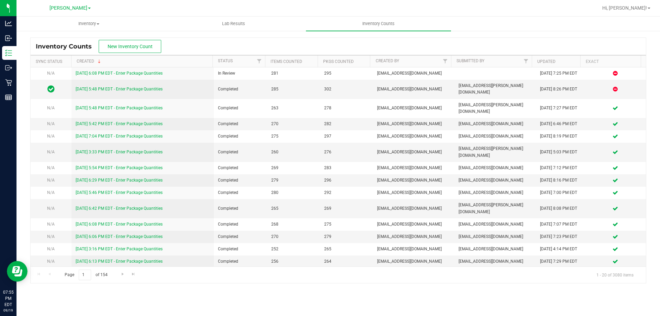
click at [494, 289] on div "Inventory Counts New Inventory Count Sync Status Created Status Items Counted P…" at bounding box center [339, 160] width 644 height 260
